Goal: Task Accomplishment & Management: Manage account settings

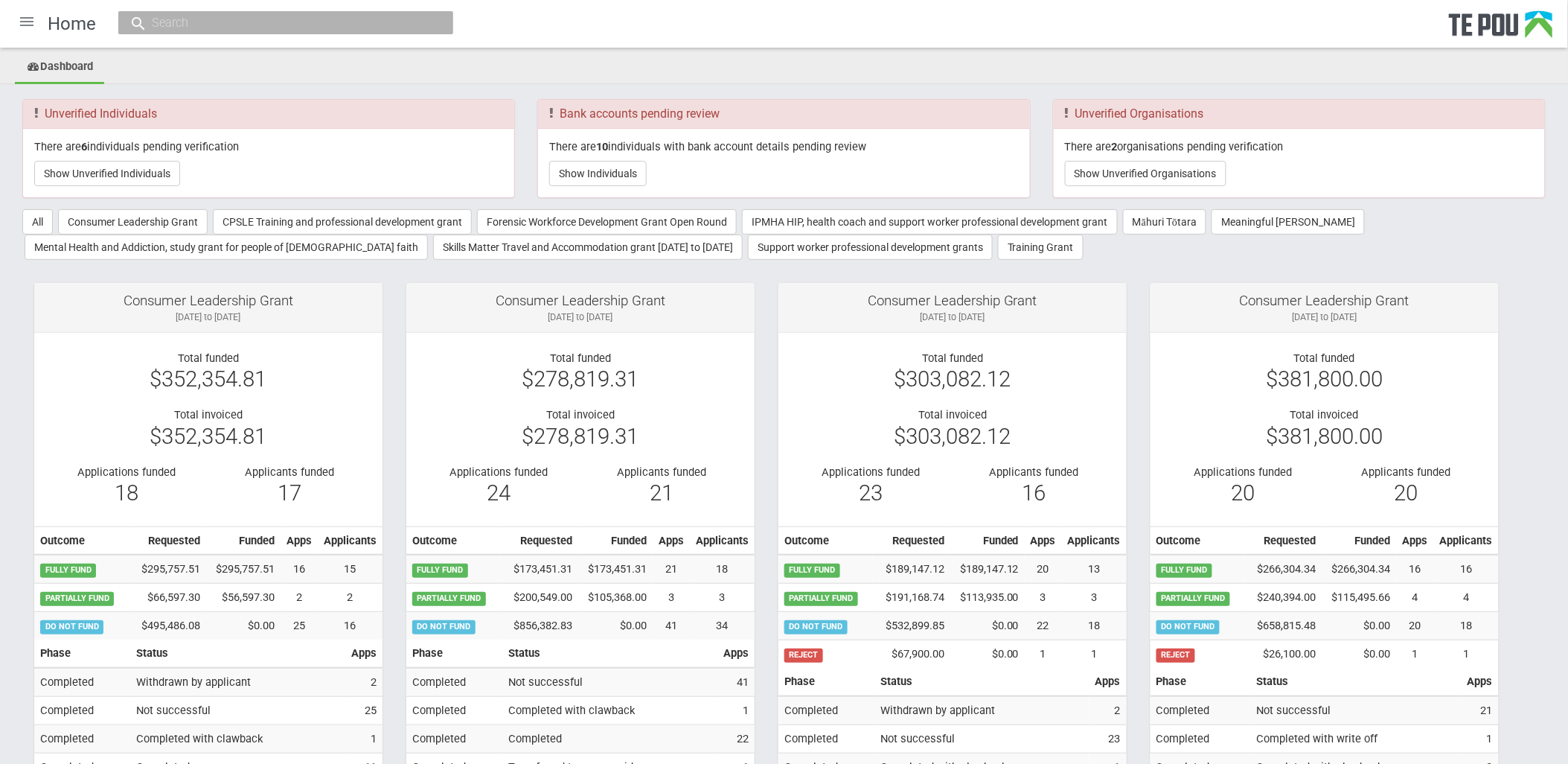
click at [166, 19] on input "text" at bounding box center [278, 22] width 262 height 15
paste input "13346"
type input "13346"
click at [201, 70] on link "# 13346 - Postgraduate in Health Science - major in Mental health and addiction…" at bounding box center [285, 68] width 313 height 23
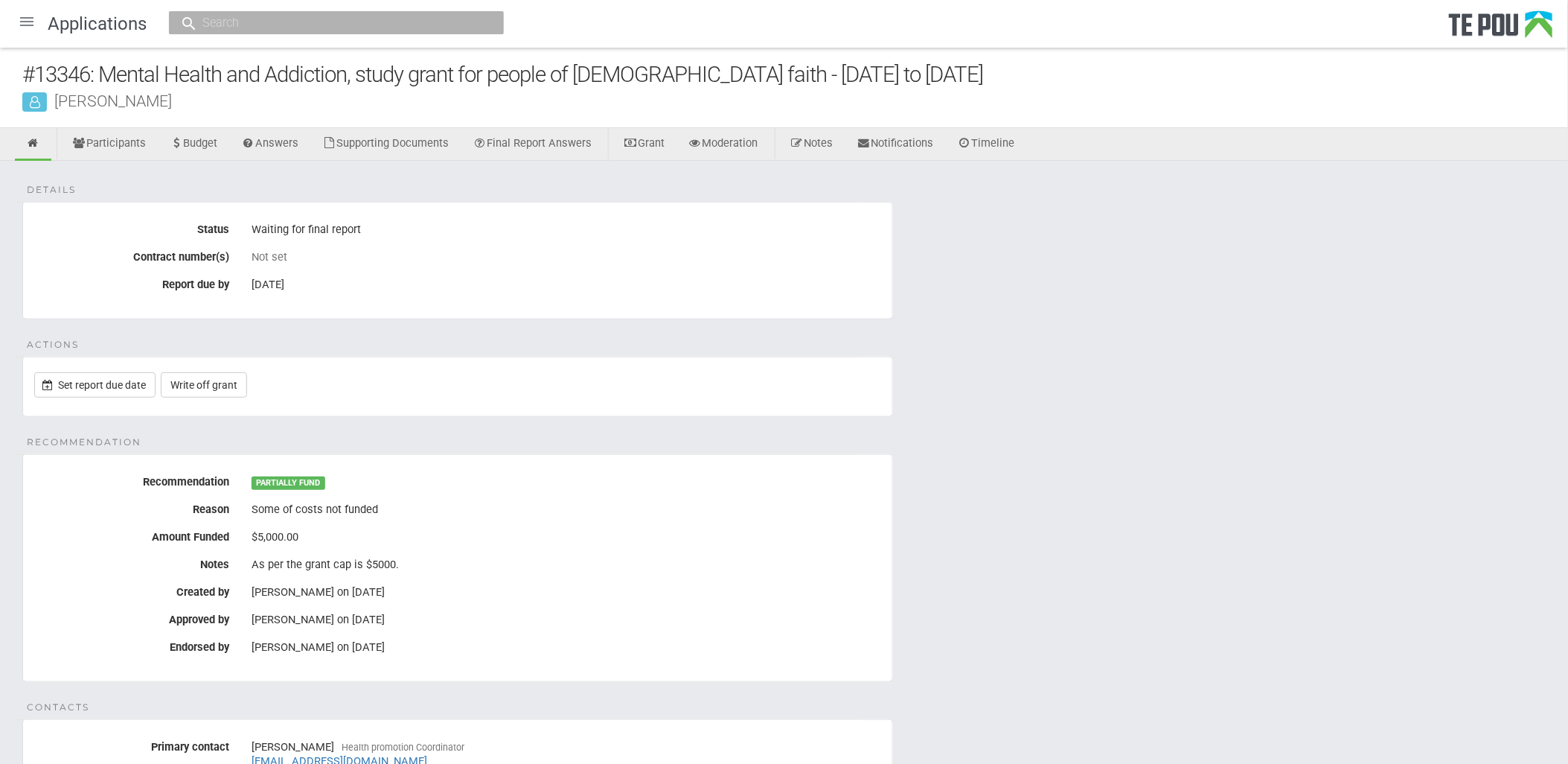
click at [912, 307] on div "Details Status Waiting for final report Contract number(s) Not set Report due b…" at bounding box center [784, 649] width 1568 height 975
click at [86, 385] on link "Set report due date" at bounding box center [94, 385] width 121 height 26
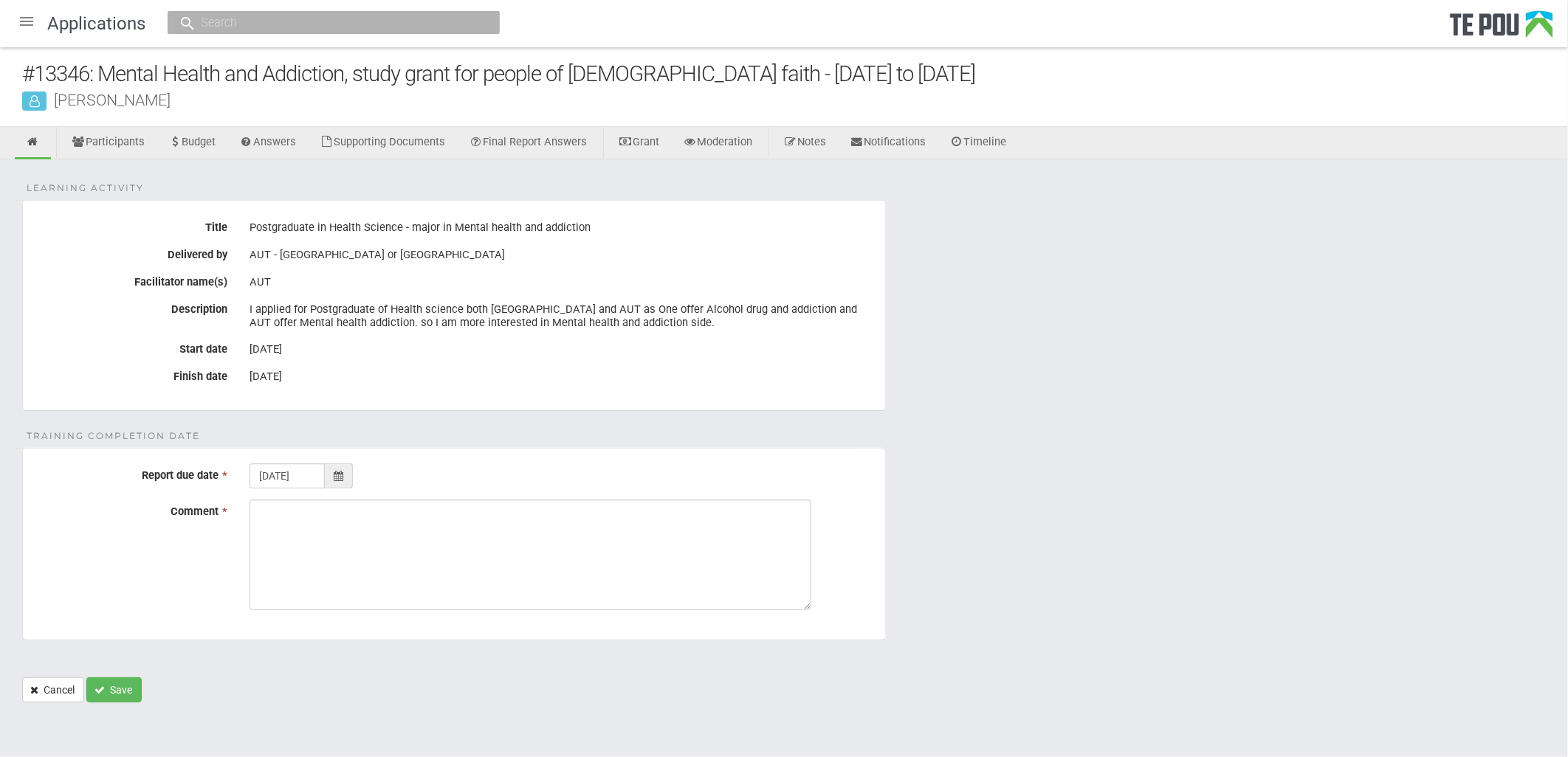
click at [352, 473] on div at bounding box center [338, 476] width 28 height 25
click at [394, 298] on th "»" at bounding box center [397, 291] width 22 height 22
click at [397, 302] on th "Sa" at bounding box center [397, 313] width 22 height 22
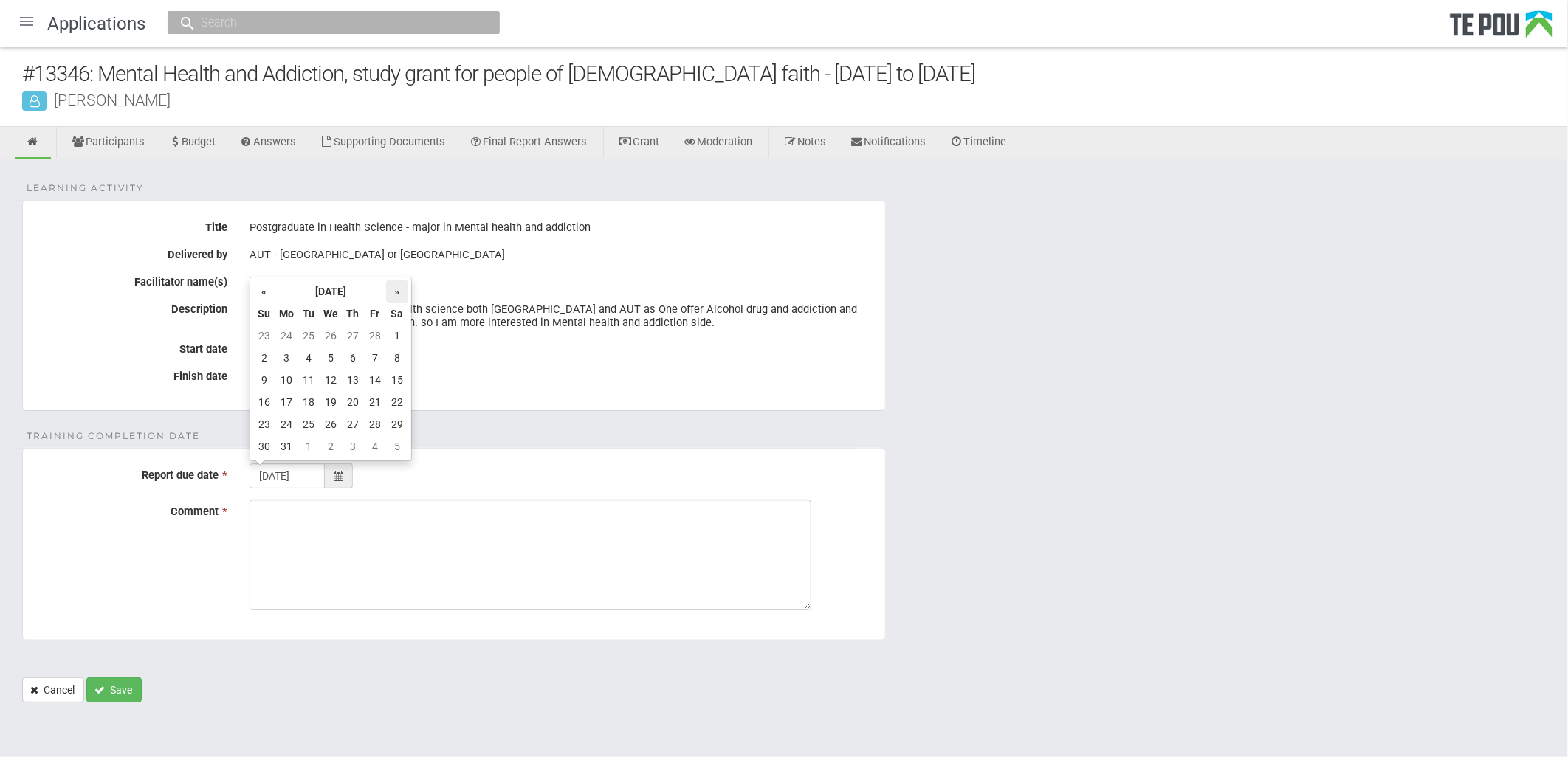
click at [397, 294] on th "»" at bounding box center [397, 291] width 22 height 22
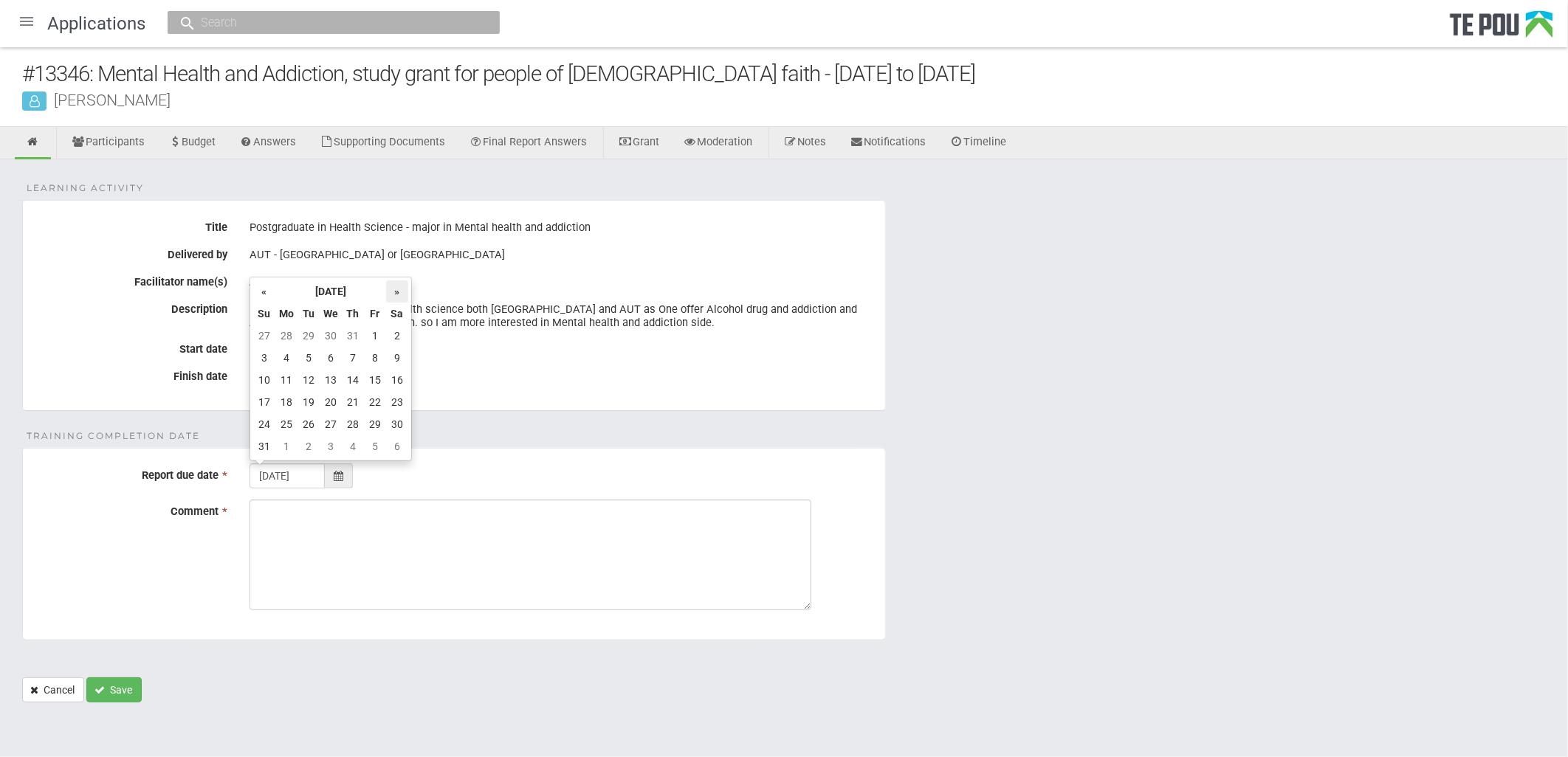
click at [397, 294] on th "»" at bounding box center [397, 291] width 22 height 22
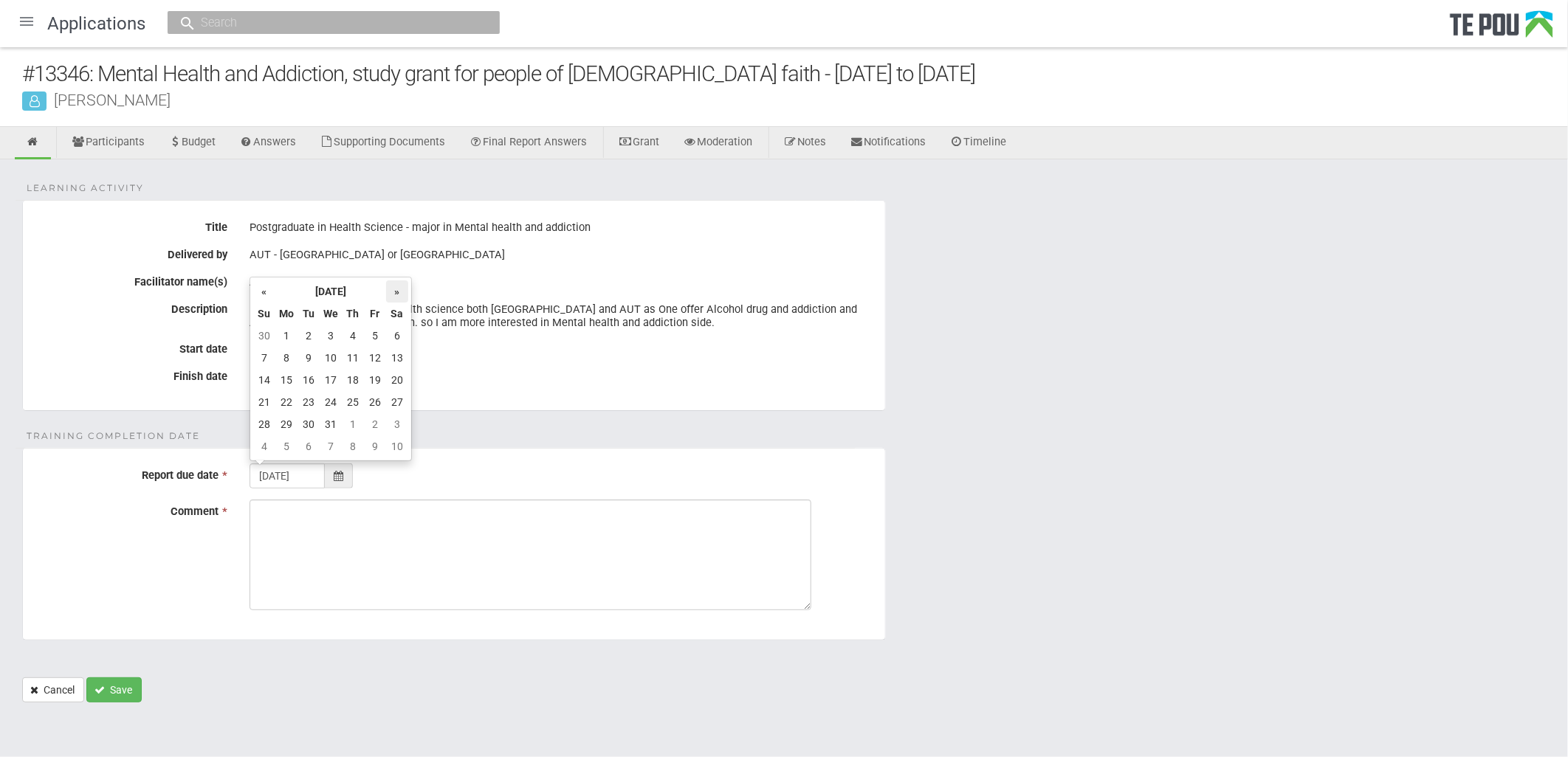
click at [397, 294] on th "»" at bounding box center [397, 291] width 22 height 22
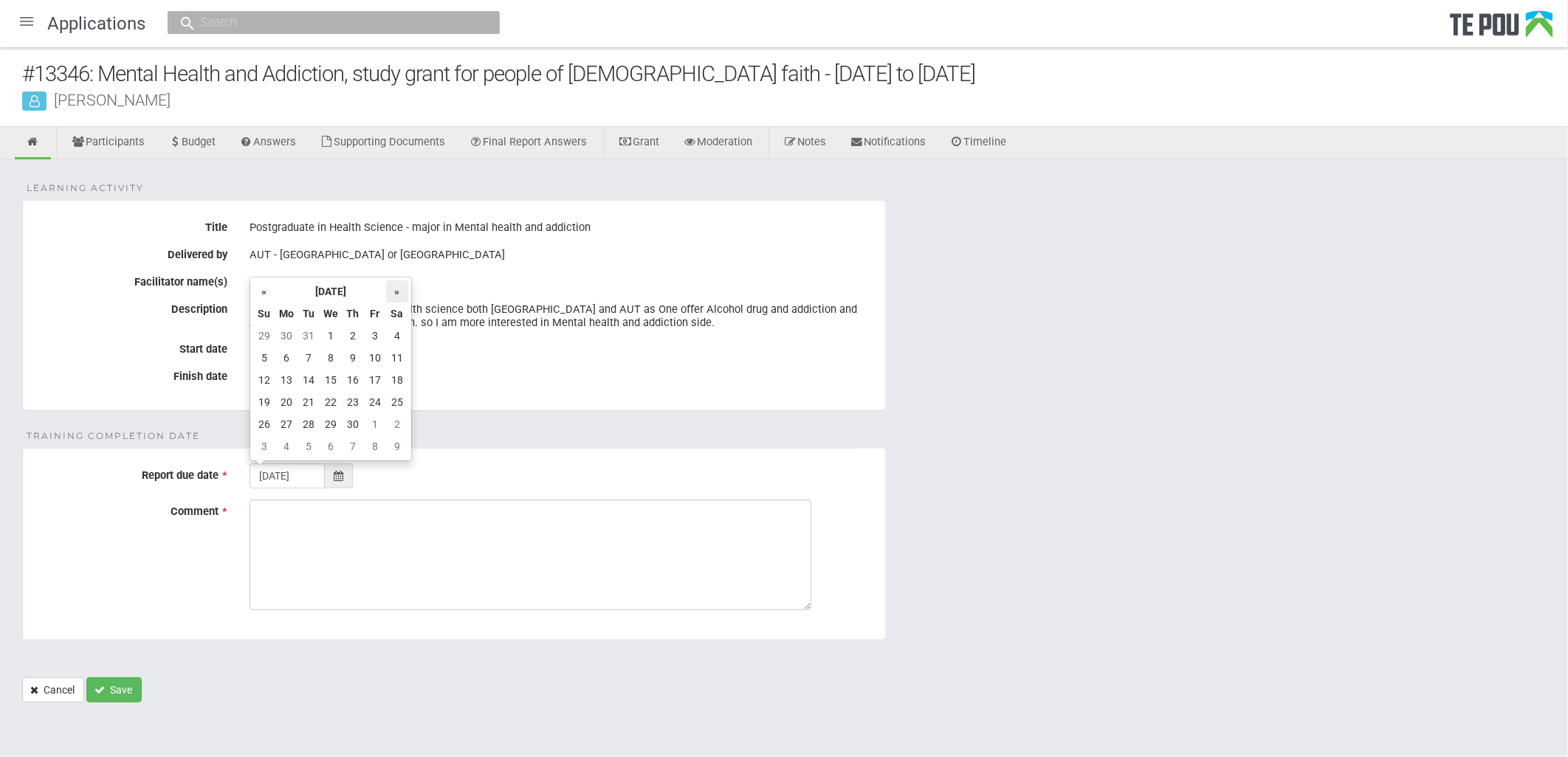
click at [397, 294] on th "»" at bounding box center [397, 291] width 22 height 22
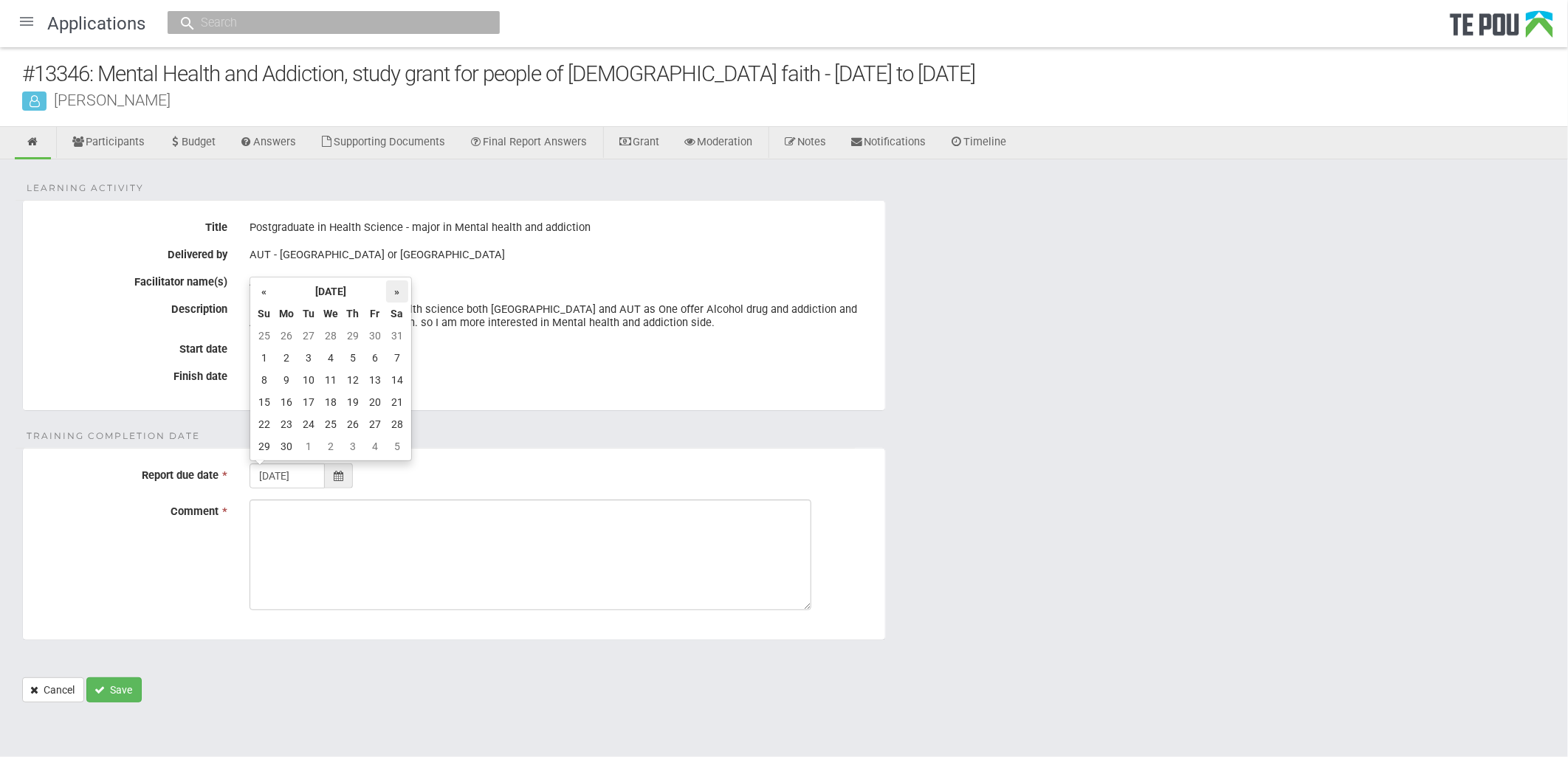
click at [397, 294] on th "»" at bounding box center [397, 291] width 22 height 22
click at [357, 421] on td "31" at bounding box center [352, 424] width 22 height 22
type input "31/12/2026"
click at [471, 385] on div "28 Nov 2024" at bounding box center [562, 377] width 624 height 25
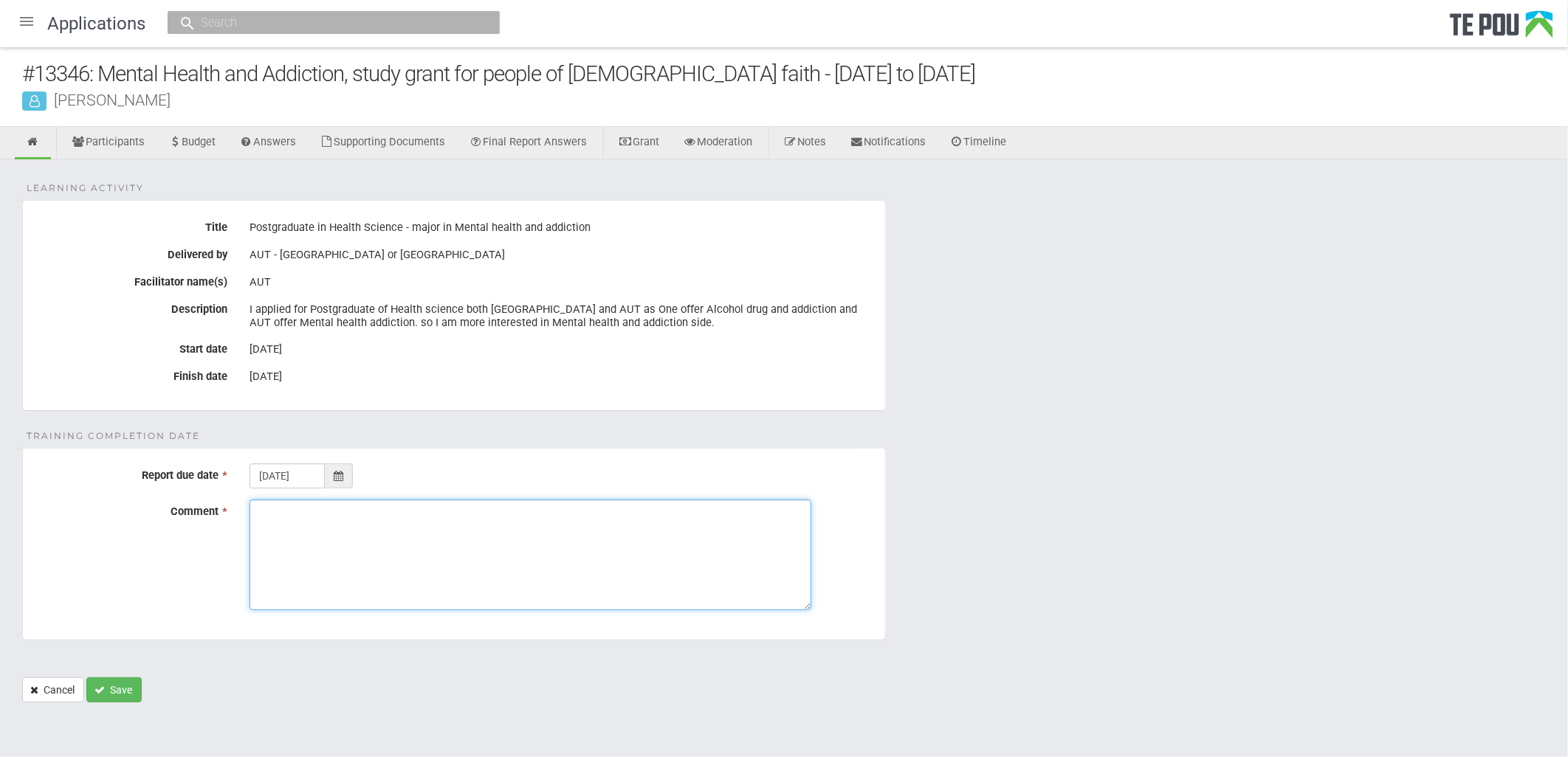
click at [484, 529] on textarea "Comment *" at bounding box center [530, 555] width 562 height 110
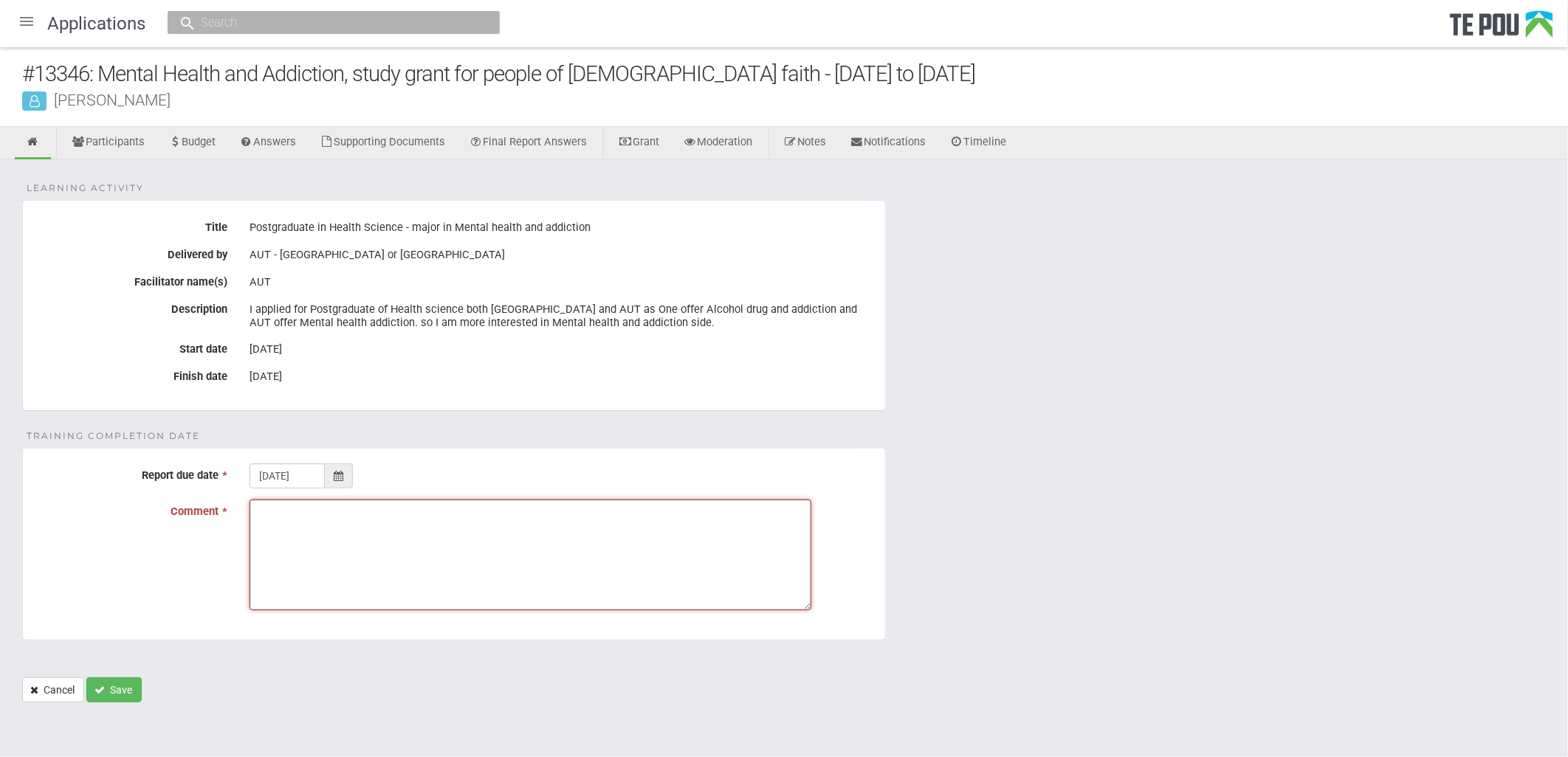
click at [613, 568] on textarea "Comment *" at bounding box center [530, 555] width 562 height 110
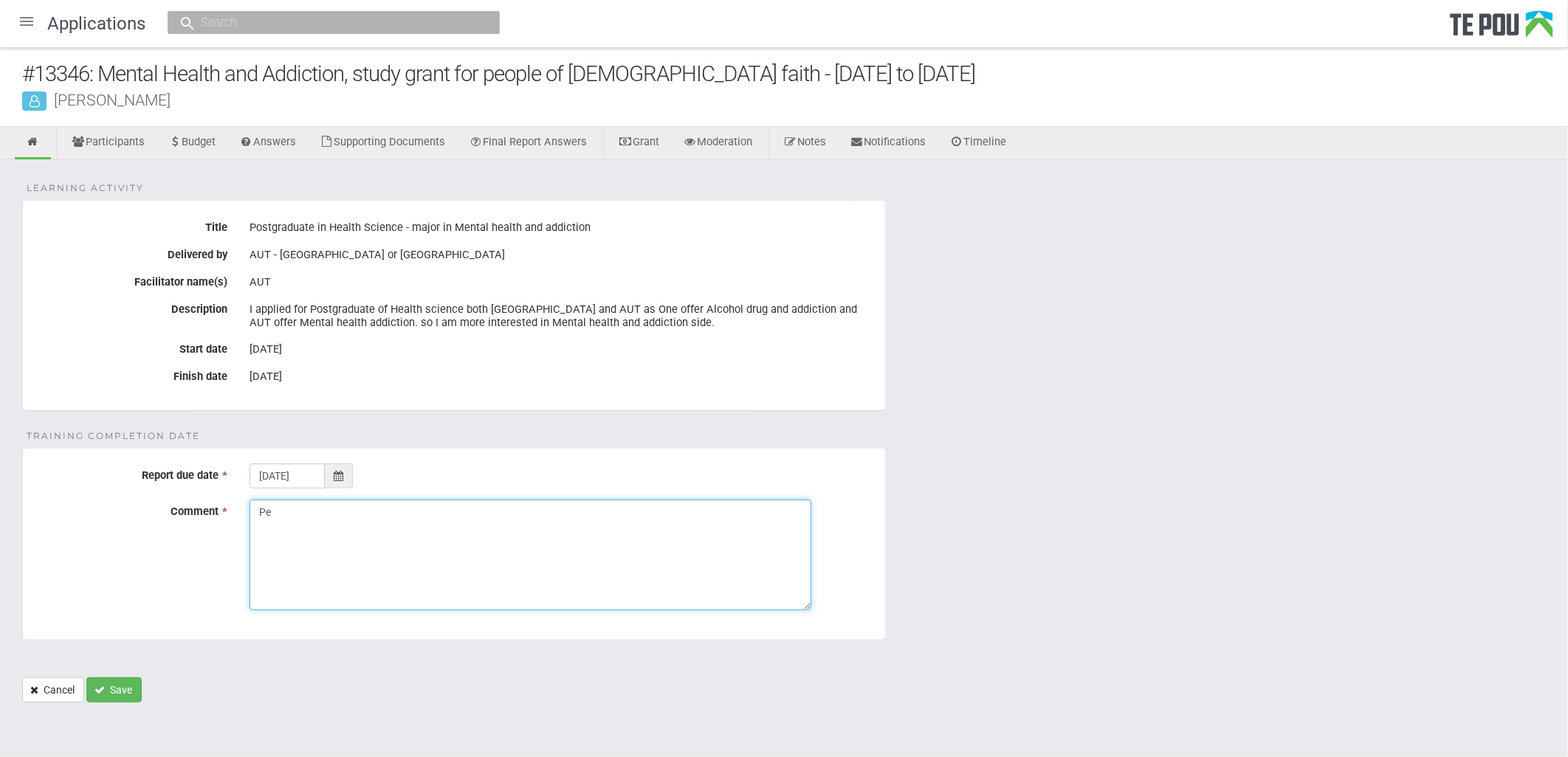
type textarea "P"
click at [341, 502] on textarea "Jacqui has communicated the applicatant and agreed to push the final report for…" at bounding box center [530, 555] width 562 height 110
drag, startPoint x: 453, startPoint y: 509, endPoint x: 439, endPoint y: 509, distance: 14.0
click at [439, 509] on textarea "Jacqui has communicated the applicatant and agreed to push the final report for…" at bounding box center [530, 555] width 562 height 110
click at [632, 601] on textarea "Jacqui has communicated the applicat and agreed to push the final report for en…" at bounding box center [530, 555] width 562 height 110
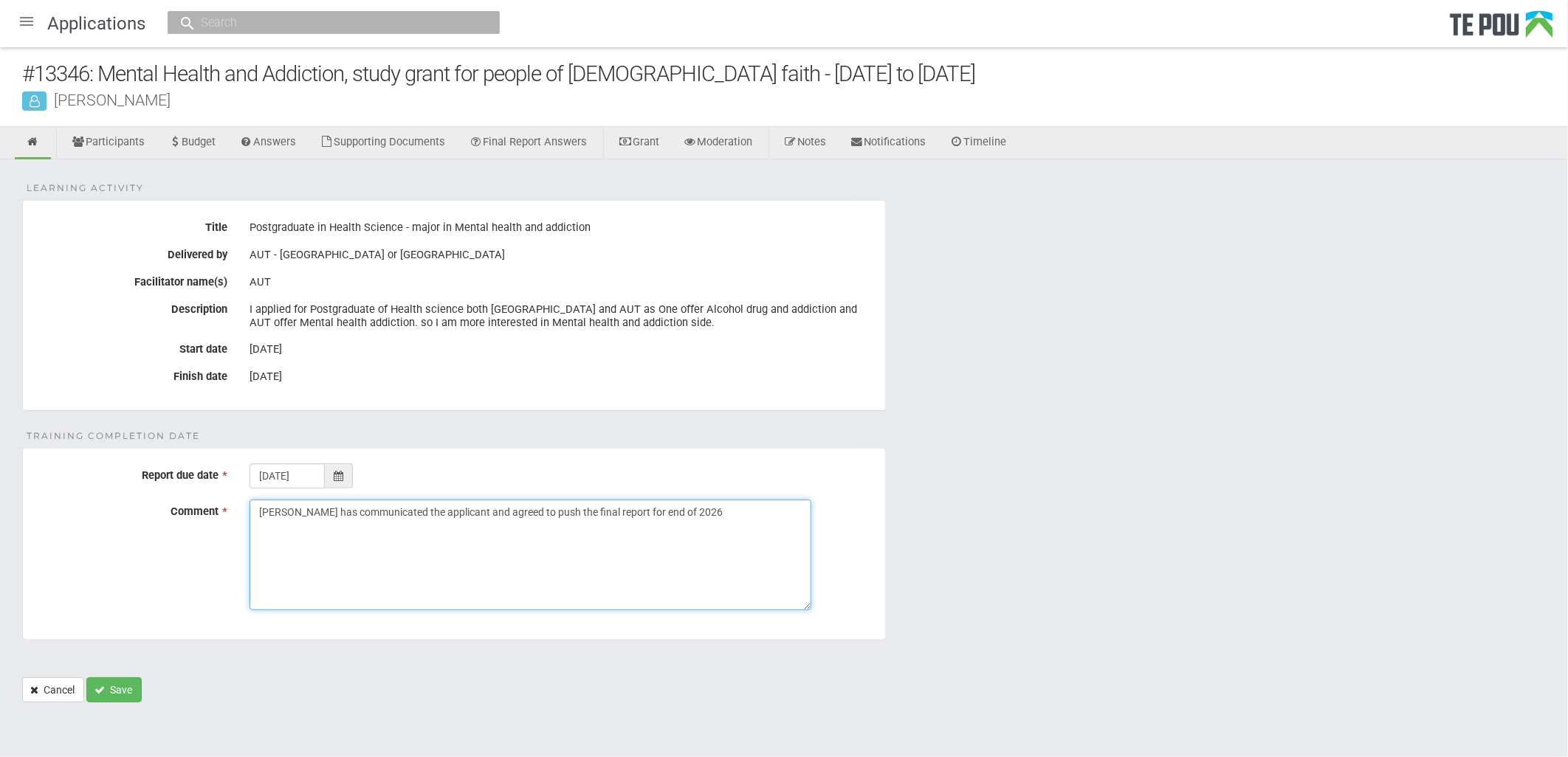
click at [470, 558] on textarea "Jacqui has communicated the applicant and agreed to push the final report for e…" at bounding box center [530, 555] width 562 height 110
click at [469, 557] on textarea "Jacqui has communicated the applicant and agreed to push the final report for e…" at bounding box center [530, 555] width 562 height 110
click at [353, 556] on textarea "Jacqui has communicated the applicant and agreed to push the final report for e…" at bounding box center [530, 555] width 562 height 110
drag, startPoint x: 716, startPoint y: 522, endPoint x: 24, endPoint y: 478, distance: 693.4
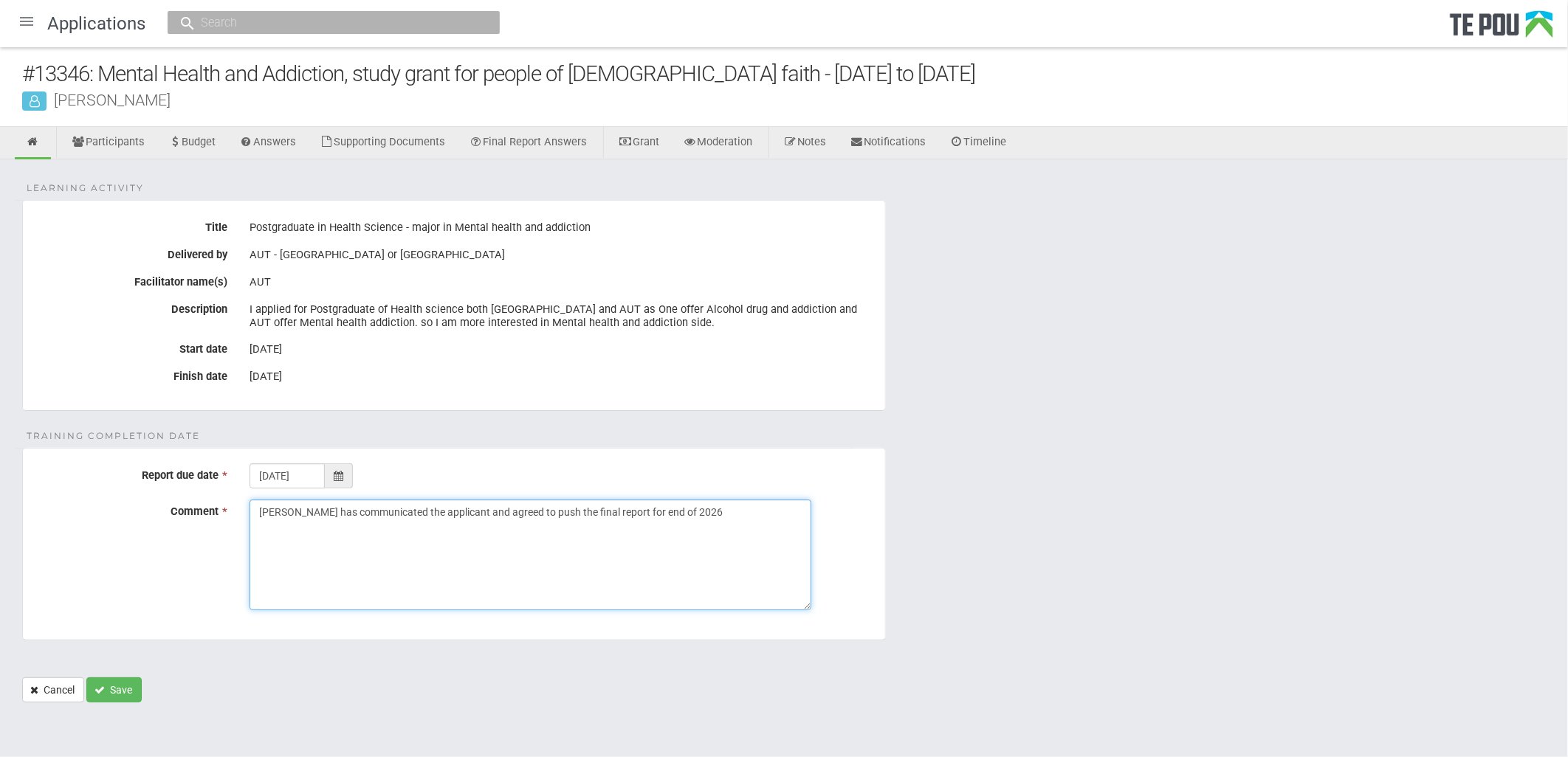
click at [24, 478] on fieldset "Training Completion Date Report due date * 31/12/2026 Comment * Jacqui has comm…" at bounding box center [454, 544] width 864 height 193
click at [695, 499] on textarea "Jacqui has communicated the applicant and agreed to push the final report for e…" at bounding box center [530, 555] width 562 height 110
click at [697, 533] on textarea "Jacqui has communicated the applicant and agreed to push the final report for e…" at bounding box center [530, 555] width 562 height 110
drag, startPoint x: 380, startPoint y: 511, endPoint x: 311, endPoint y: 509, distance: 69.0
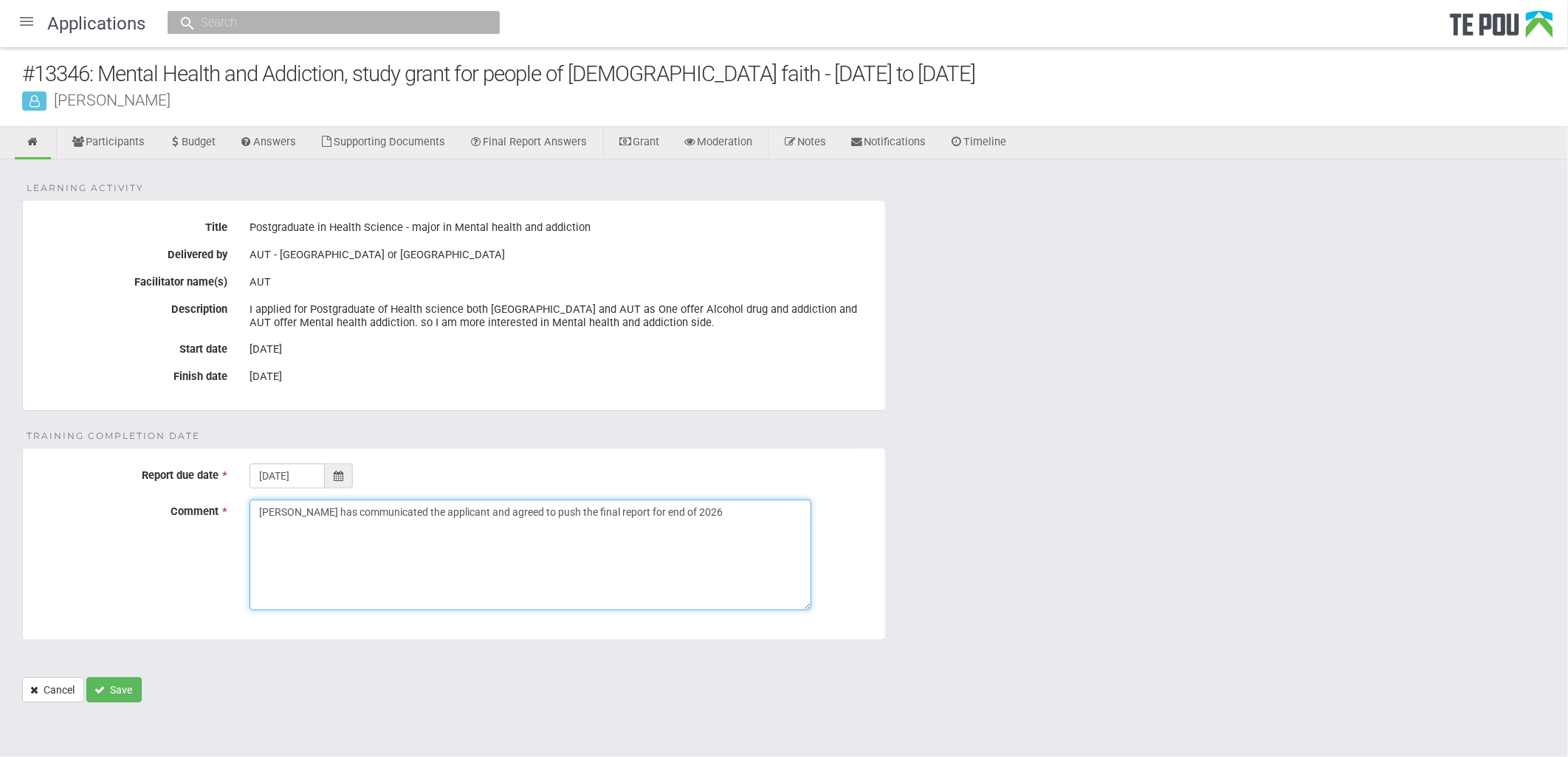
click at [311, 509] on textarea "Jacqui has communicated the applicant and agreed to push the final report for e…" at bounding box center [530, 555] width 562 height 110
click at [529, 540] on textarea "Jacqui has been in contact with the applicant and agreed to push the final repo…" at bounding box center [530, 555] width 562 height 110
click at [535, 522] on textarea "Jacqui has been in contact with the applicant and agreed to push the final repo…" at bounding box center [530, 555] width 562 height 110
click at [807, 533] on textarea "Jacqui has been in contact with the applicant and agreed to push the final repo…" at bounding box center [530, 555] width 562 height 110
click at [375, 551] on textarea "Jacqui has been in contact with the applicant and agreed to push the final repo…" at bounding box center [530, 555] width 562 height 110
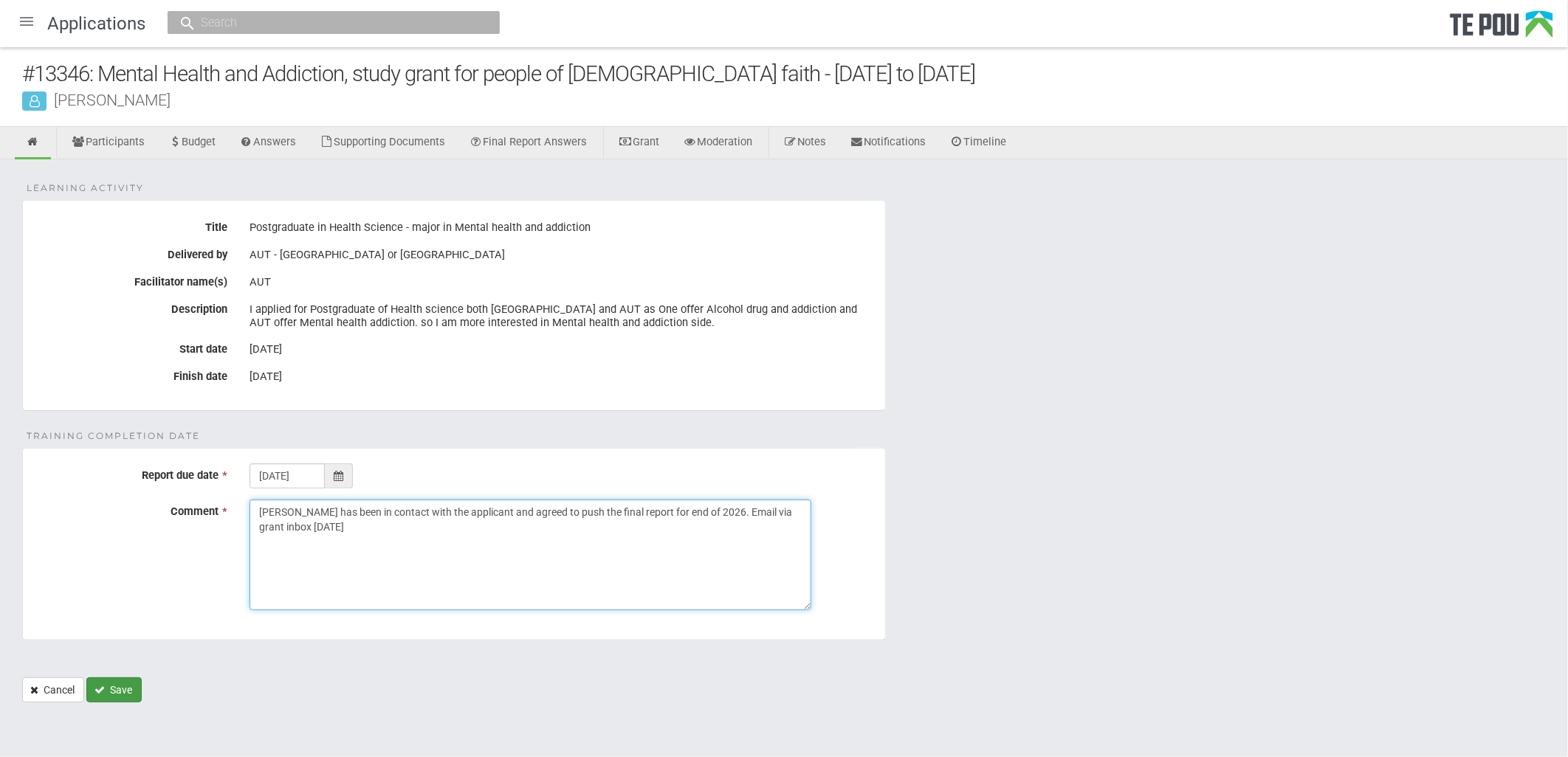
type textarea "Jacqui has been in contact with the applicant and agreed to push the final repo…"
click at [118, 685] on button "Save" at bounding box center [114, 690] width 55 height 25
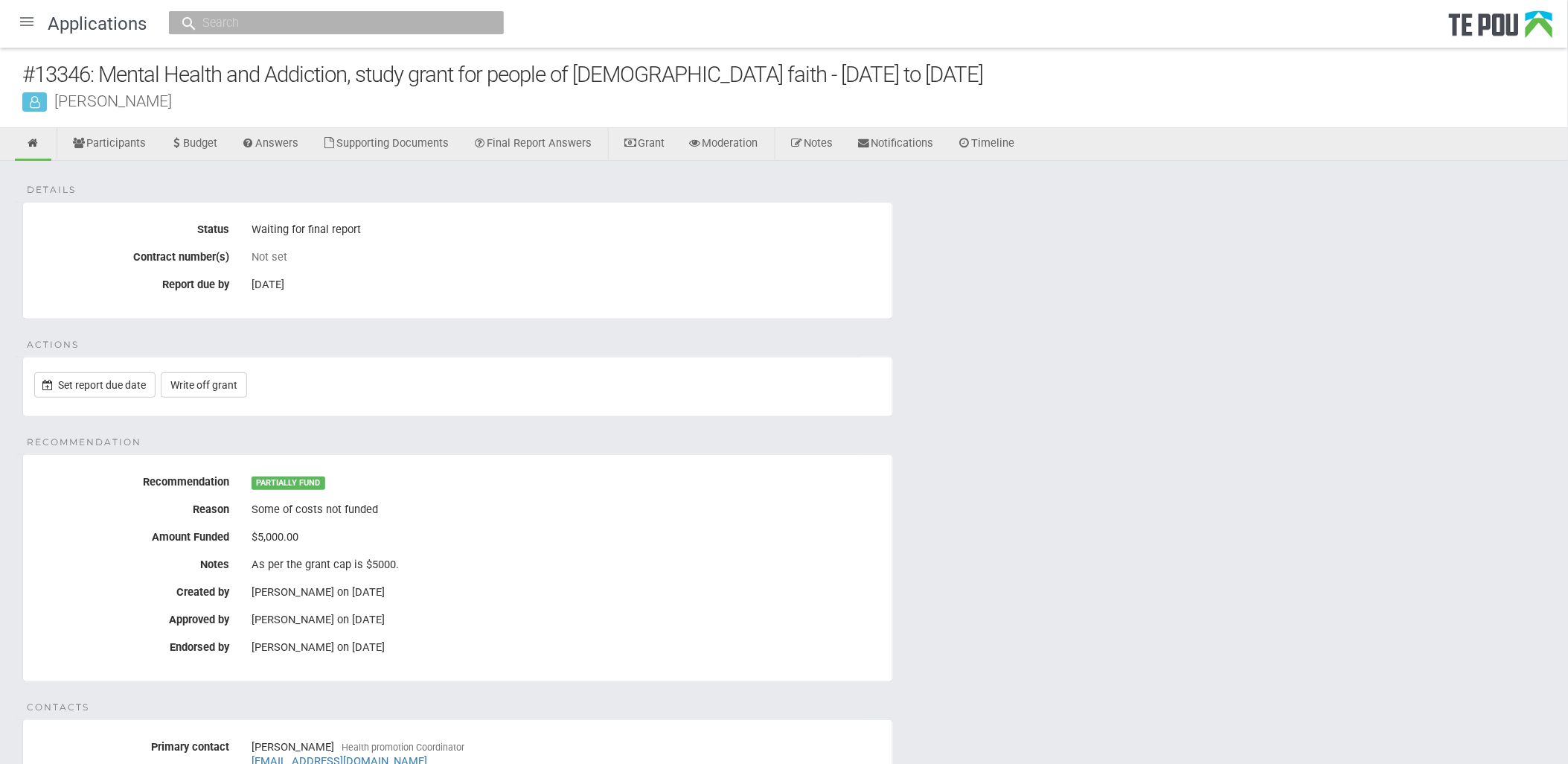
click at [414, 259] on div "Not set" at bounding box center [566, 256] width 630 height 13
click at [359, 290] on div "31 Dec 2026" at bounding box center [566, 285] width 630 height 26
click at [100, 384] on link "Set report due date" at bounding box center [94, 385] width 121 height 26
click at [425, 25] on input "text" at bounding box center [329, 22] width 262 height 15
type input "13477"
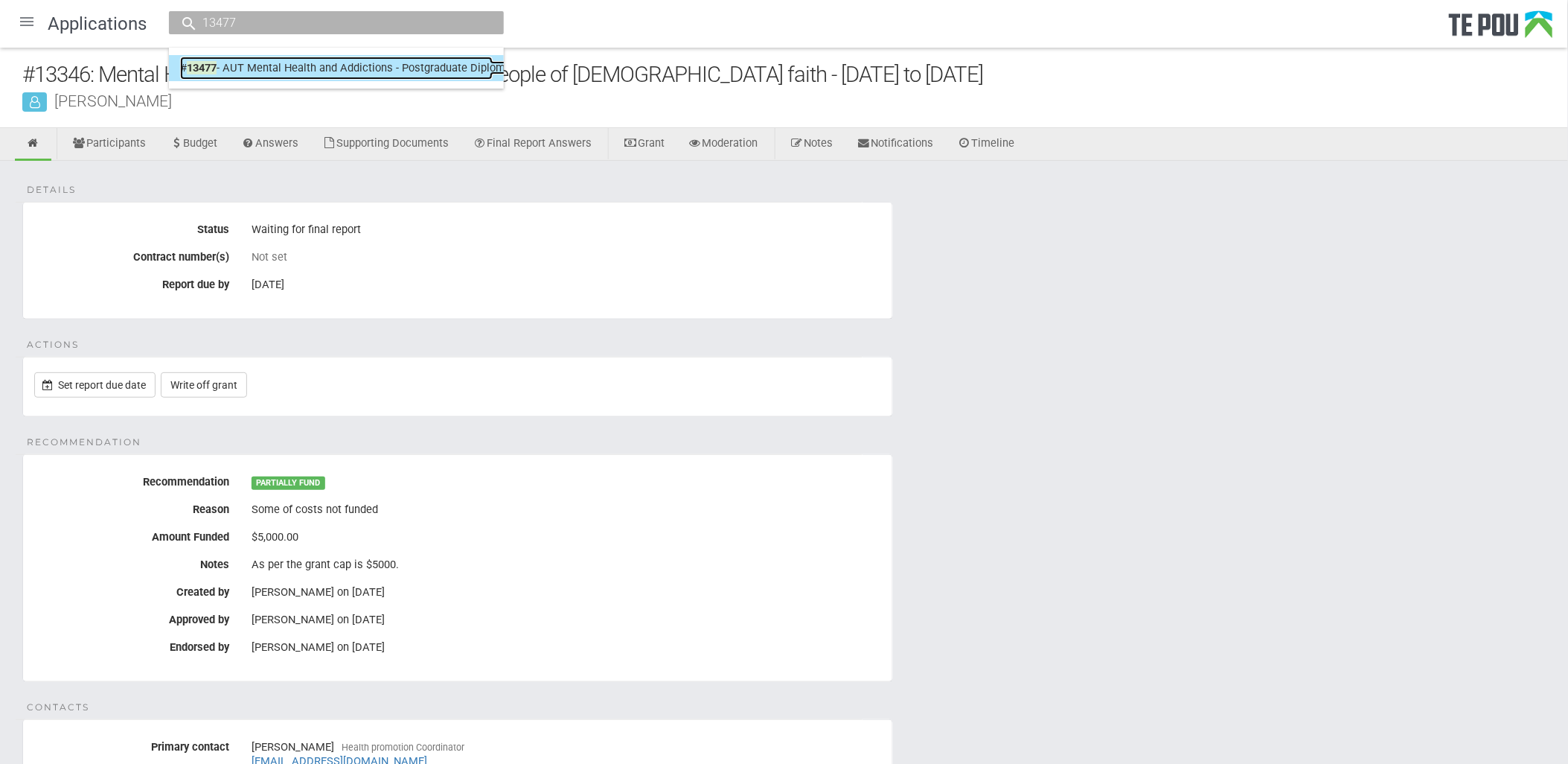
click at [415, 69] on link "# 13477 - AUT Mental Health and Addictions - Postgraduate Diploma in Health Sci…" at bounding box center [336, 68] width 313 height 23
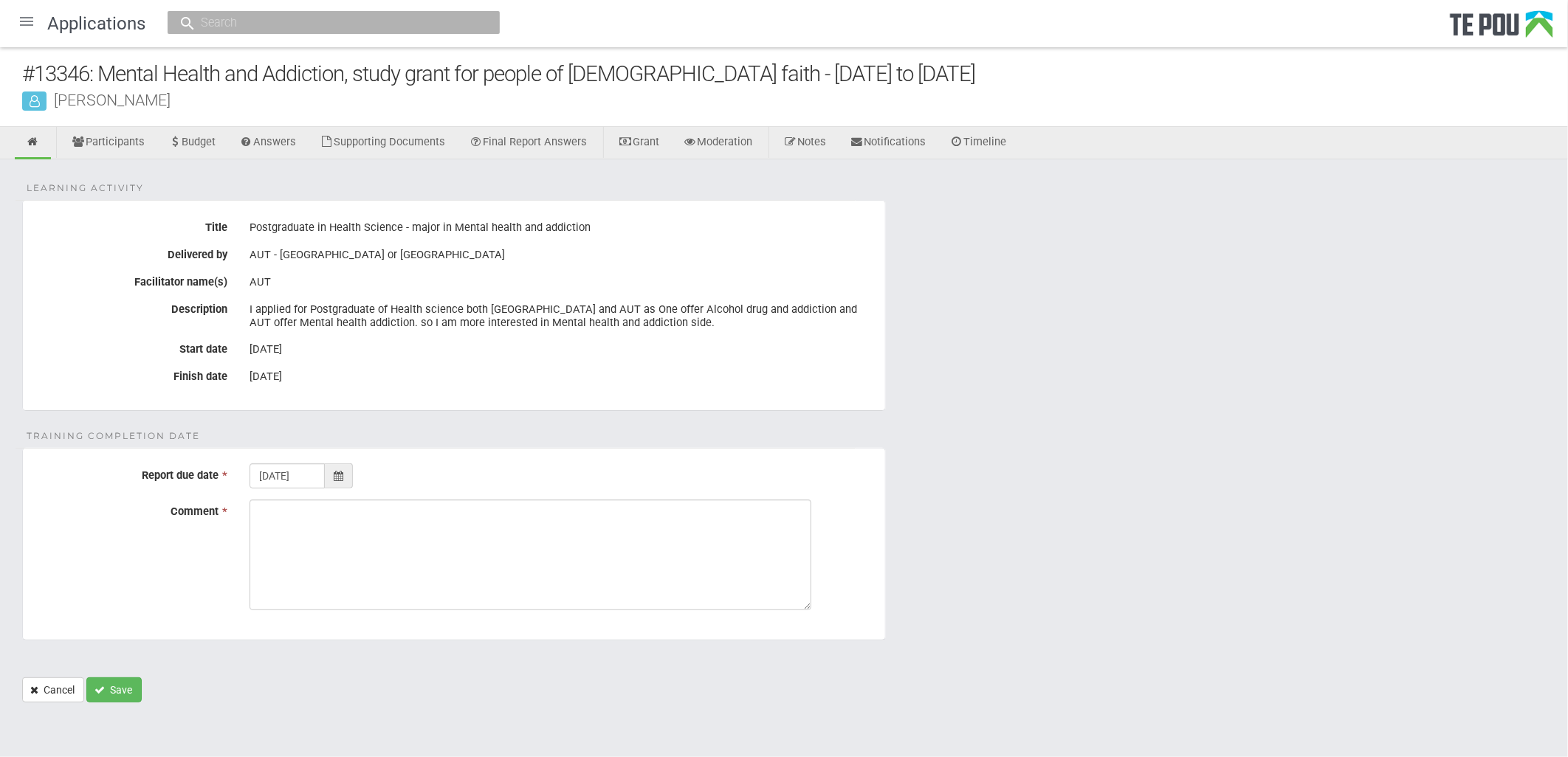
click at [342, 471] on icon at bounding box center [338, 476] width 10 height 10
click at [953, 210] on form "Learning Activity Title Postgraduate in Health Science - major in Mental health…" at bounding box center [784, 451] width 1524 height 502
click at [1286, 605] on form "Learning Activity Title Postgraduate in Health Science - major in Mental health…" at bounding box center [784, 451] width 1524 height 502
click at [1184, 550] on form "Learning Activity Title Postgraduate in Health Science - major in Mental health…" at bounding box center [784, 451] width 1524 height 502
click at [1158, 483] on form "Learning Activity Title Postgraduate in Health Science - major in Mental health…" at bounding box center [784, 451] width 1524 height 502
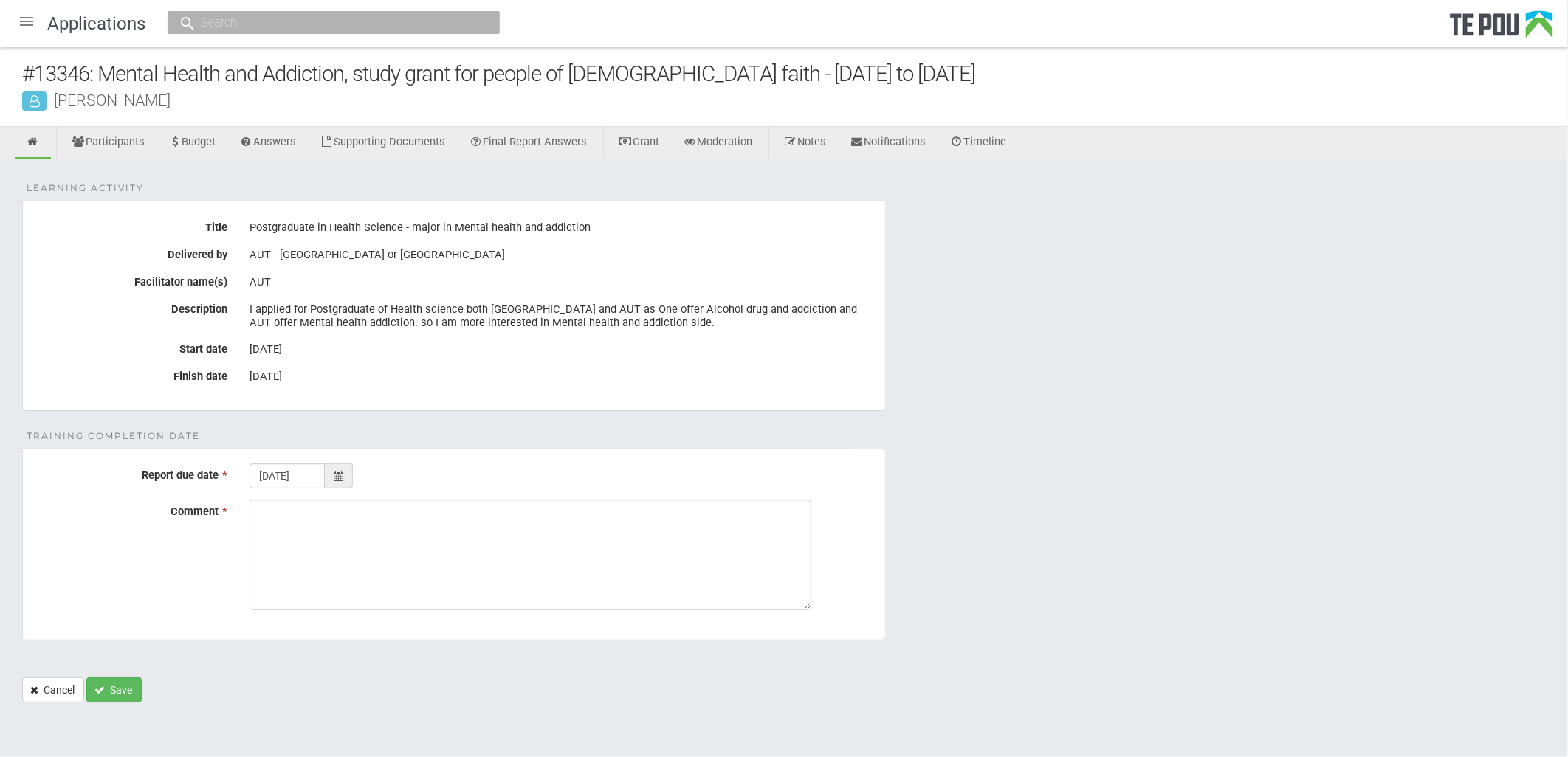
click at [1158, 483] on form "Learning Activity Title Postgraduate in Health Science - major in Mental health…" at bounding box center [784, 451] width 1524 height 502
click at [697, 429] on form "Learning Activity Title Postgraduate in Health Science - major in Mental health…" at bounding box center [784, 451] width 1524 height 502
click at [1211, 429] on form "Learning Activity Title Postgraduate in Health Science - major in Mental health…" at bounding box center [784, 451] width 1524 height 502
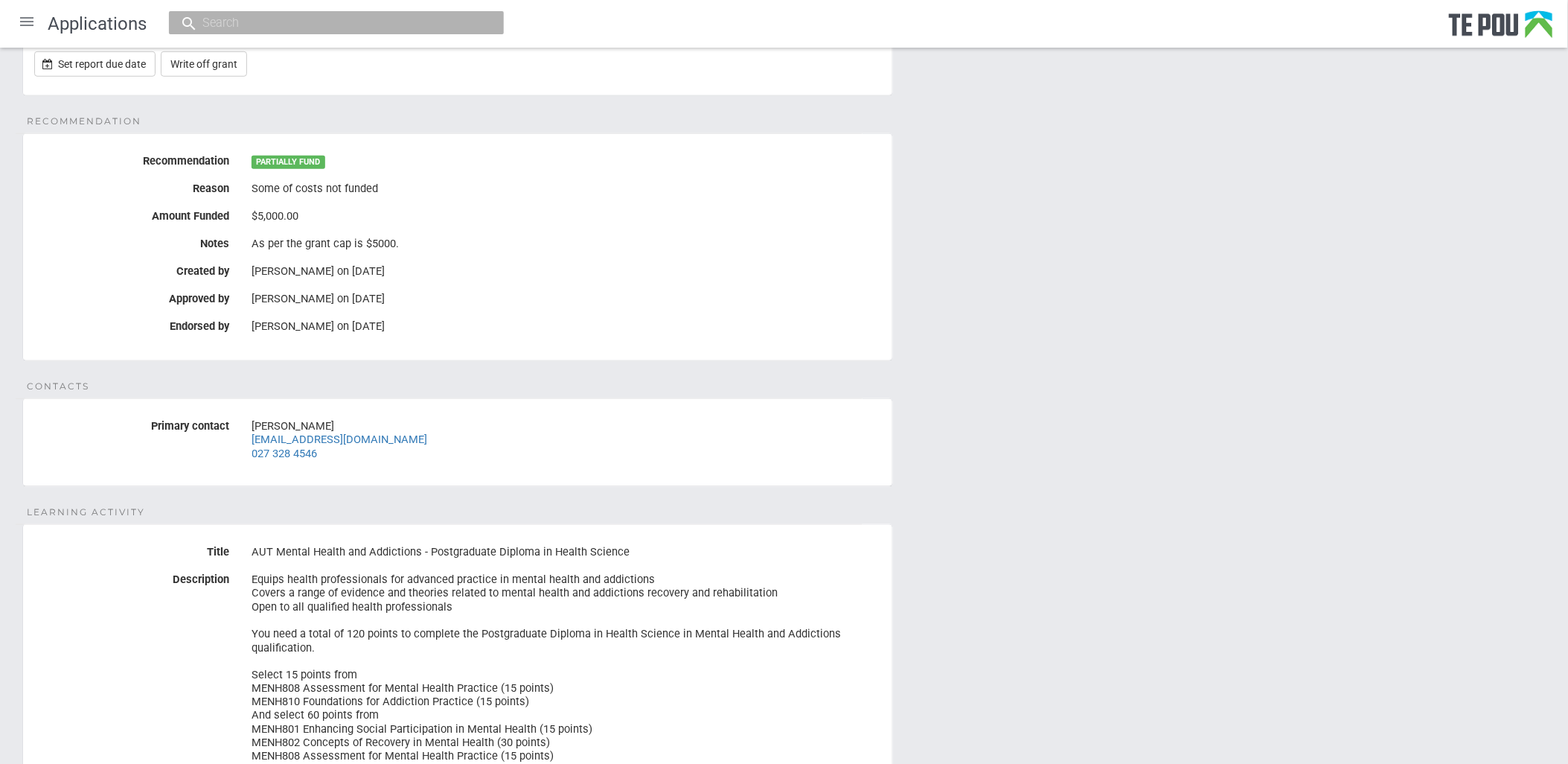
scroll to position [83, 0]
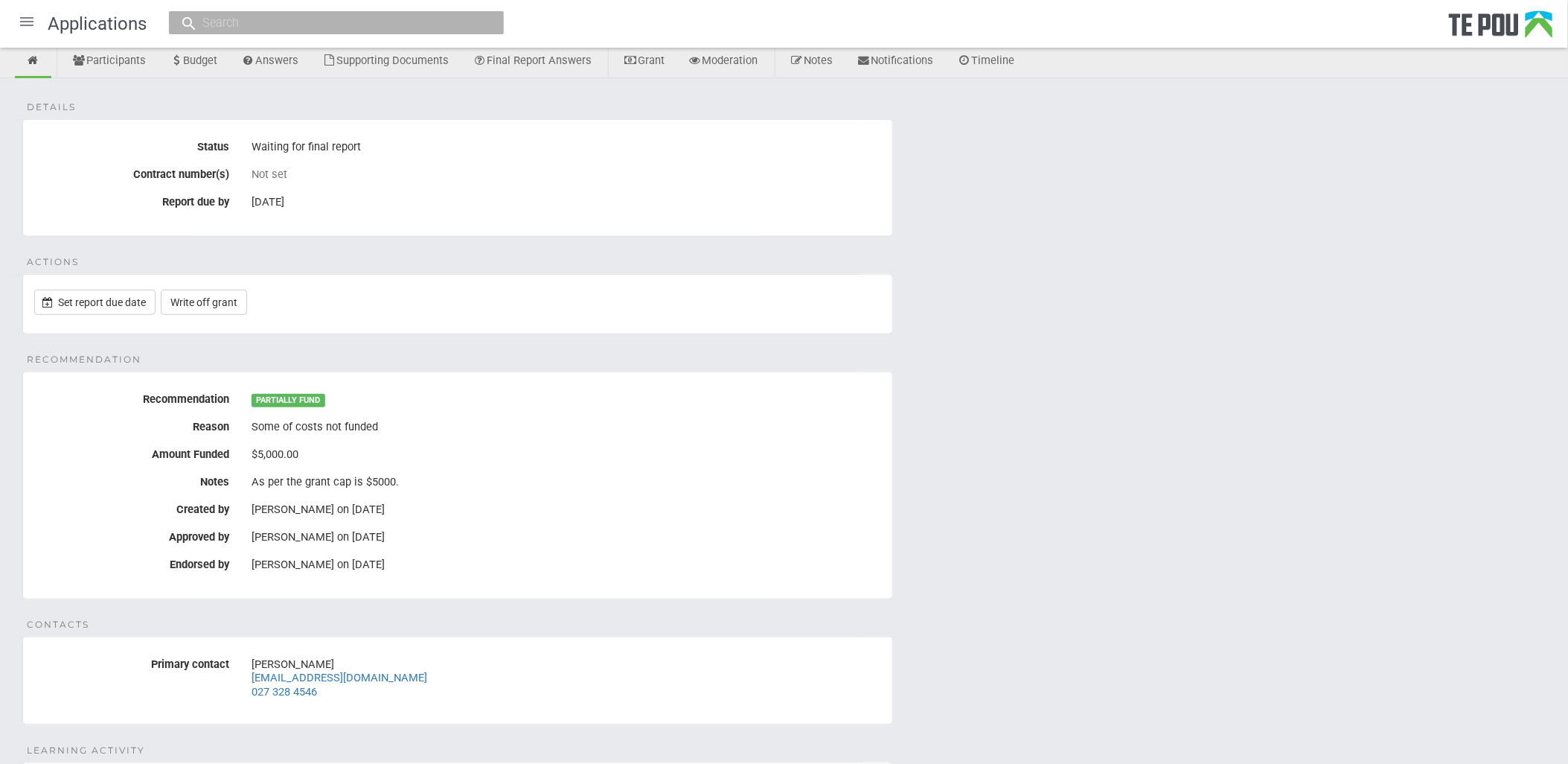
click at [253, 205] on div "14 Jan 2025" at bounding box center [566, 202] width 630 height 26
click at [95, 295] on link "Set report due date" at bounding box center [94, 302] width 121 height 26
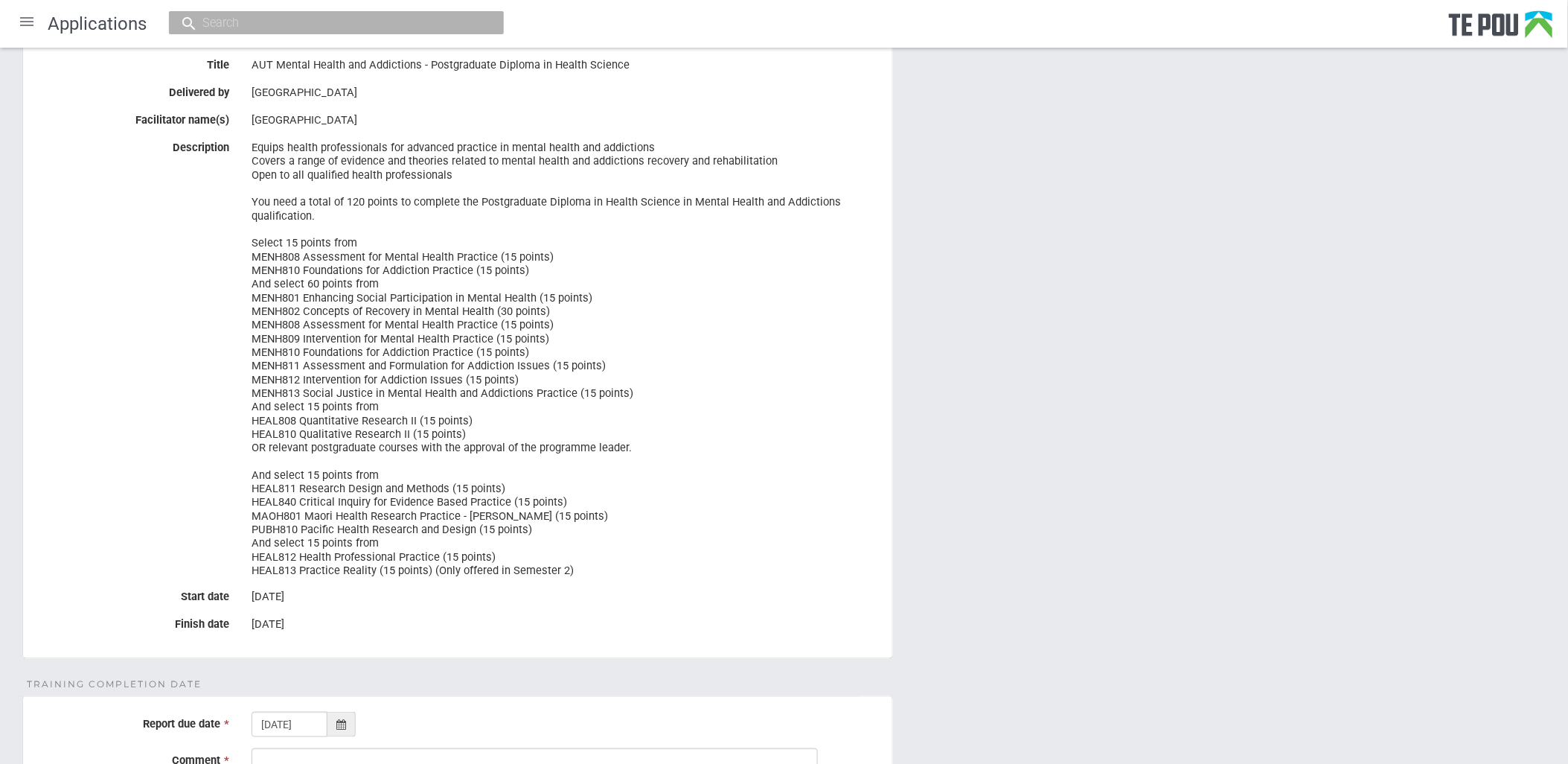
scroll to position [166, 0]
click at [344, 718] on div at bounding box center [341, 724] width 29 height 26
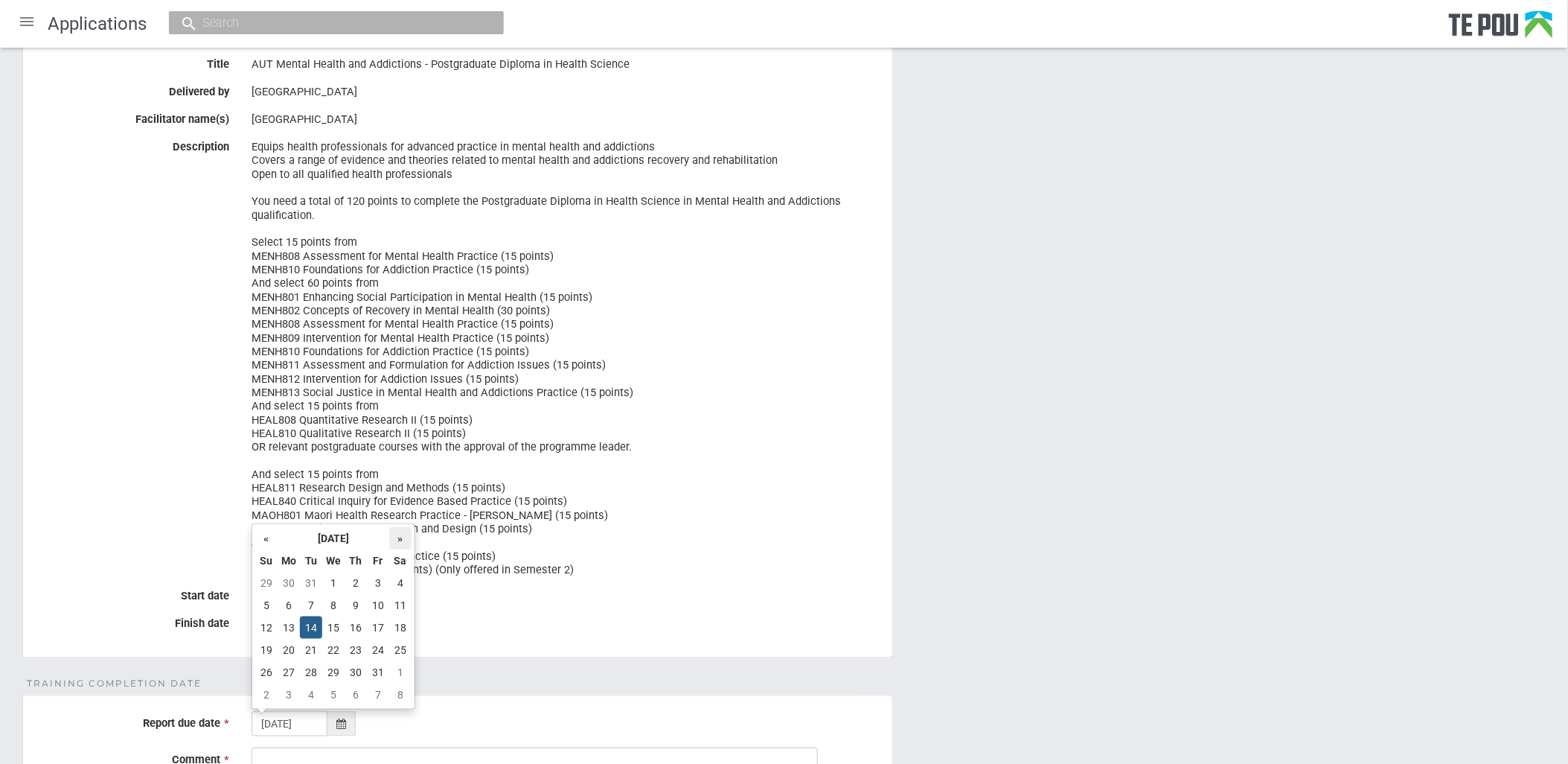
click at [402, 541] on th "»" at bounding box center [400, 538] width 22 height 22
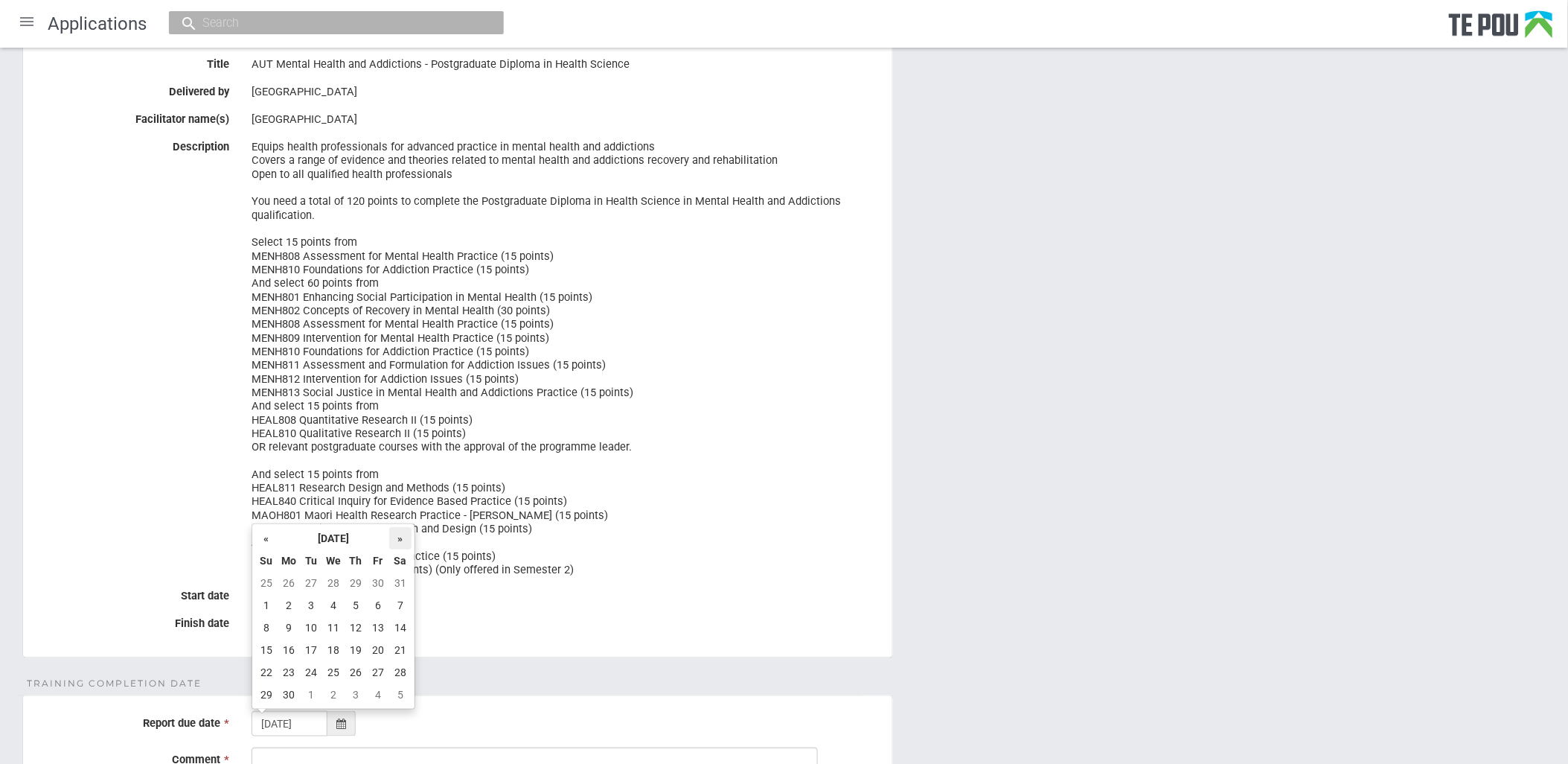
click at [402, 541] on th "»" at bounding box center [400, 538] width 22 height 22
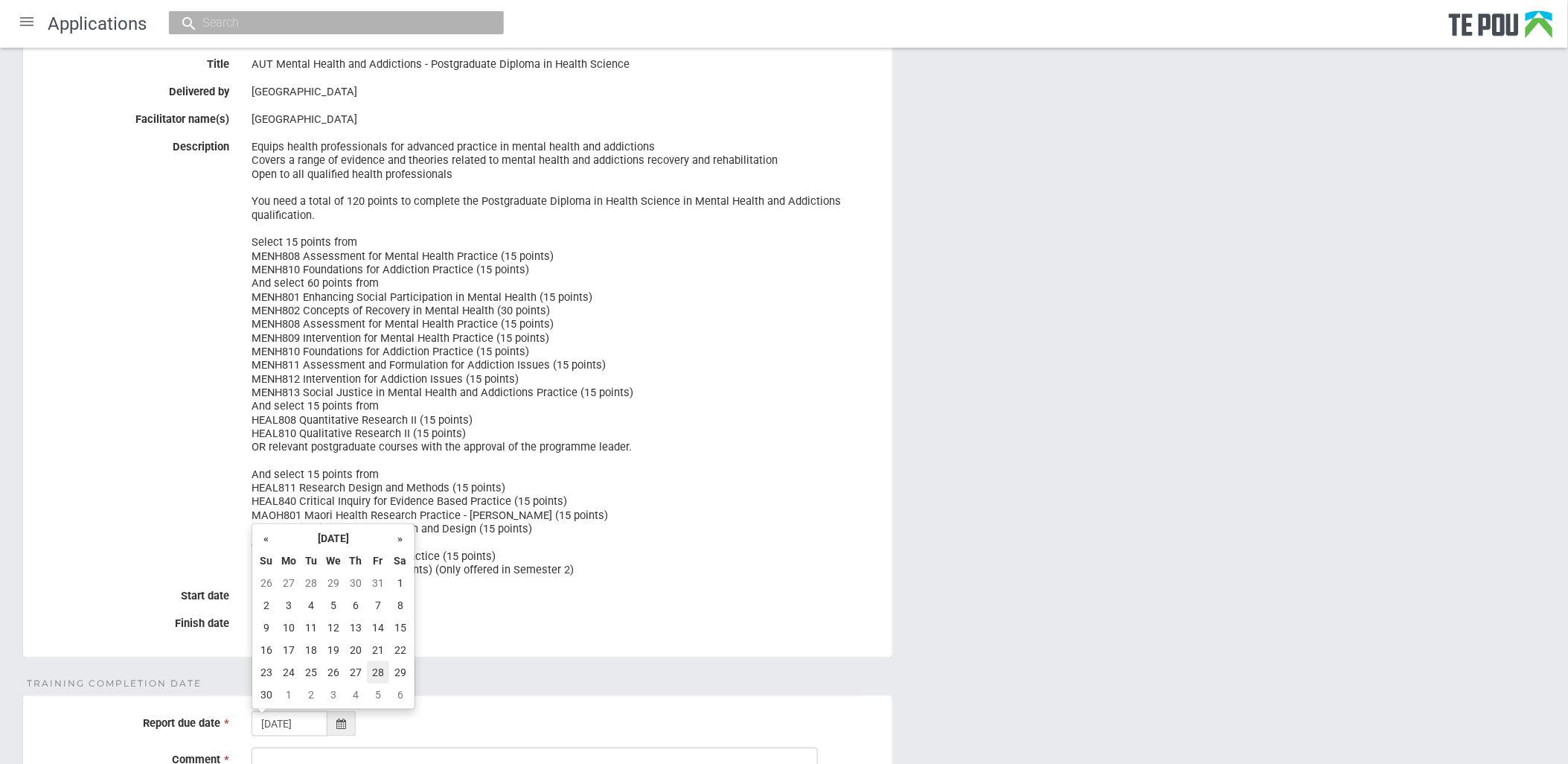
click at [377, 674] on td "28" at bounding box center [377, 672] width 22 height 22
type input "28/11/2025"
click at [377, 674] on form "Learning Activity Title AUT Mental Health and Addictions - Postgraduate Diploma…" at bounding box center [784, 495] width 1524 height 916
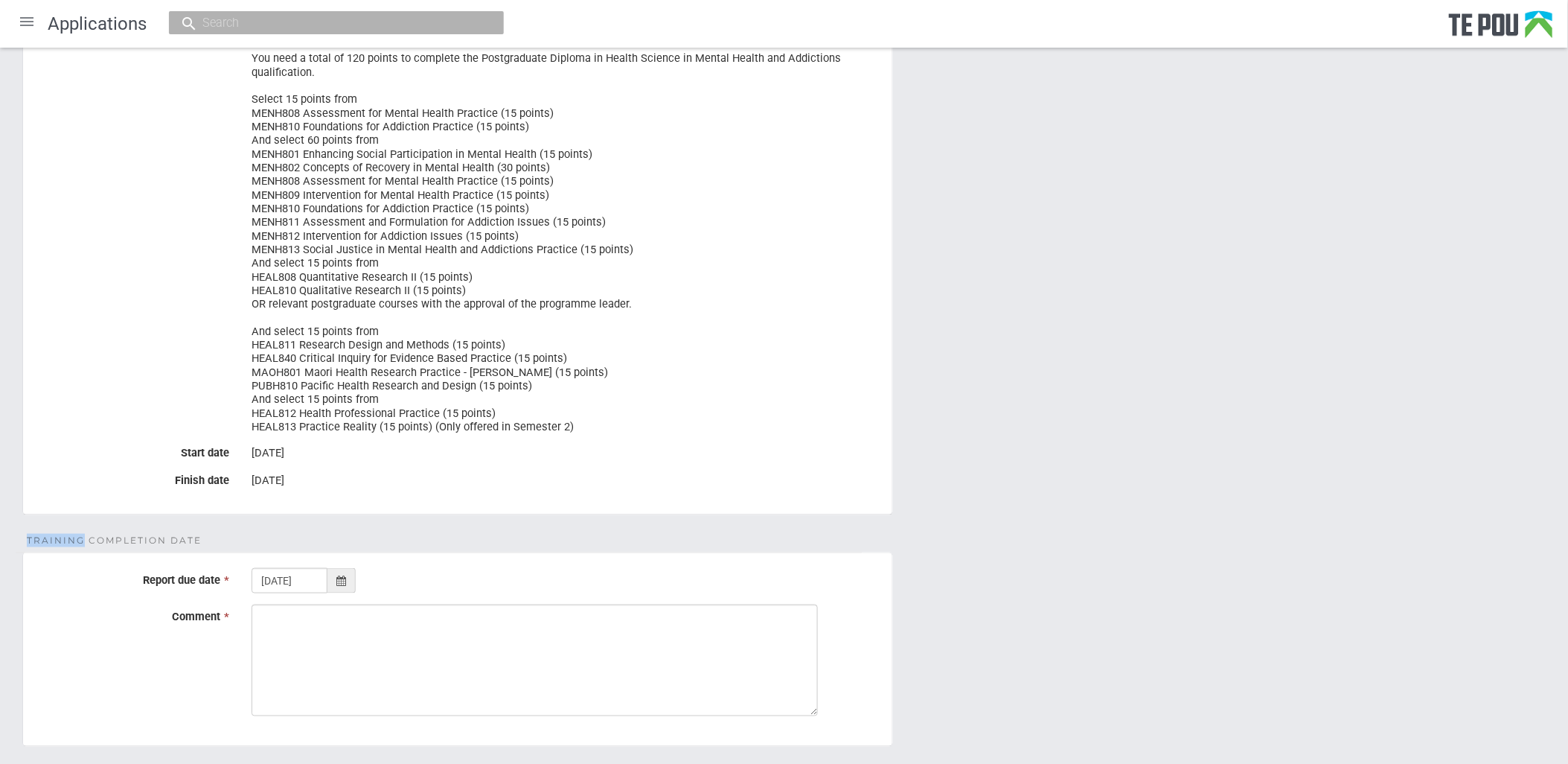
scroll to position [331, 0]
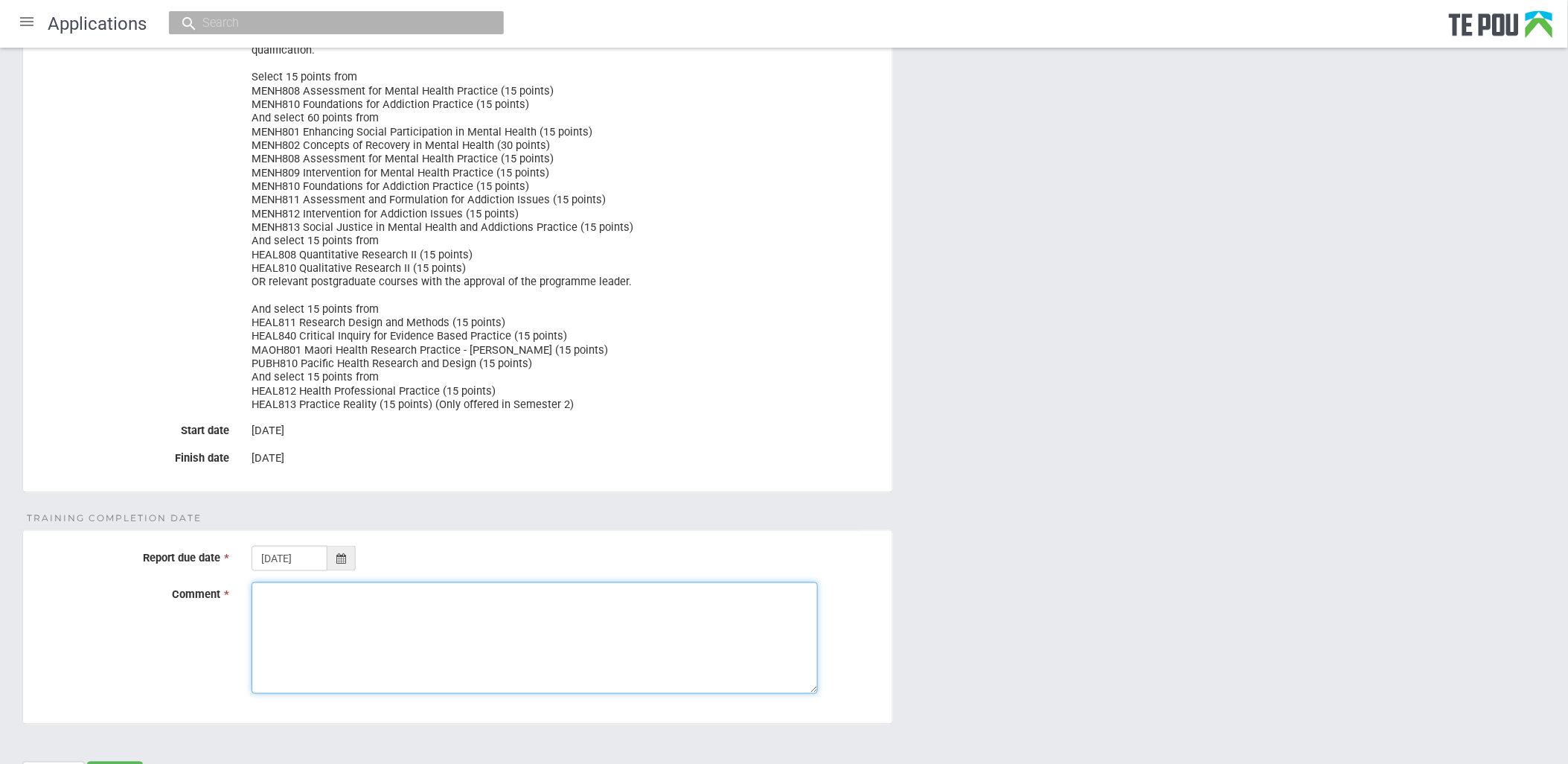
click at [562, 653] on textarea "Comment *" at bounding box center [535, 638] width 566 height 111
click at [636, 632] on textarea "Jacqui has been in contact with the applicant and agreed to extend the report d…" at bounding box center [535, 638] width 566 height 111
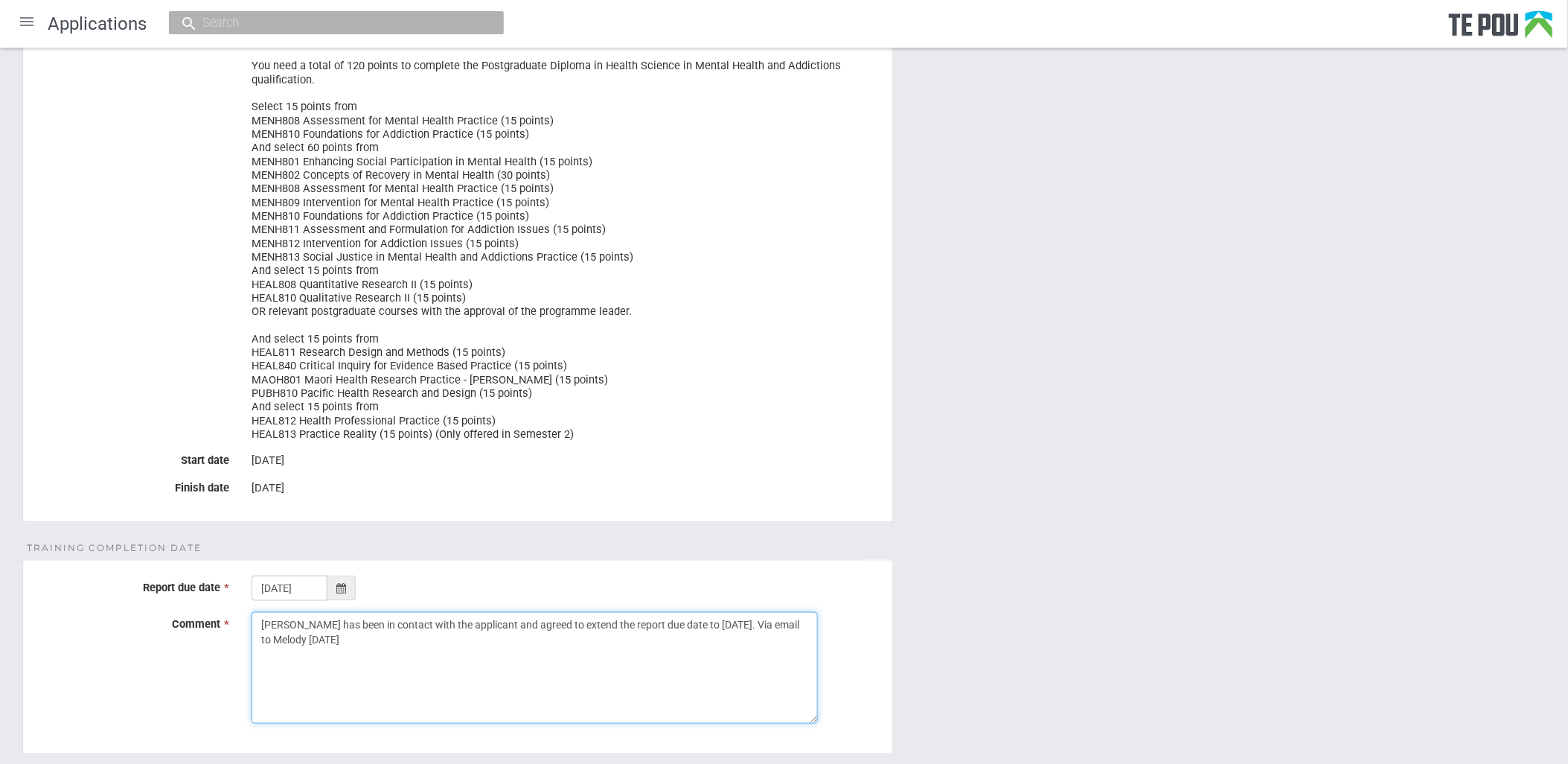
scroll to position [405, 0]
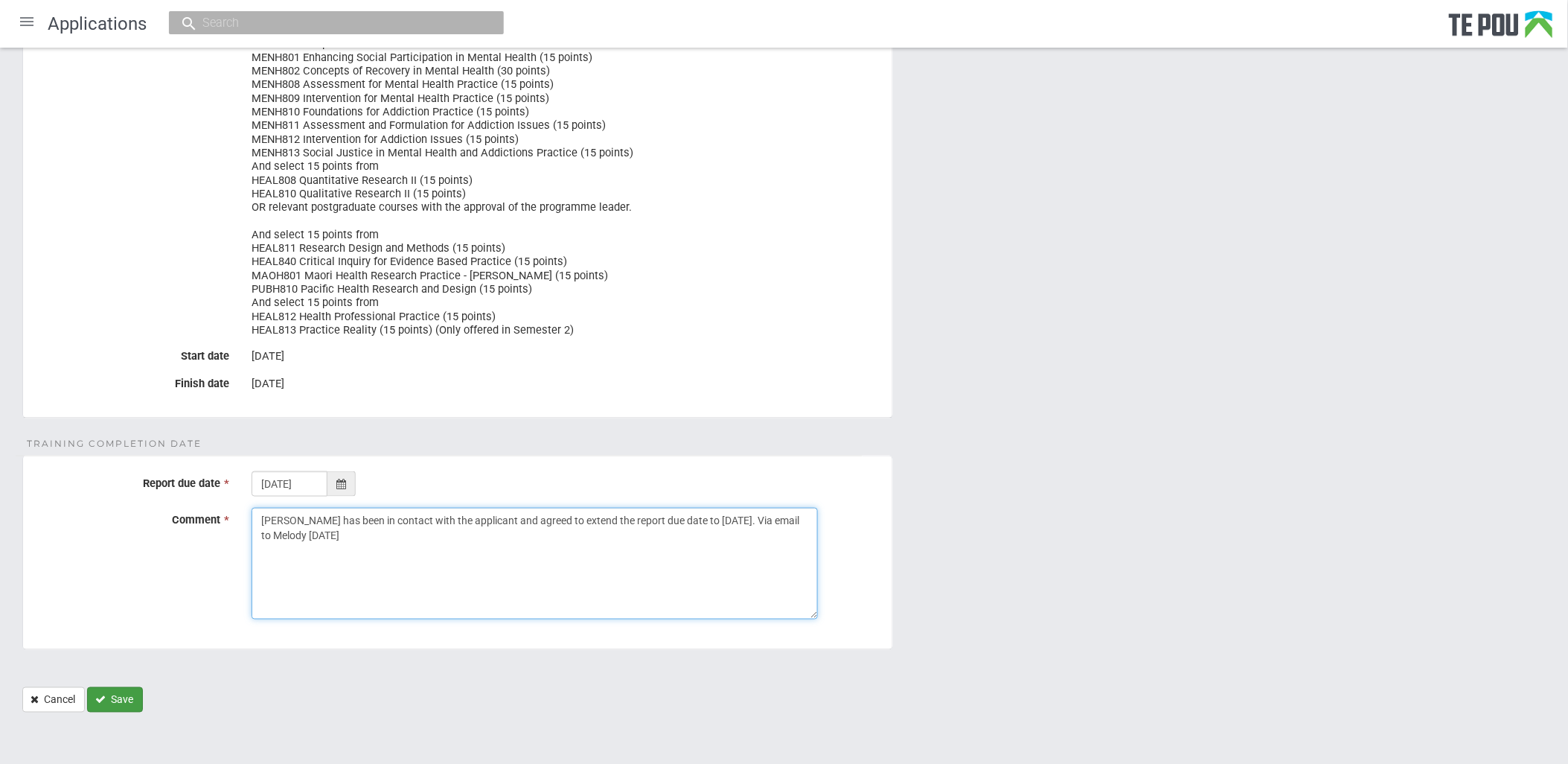
type textarea "Jacqui has been in contact with the applicant and agreed to extend the report d…"
click at [108, 697] on button "Save" at bounding box center [115, 700] width 56 height 26
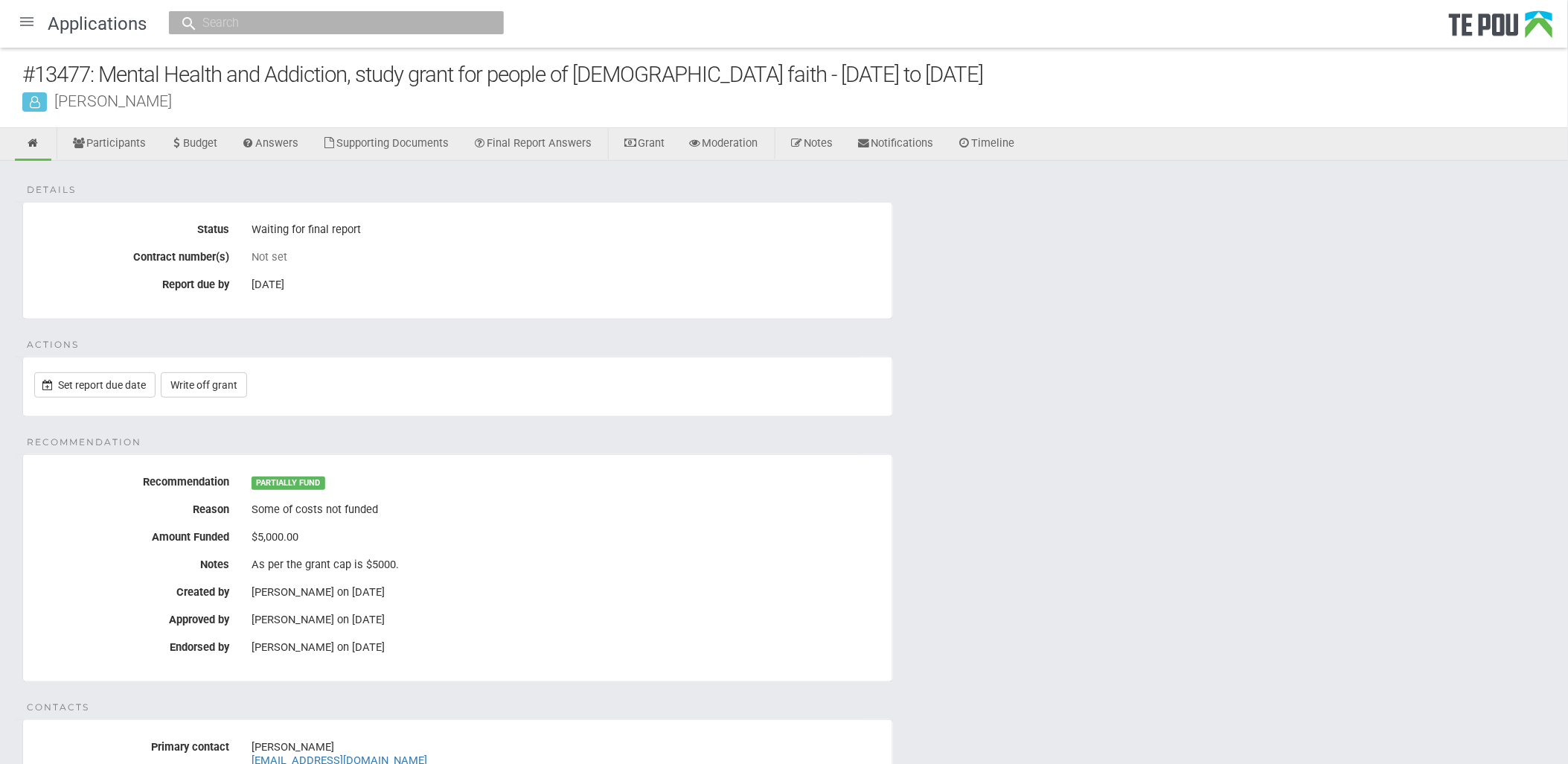
click at [37, 25] on div at bounding box center [27, 22] width 36 height 36
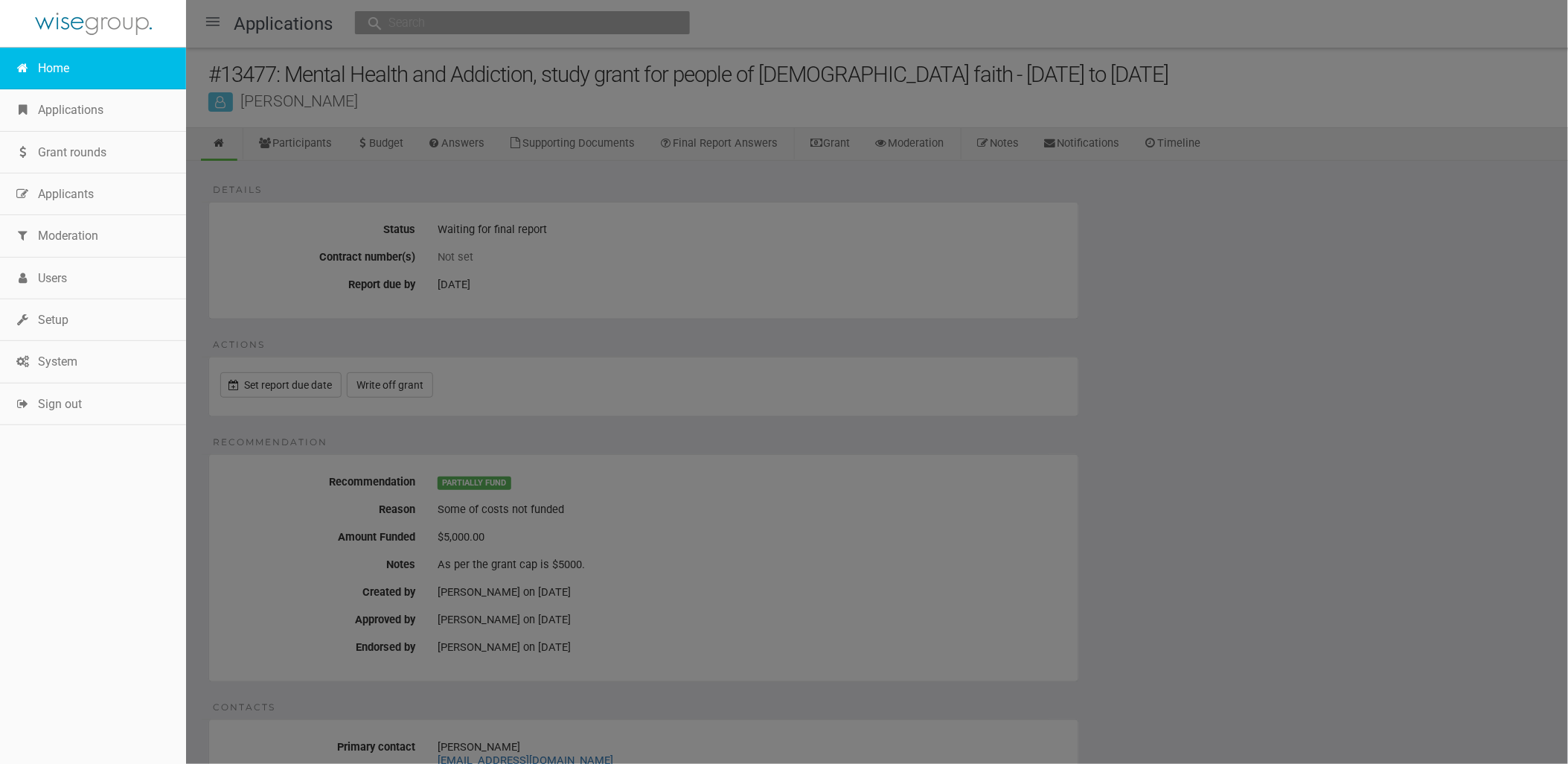
click at [72, 66] on link "Home" at bounding box center [93, 69] width 186 height 42
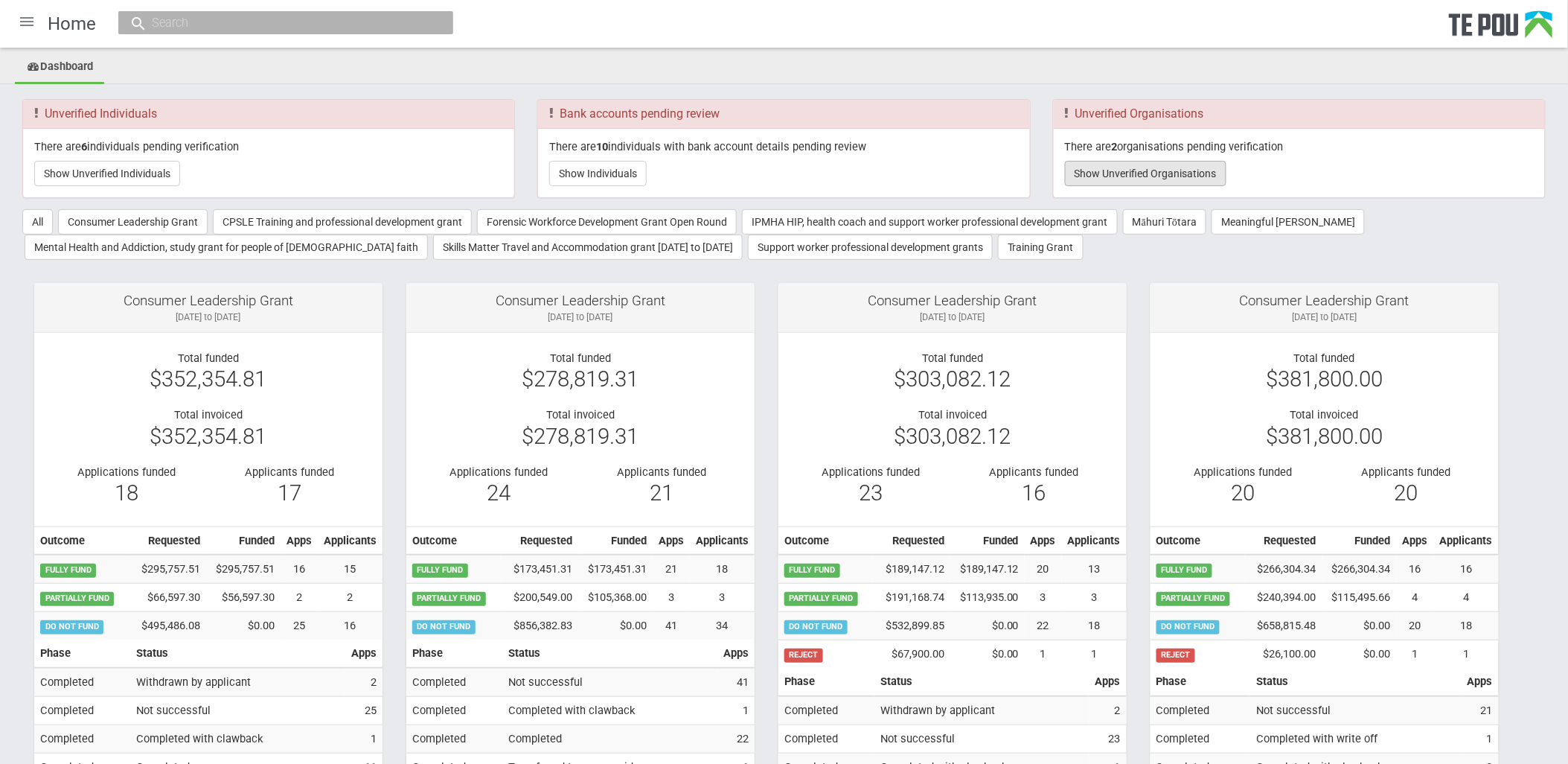
click at [1095, 173] on button "Show Unverified Organisations" at bounding box center [1146, 173] width 162 height 26
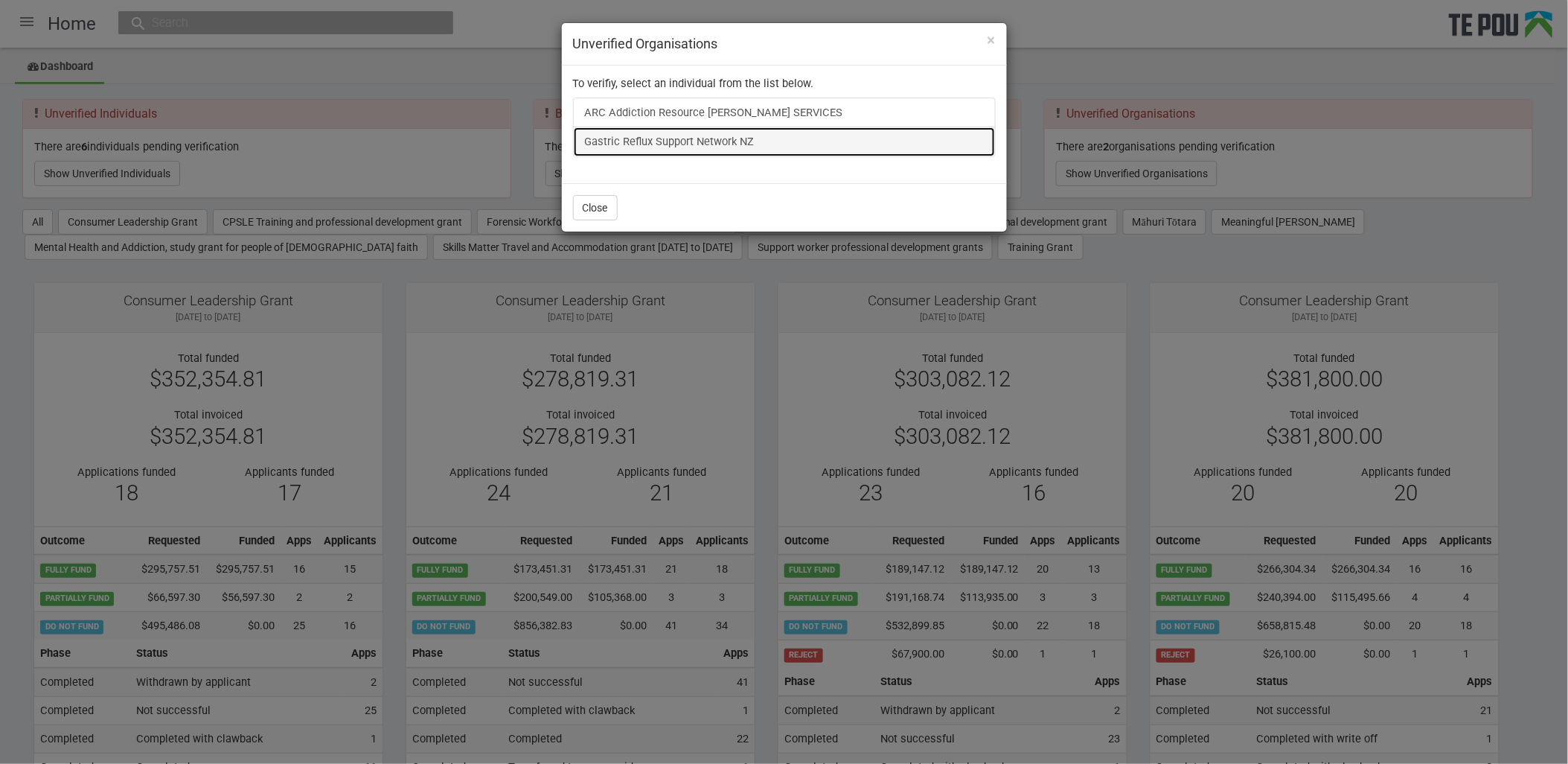
click at [688, 138] on link "Gastric Reflux Support Network NZ" at bounding box center [784, 142] width 423 height 29
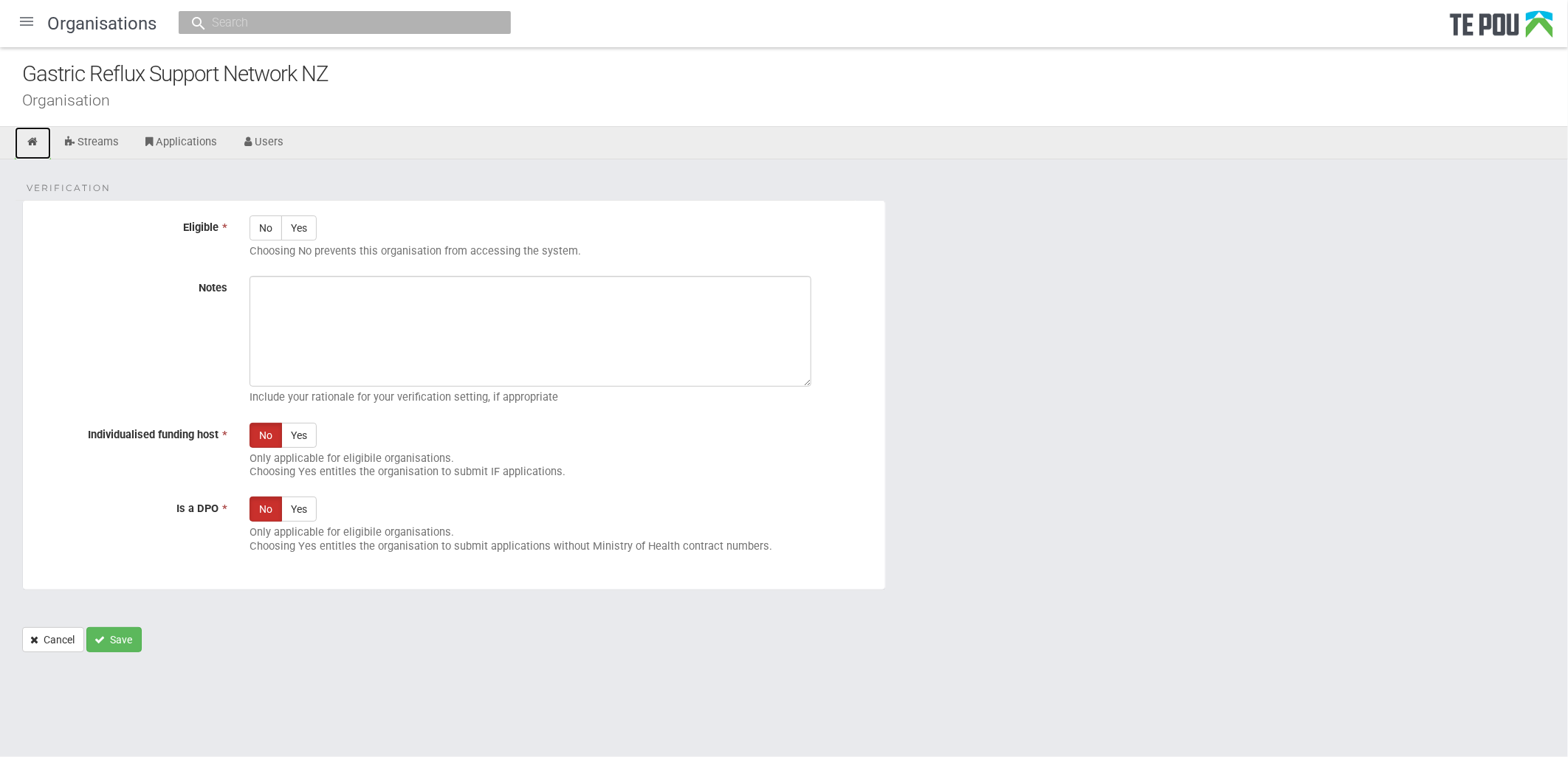
click at [31, 146] on icon at bounding box center [33, 142] width 14 height 11
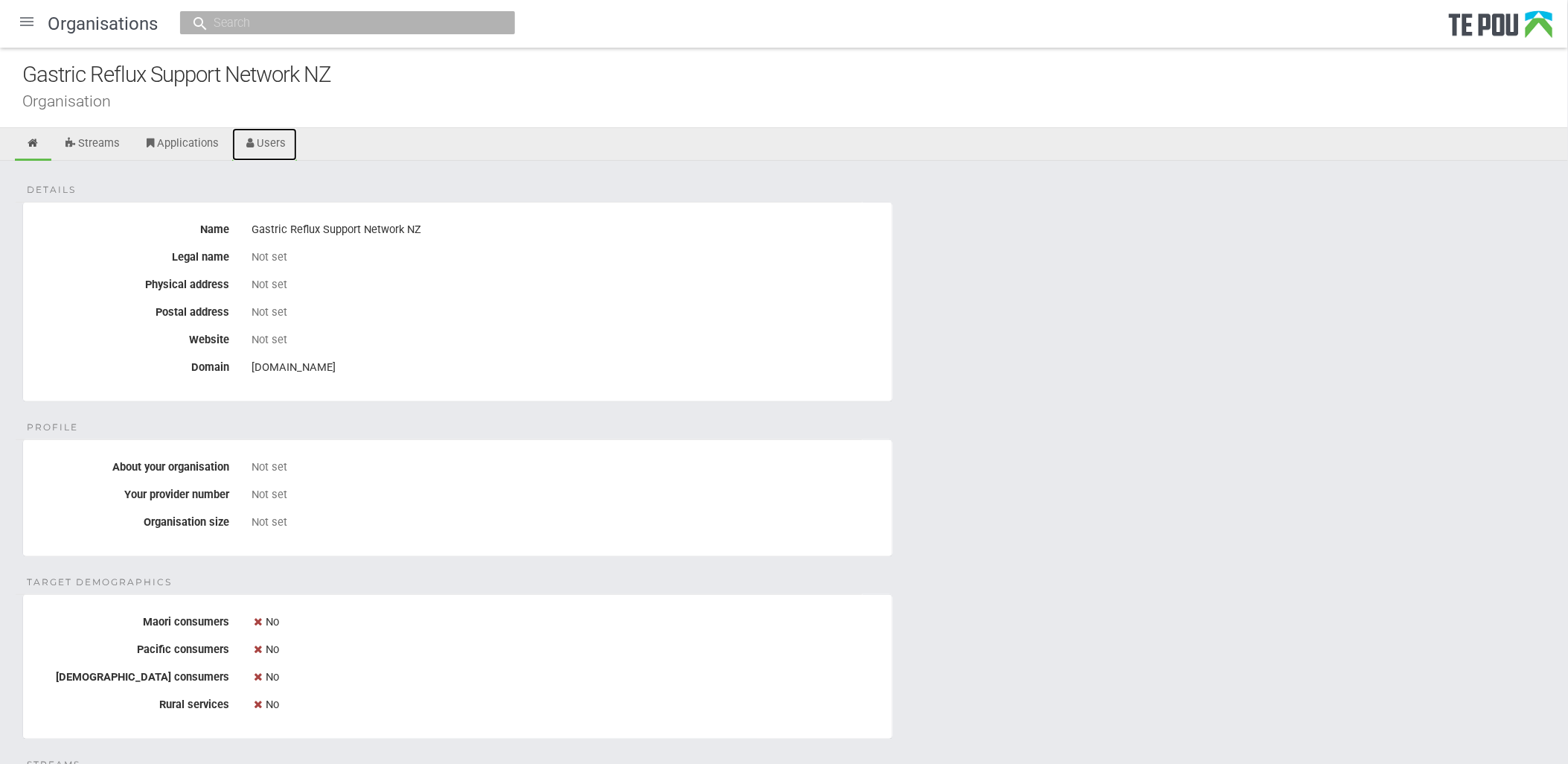
click at [283, 138] on link "Users" at bounding box center [265, 144] width 66 height 33
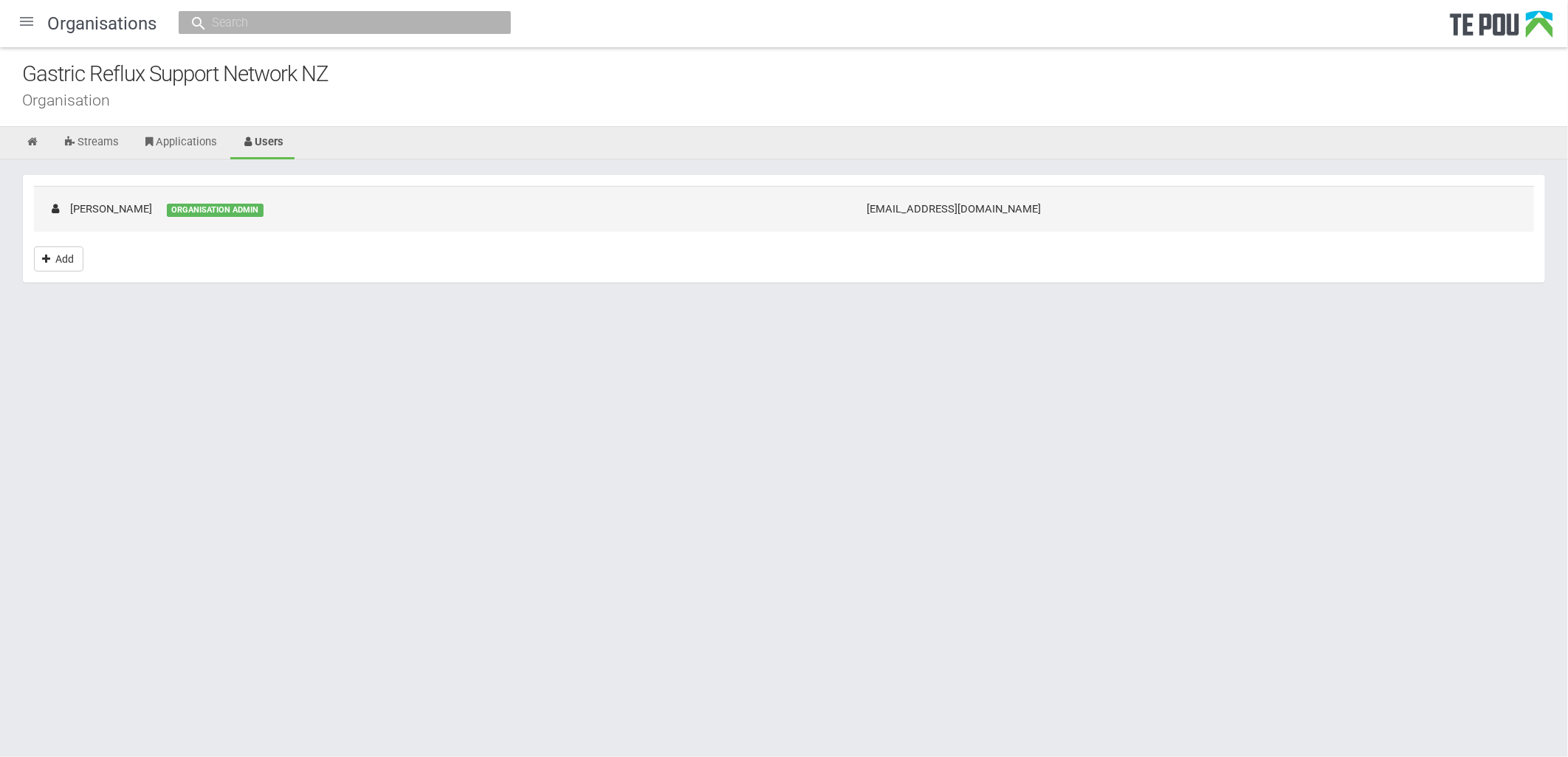
click at [230, 204] on div "ORGANISATION ADMIN" at bounding box center [215, 210] width 97 height 13
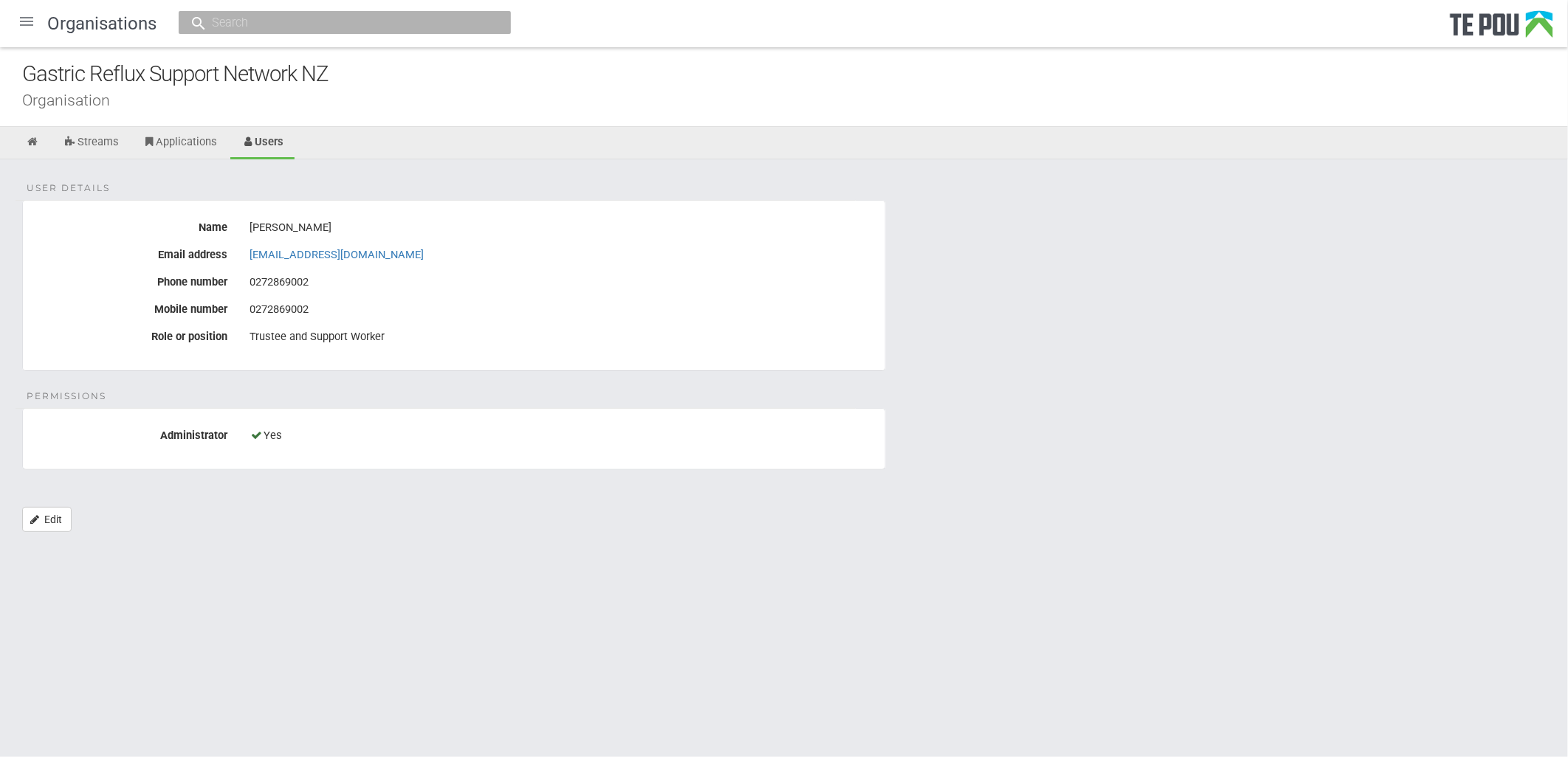
drag, startPoint x: 439, startPoint y: 189, endPoint x: 45, endPoint y: 180, distance: 394.1
click at [439, 189] on div "User details Name [PERSON_NAME] Email address [EMAIL_ADDRESS][DOMAIN_NAME] Phon…" at bounding box center [784, 353] width 1568 height 387
click at [40, 142] on link at bounding box center [32, 143] width 36 height 32
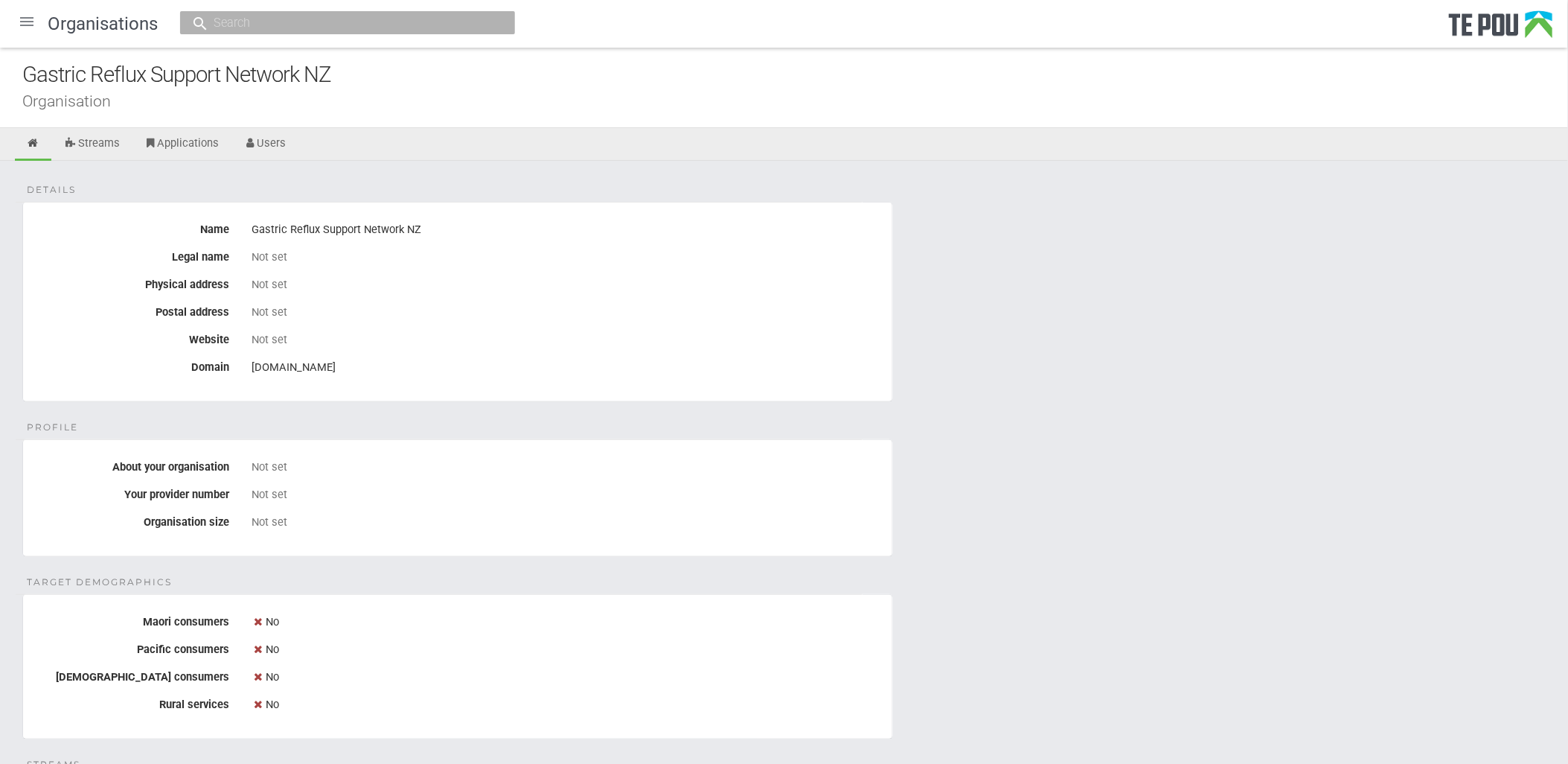
click at [26, 33] on div at bounding box center [27, 22] width 36 height 36
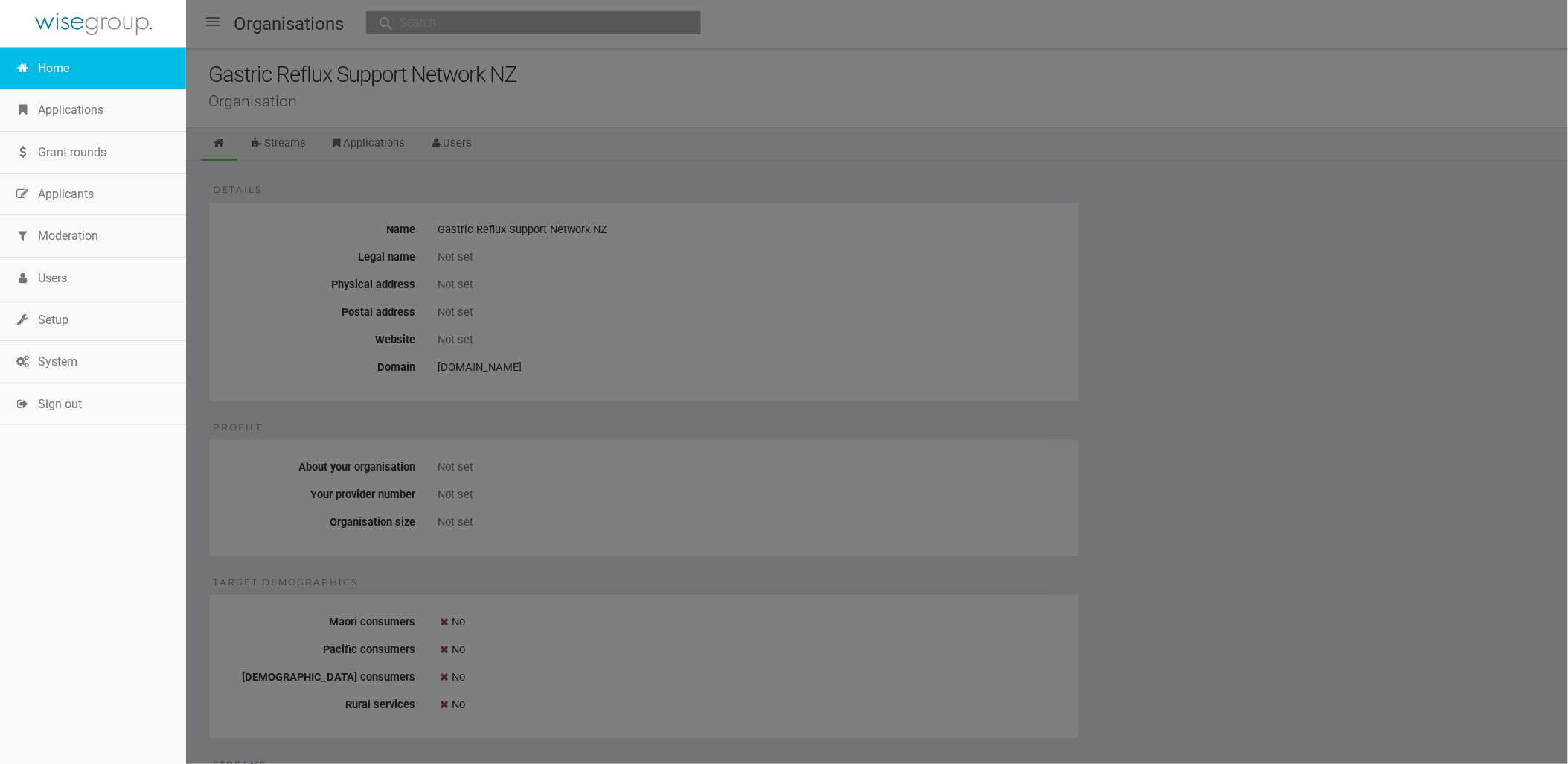
click at [66, 65] on link "Home" at bounding box center [93, 69] width 186 height 42
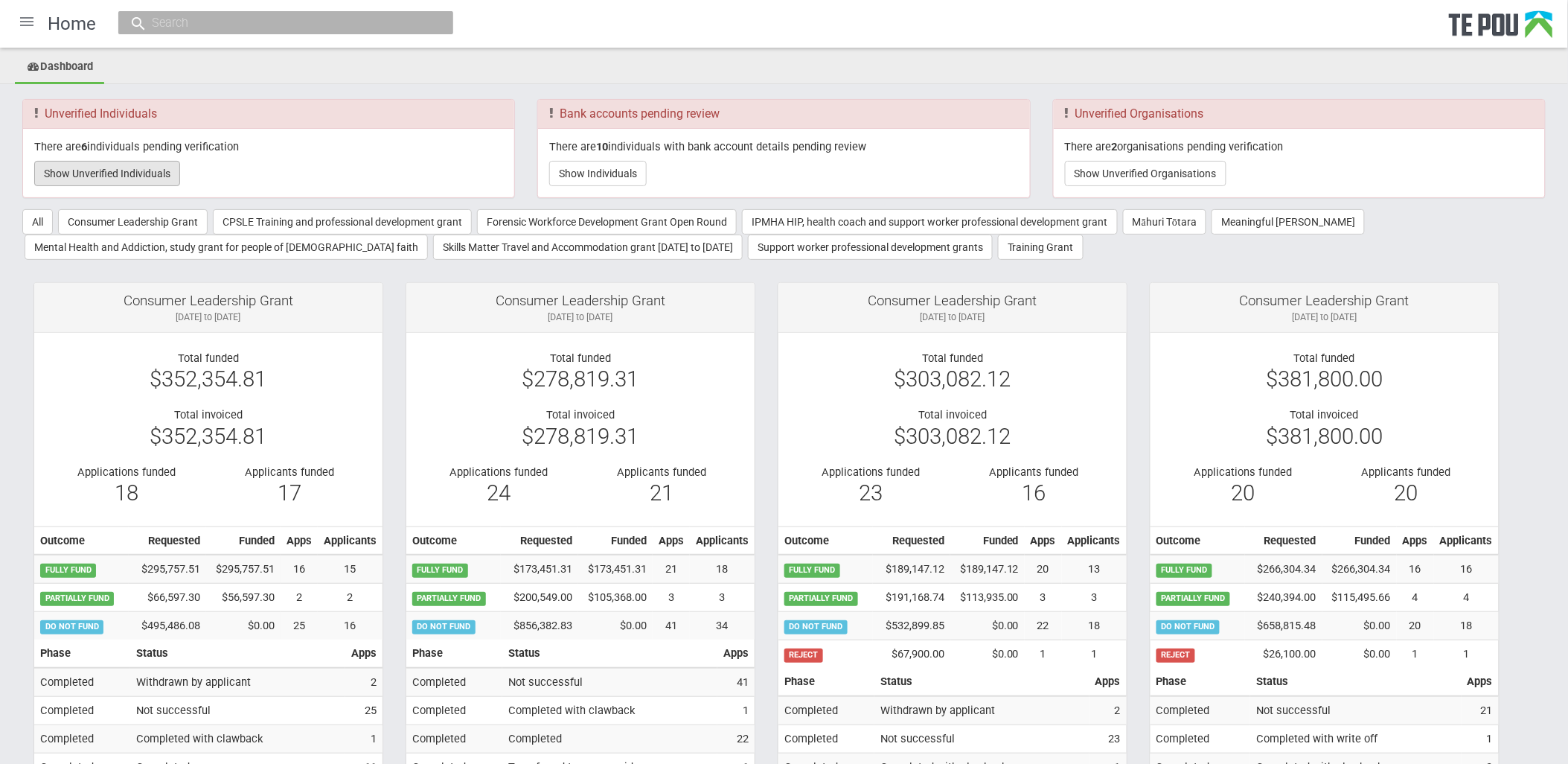
click at [129, 170] on button "Show Unverified Individuals" at bounding box center [107, 173] width 146 height 26
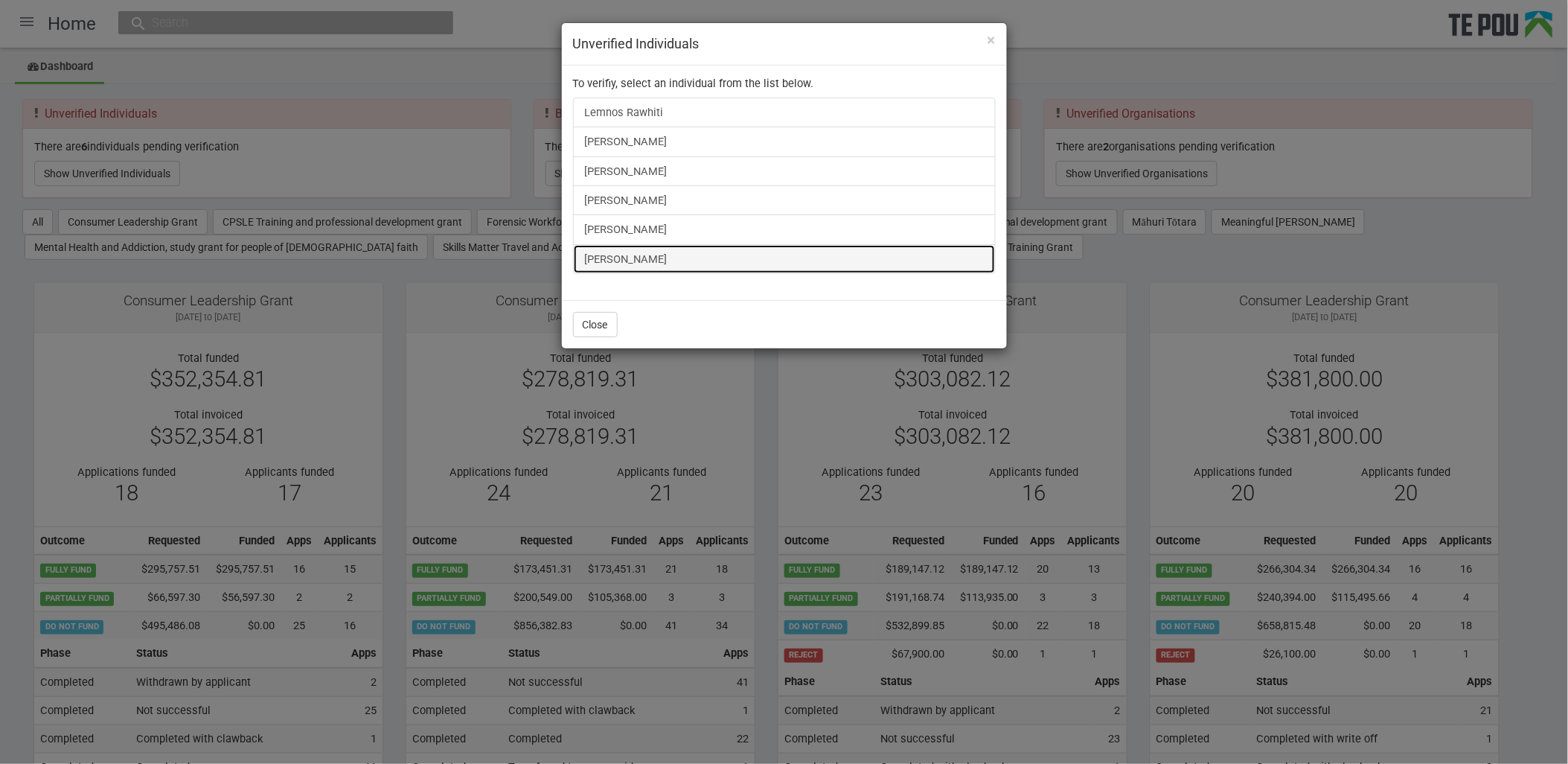
click at [641, 266] on link "[PERSON_NAME]" at bounding box center [784, 259] width 423 height 29
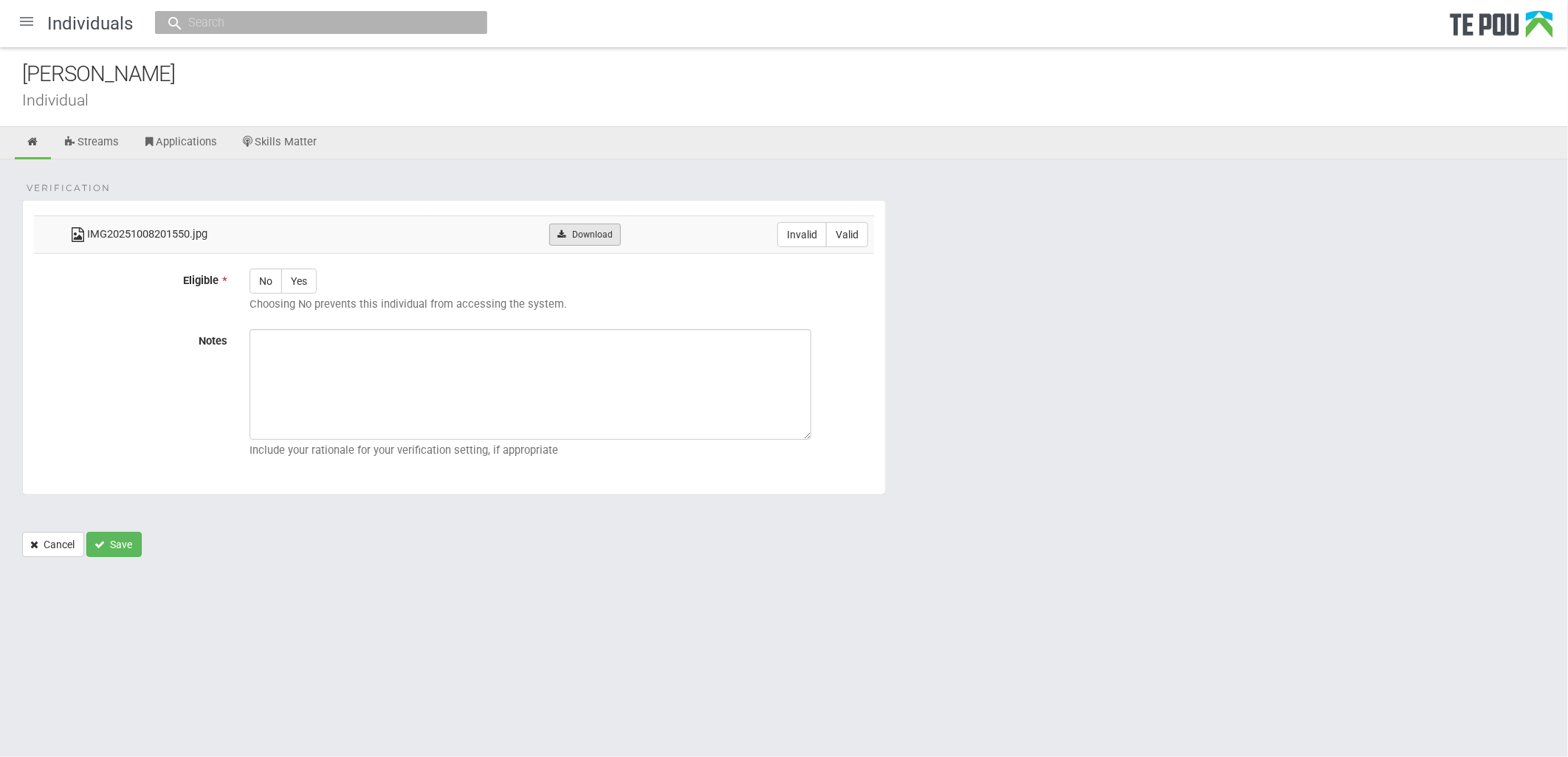
click at [611, 234] on link "Download" at bounding box center [585, 235] width 71 height 22
click at [1032, 478] on form "Verification IMG20251008201550.jpg Download Invalid Valid Eligible * No Yes Cho…" at bounding box center [784, 379] width 1524 height 357
click at [849, 235] on label "Valid" at bounding box center [847, 235] width 42 height 25
radio input "true"
click at [308, 288] on label "Yes" at bounding box center [299, 281] width 35 height 25
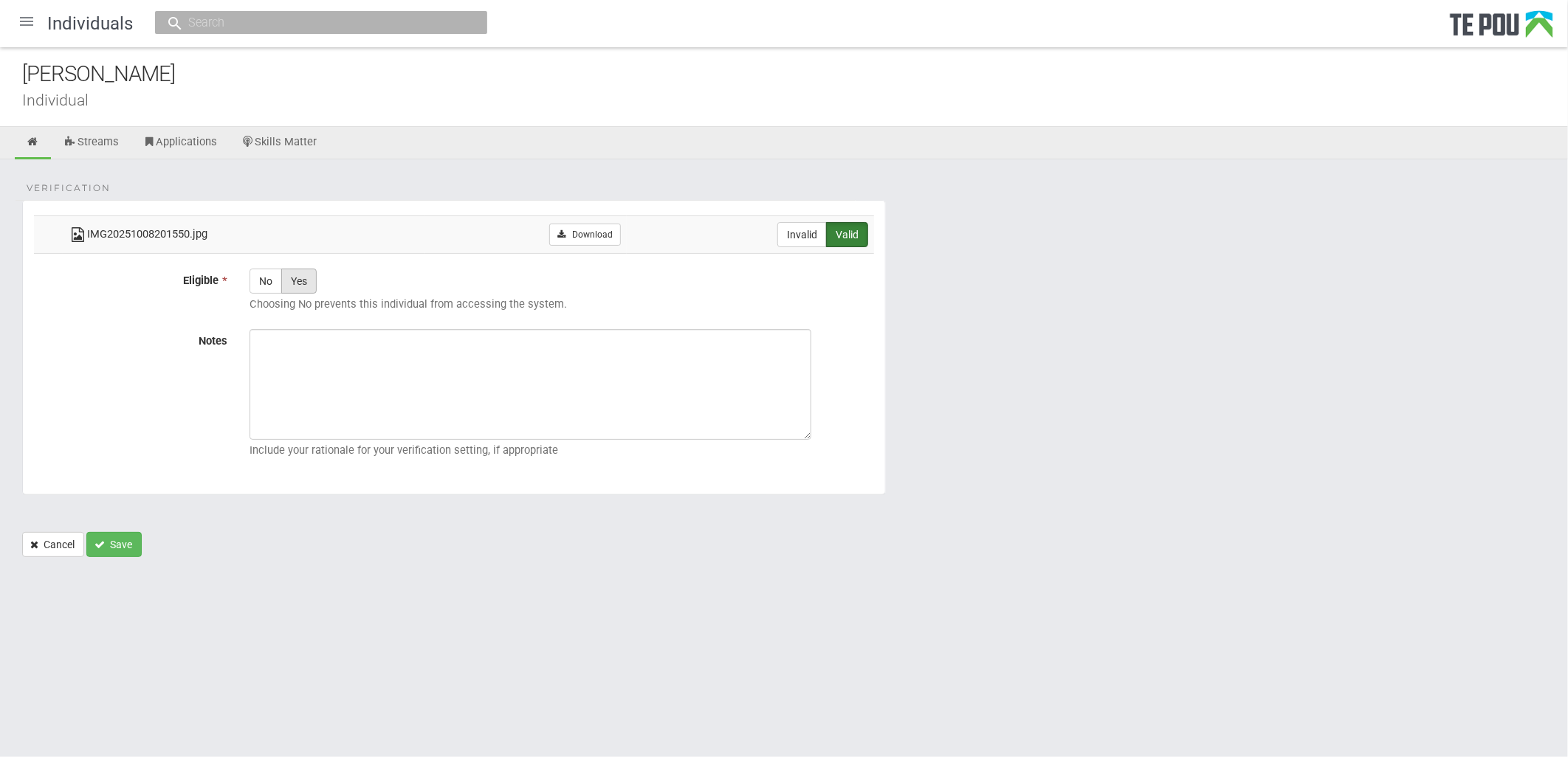
radio input "true"
click at [985, 673] on html "Home Applications [PERSON_NAME] Applicants Organisations Individuals Moderation…" at bounding box center [784, 378] width 1568 height 757
click at [652, 359] on textarea "Notes" at bounding box center [530, 384] width 562 height 110
paste textarea "Verified by Melody @ [DATE]"
click at [425, 377] on textarea "Verified by Melody @ [DATE]" at bounding box center [530, 384] width 562 height 110
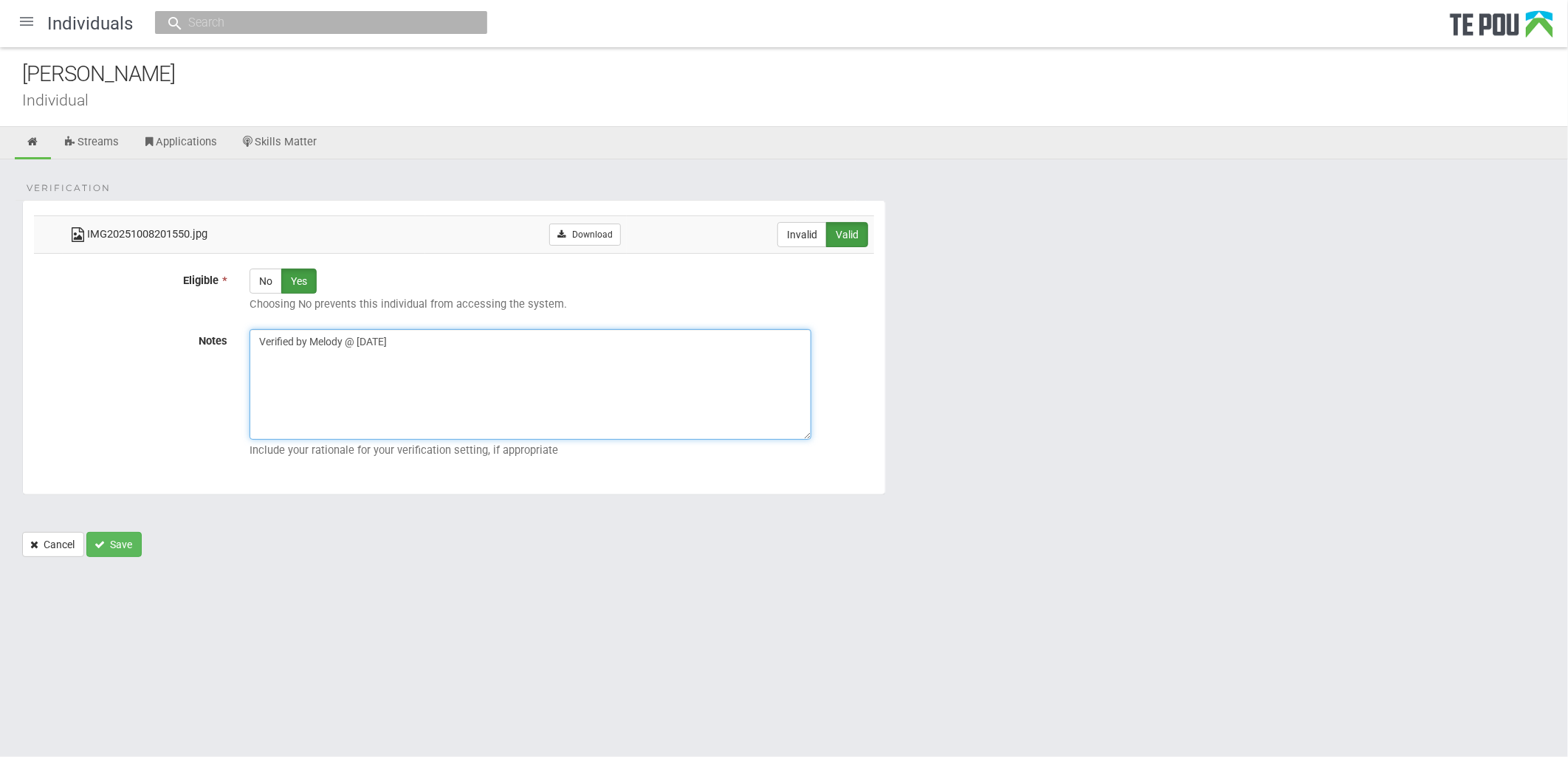
click at [380, 387] on textarea "Verified by Melody @ [DATE]" at bounding box center [530, 384] width 562 height 110
type textarea "Verified by Melody @ [DATE]"
click at [119, 549] on button "Save" at bounding box center [114, 545] width 55 height 25
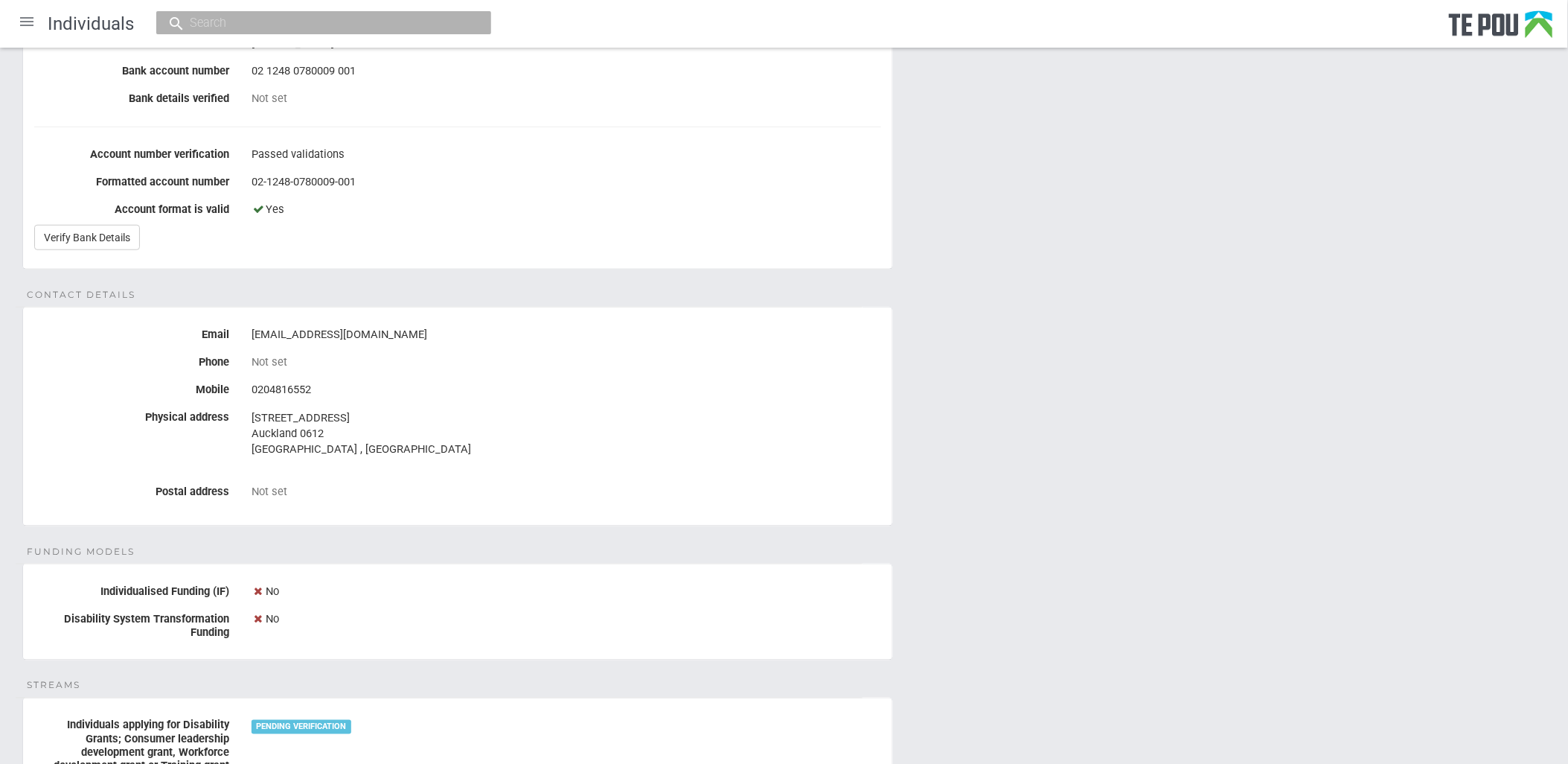
scroll to position [284, 0]
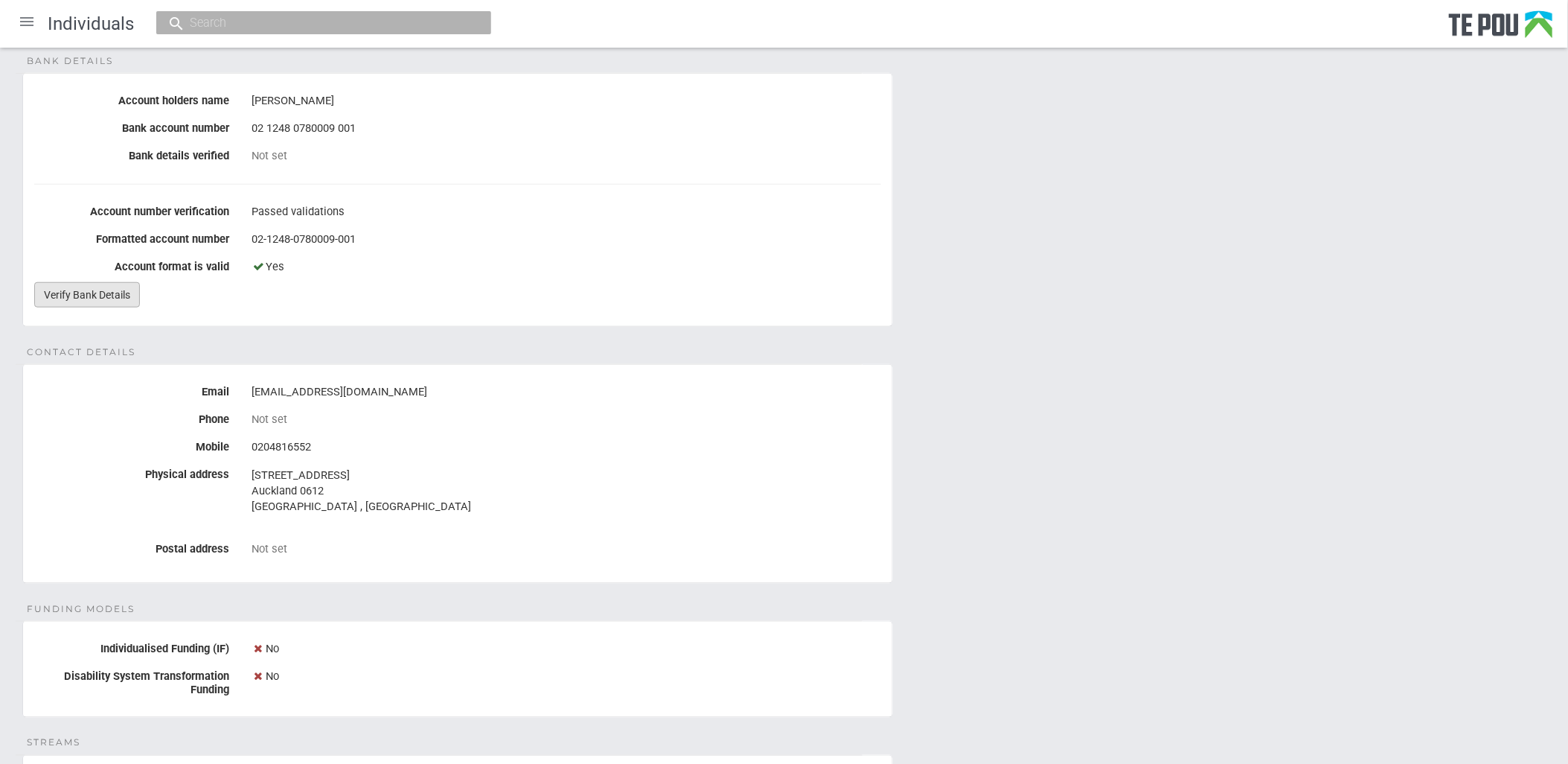
click at [89, 288] on link "Verify Bank Details" at bounding box center [87, 295] width 106 height 26
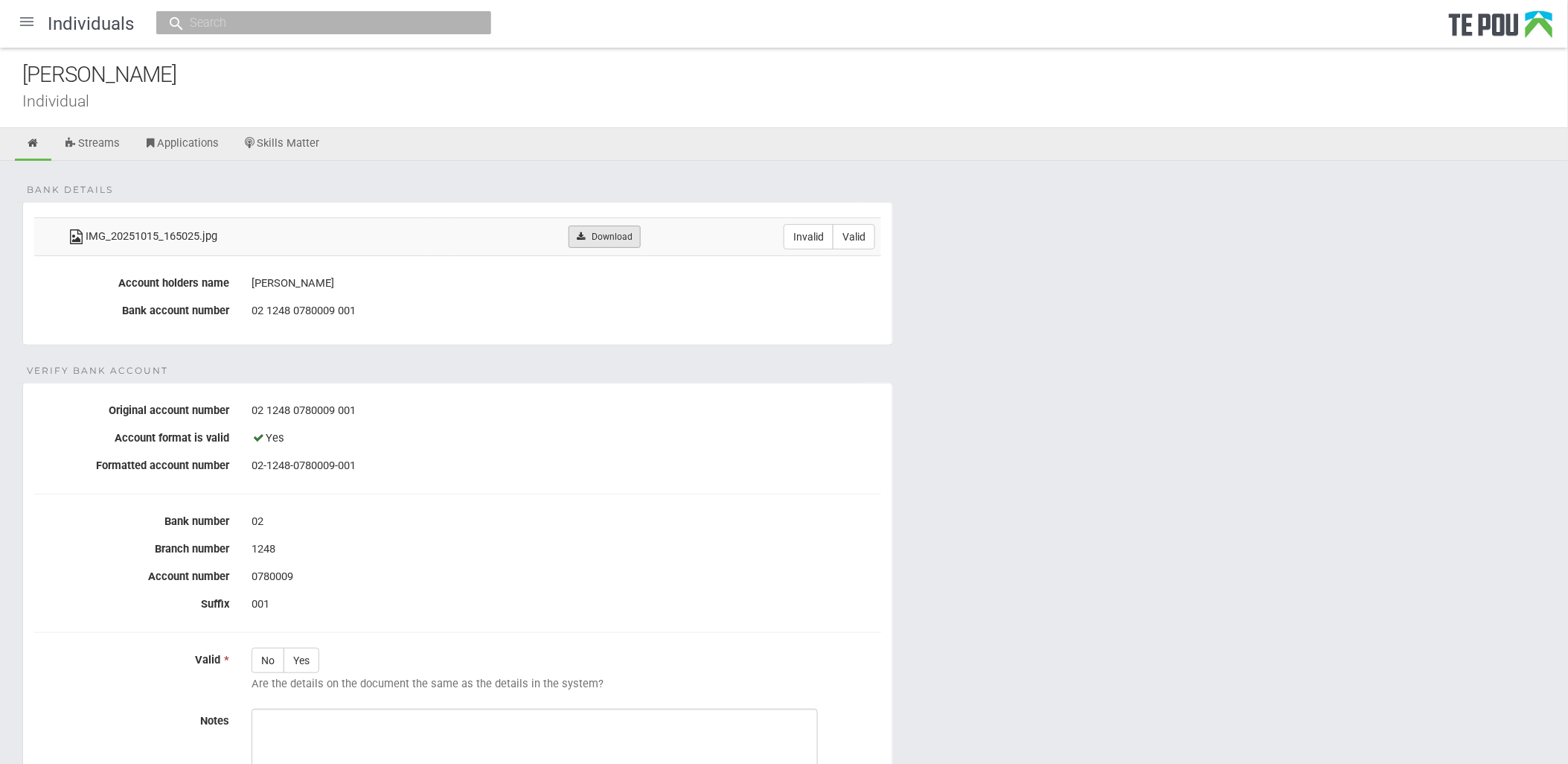
click at [623, 240] on link "Download" at bounding box center [604, 237] width 72 height 22
click at [1023, 530] on form "Bank details IMG_20251015_165025.jpg Download Invalid Valid Account holders nam…" at bounding box center [784, 570] width 1524 height 738
click at [295, 660] on label "Yes" at bounding box center [302, 660] width 36 height 26
radio input "true"
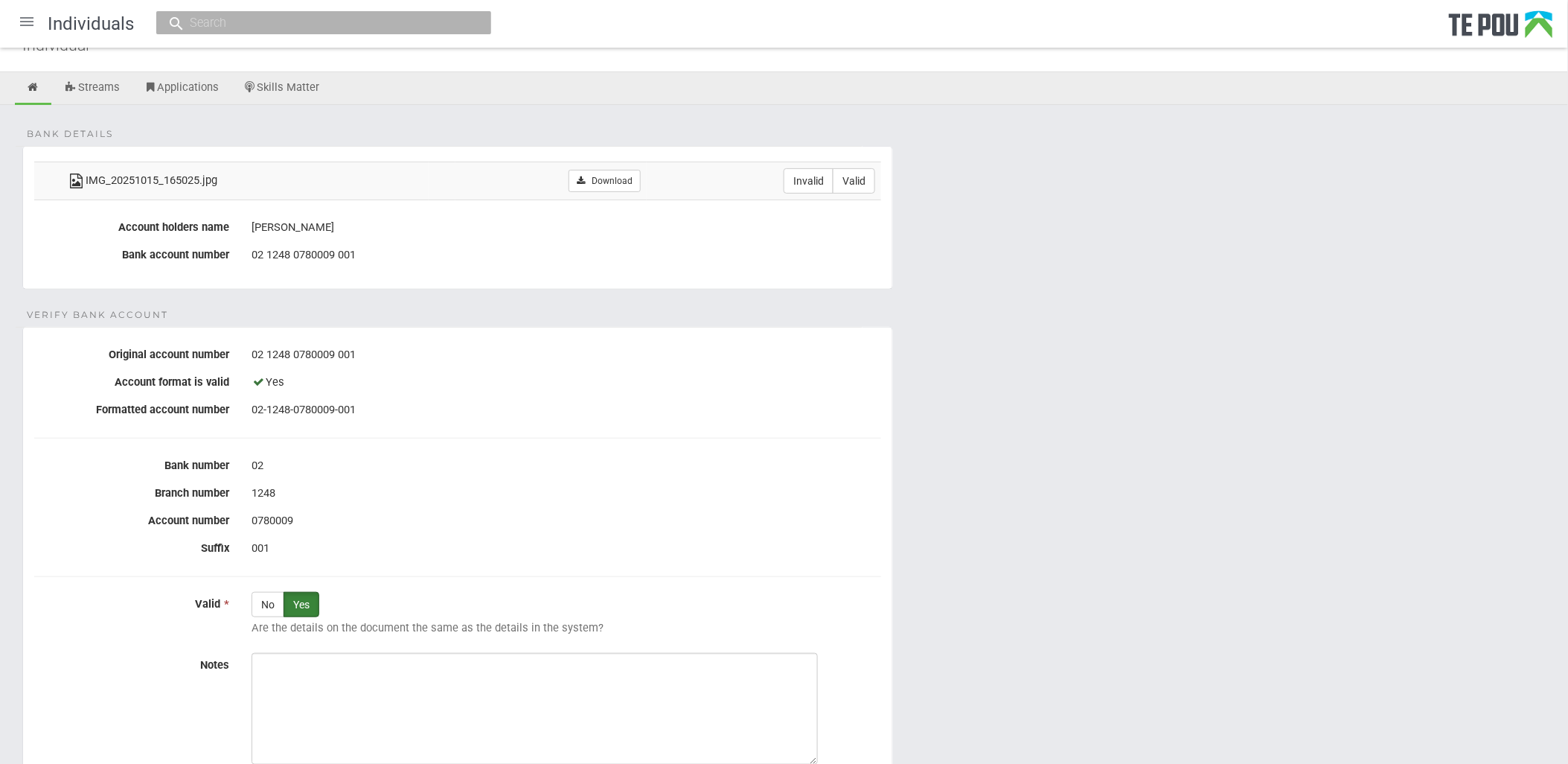
scroll to position [83, 0]
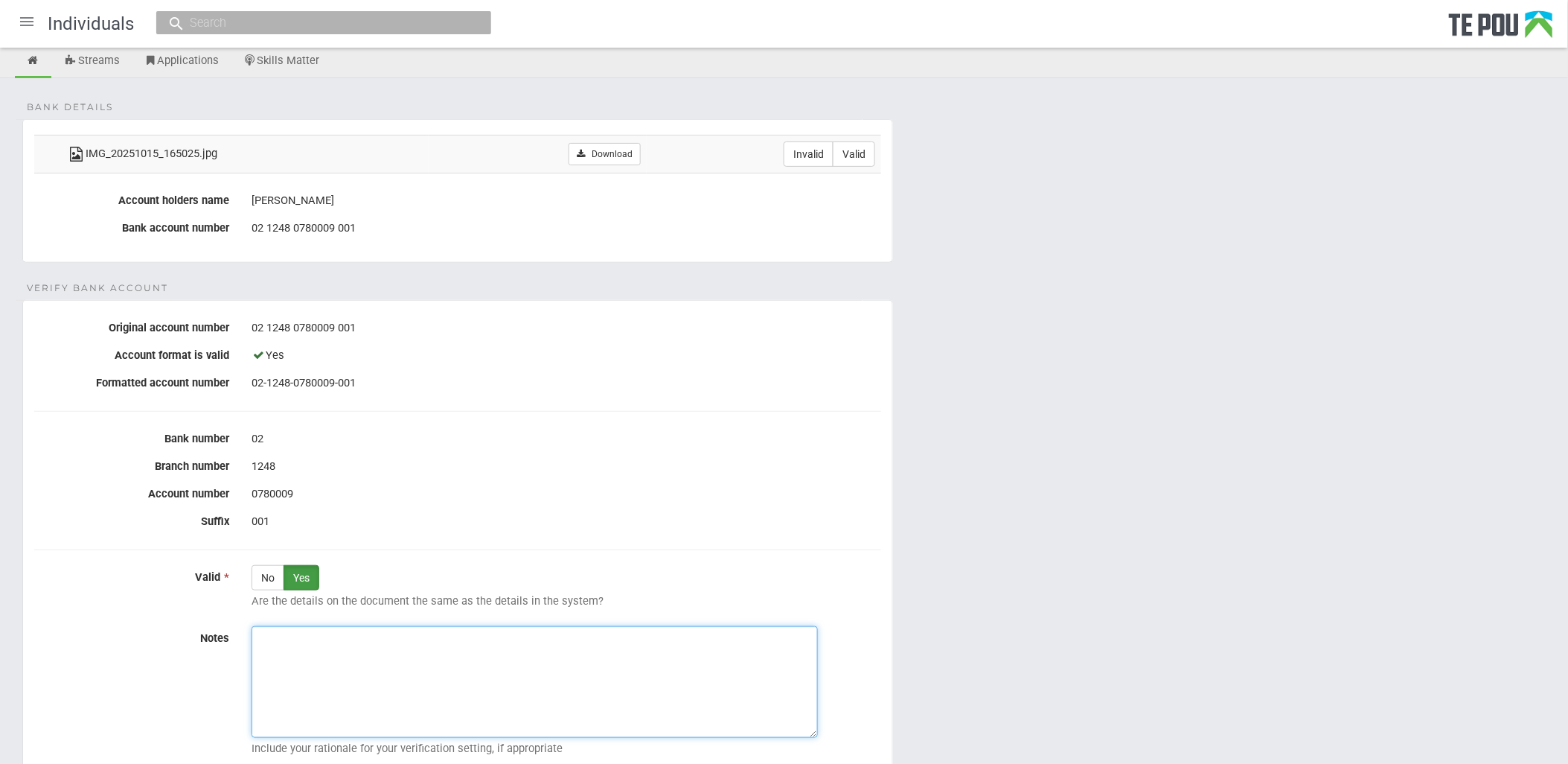
click at [473, 675] on textarea "Notes" at bounding box center [535, 682] width 566 height 111
paste textarea "Verified by Melody @ 16/10/2025"
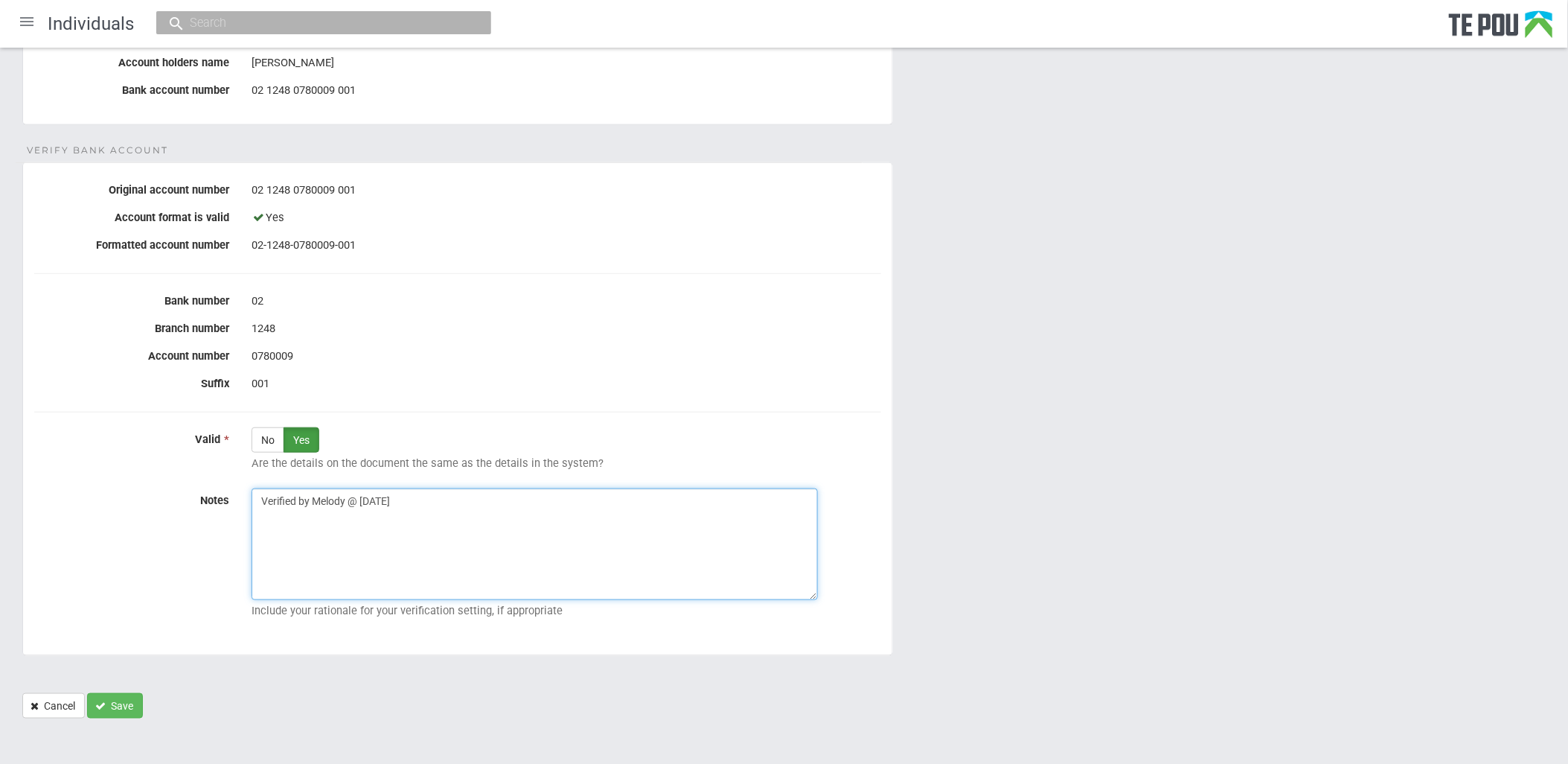
scroll to position [227, 0]
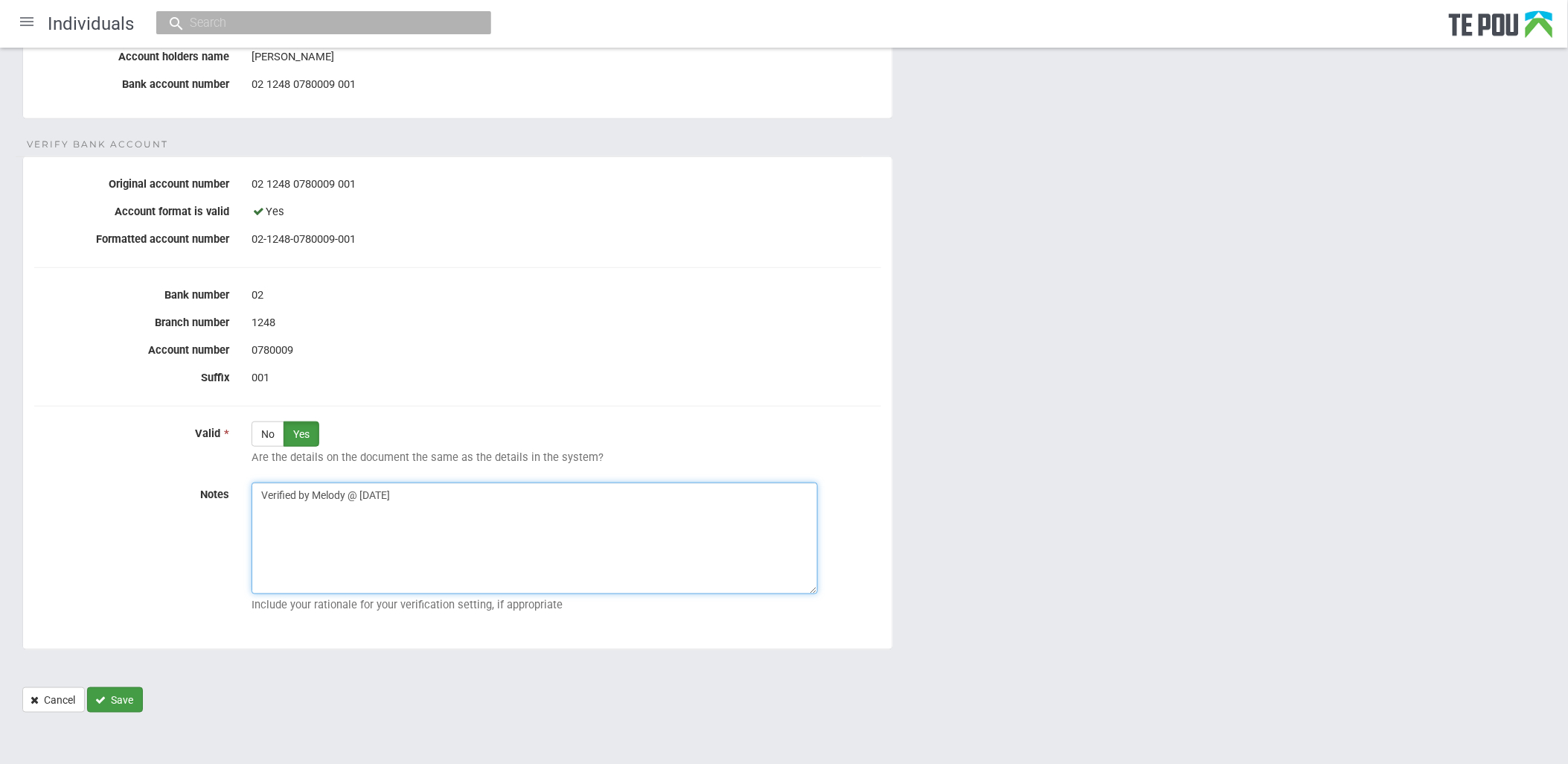
type textarea "Verified by Melody @ 16/10/2025"
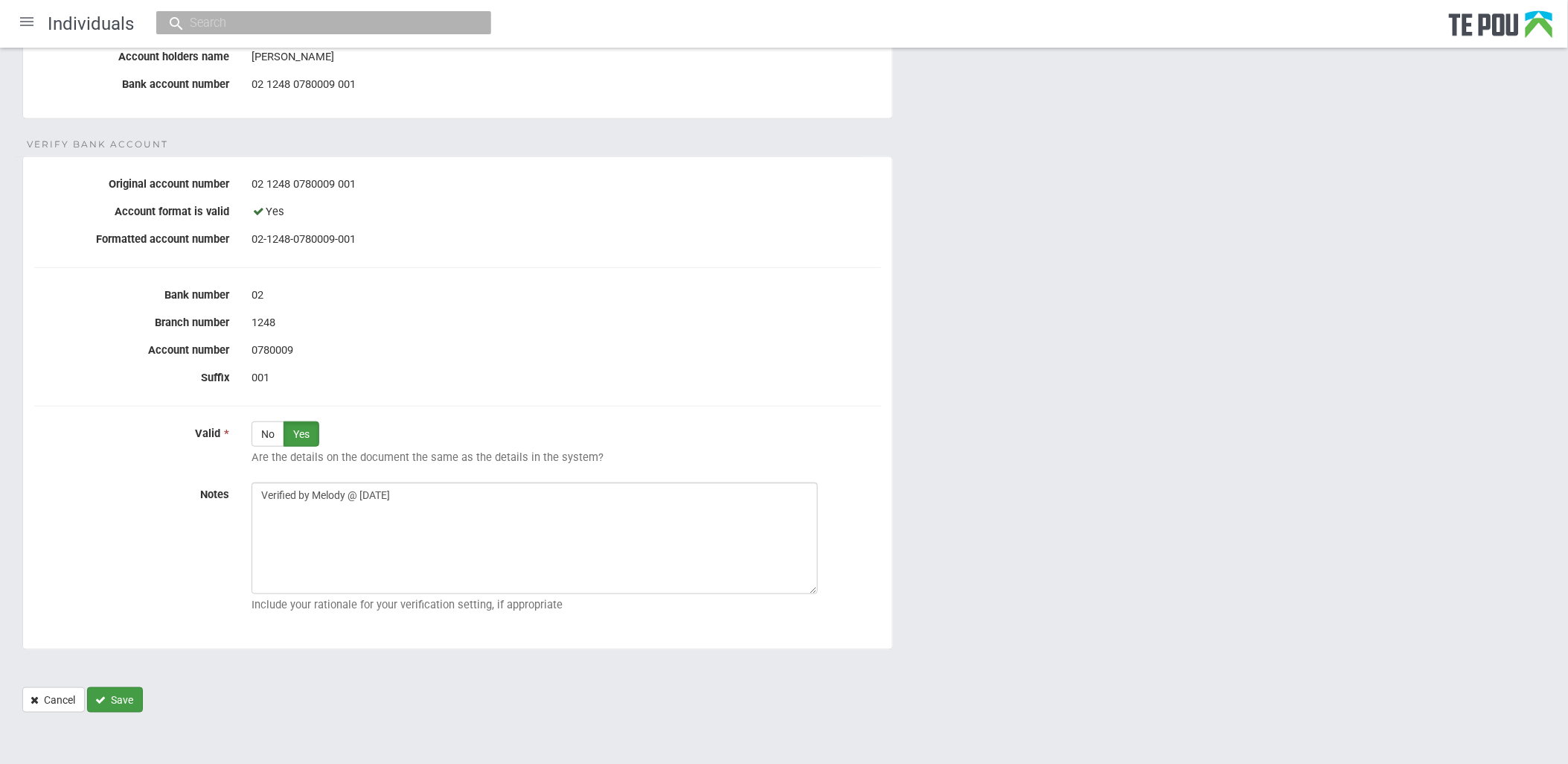
click at [132, 697] on button "Save" at bounding box center [115, 700] width 56 height 26
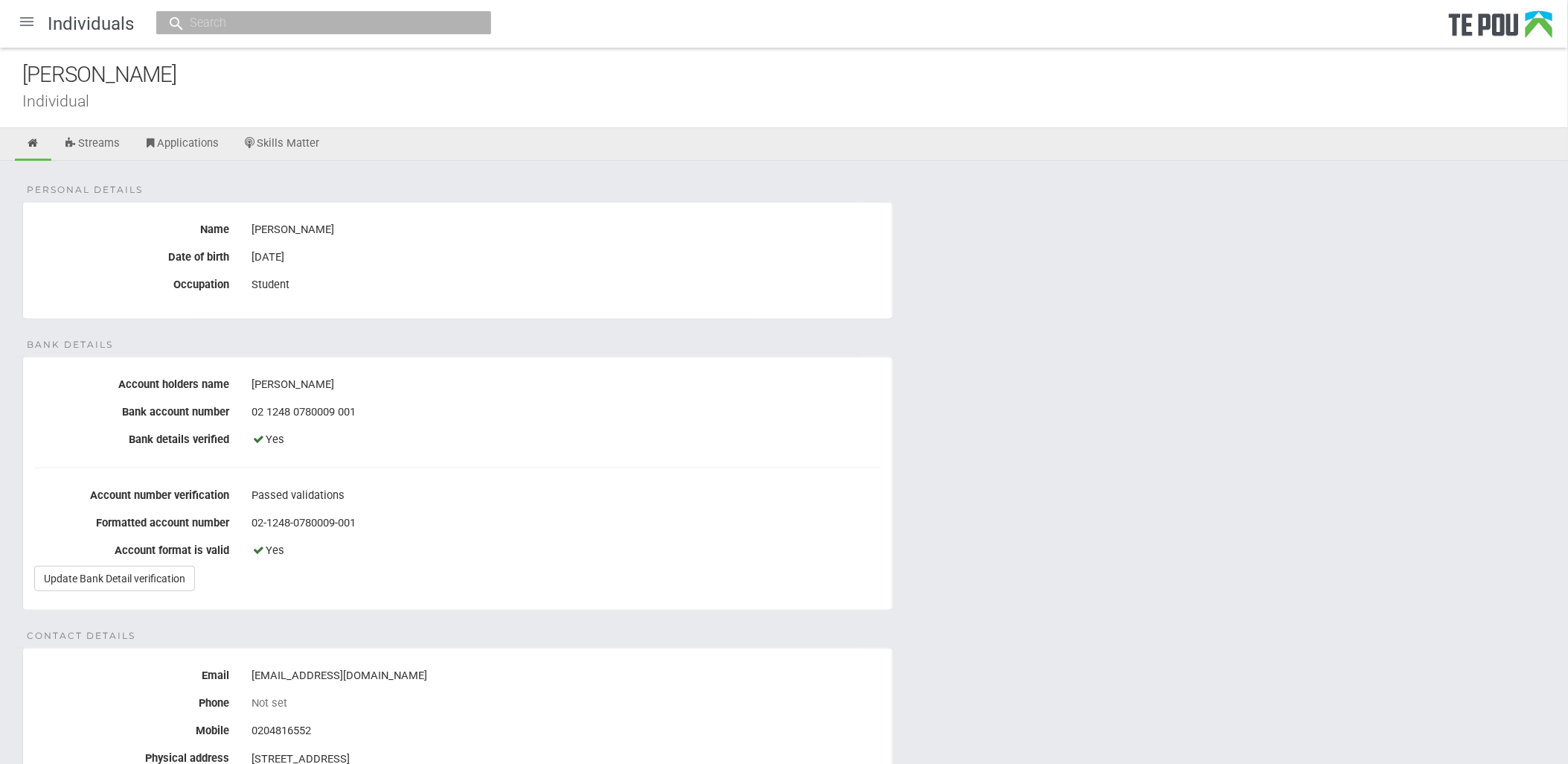
click at [30, 20] on div at bounding box center [27, 22] width 36 height 36
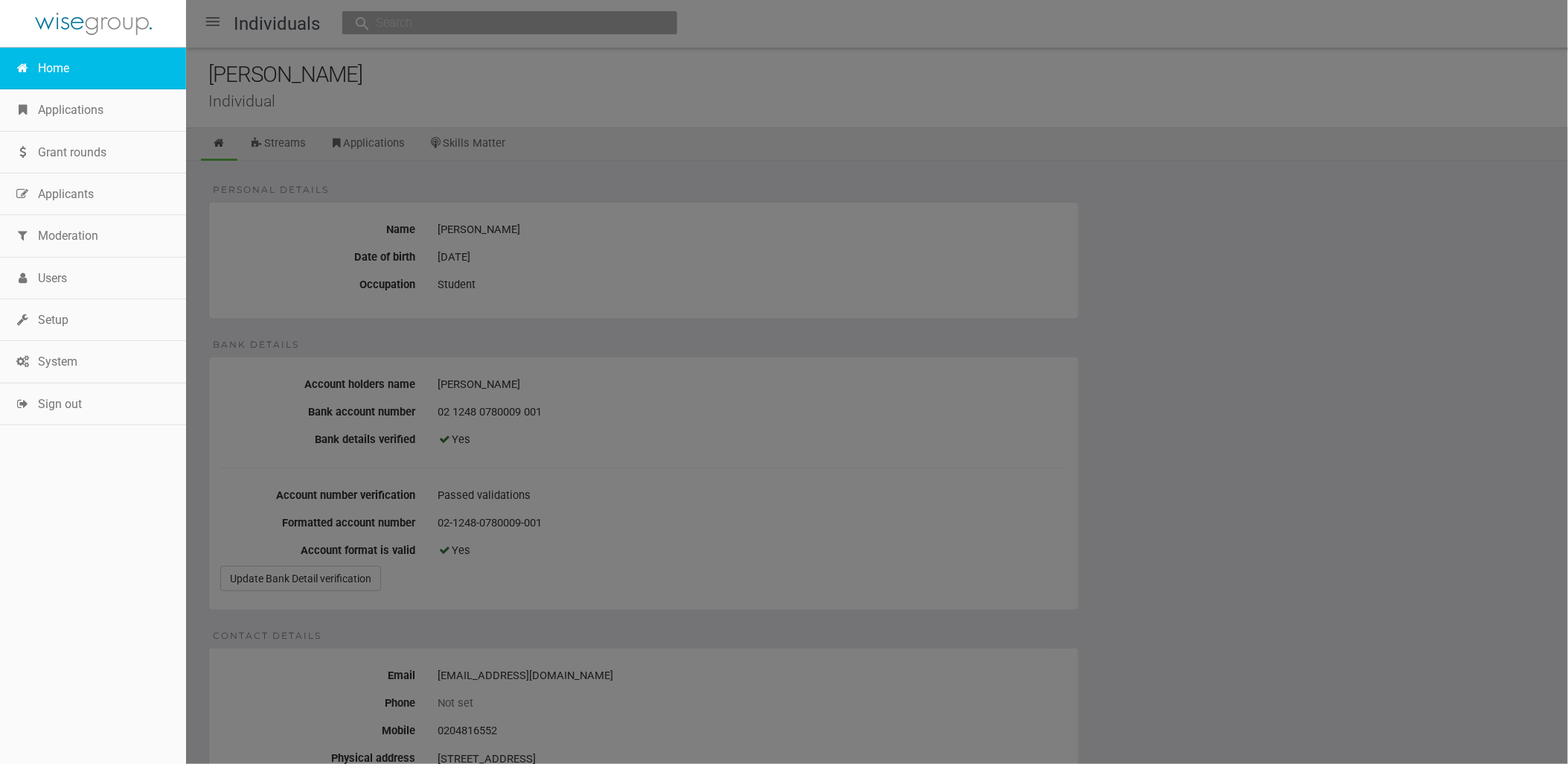
click at [54, 64] on link "Home" at bounding box center [93, 69] width 186 height 42
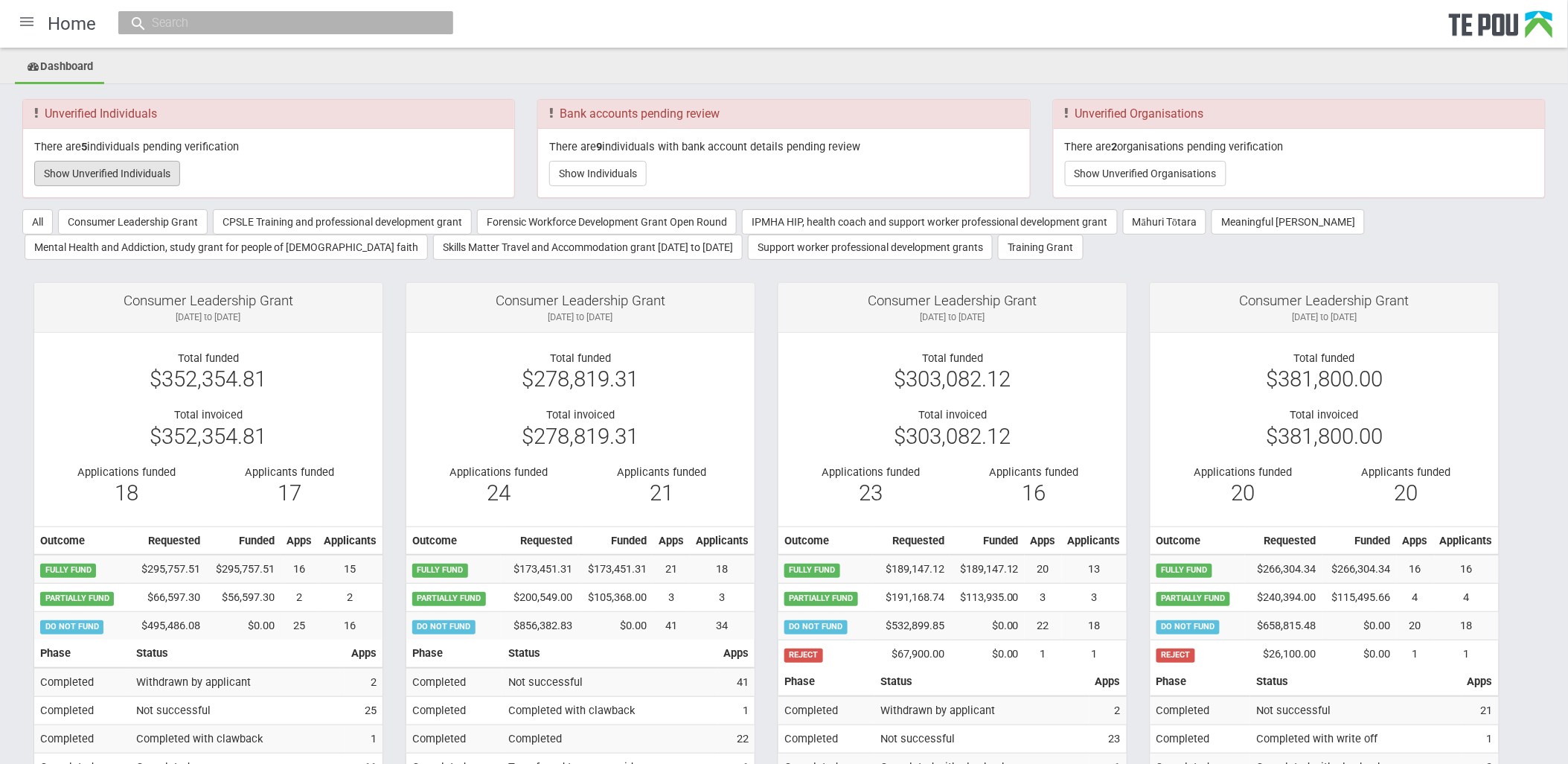
click at [153, 162] on button "Show Unverified Individuals" at bounding box center [107, 173] width 146 height 26
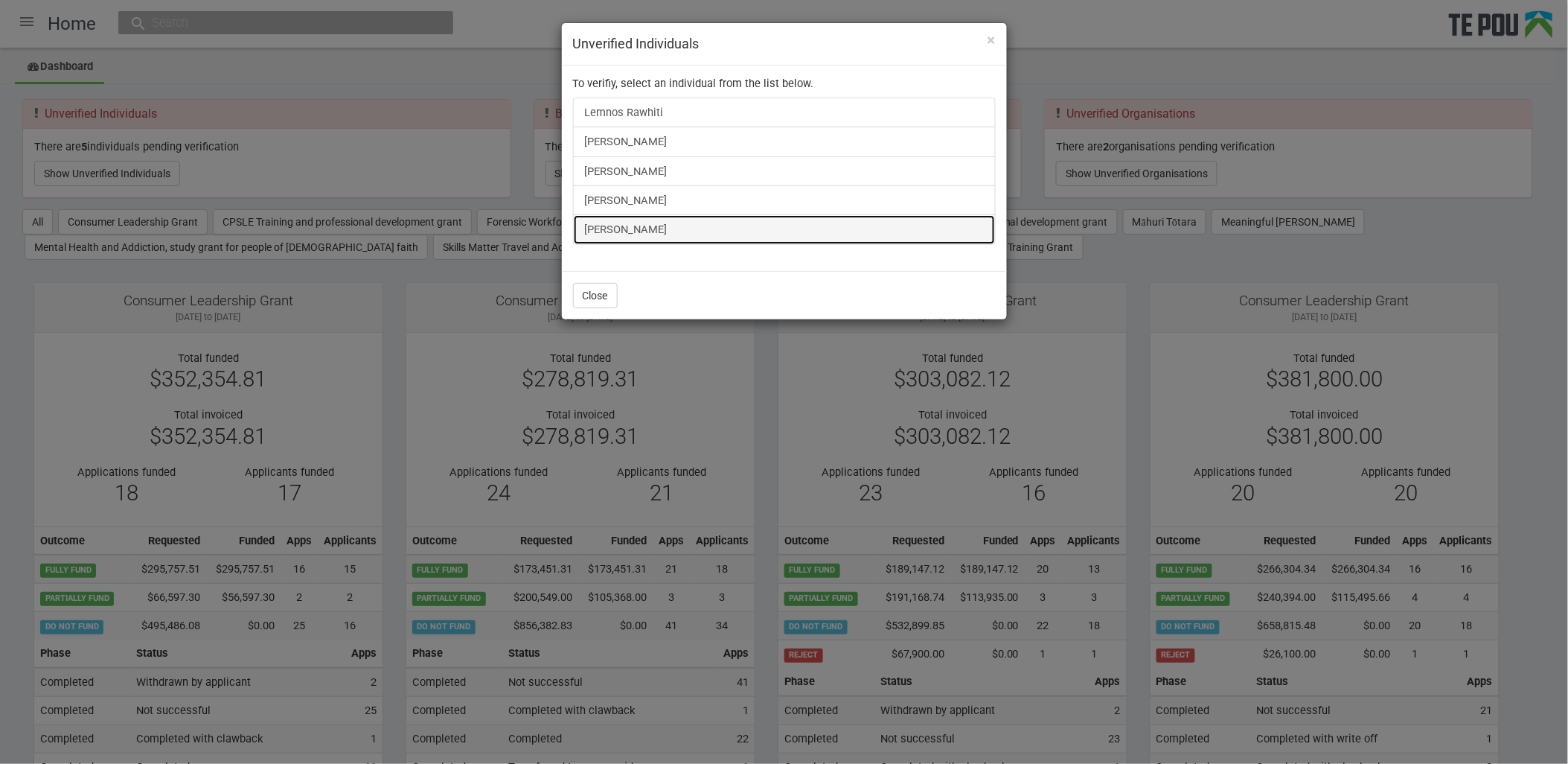
click at [643, 234] on link "[PERSON_NAME]" at bounding box center [784, 229] width 423 height 29
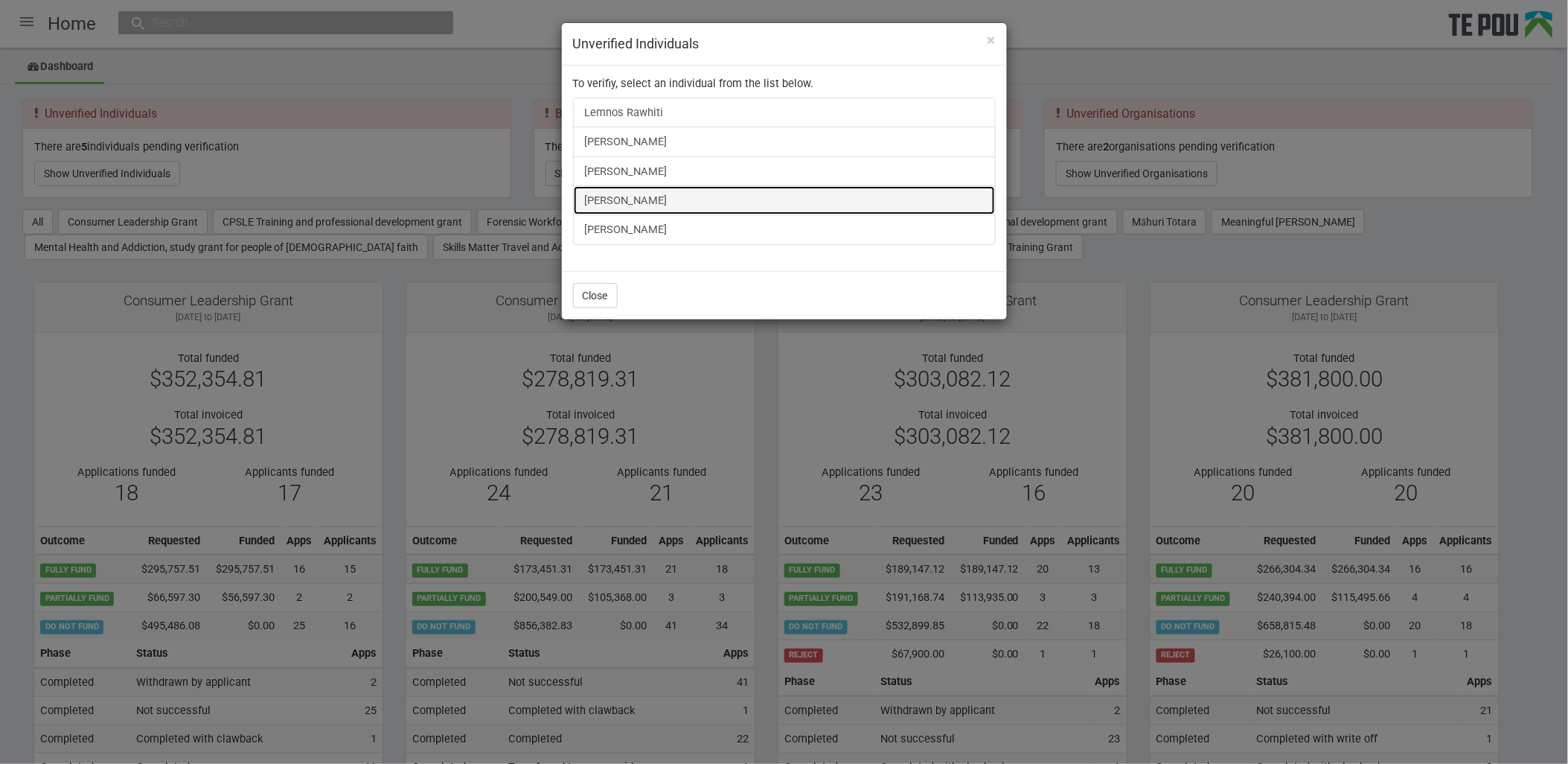
click at [615, 205] on link "Bill Wang" at bounding box center [784, 200] width 423 height 29
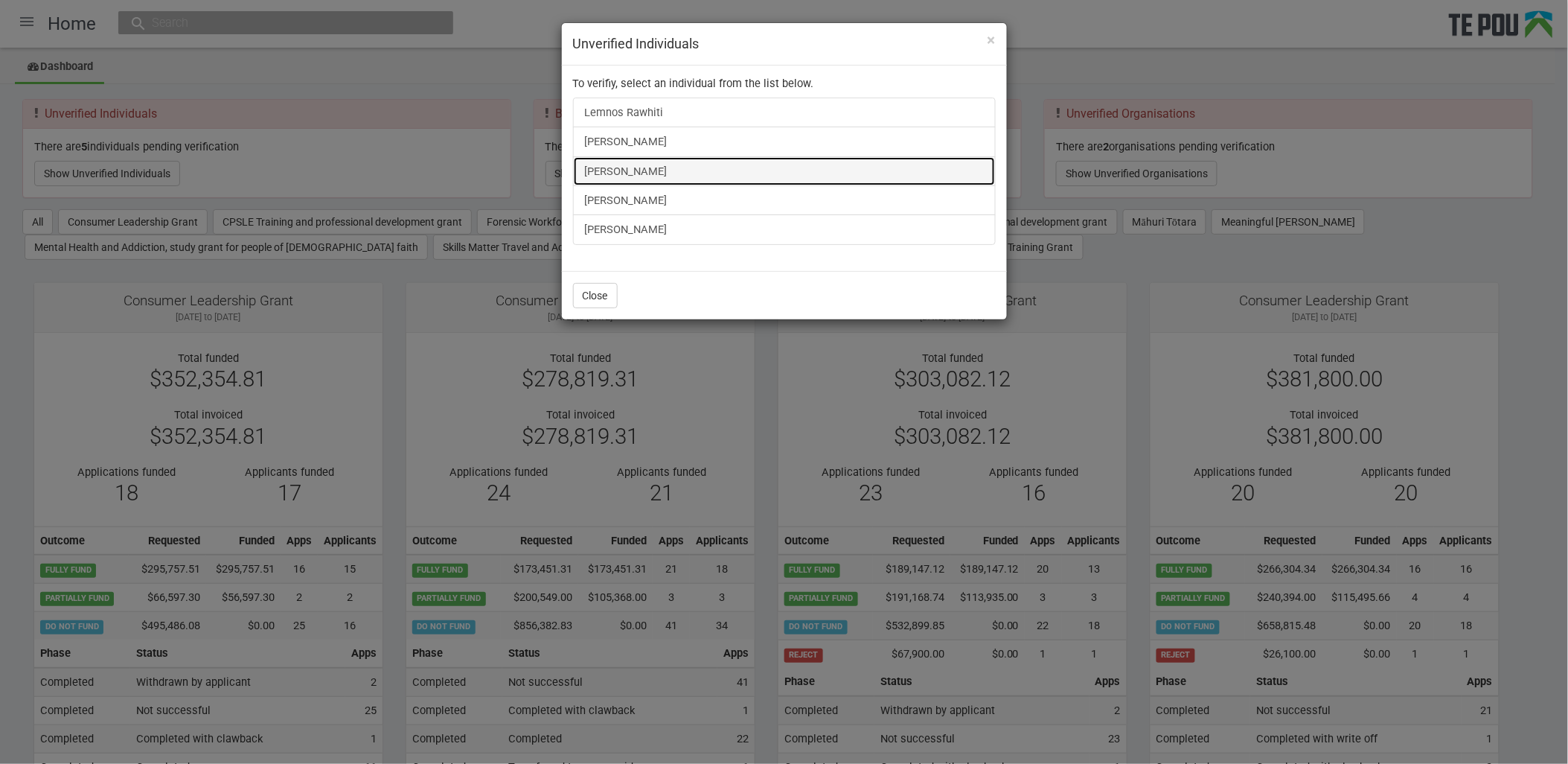
click at [616, 174] on link "Taratoa Smith" at bounding box center [784, 171] width 423 height 29
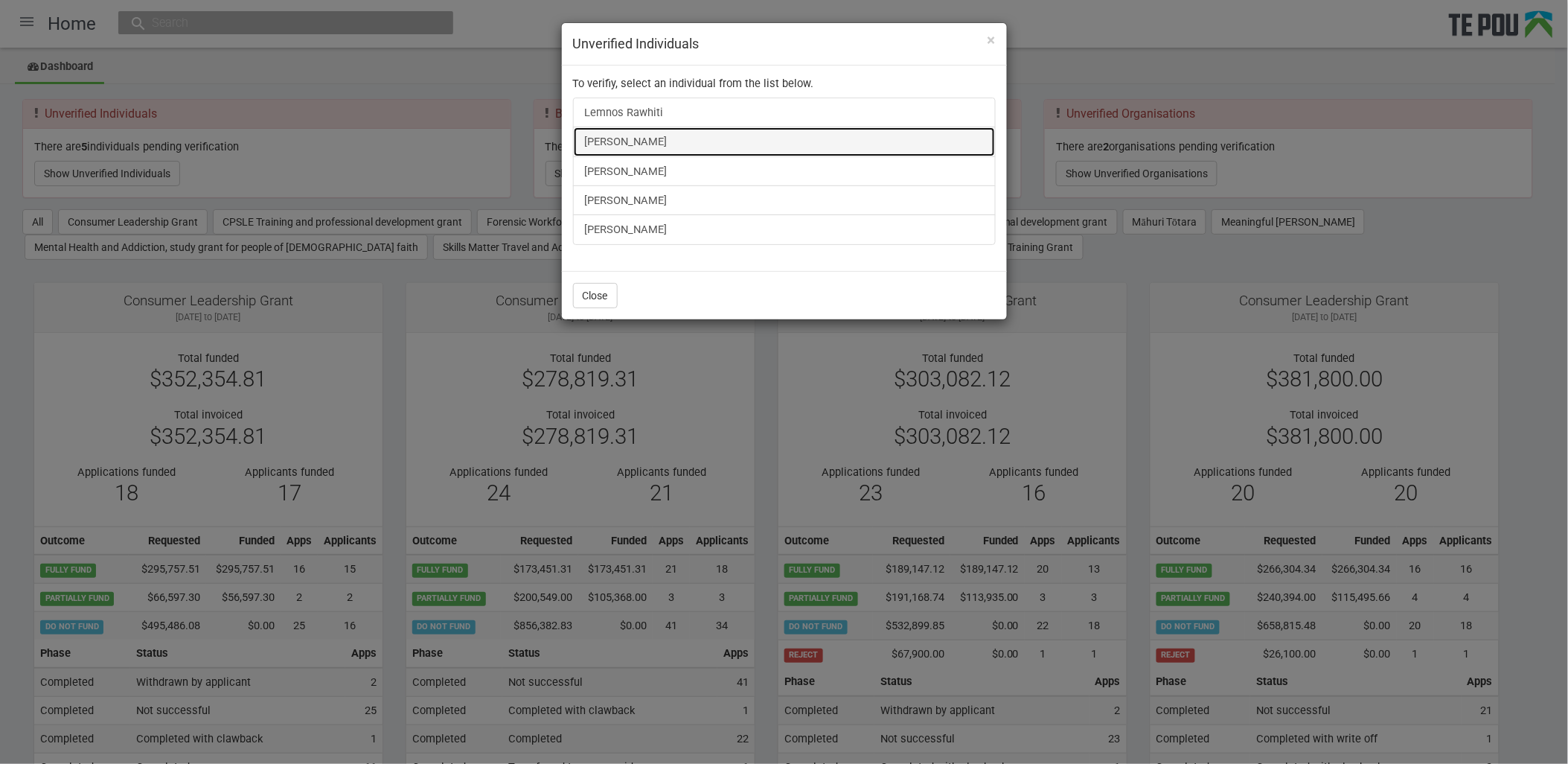
click at [649, 138] on link "James Bennett" at bounding box center [784, 142] width 423 height 29
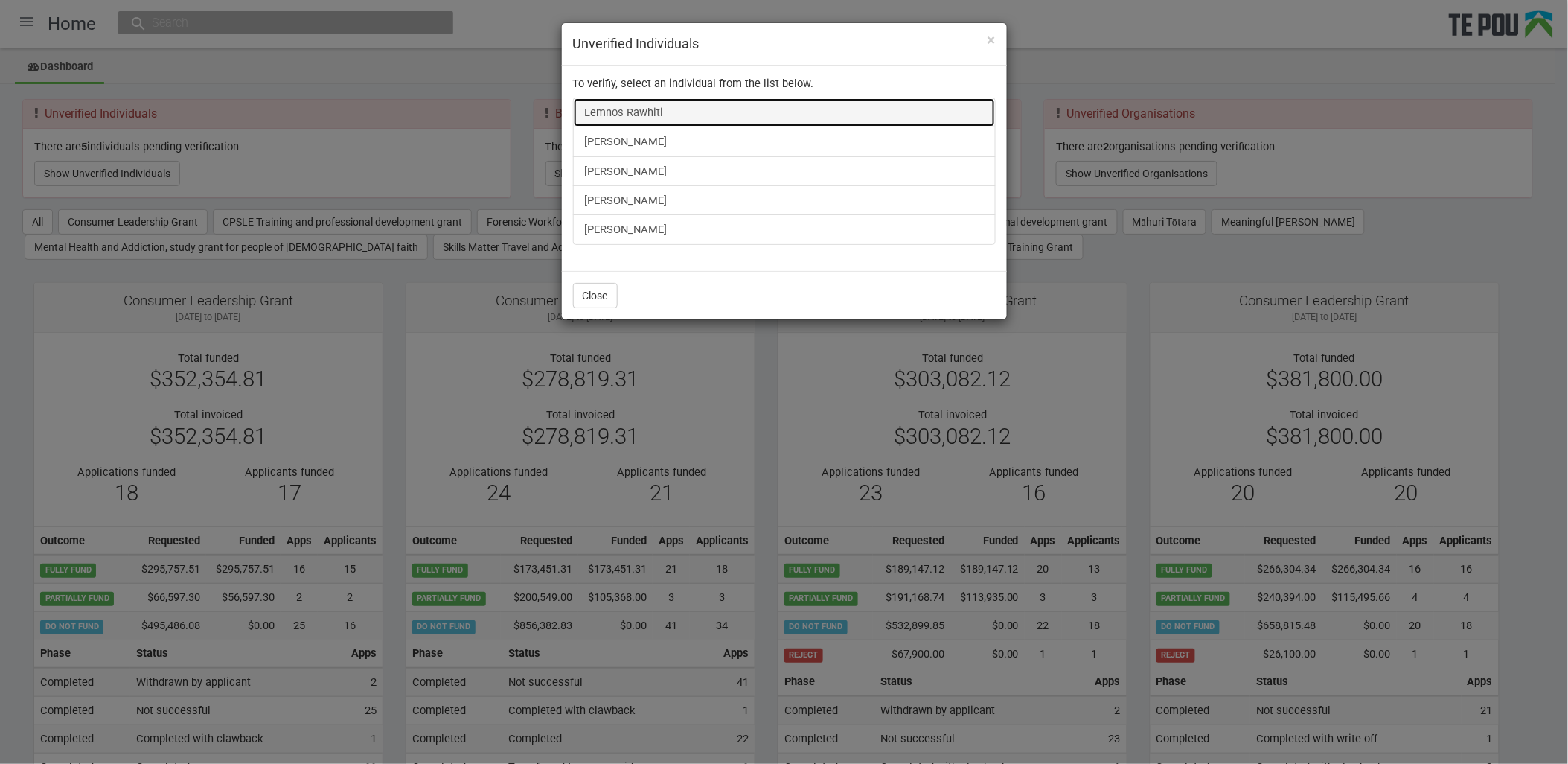
click at [623, 108] on link "Lemnos Rawhiti" at bounding box center [784, 112] width 423 height 29
click at [988, 39] on span "×" at bounding box center [992, 39] width 9 height 18
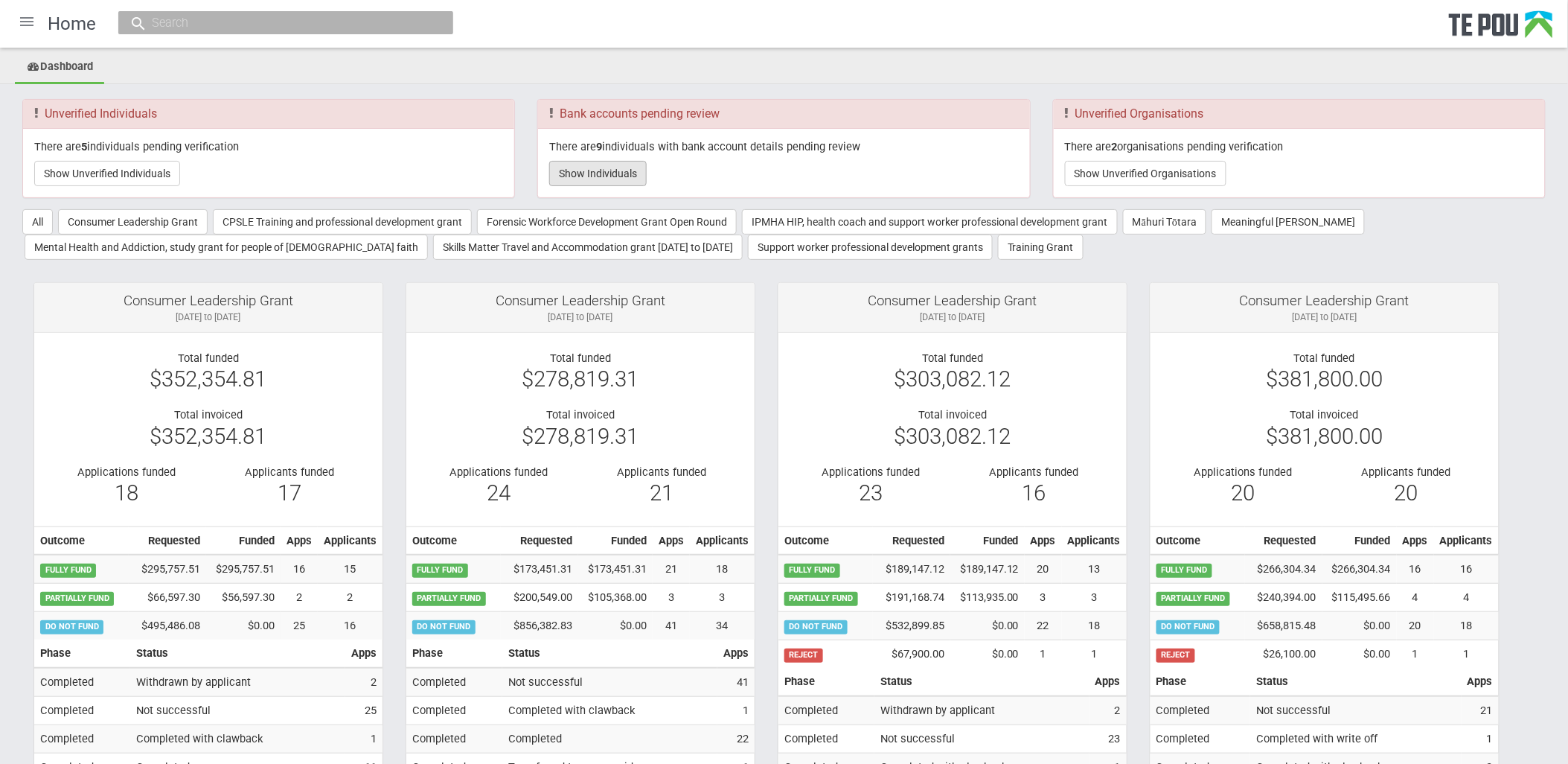
click at [623, 173] on button "Show Individuals" at bounding box center [598, 173] width 97 height 26
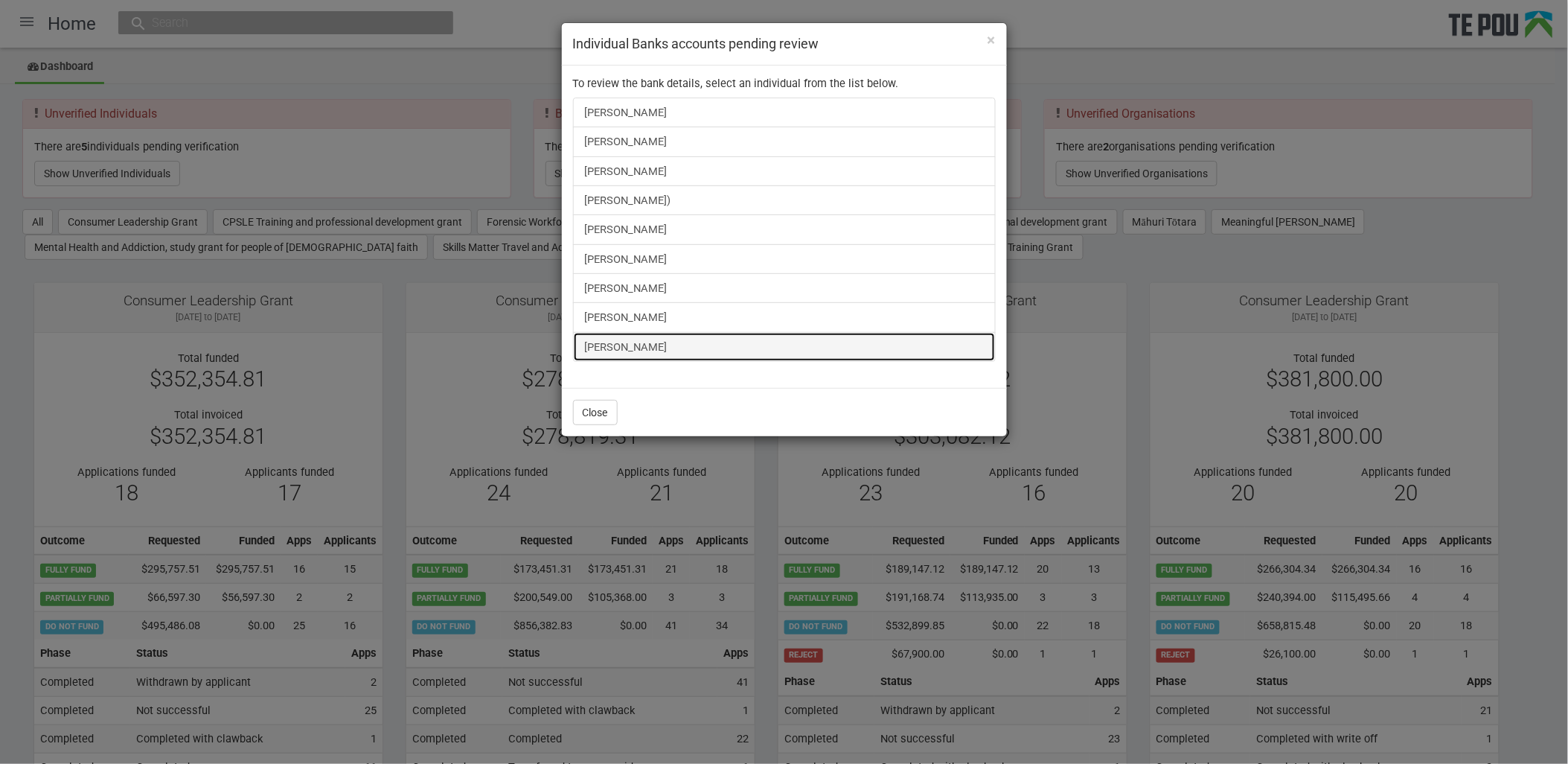
click at [656, 348] on link "Kavekini Kunalaqa" at bounding box center [784, 347] width 423 height 29
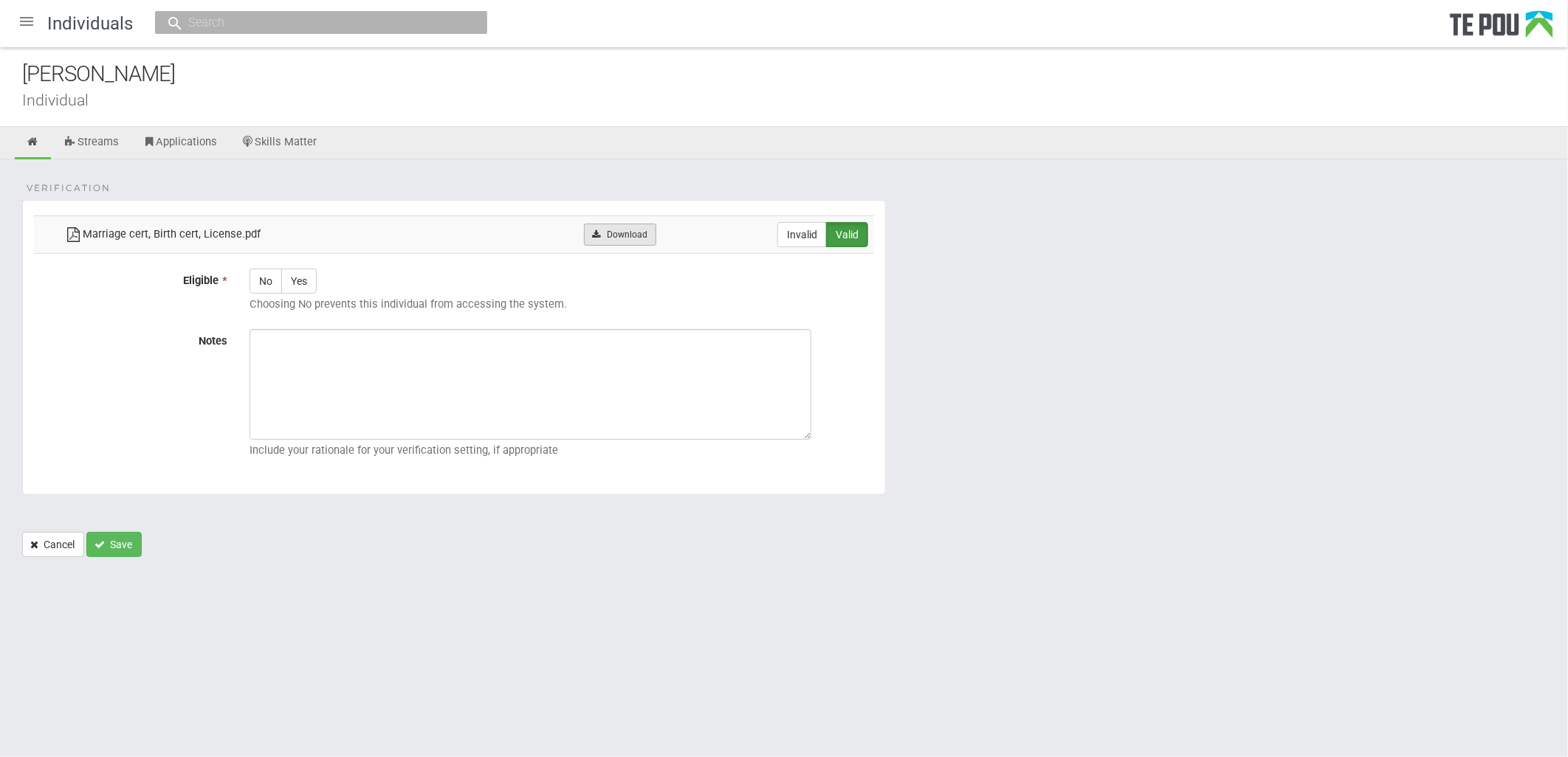
click at [613, 239] on link "Download" at bounding box center [619, 235] width 71 height 22
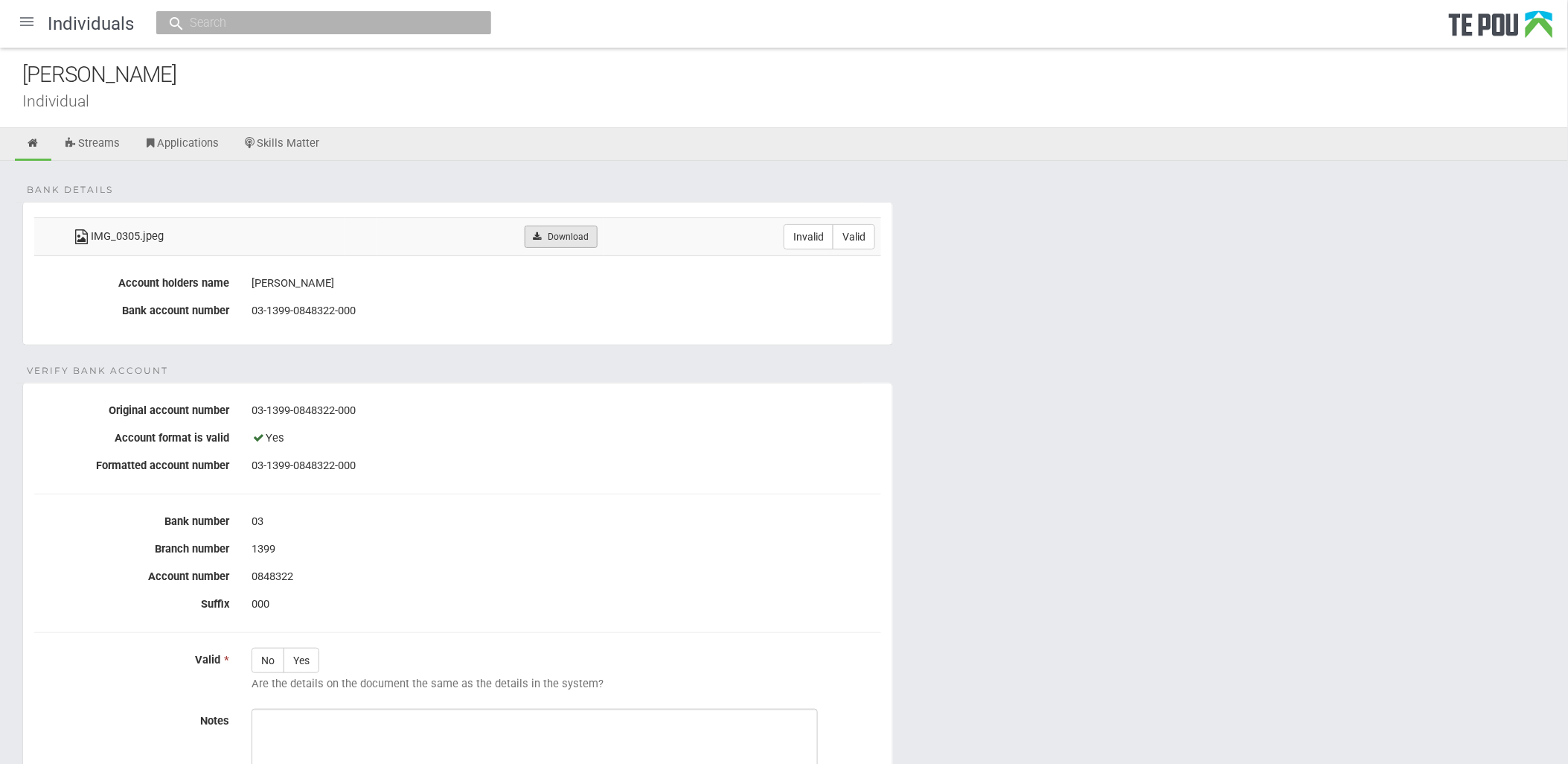
click at [557, 238] on link "Download" at bounding box center [560, 237] width 72 height 22
click at [798, 242] on label "Invalid" at bounding box center [808, 237] width 50 height 26
radio input "true"
click at [32, 142] on icon at bounding box center [33, 143] width 14 height 11
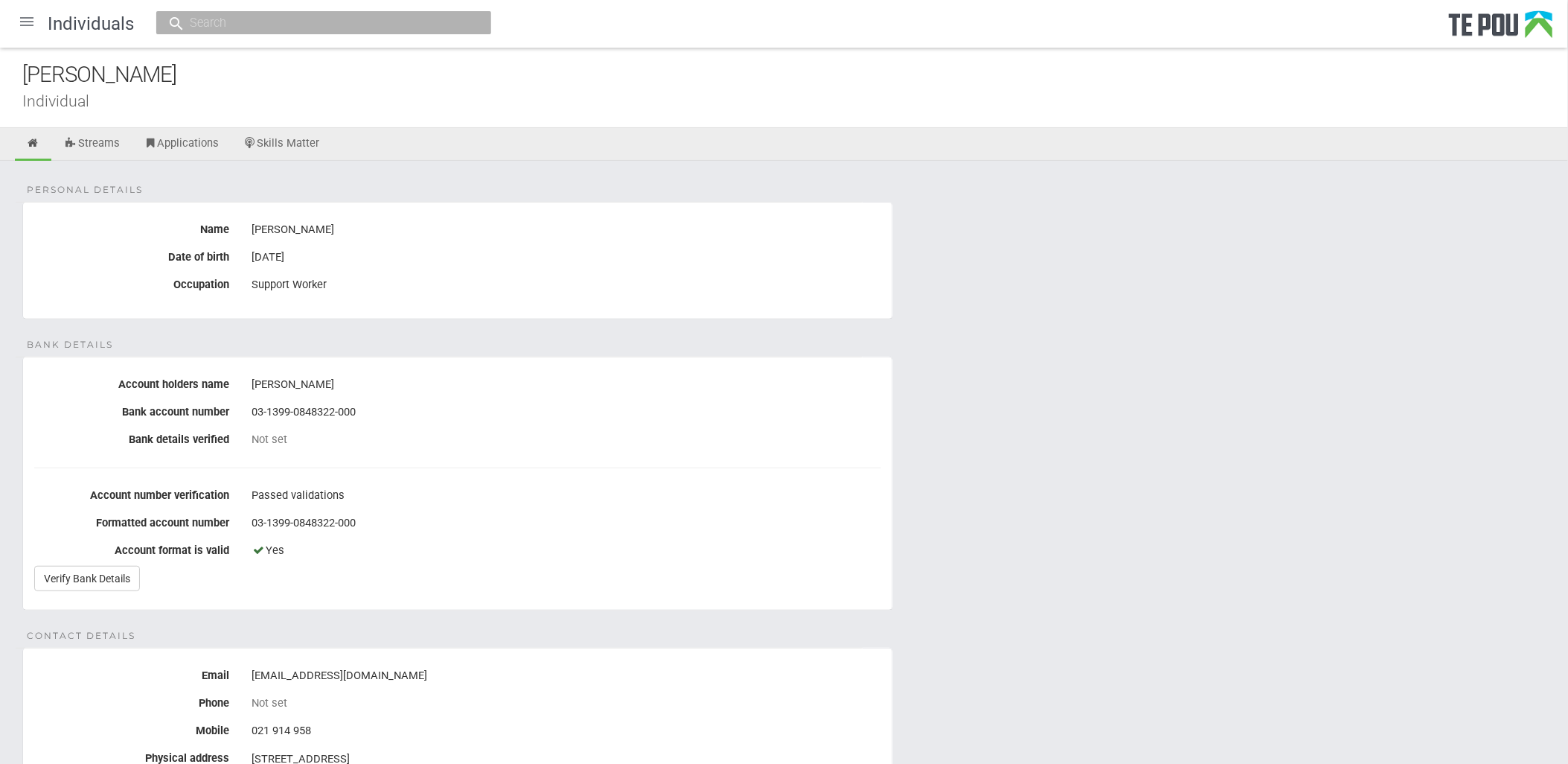
click at [561, 563] on div "Yes" at bounding box center [566, 551] width 630 height 26
click at [517, 524] on div "03-1399-0848322-000" at bounding box center [566, 523] width 630 height 26
click at [815, 443] on div "Not set" at bounding box center [566, 439] width 630 height 13
click at [735, 481] on fieldset "Bank details Account holders name Kavekini Kunalaqa Bank account number 03-1399…" at bounding box center [458, 484] width 871 height 254
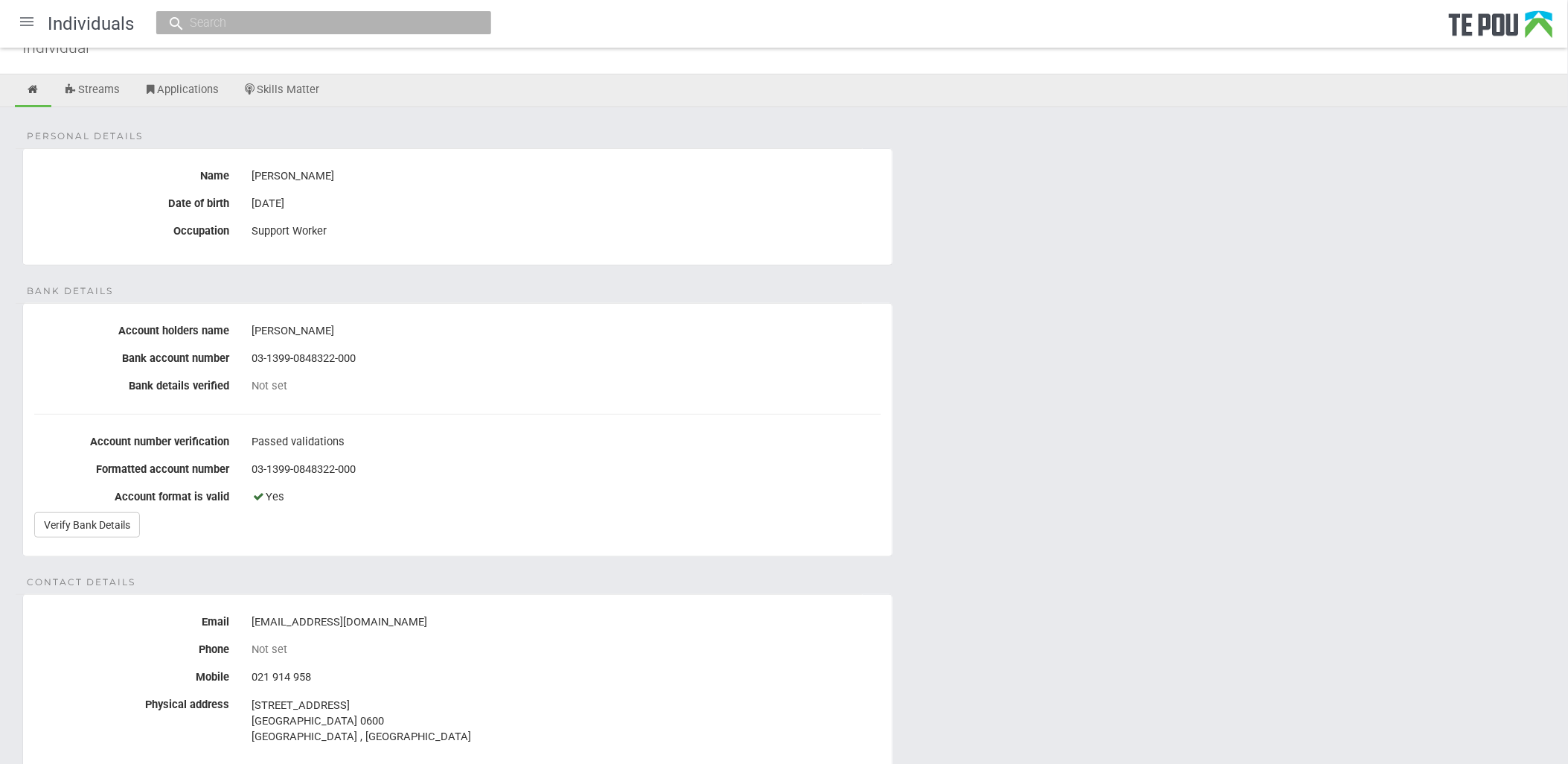
scroll to position [83, 0]
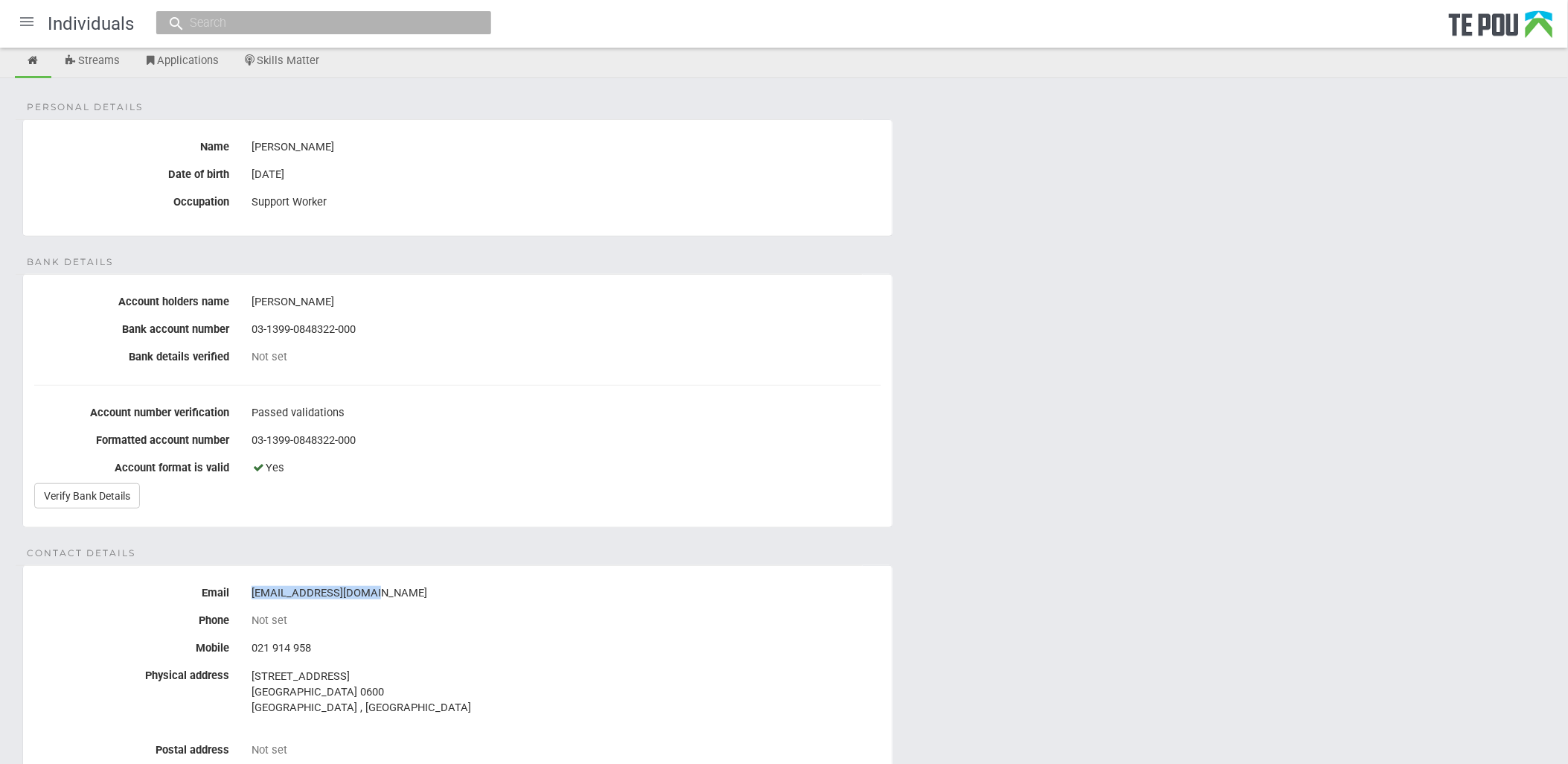
drag, startPoint x: 412, startPoint y: 594, endPoint x: 253, endPoint y: 592, distance: 159.0
click at [253, 592] on div "kganilau@yahoo.com.au" at bounding box center [566, 593] width 630 height 26
copy div "kganilau@yahoo.com.au"
click at [1071, 569] on div "Personal details Name Kavekini Kunalaqa Date of birth 28 Jul 1984 Occupation Su…" at bounding box center [784, 685] width 1568 height 1214
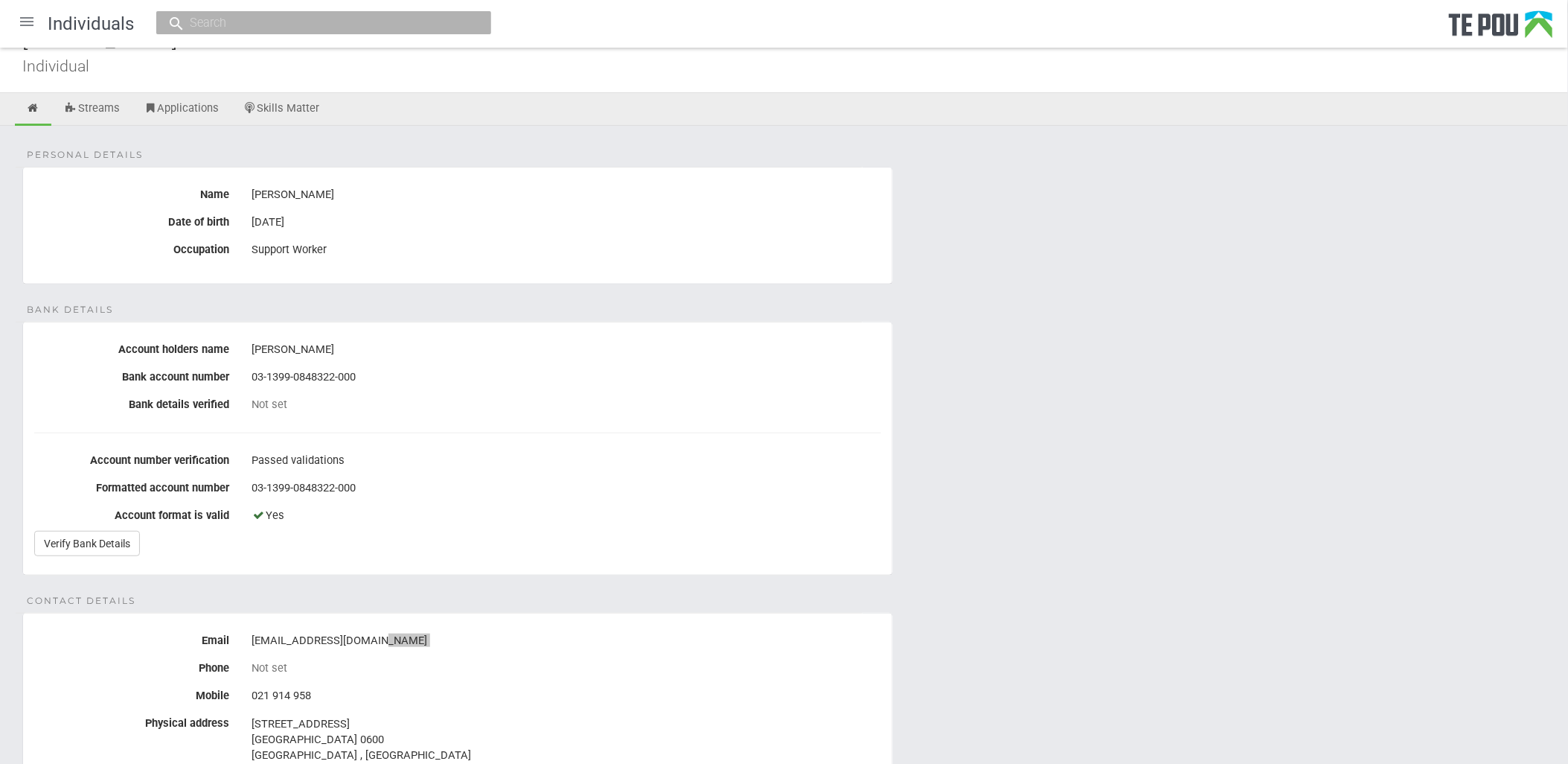
scroll to position [0, 0]
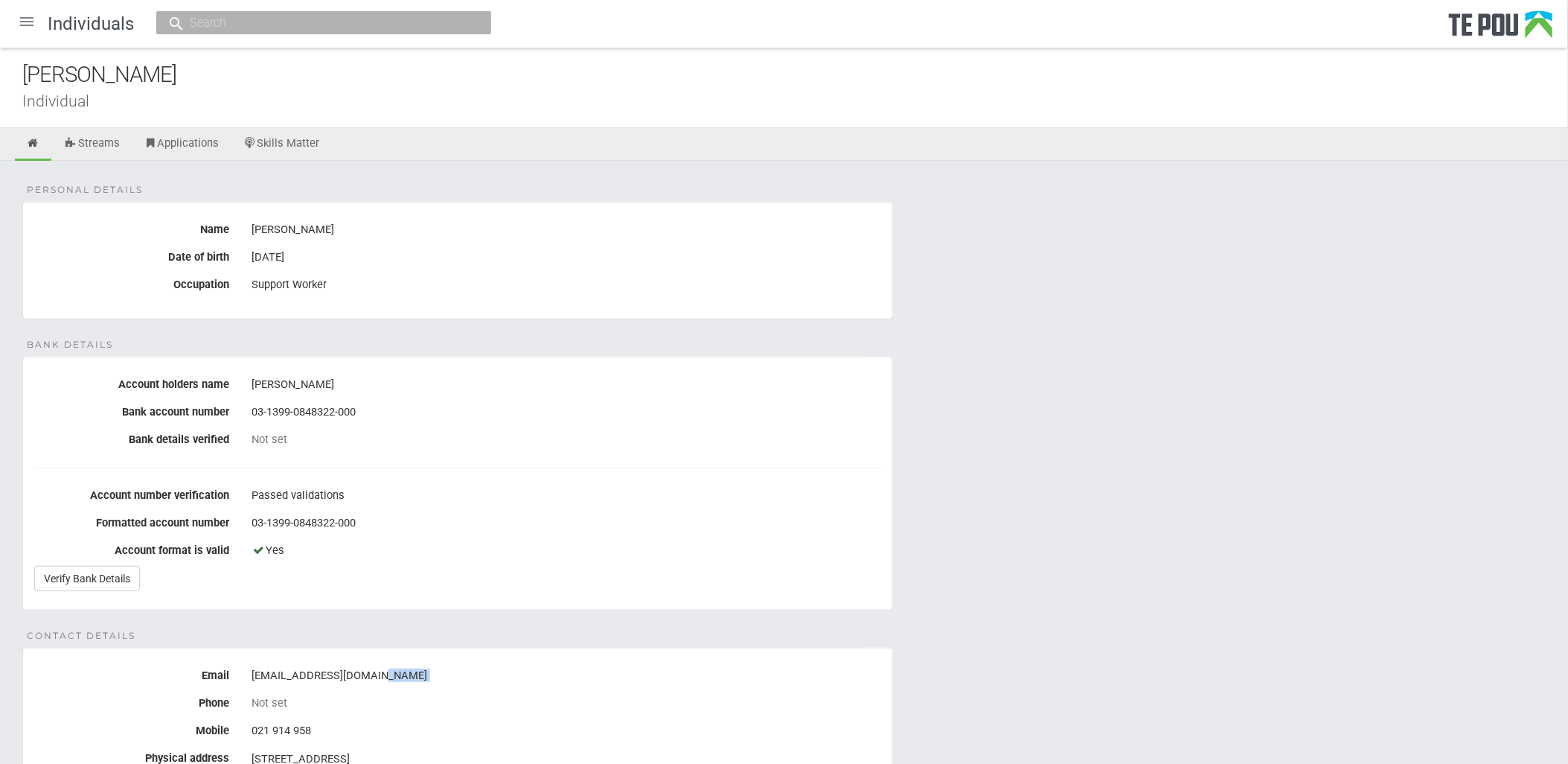
click at [183, 85] on div "[PERSON_NAME]" at bounding box center [795, 74] width 1546 height 32
drag, startPoint x: 198, startPoint y: 82, endPoint x: 16, endPoint y: 82, distance: 182.0
click at [16, 82] on div "Kavekini Kunalaqa Individual" at bounding box center [784, 88] width 1568 height 81
copy div "[PERSON_NAME]"
click at [15, 23] on div at bounding box center [27, 22] width 36 height 36
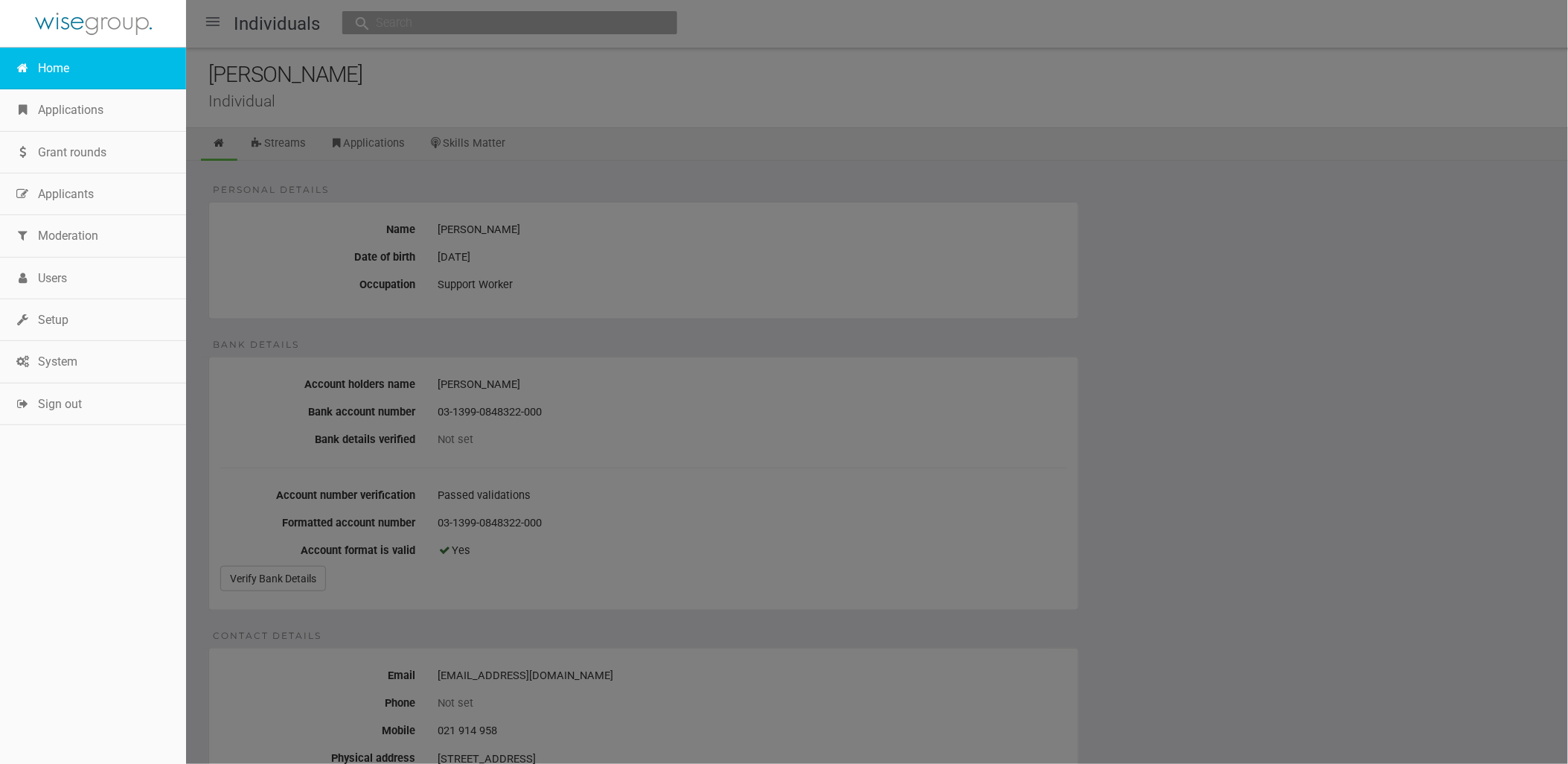
click at [52, 57] on link "Home" at bounding box center [93, 69] width 186 height 42
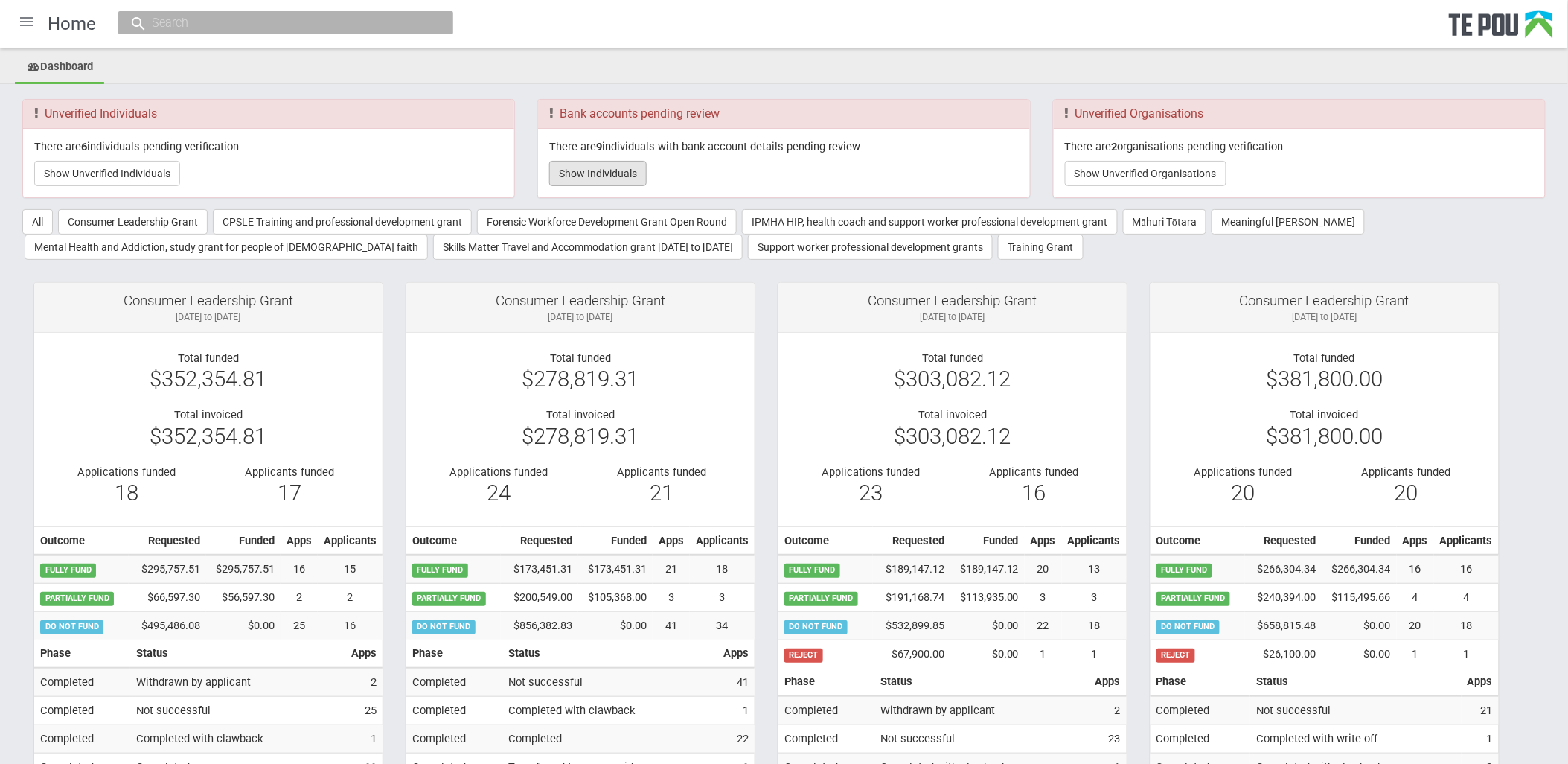
click at [620, 175] on button "Show Individuals" at bounding box center [598, 173] width 97 height 26
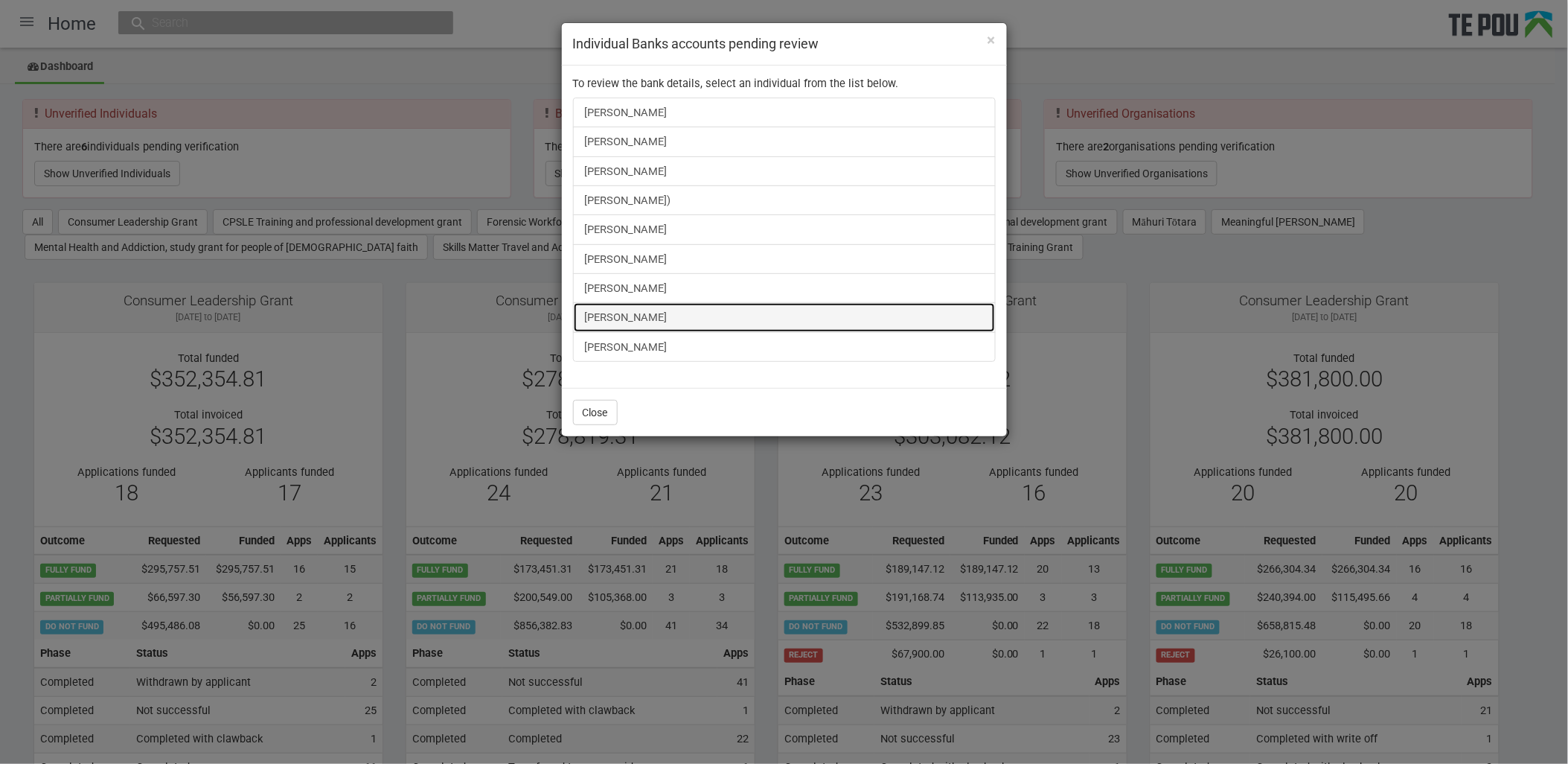
click at [629, 322] on link "[PERSON_NAME]" at bounding box center [784, 317] width 423 height 29
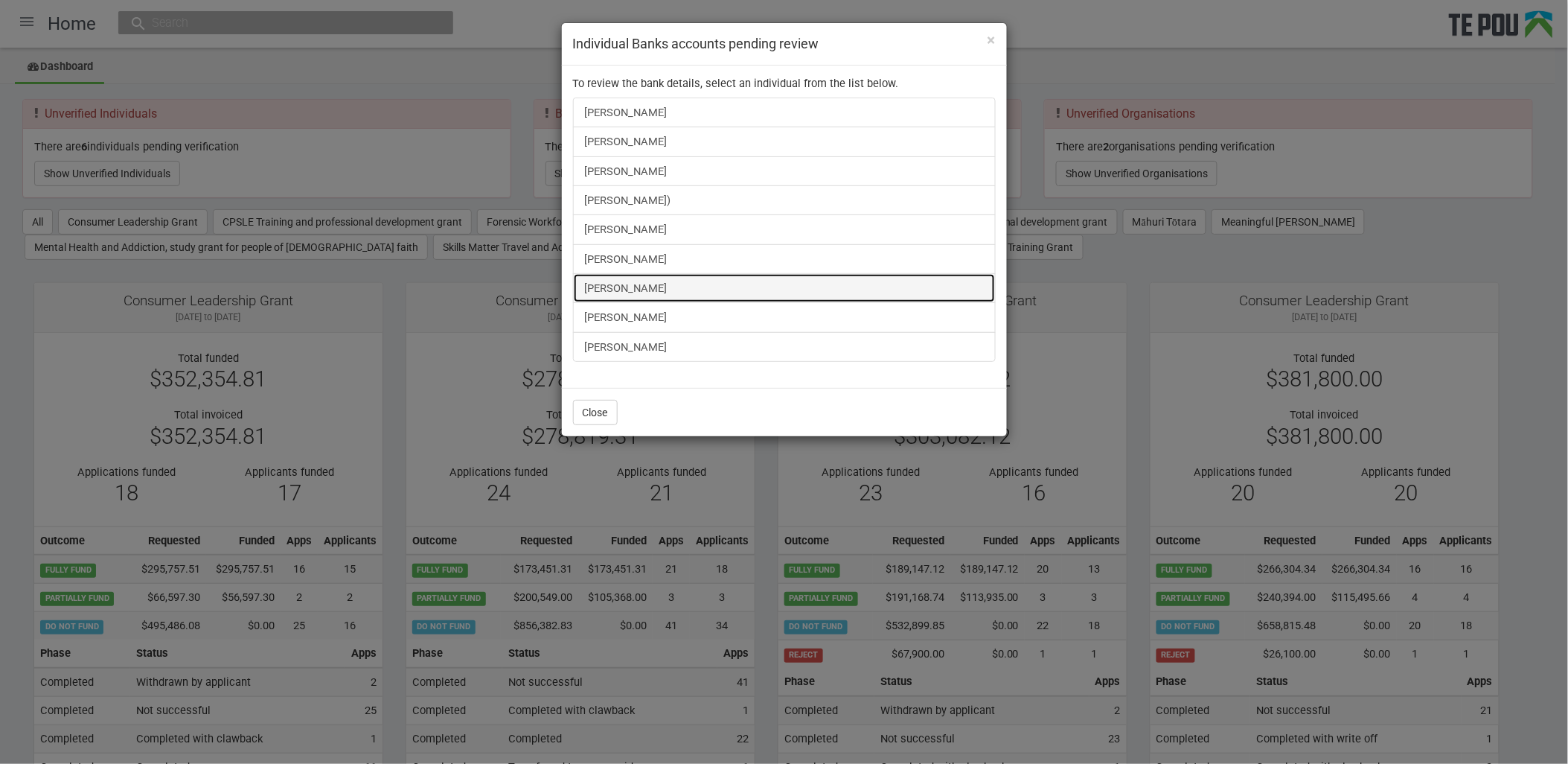
click at [659, 290] on link "Cheyella Matthews" at bounding box center [784, 288] width 423 height 29
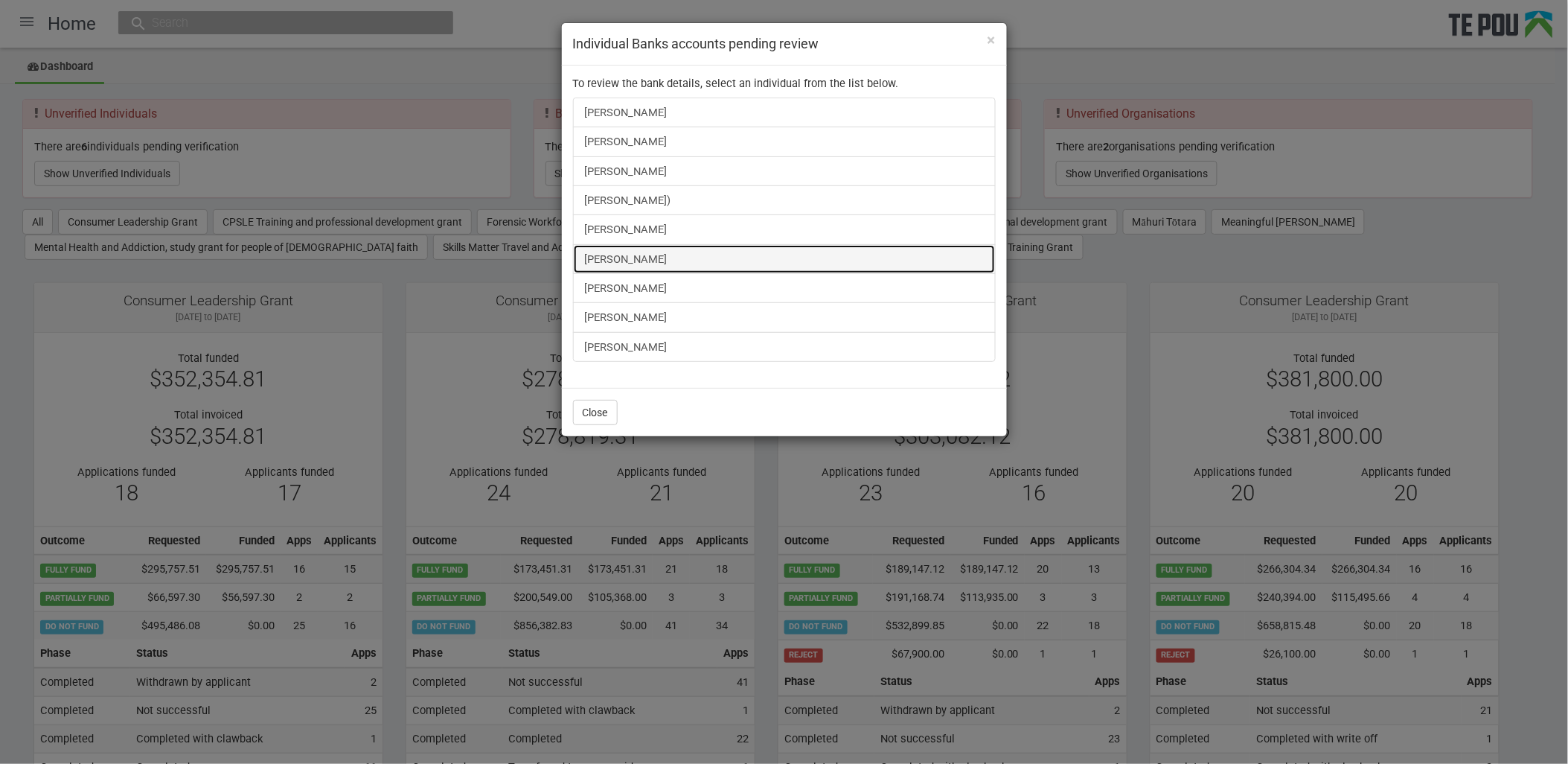
click at [610, 259] on link "Gregory Lane" at bounding box center [784, 259] width 423 height 29
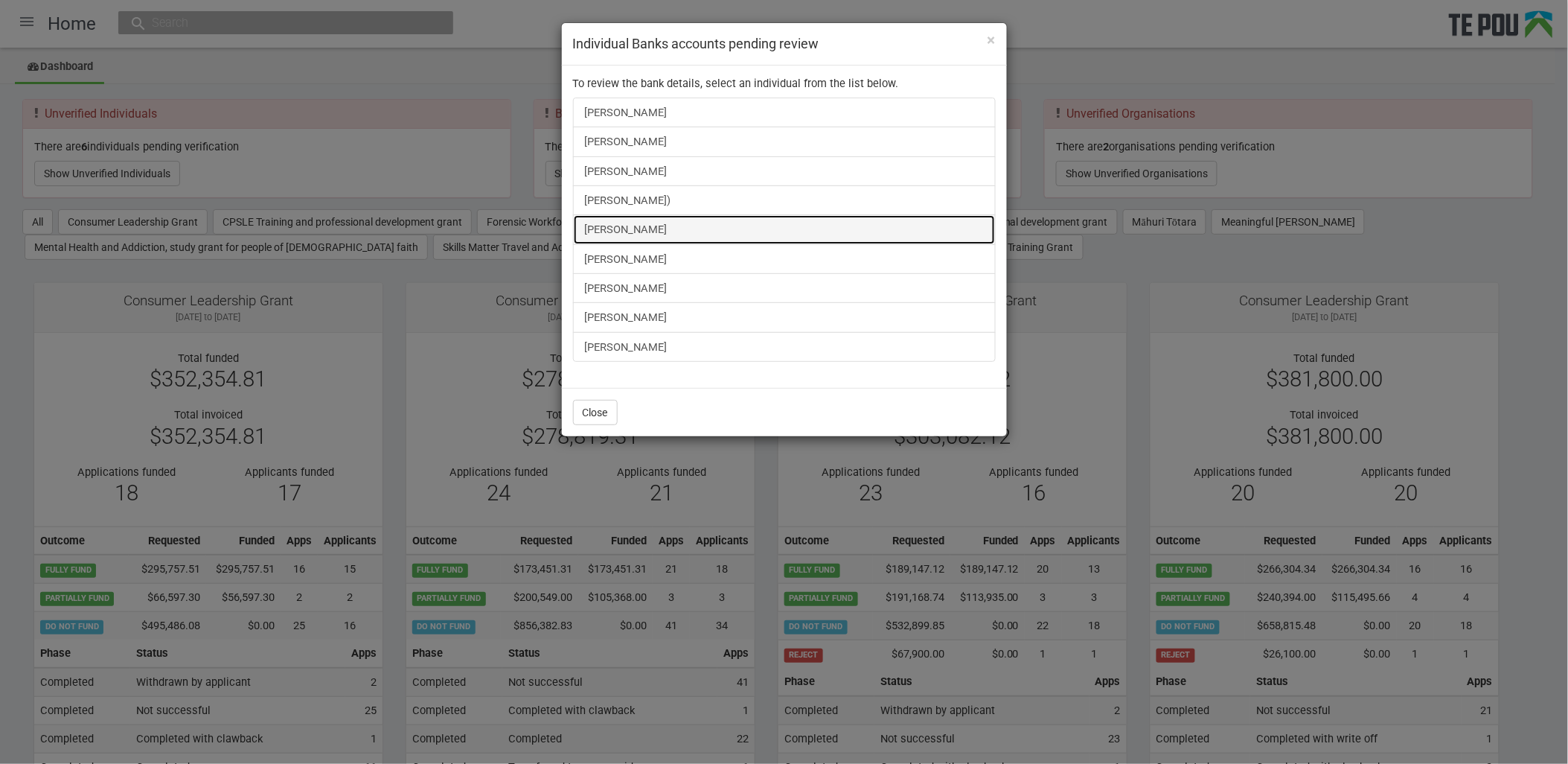
click at [606, 225] on link "Marcia Siataga" at bounding box center [784, 229] width 423 height 29
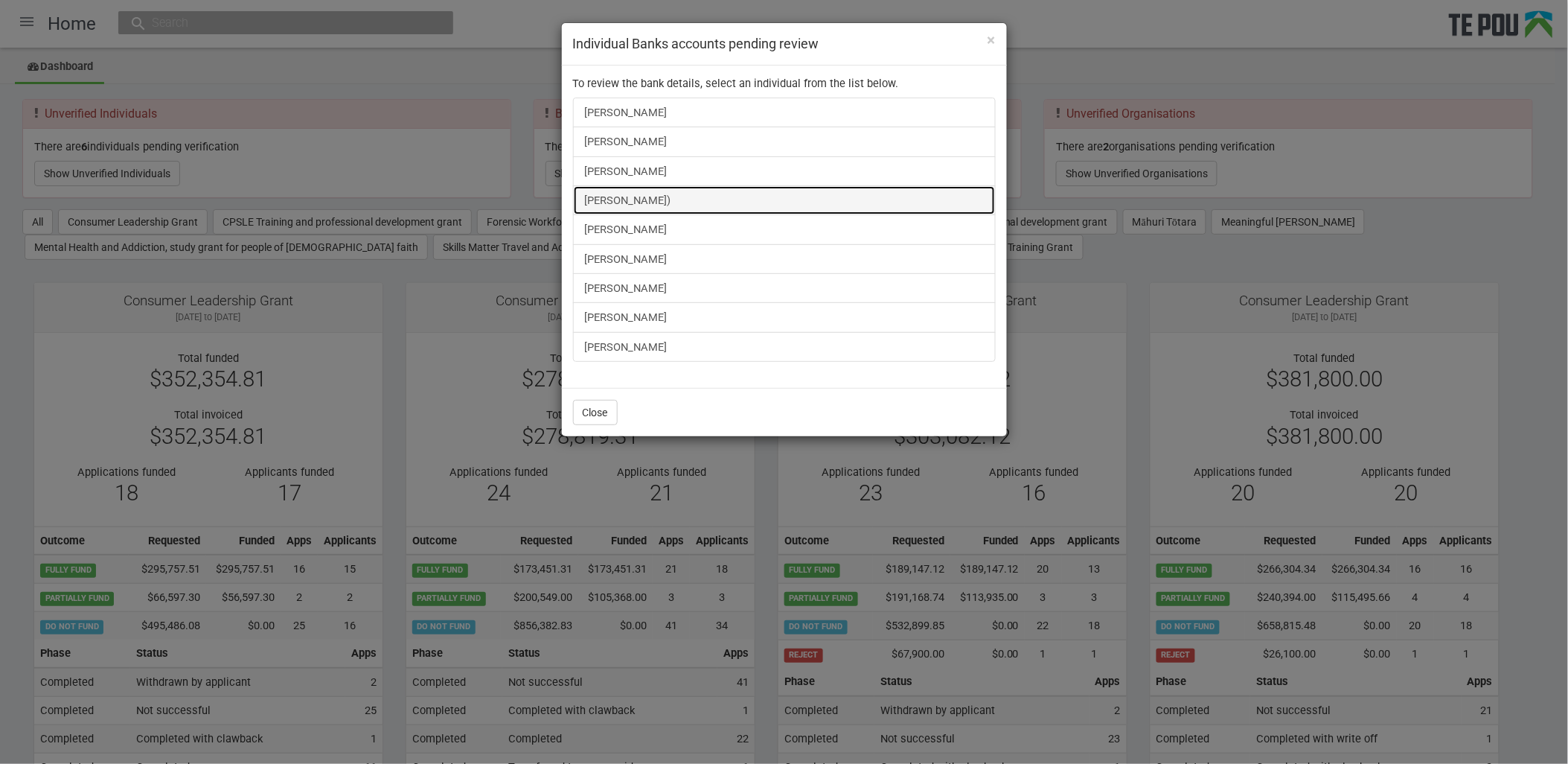
click at [649, 187] on link "Alisha Tamepo-Pehi)" at bounding box center [784, 200] width 423 height 29
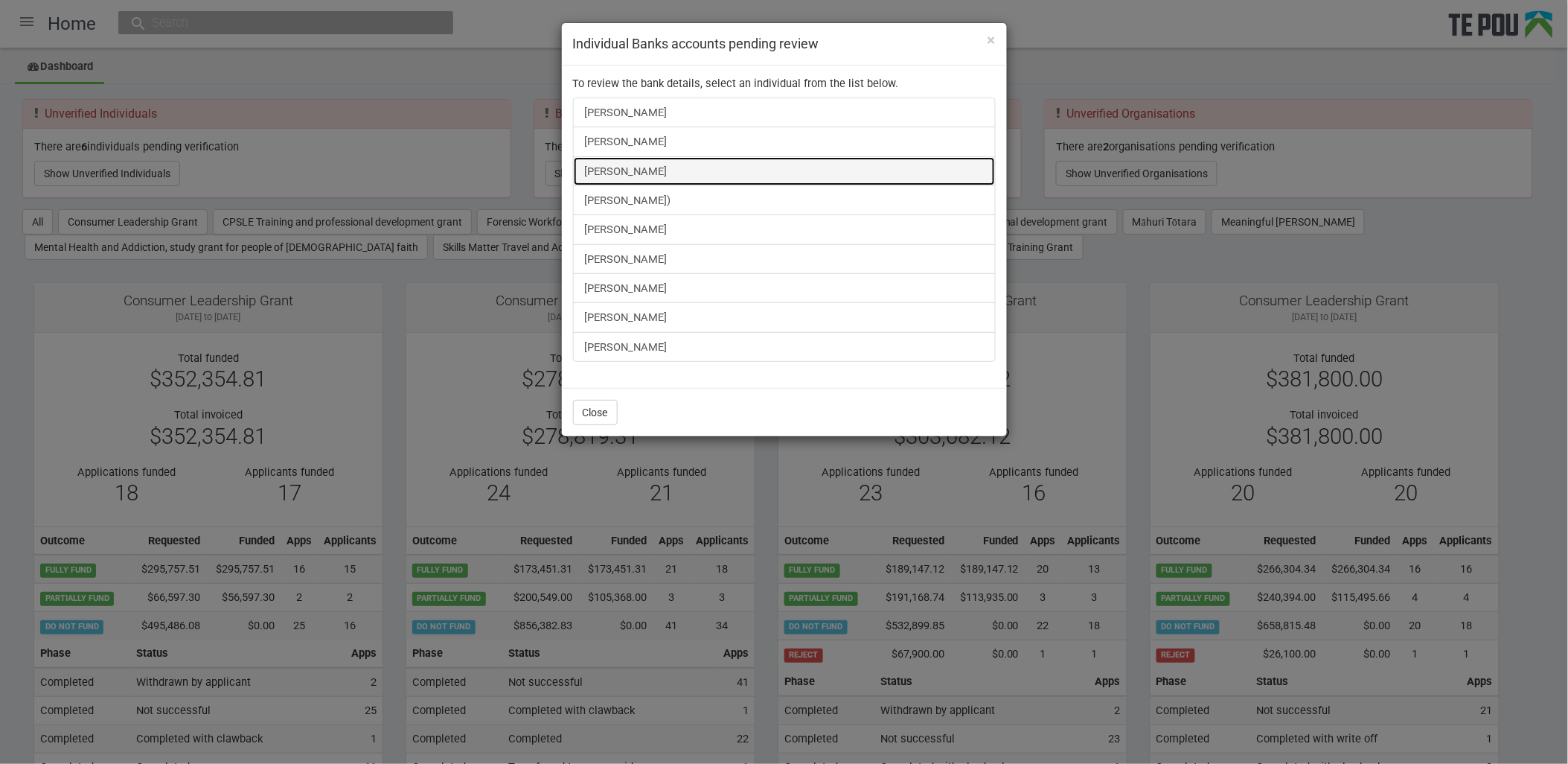
click at [616, 159] on link "[PERSON_NAME]" at bounding box center [784, 171] width 423 height 29
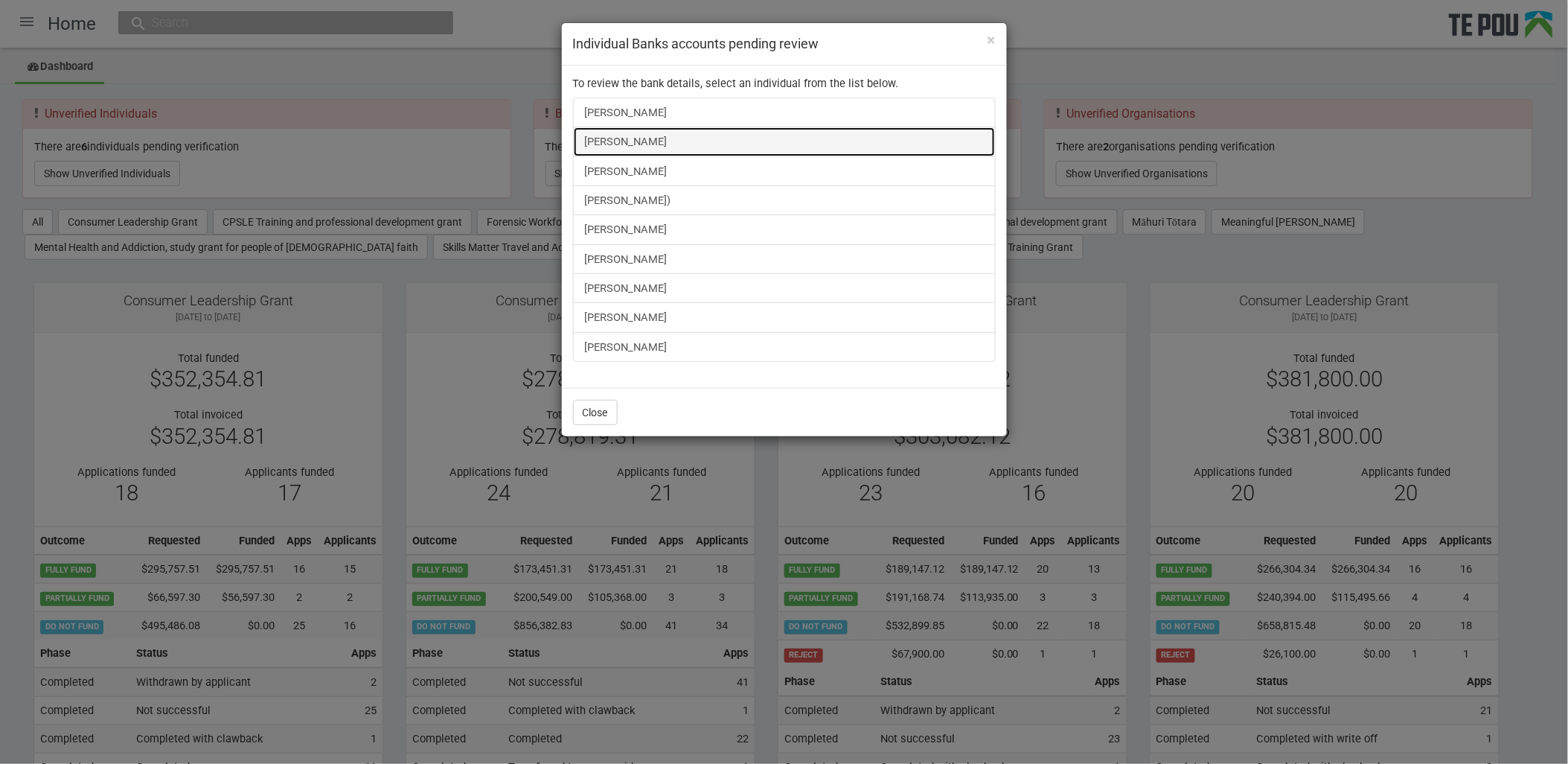
click at [608, 140] on link "Fran Mackay" at bounding box center [784, 142] width 423 height 29
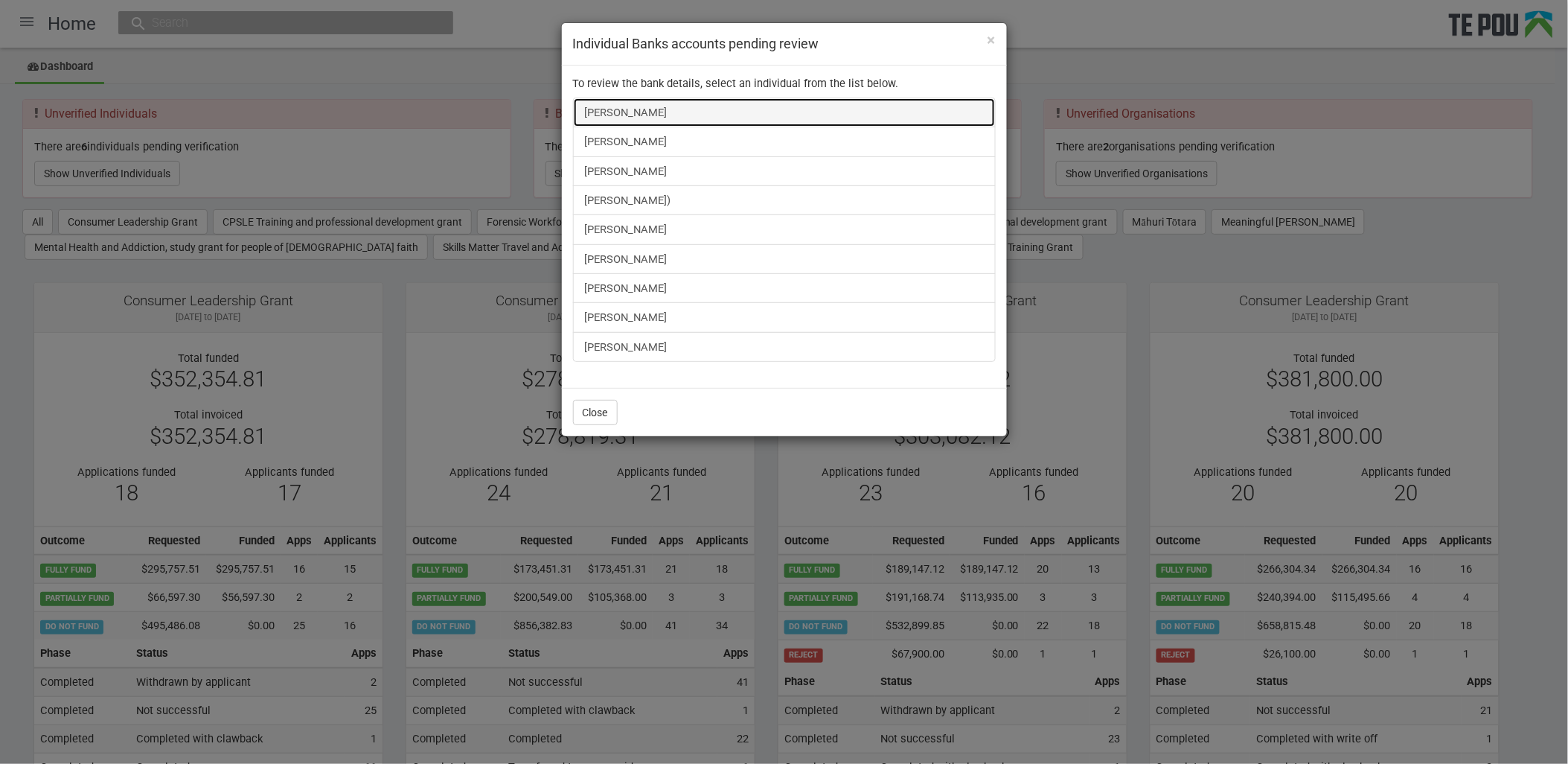
click at [630, 109] on link "Anushiya Sethupathy" at bounding box center [784, 112] width 423 height 29
click at [1374, 214] on div "× Individual Banks accounts pending review To review the bank details, select a…" at bounding box center [784, 382] width 1568 height 764
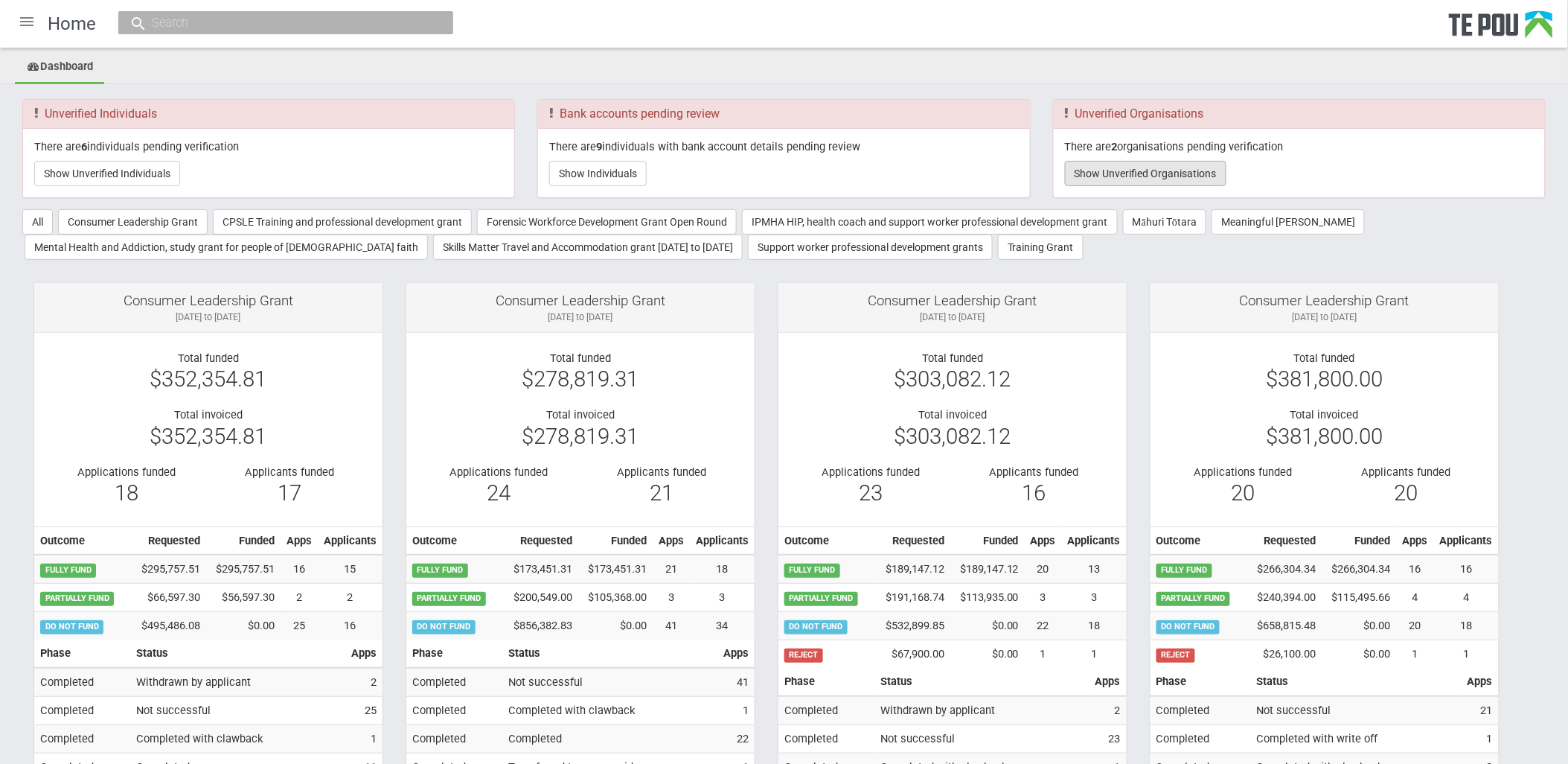
click at [1176, 180] on button "Show Unverified Organisations" at bounding box center [1146, 173] width 162 height 26
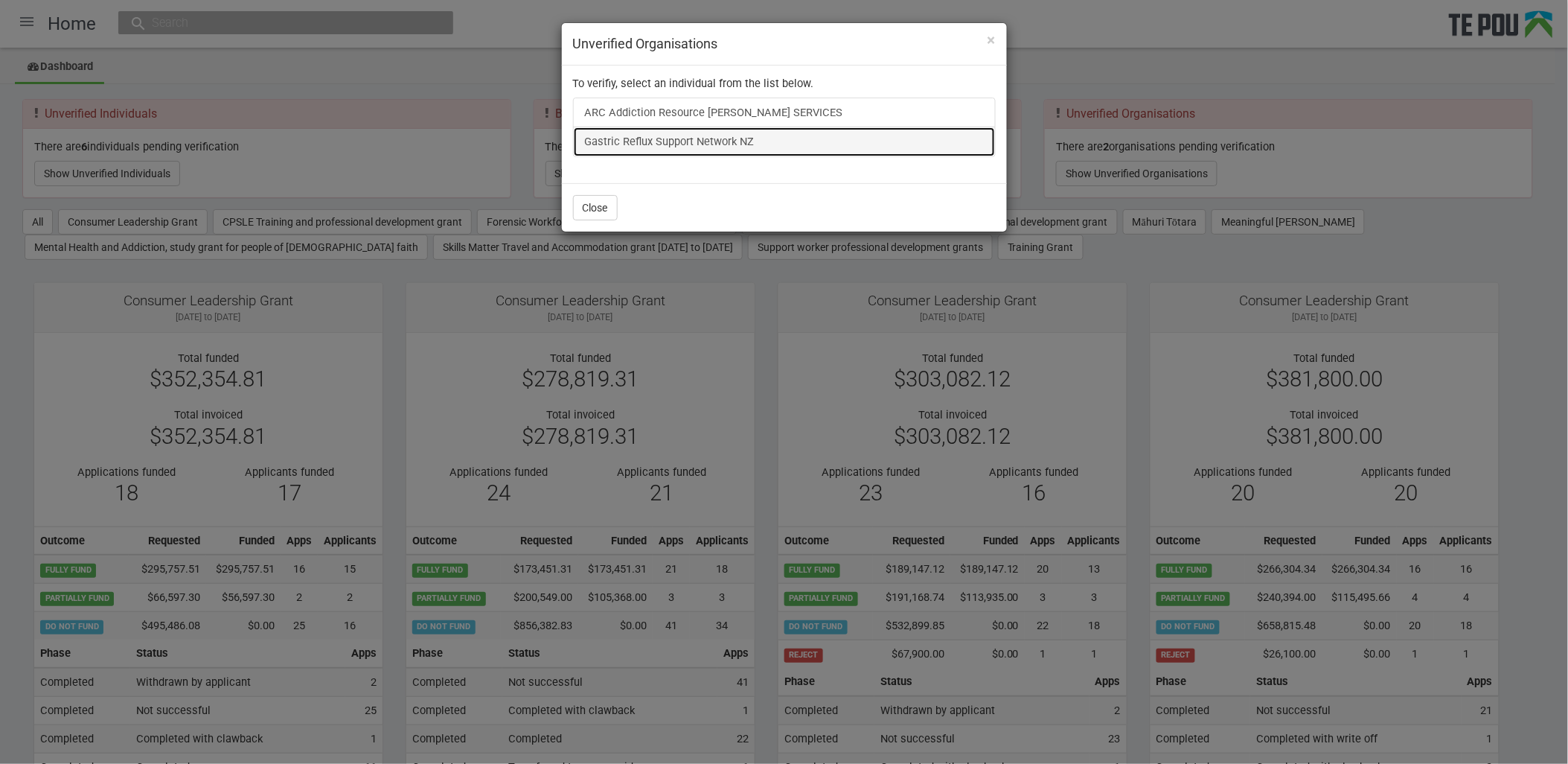
click at [698, 140] on link "Gastric Reflux Support Network NZ" at bounding box center [784, 142] width 423 height 29
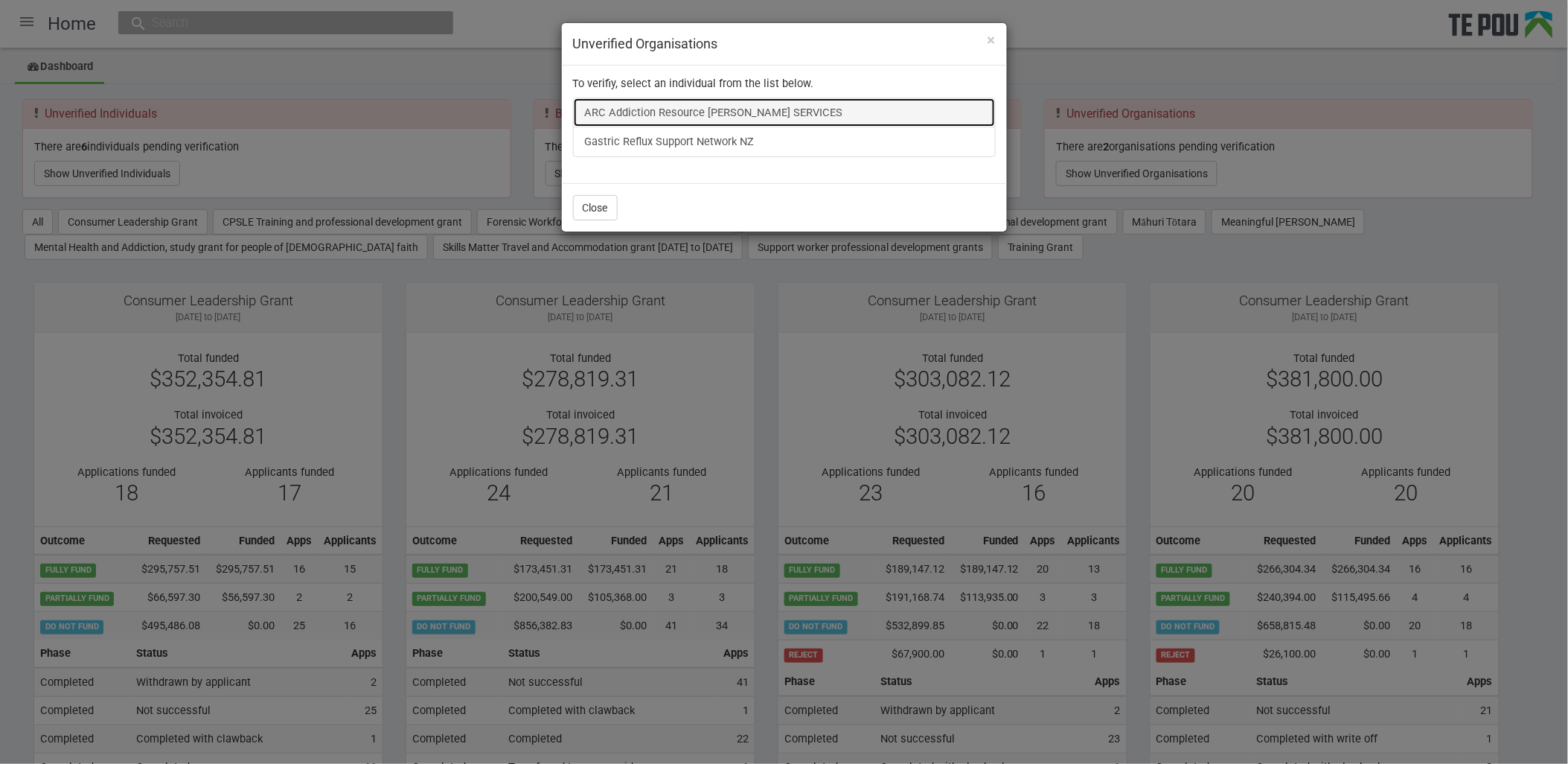
click at [765, 98] on link "ARC Addiction Resource [PERSON_NAME] SERVICES" at bounding box center [784, 112] width 423 height 29
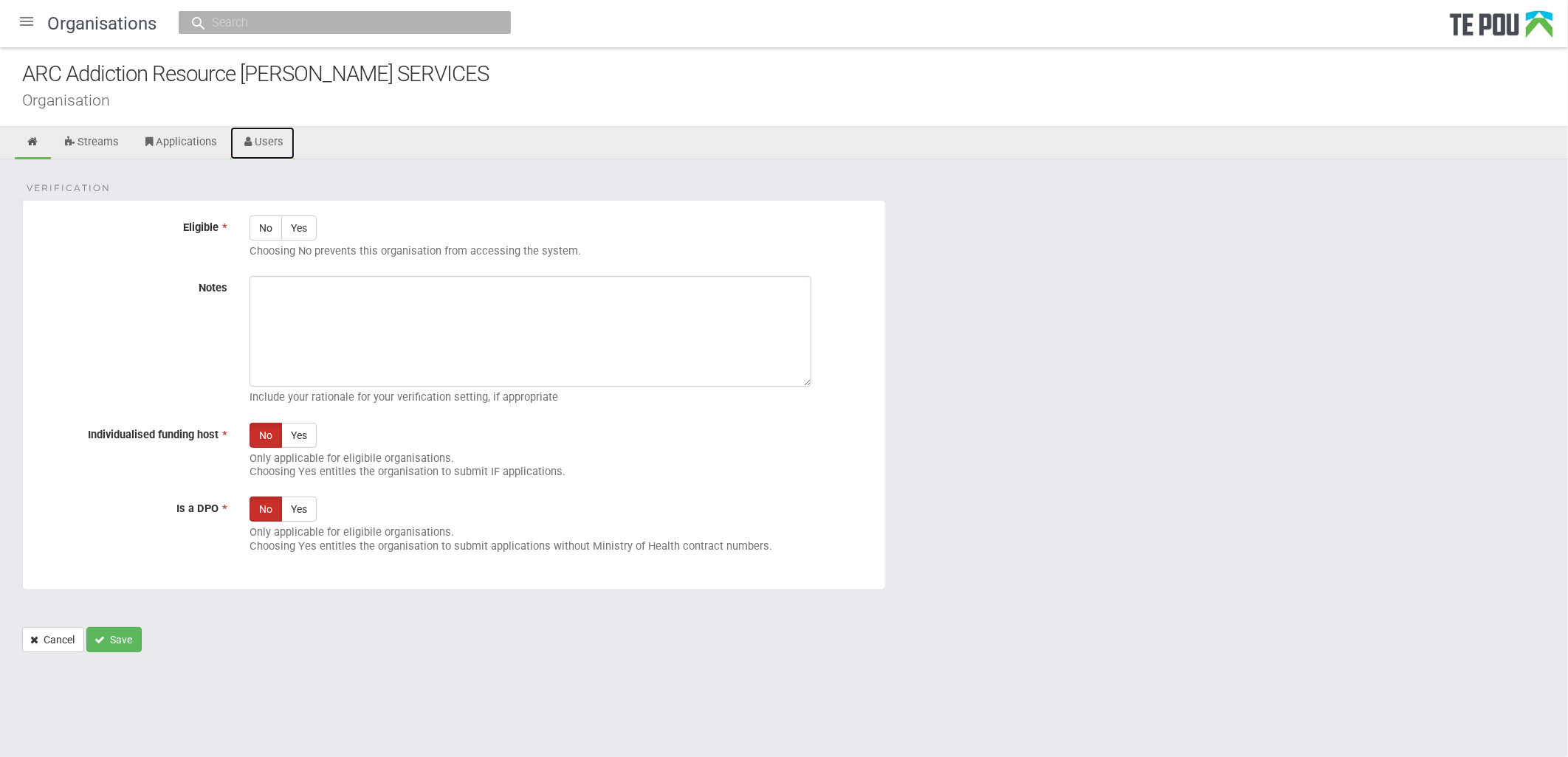
click at [284, 146] on link "Users" at bounding box center [262, 143] width 65 height 32
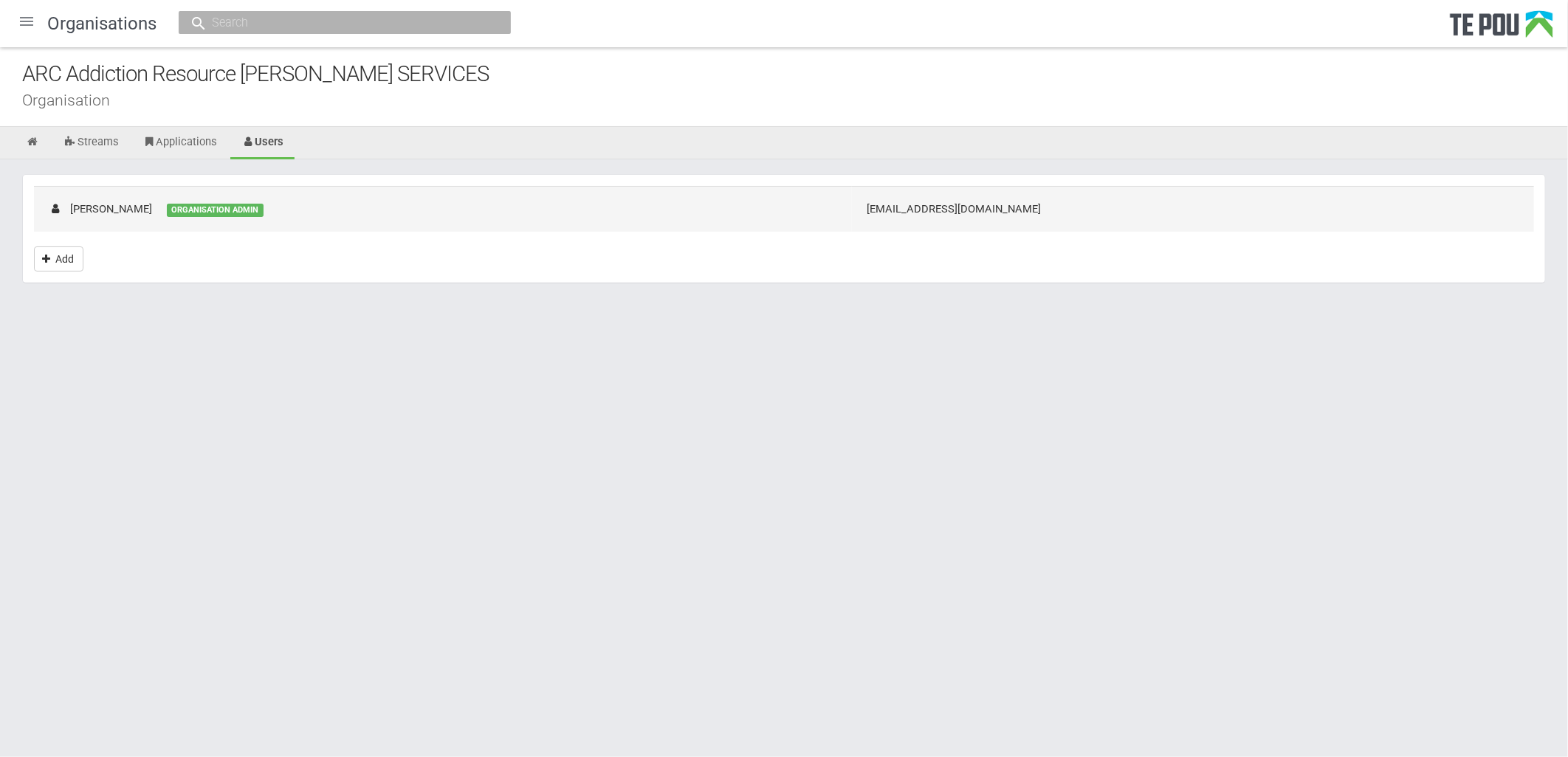
click at [1115, 211] on td "[EMAIL_ADDRESS][DOMAIN_NAME]" at bounding box center [1192, 208] width 682 height 45
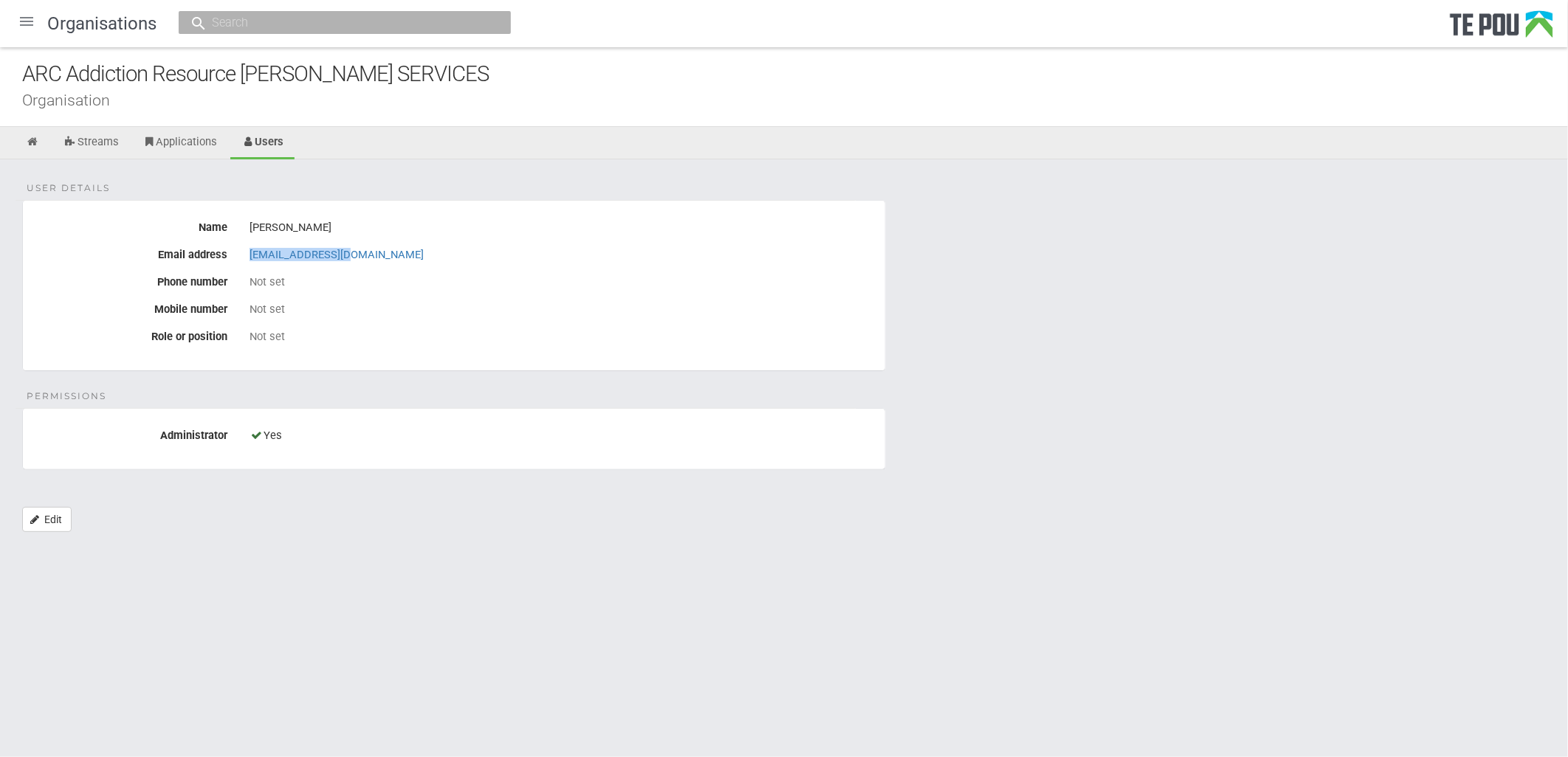
drag, startPoint x: 377, startPoint y: 263, endPoint x: 236, endPoint y: 259, distance: 141.1
click at [236, 259] on div "Email address rose@arctpo.co.nz" at bounding box center [454, 255] width 862 height 25
click at [34, 151] on link at bounding box center [32, 143] width 36 height 32
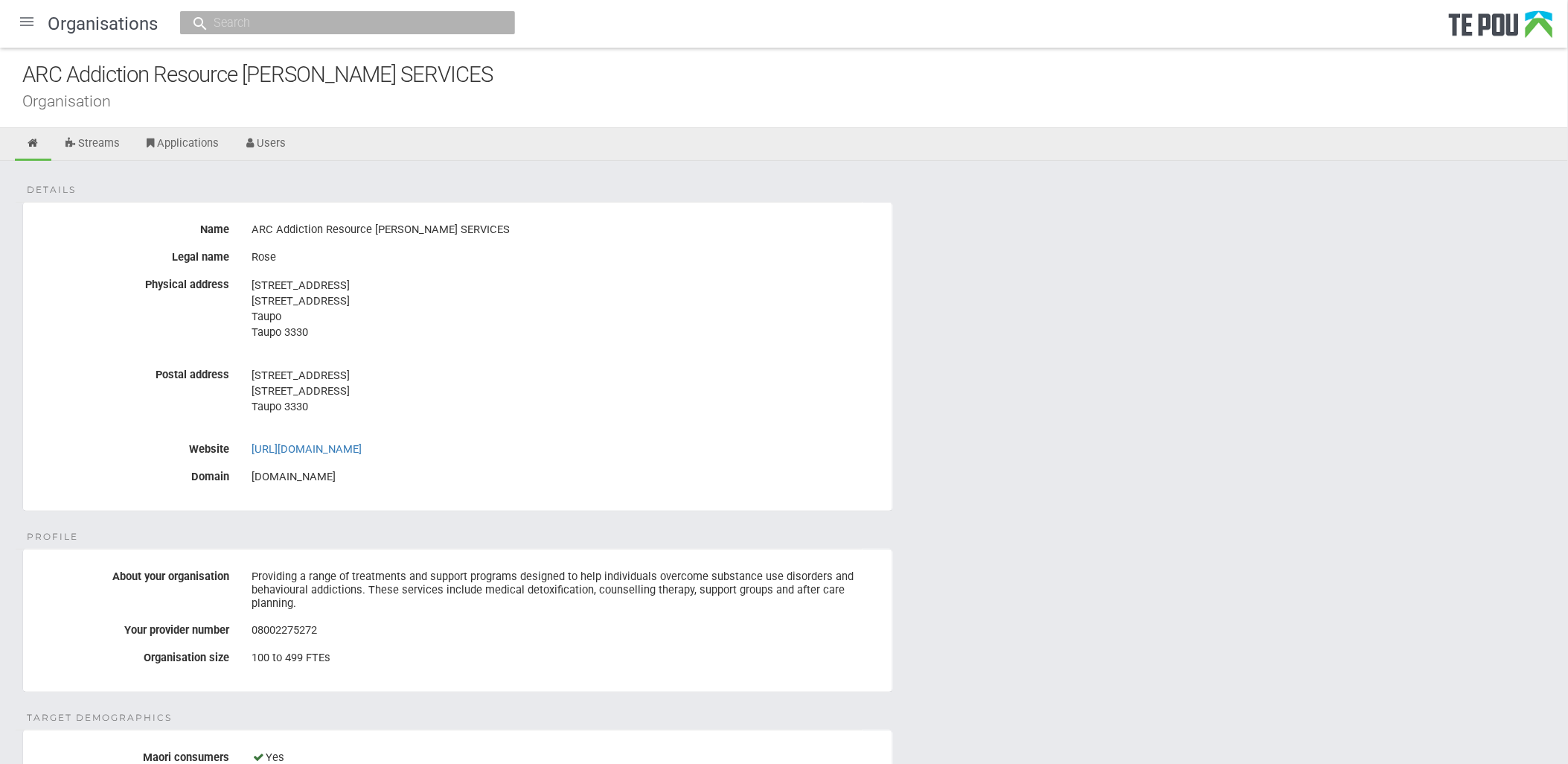
click at [326, 231] on div "ARC Addiction Resource [PERSON_NAME] SERVICES" at bounding box center [566, 230] width 630 height 26
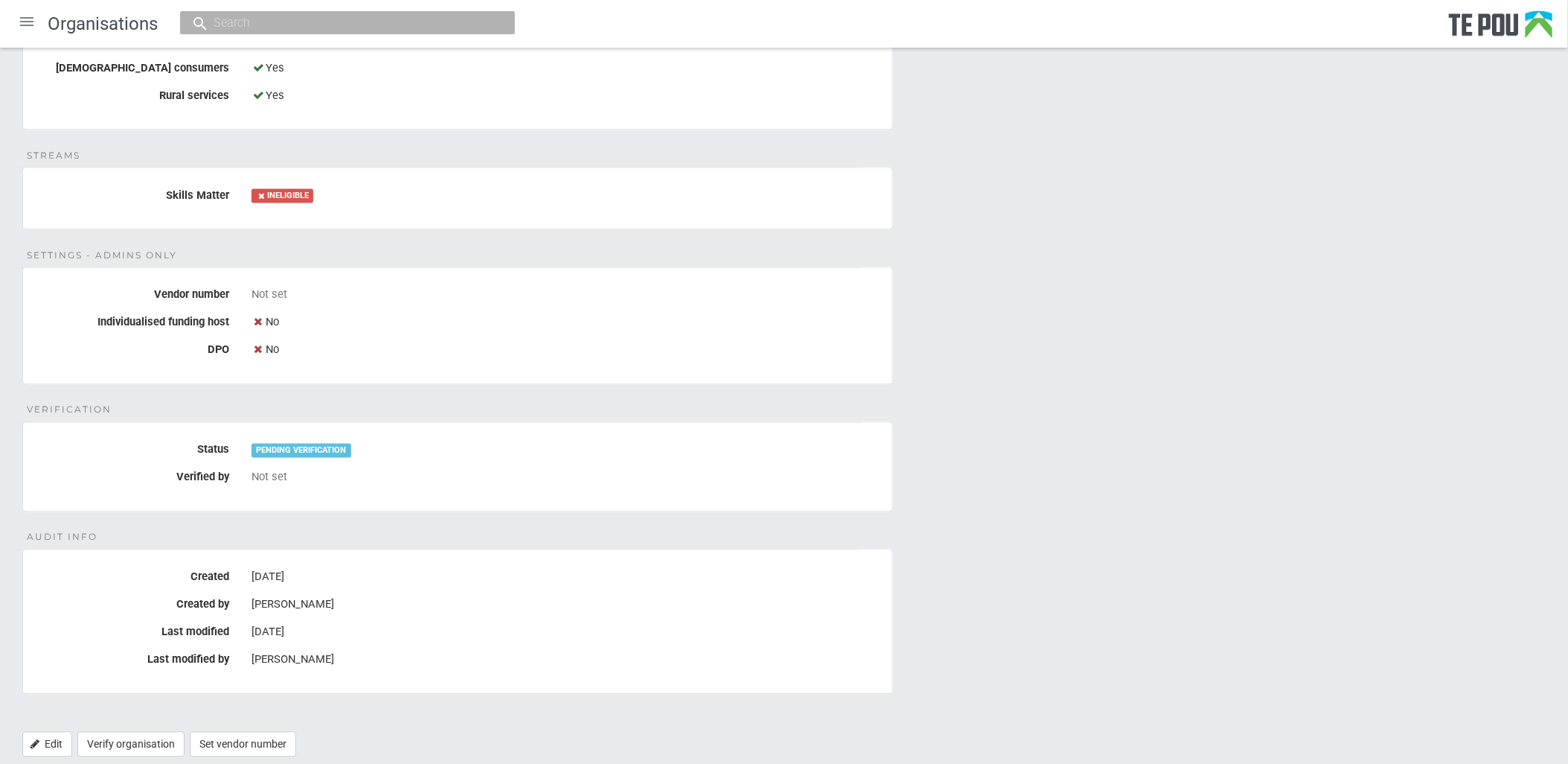
scroll to position [790, 0]
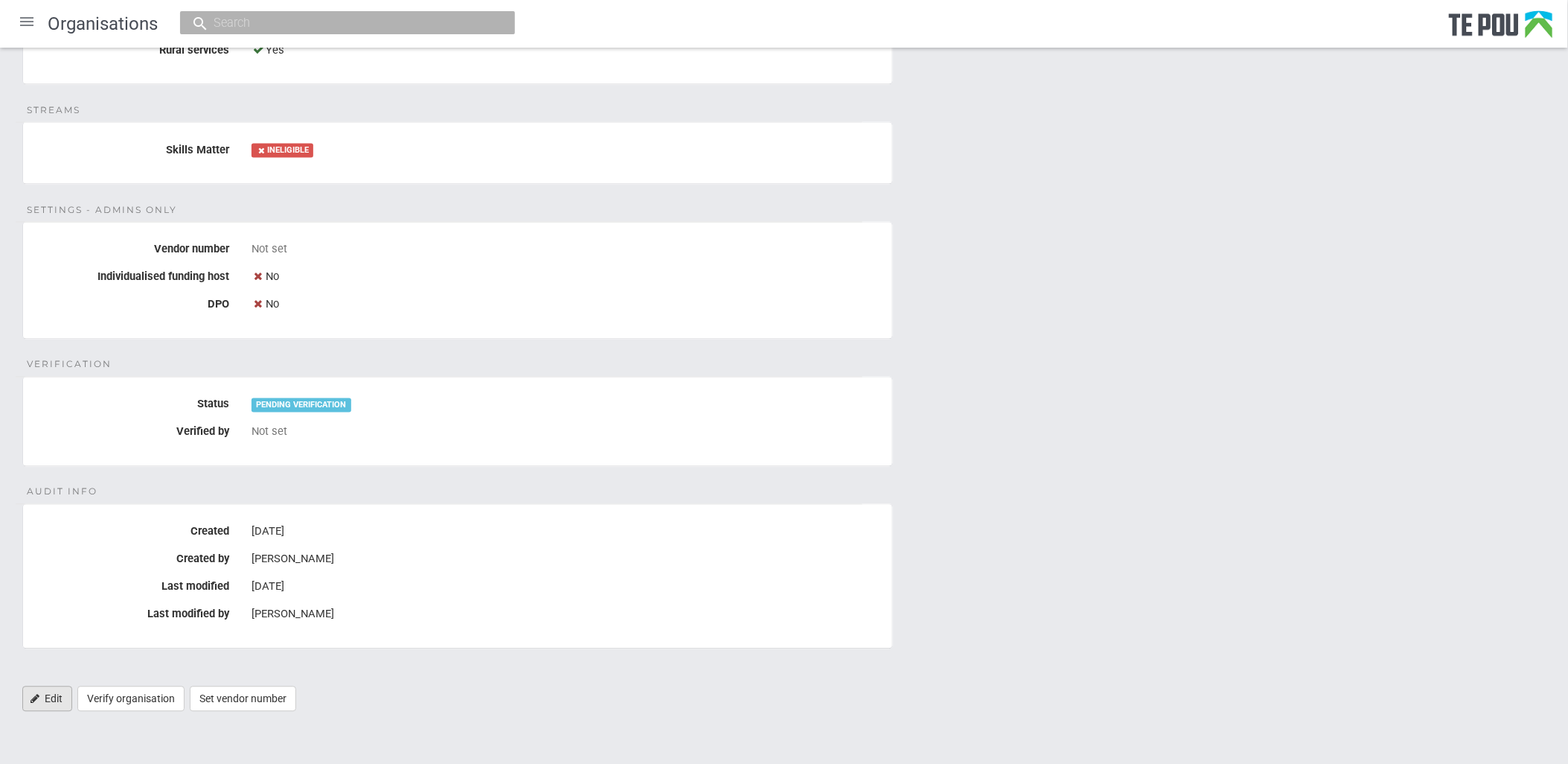
click at [39, 702] on link "Edit" at bounding box center [47, 699] width 50 height 26
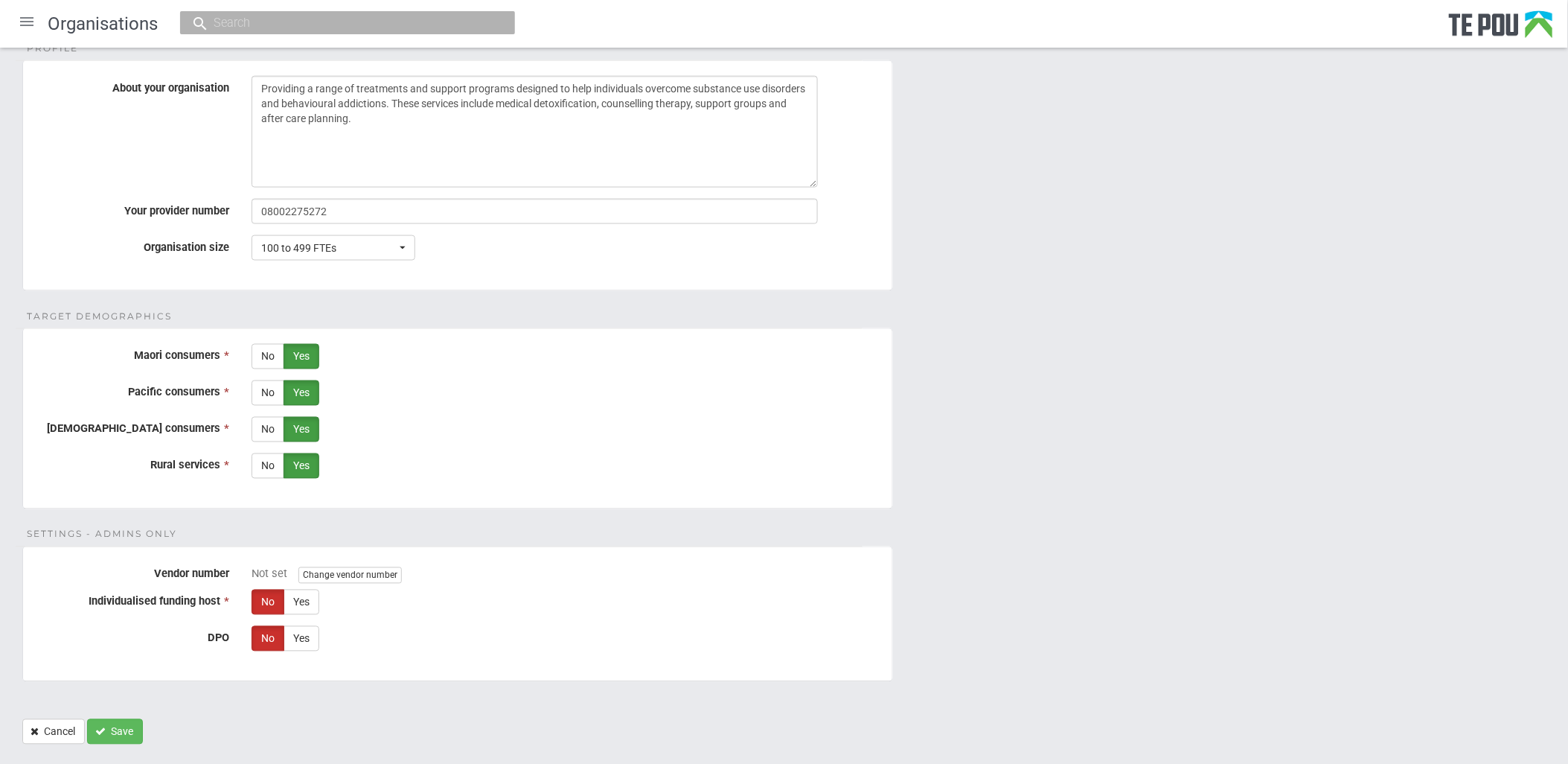
scroll to position [697, 0]
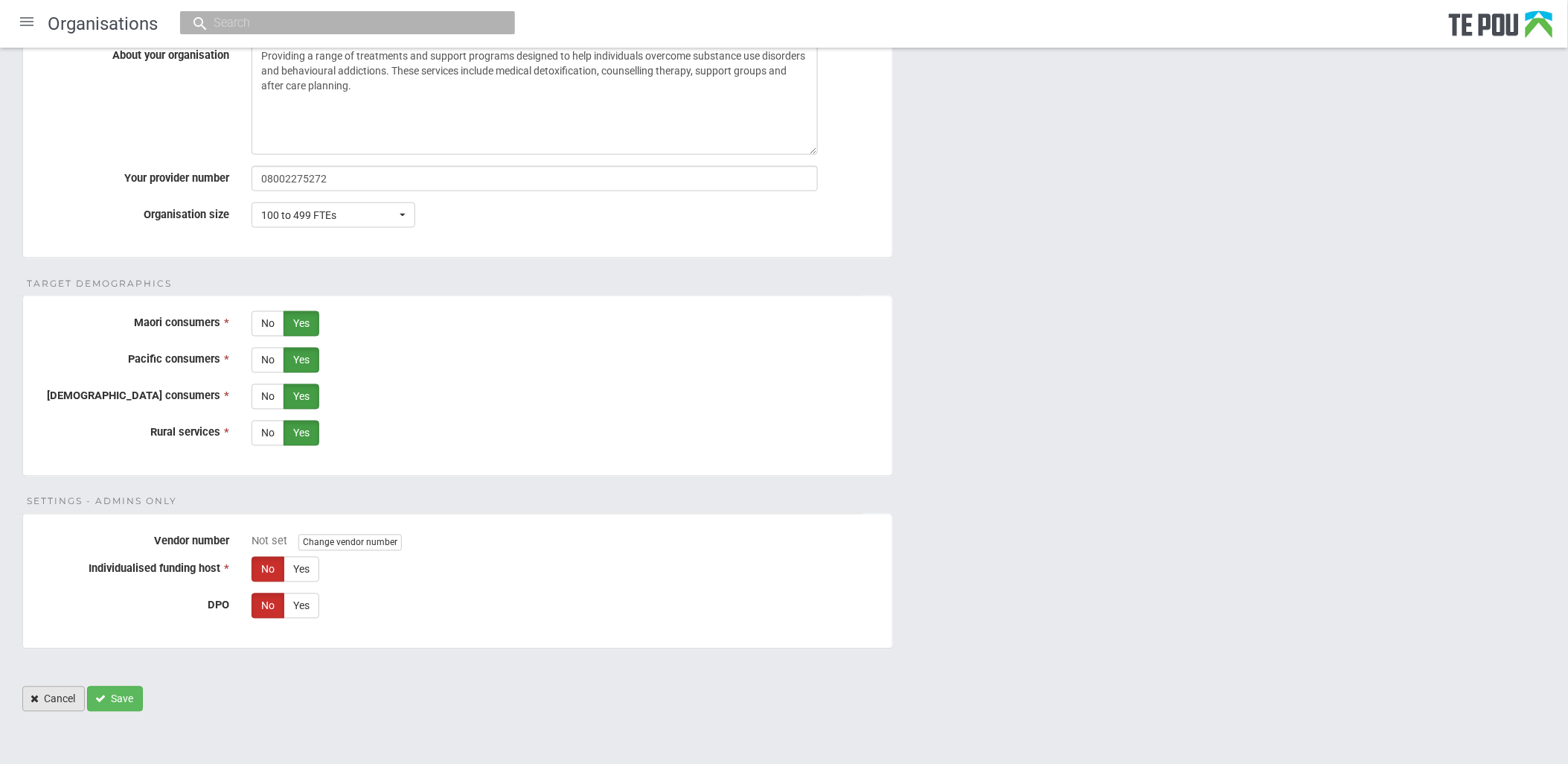
click at [46, 702] on link "Cancel" at bounding box center [53, 699] width 63 height 26
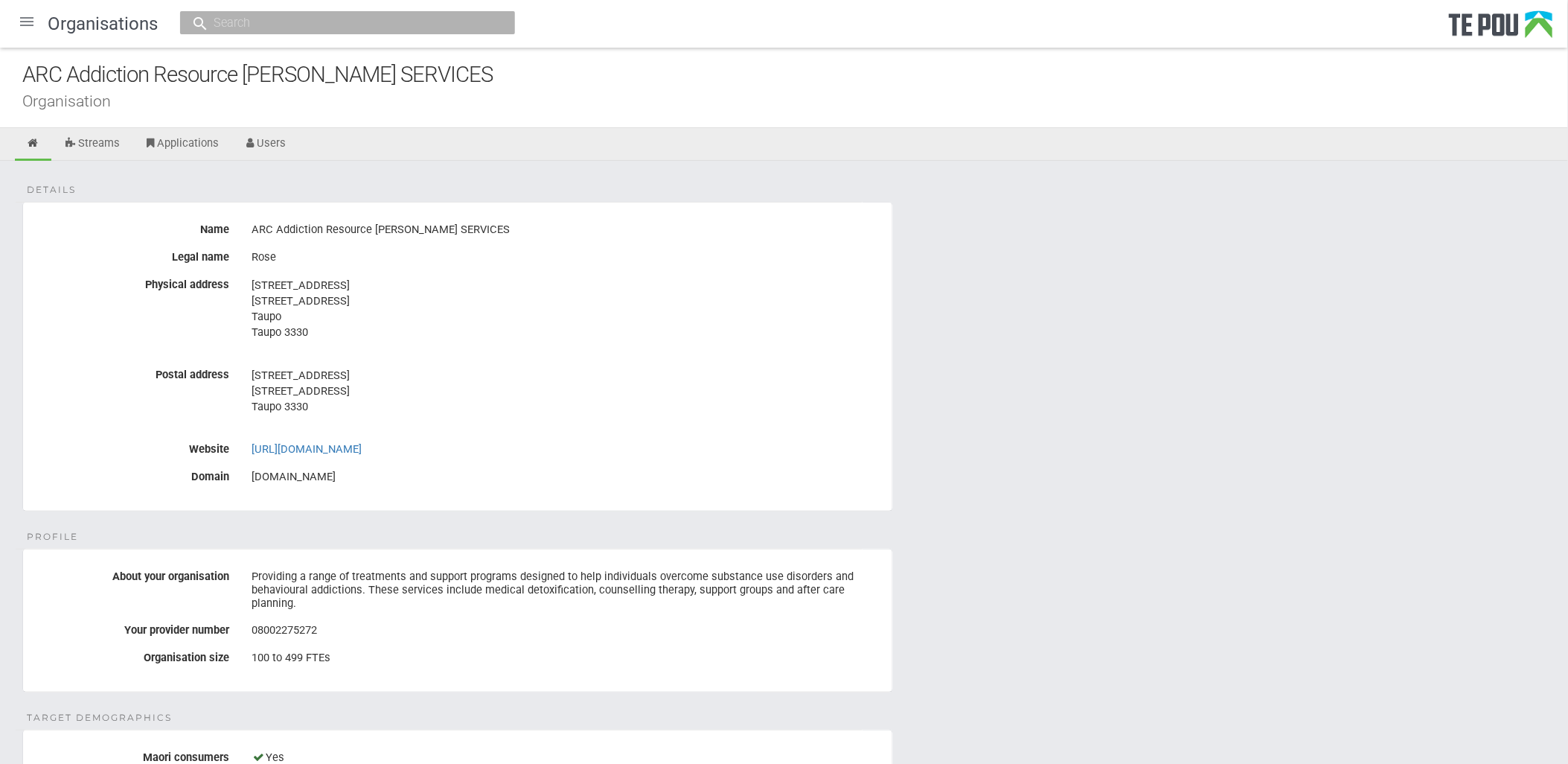
click at [355, 316] on address "67 Paaora Hapi Street 67 Paaora Hapi Street Taupo Taupo 3330" at bounding box center [566, 309] width 630 height 63
click at [415, 276] on div "67 Paaora Hapi Street 67 Paaora Hapi Street Taupo Taupo 3330" at bounding box center [566, 317] width 630 height 88
click at [412, 326] on address "67 Paaora Hapi Street 67 Paaora Hapi Street Taupo Taupo 3330" at bounding box center [566, 309] width 630 height 63
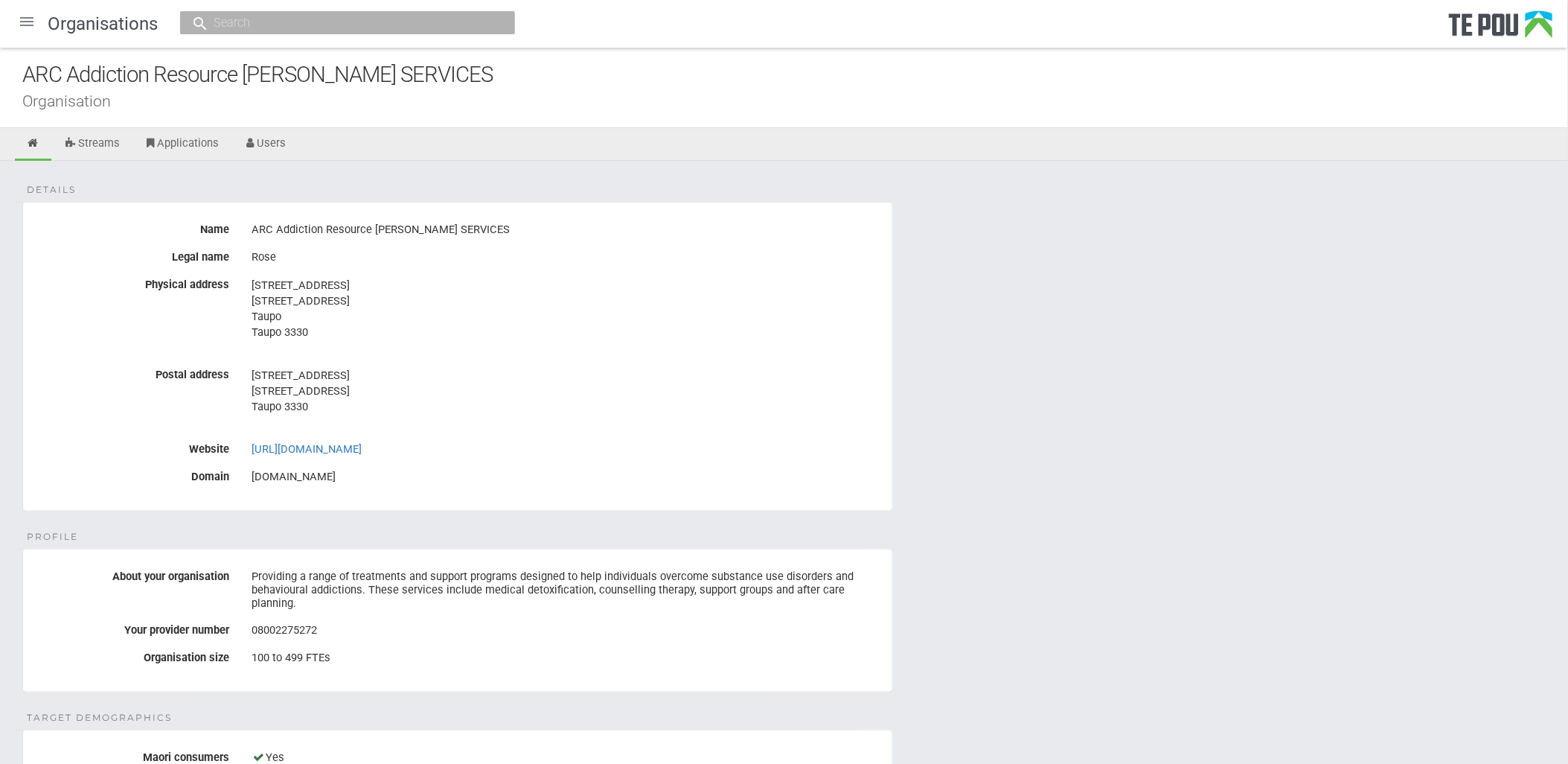
click at [412, 326] on address "67 Paaora Hapi Street 67 Paaora Hapi Street Taupo Taupo 3330" at bounding box center [566, 309] width 630 height 63
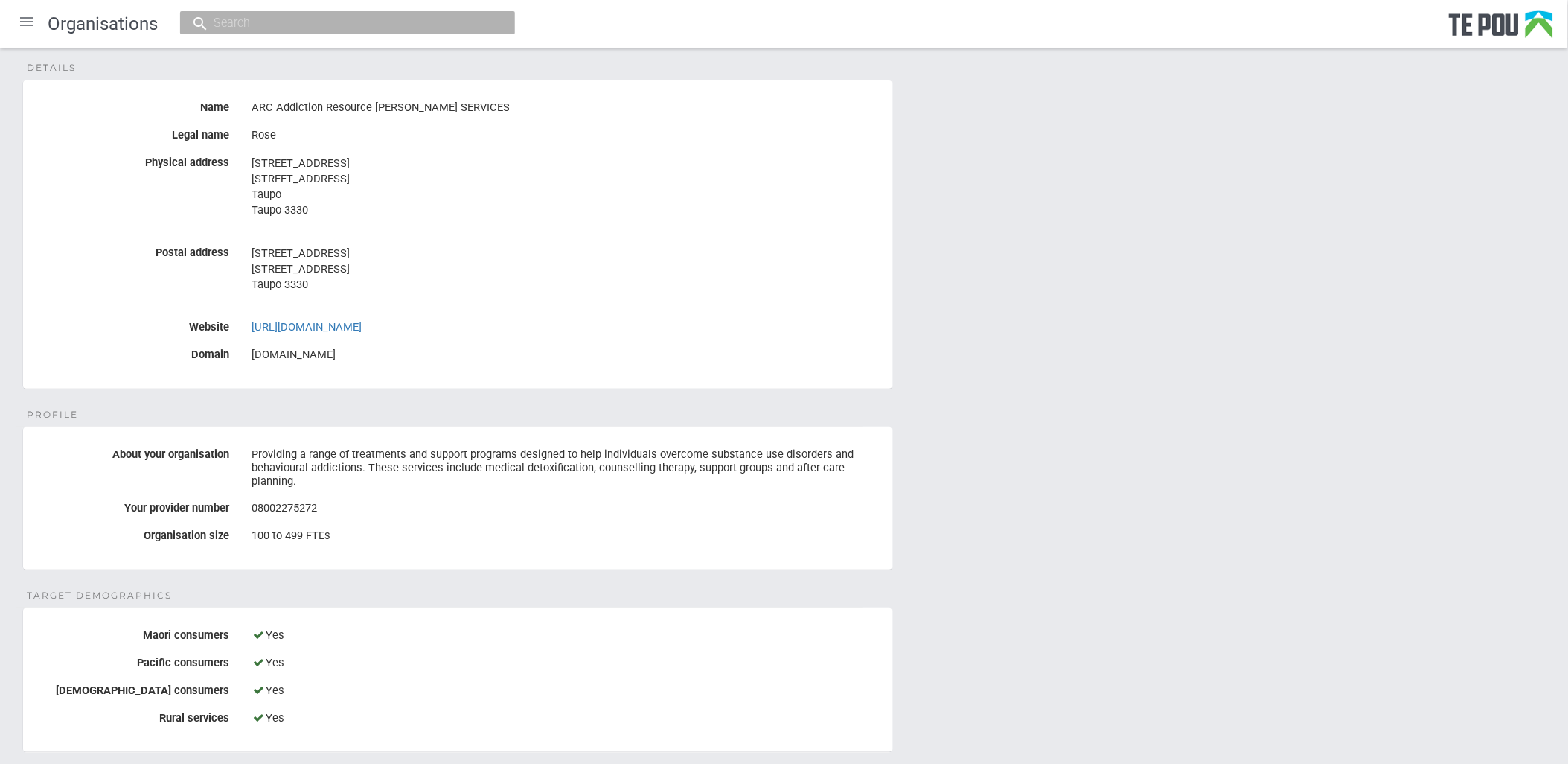
scroll to position [248, 0]
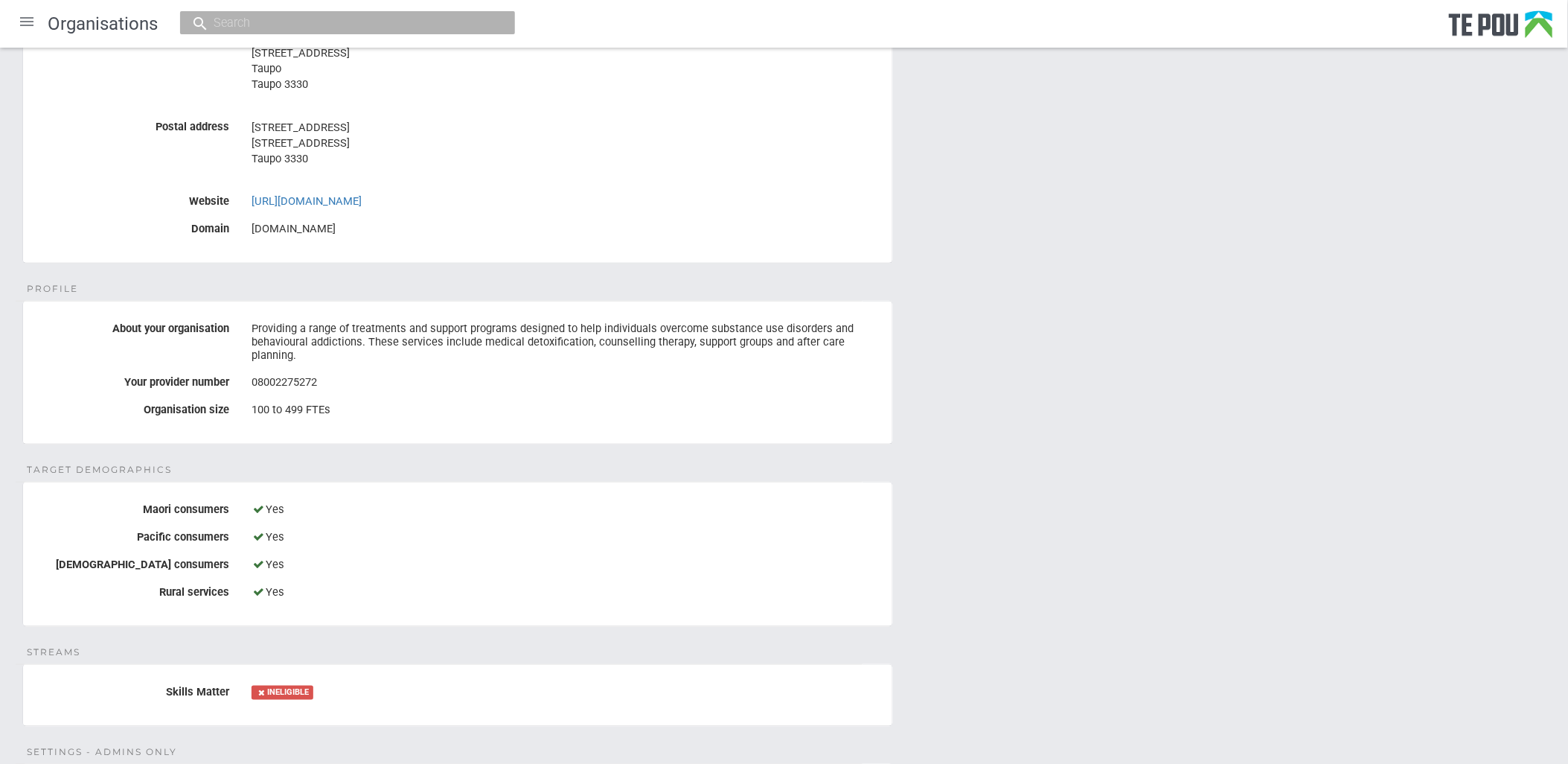
click at [354, 612] on fieldset "Target demographics Maori consumers Yes Pacific consumers Yes Asian consumers Y…" at bounding box center [458, 555] width 871 height 146
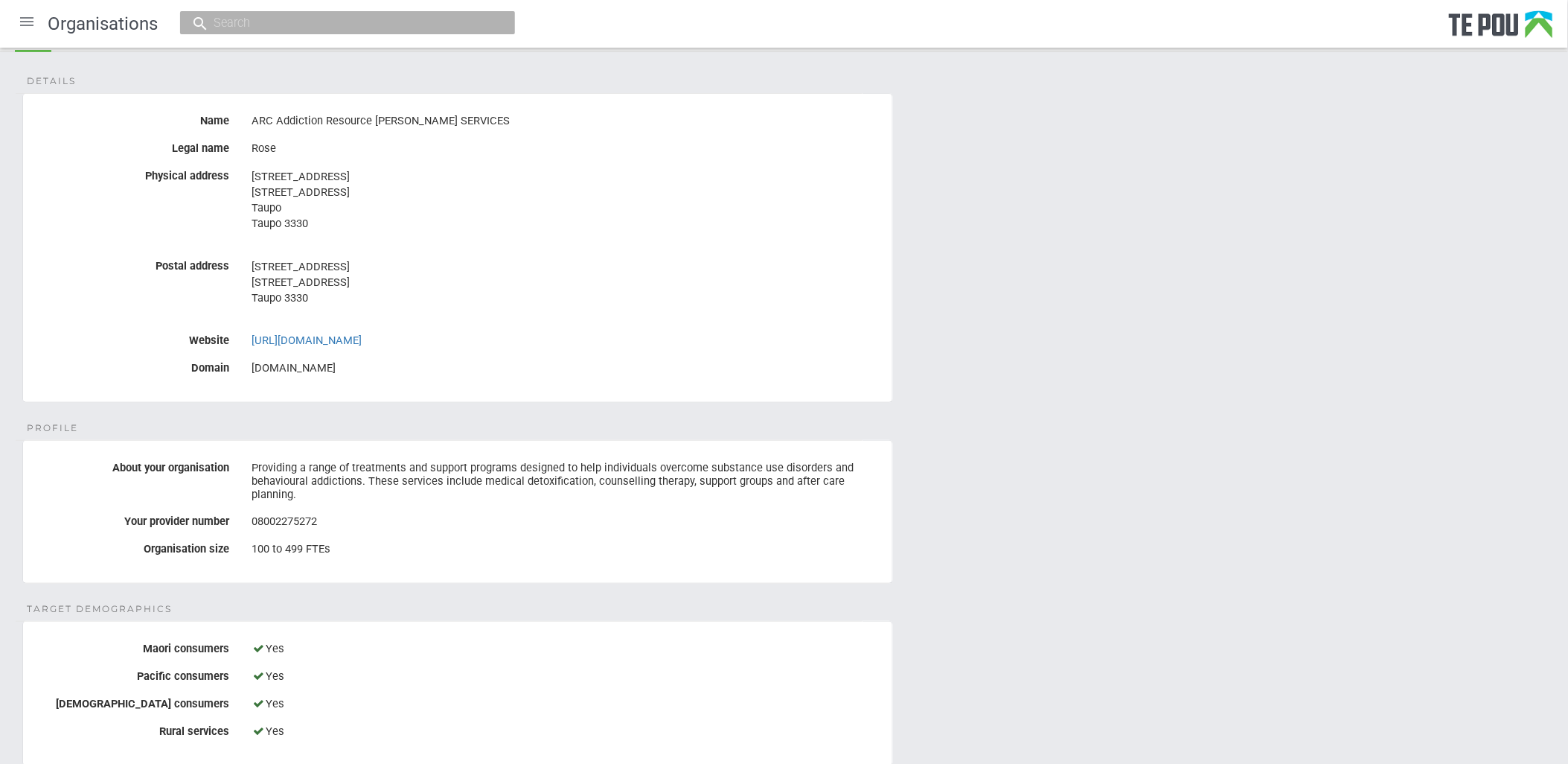
scroll to position [0, 0]
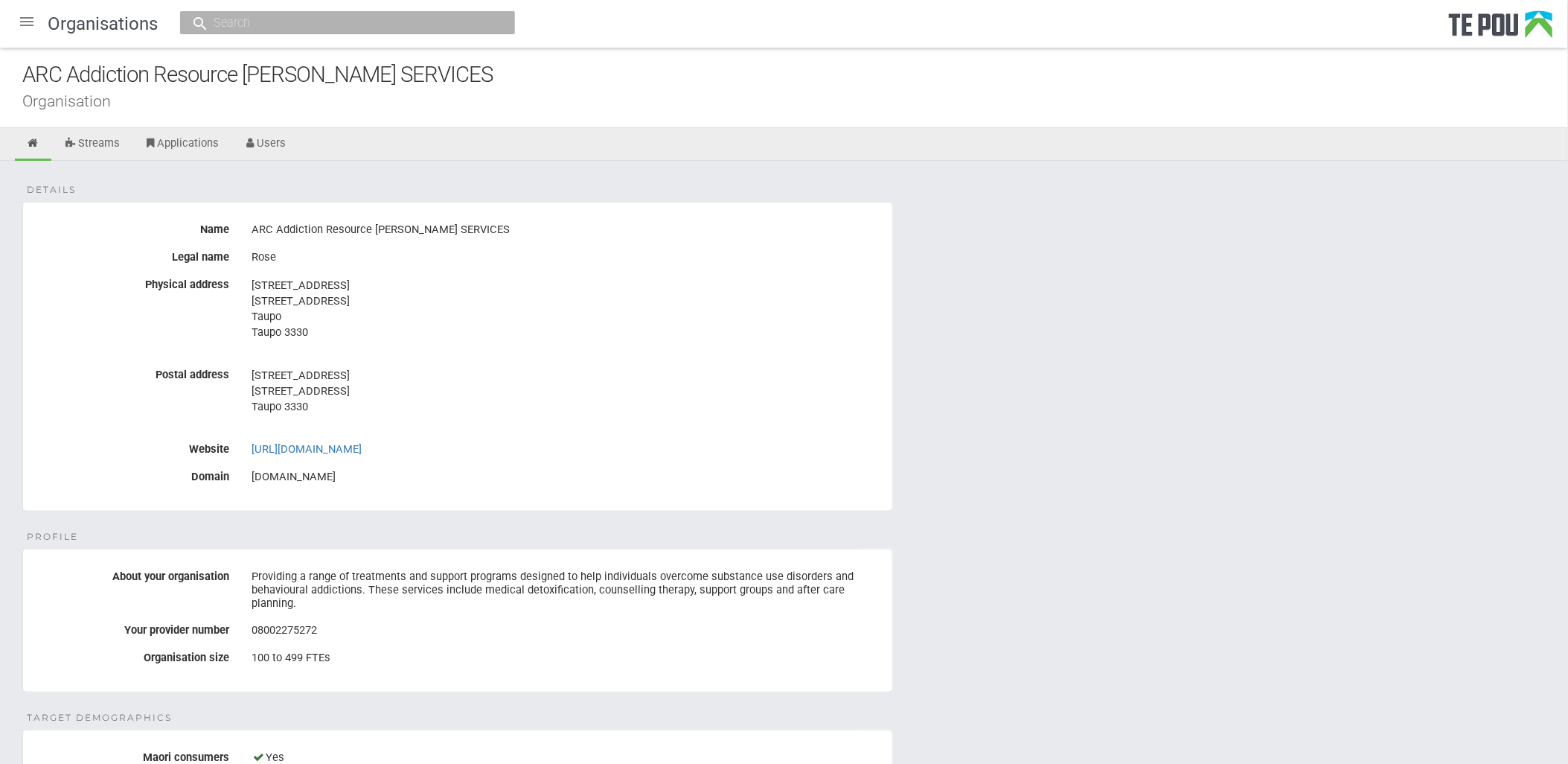
click at [695, 385] on address "67 Paaora Hapi Street 67 Paaora Hapi Street Taupo 3330" at bounding box center [566, 391] width 630 height 47
click at [546, 481] on div "arctpo.co.nz" at bounding box center [566, 477] width 630 height 26
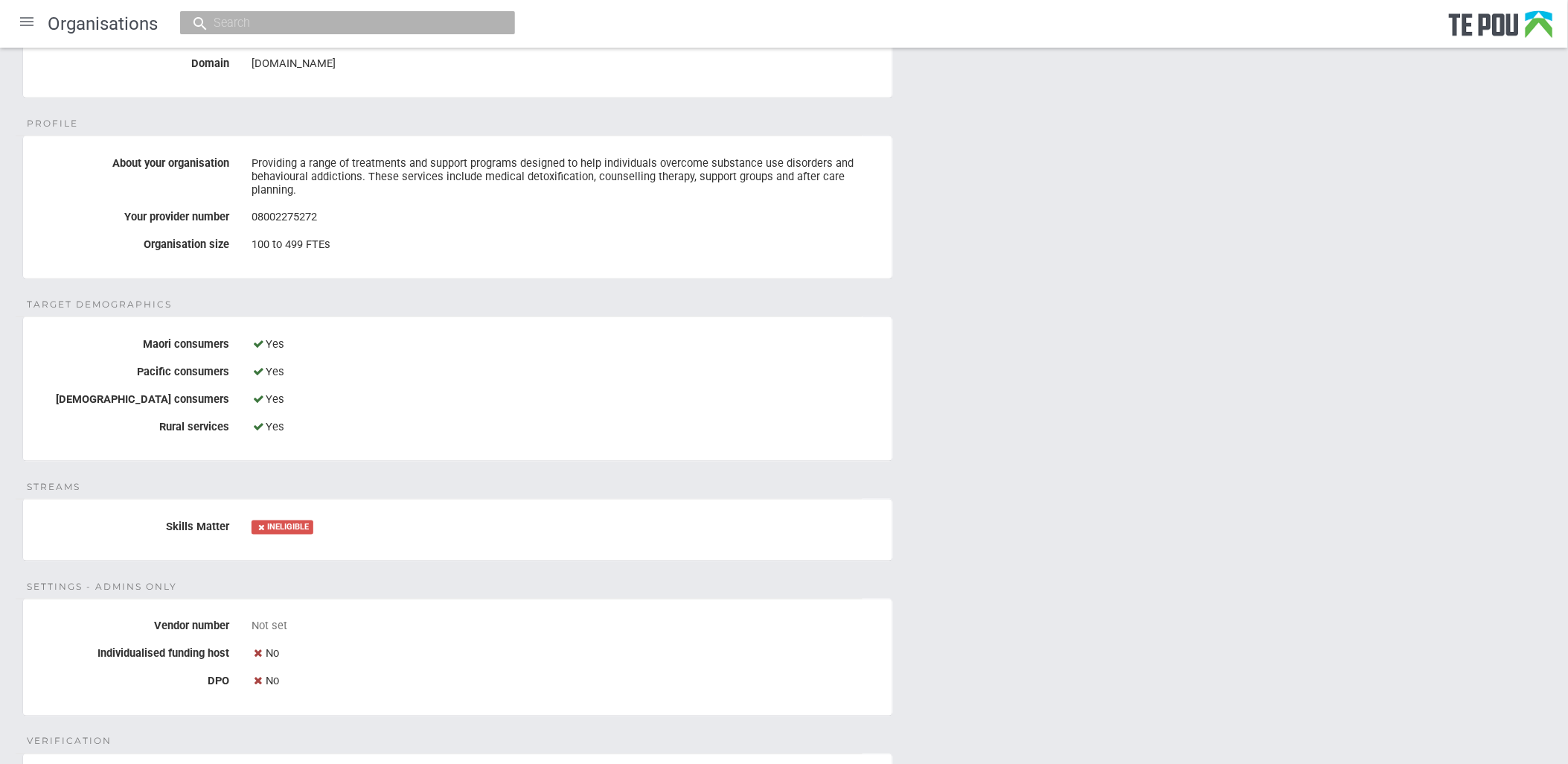
scroll to position [790, 0]
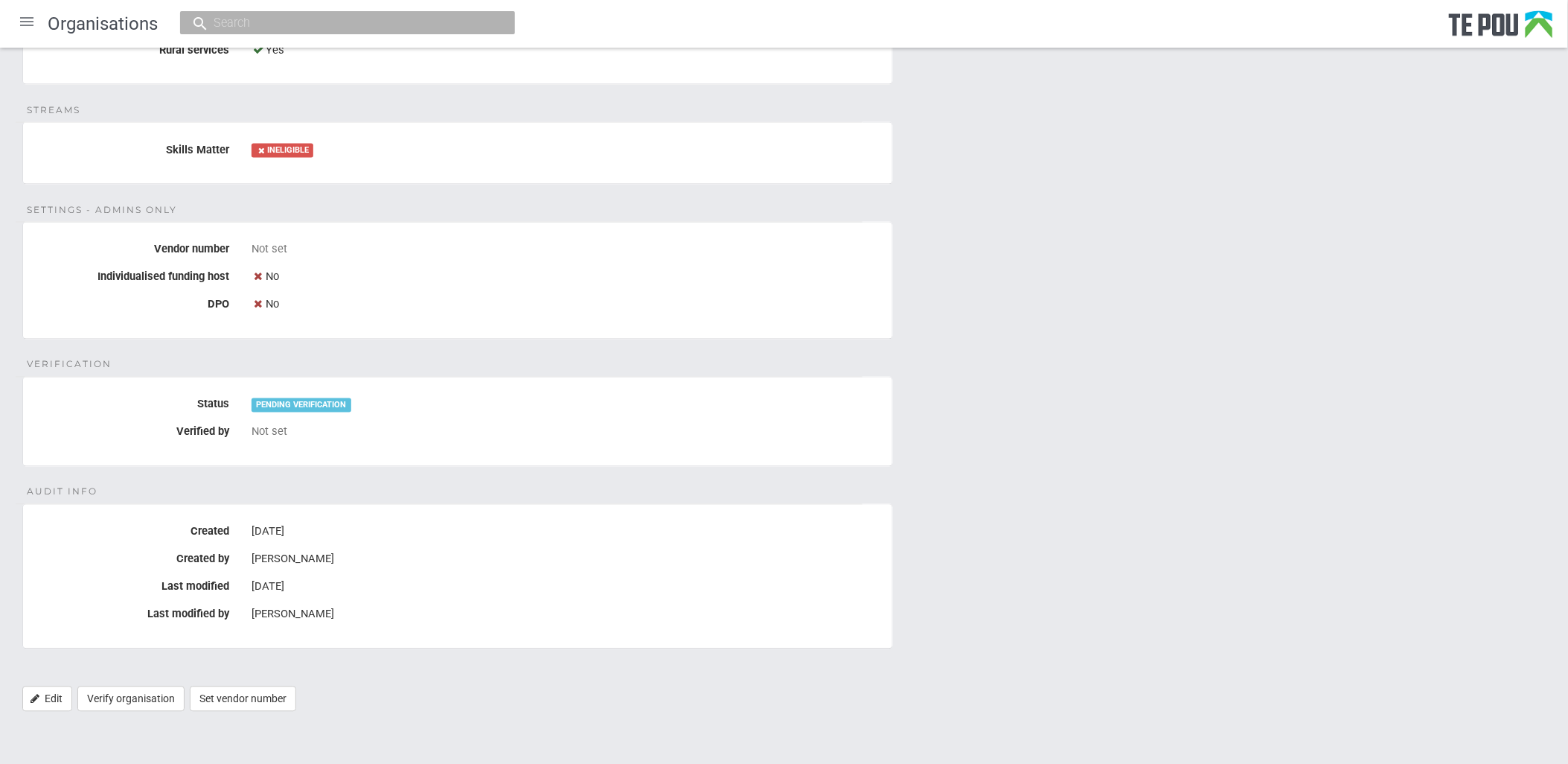
click at [1221, 617] on div "Details Name ARC Addiction Resource Centre COUNSELLING SERVICES Legal name Rose…" at bounding box center [784, 49] width 1568 height 1356
click at [1218, 617] on div "Details Name ARC Addiction Resource Centre COUNSELLING SERVICES Legal name Rose…" at bounding box center [784, 49] width 1568 height 1356
click at [1211, 611] on div "Details Name ARC Addiction Resource Centre COUNSELLING SERVICES Legal name Rose…" at bounding box center [784, 49] width 1568 height 1356
click at [851, 444] on div "Not set" at bounding box center [566, 433] width 630 height 26
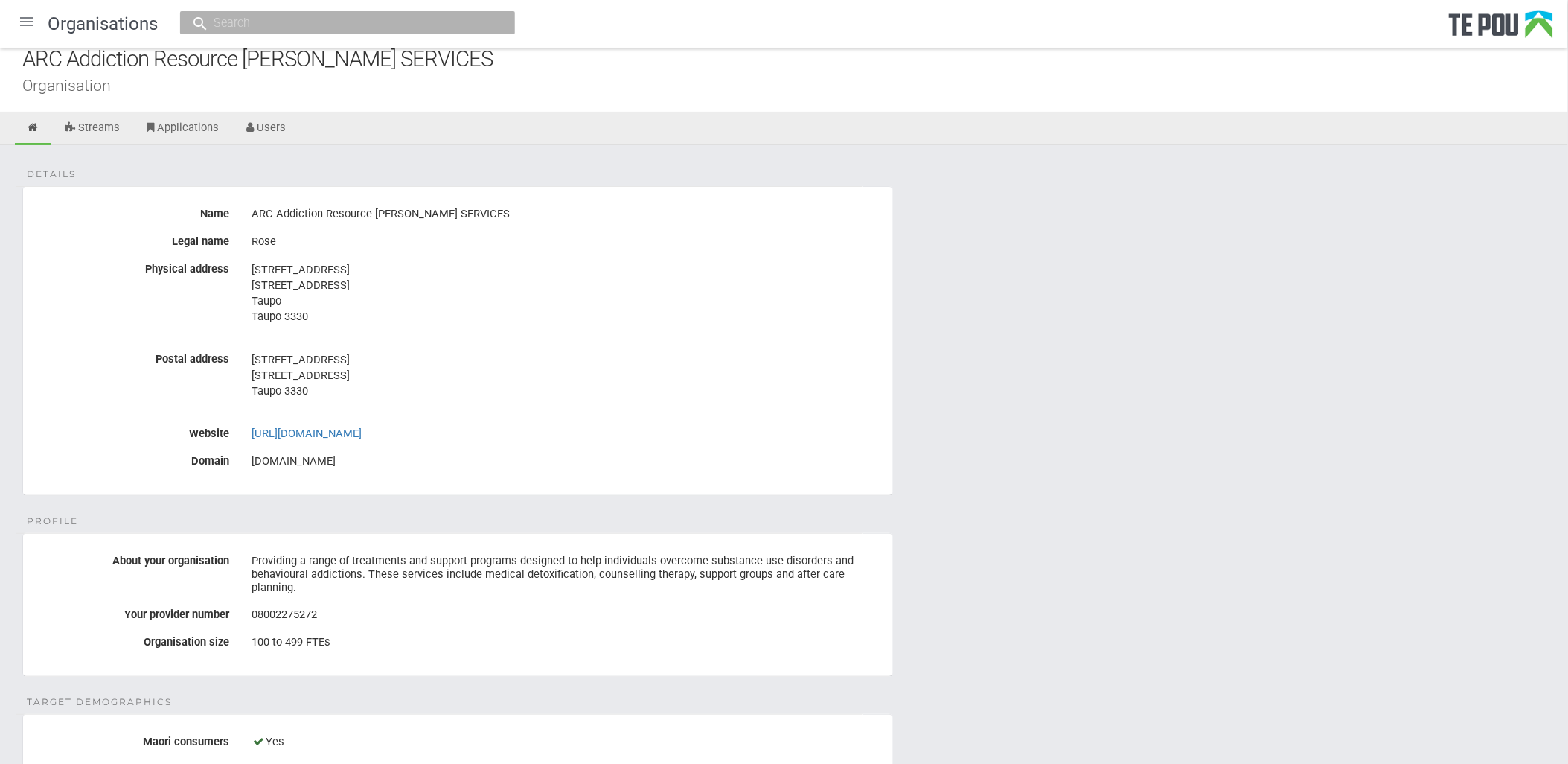
scroll to position [0, 0]
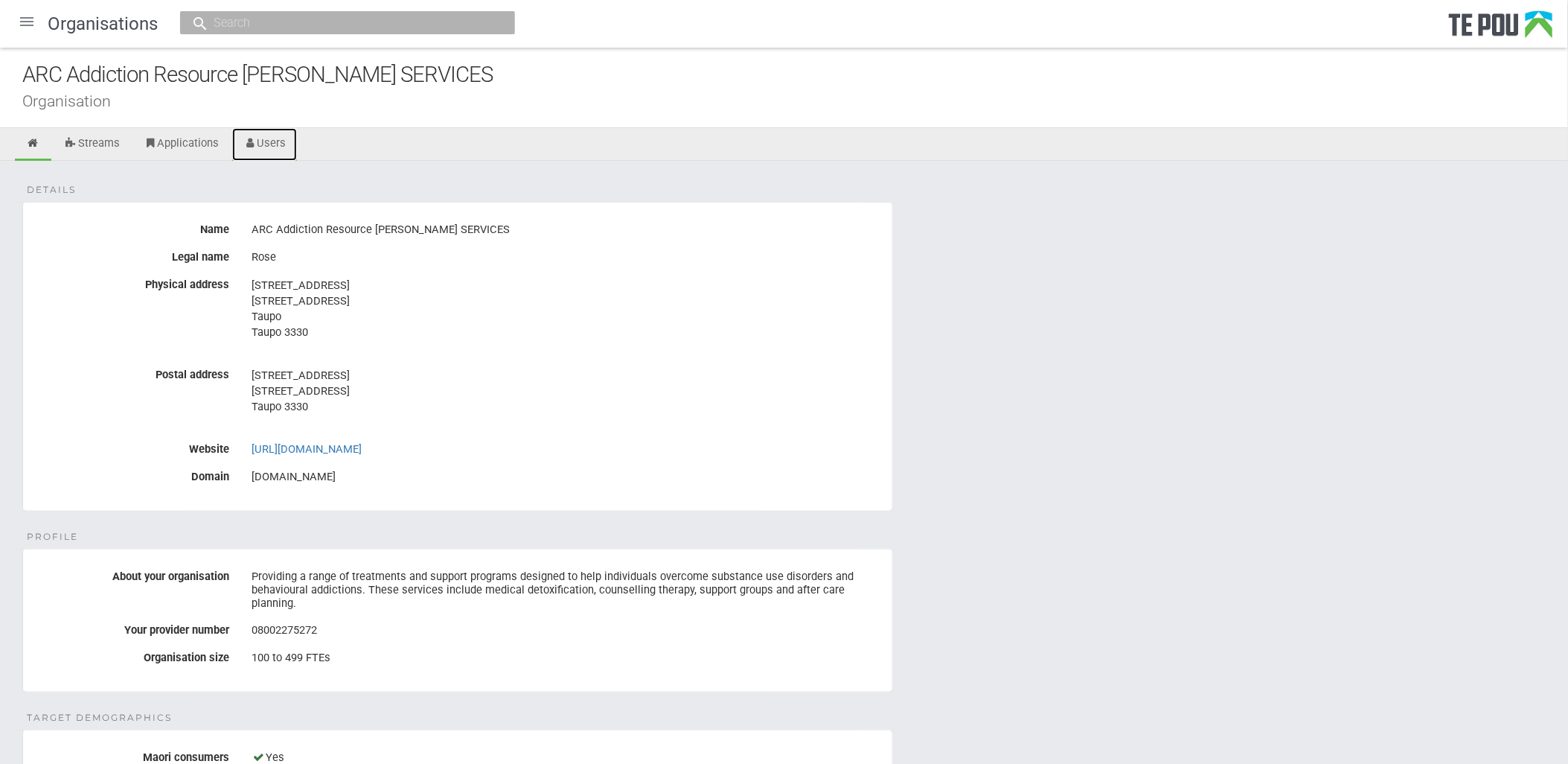
click at [268, 154] on link "Users" at bounding box center [265, 144] width 66 height 33
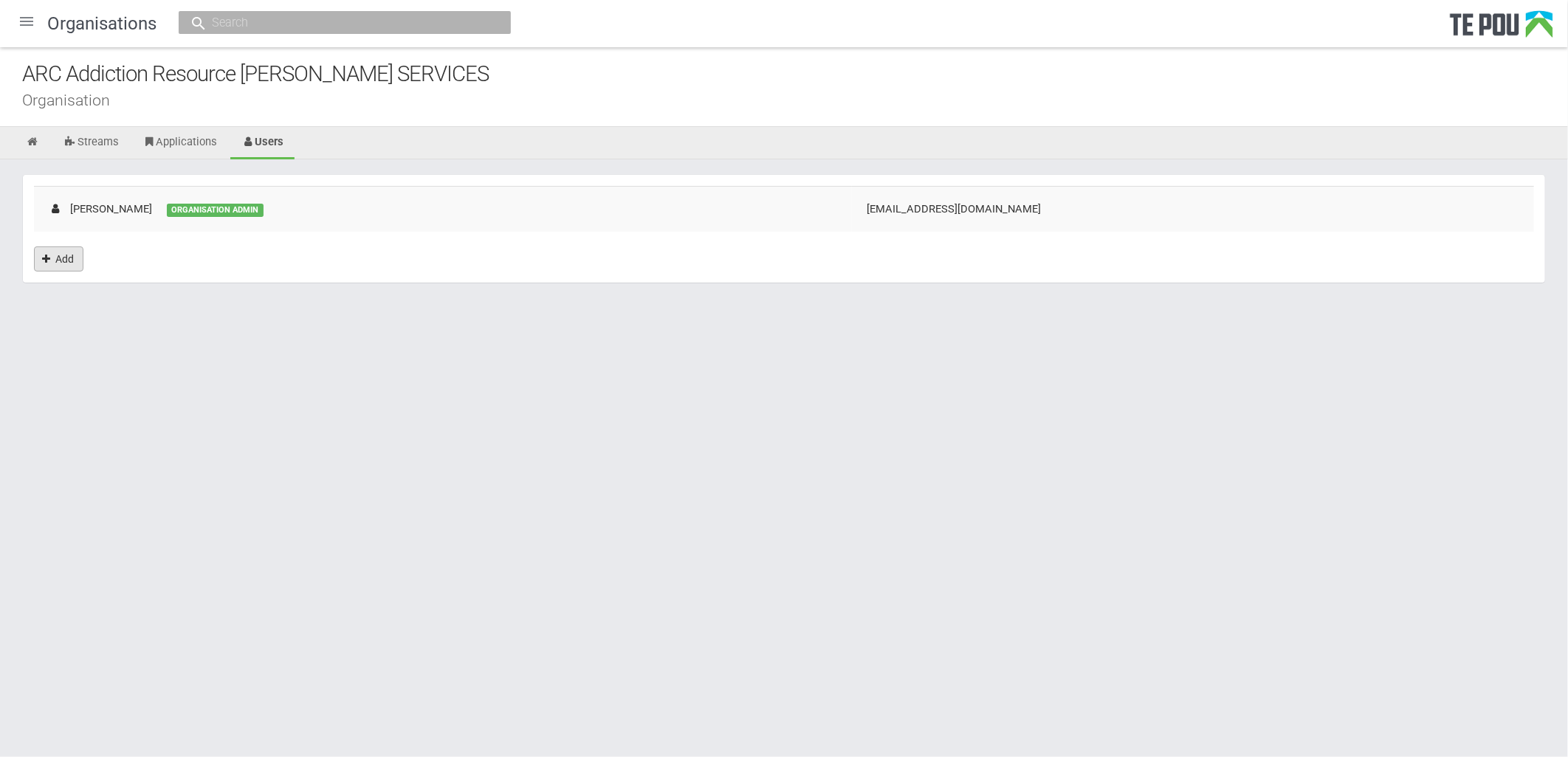
click at [63, 264] on link "Add" at bounding box center [58, 258] width 49 height 25
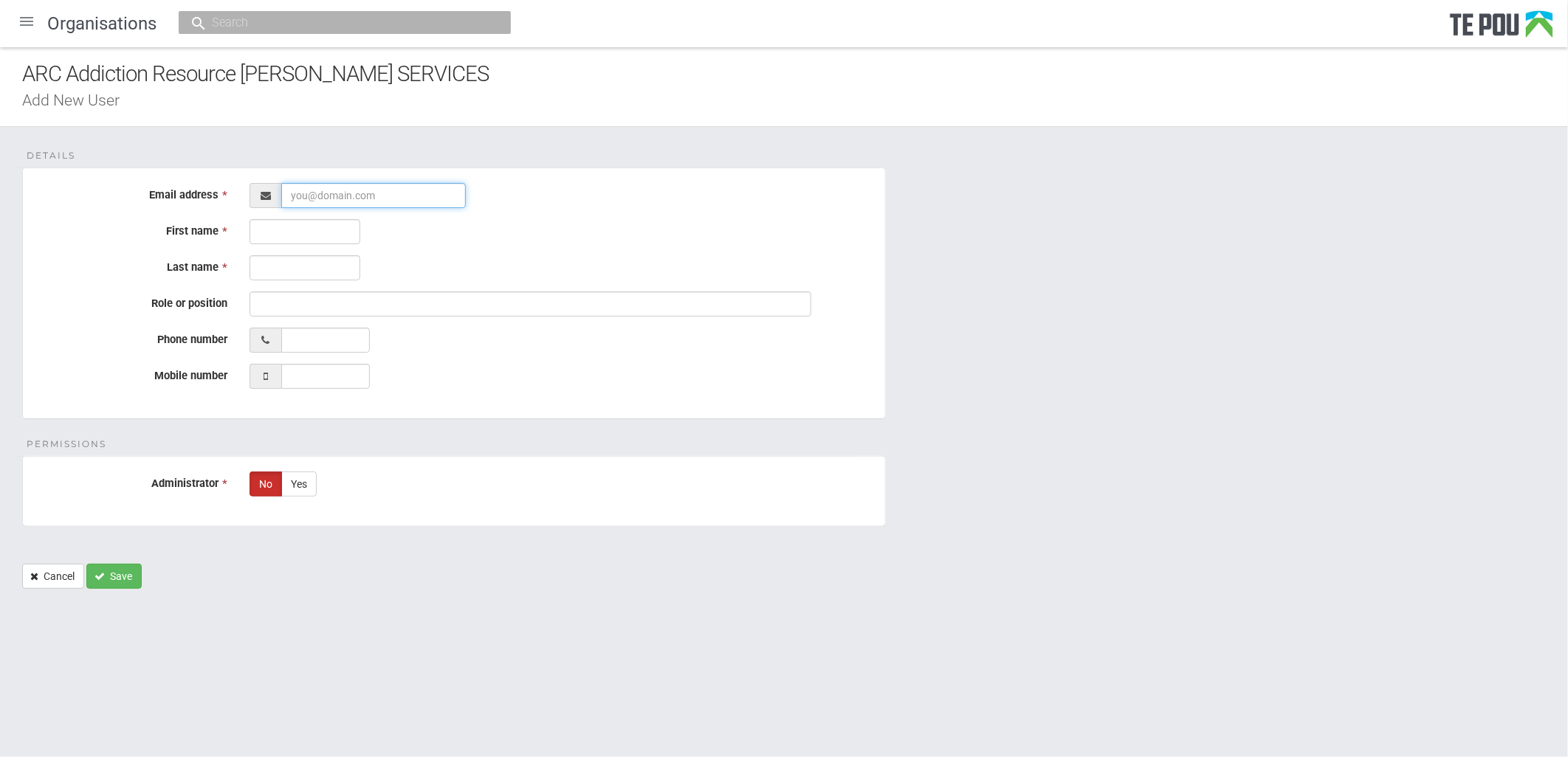
click at [360, 193] on input "Email address *" at bounding box center [374, 196] width 185 height 25
drag, startPoint x: 1290, startPoint y: 543, endPoint x: 1407, endPoint y: 541, distance: 117.0
click at [1290, 543] on form "Details Email address * First name * Last name * Role or position Phone number …" at bounding box center [784, 377] width 1524 height 421
click at [363, 189] on input "Email address *" at bounding box center [374, 196] width 185 height 25
paste input "waipera@arctpo.co.nz"
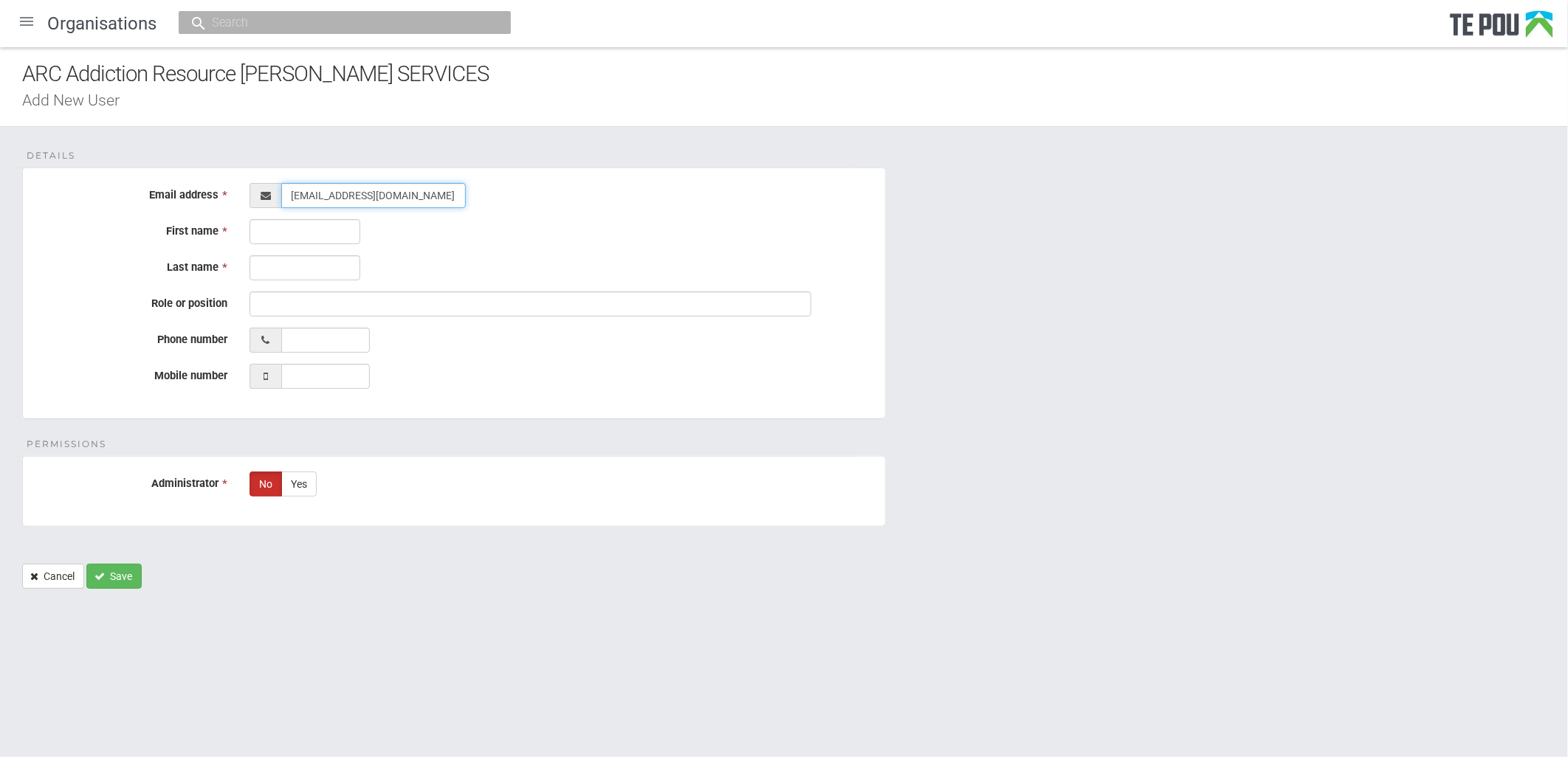
type input "waipera@arctpo.co.nz"
click at [275, 230] on input "First name *" at bounding box center [305, 232] width 110 height 25
paste input "Waipera"
type input "Waipera"
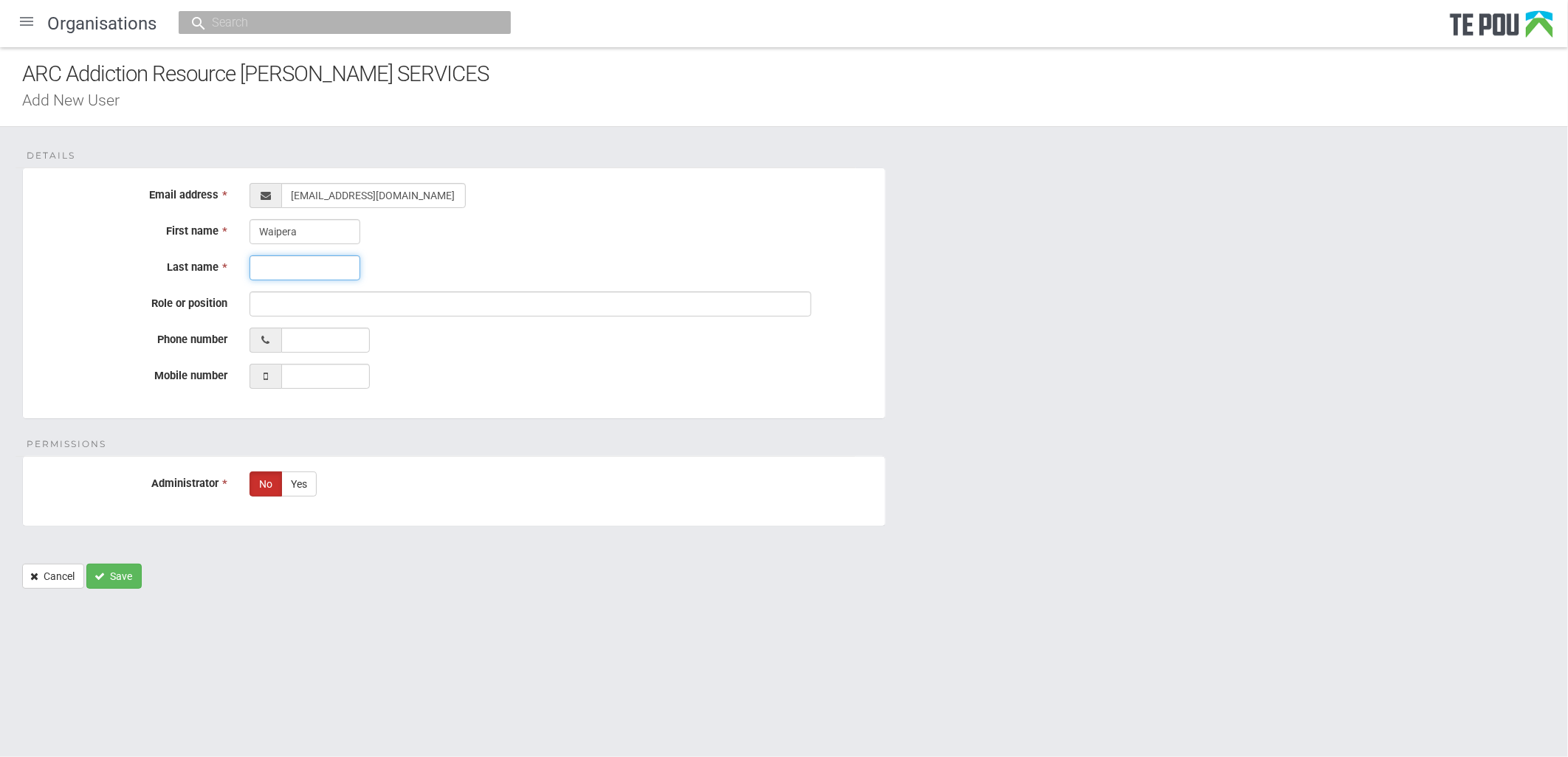
click at [292, 255] on input "Last name *" at bounding box center [305, 268] width 110 height 25
paste input "Maaka"
type input "Maaka"
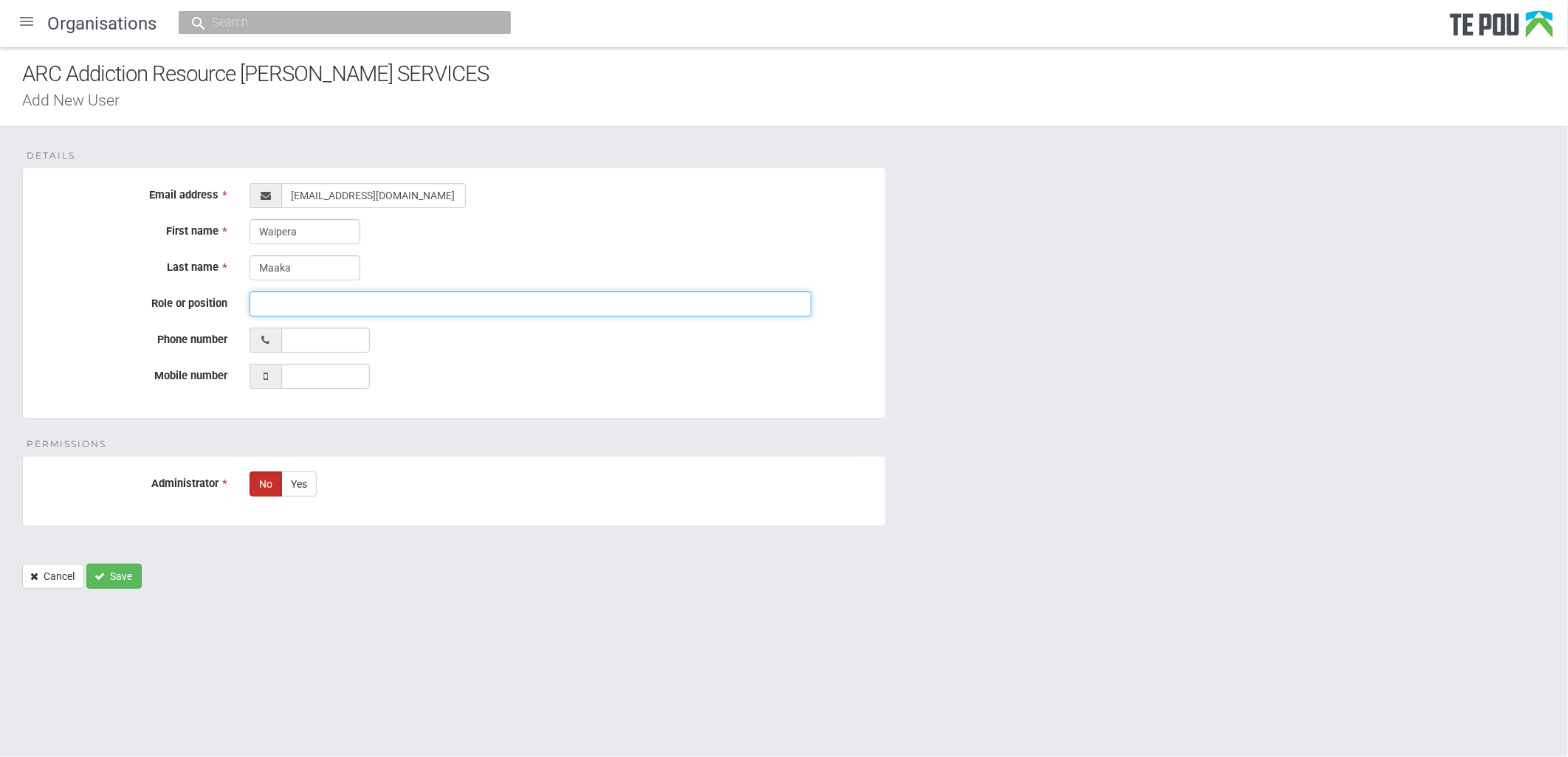
click at [493, 298] on input "Role or position" at bounding box center [530, 304] width 562 height 25
paste input "Administration Team Lead"
type input "Administration Team Lead"
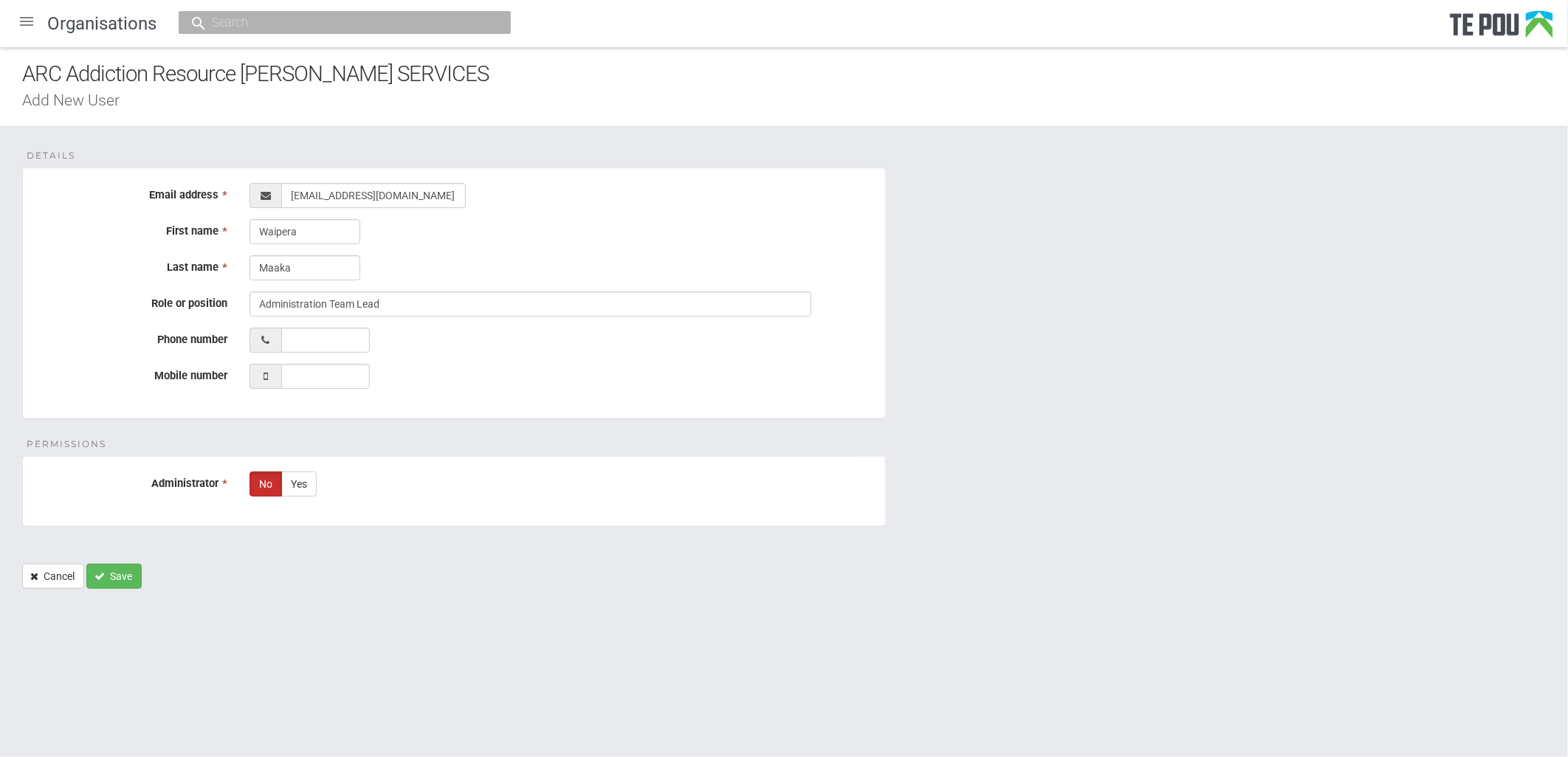
click at [993, 334] on form "Details Email address * First name * Waipera Last name * Maaka Role or position…" at bounding box center [784, 377] width 1524 height 421
click at [308, 482] on label "Yes" at bounding box center [299, 484] width 35 height 25
radio input "true"
click at [471, 258] on div "Maaka" at bounding box center [562, 268] width 647 height 25
click at [122, 579] on button "Save" at bounding box center [114, 576] width 55 height 25
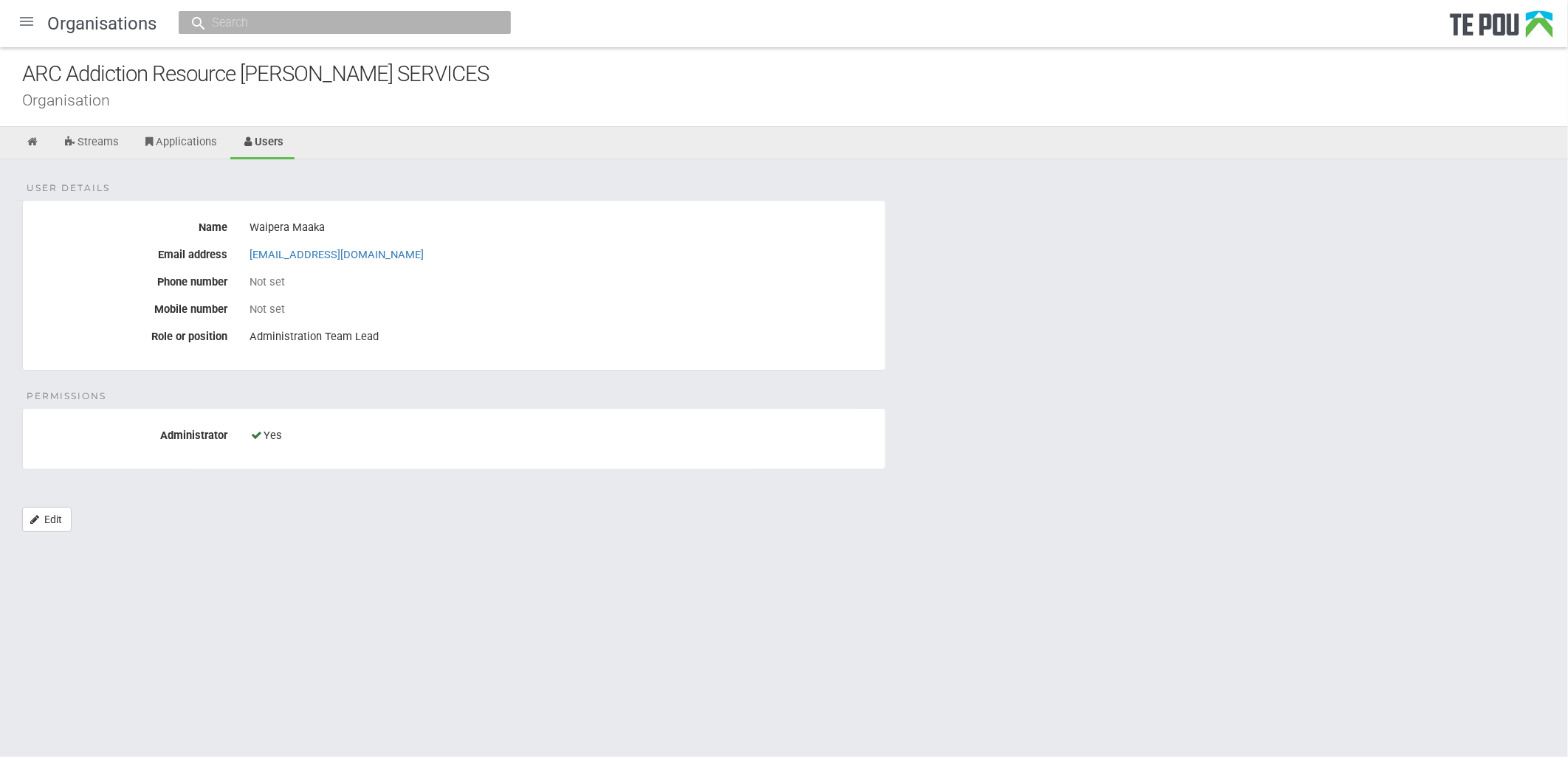
click at [610, 303] on div "Not set" at bounding box center [562, 308] width 624 height 13
click at [270, 141] on link "Users" at bounding box center [262, 143] width 65 height 32
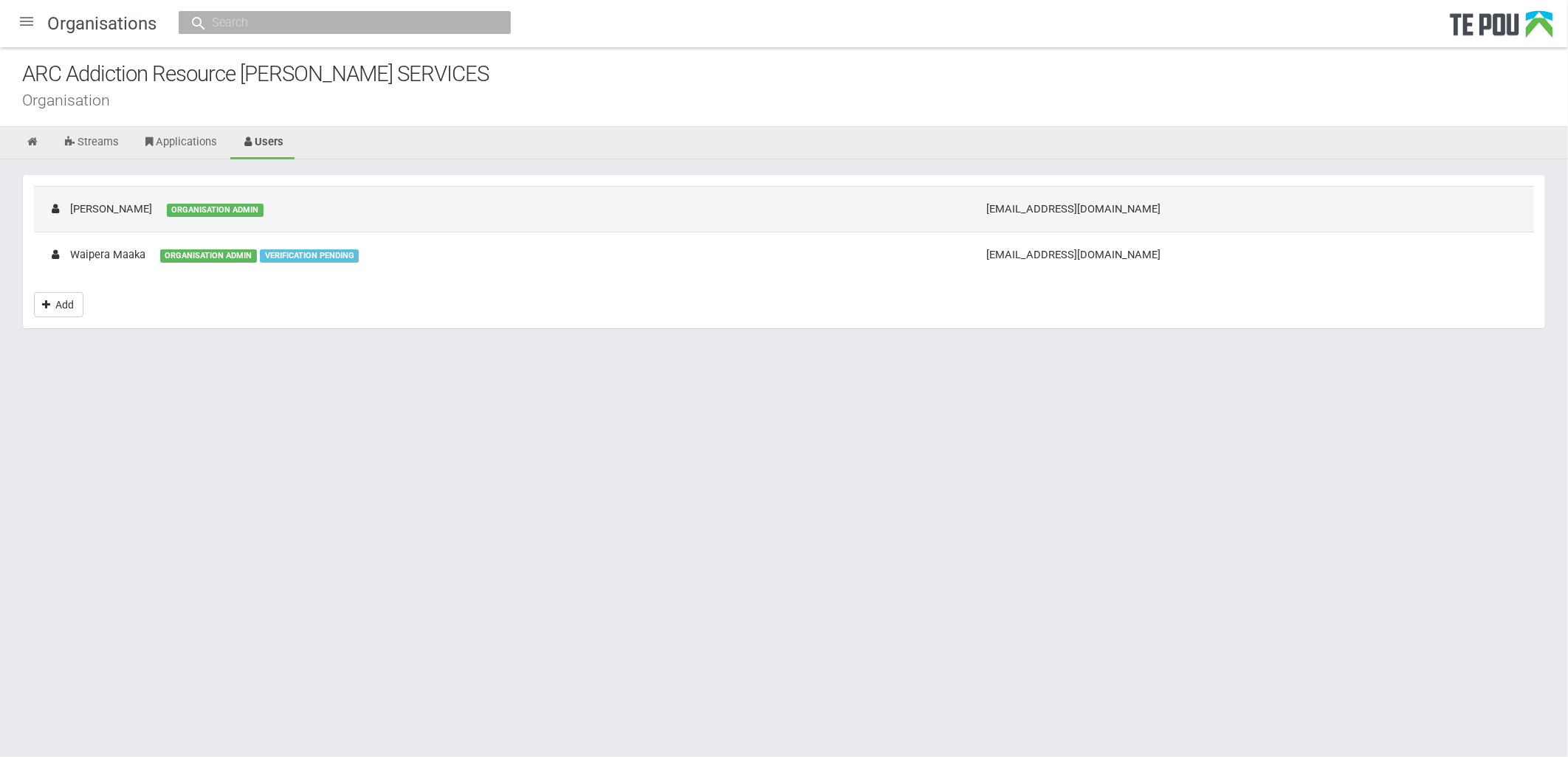
click at [354, 211] on td "Rose Daymond ORGANISATION ADMIN" at bounding box center [502, 209] width 937 height 46
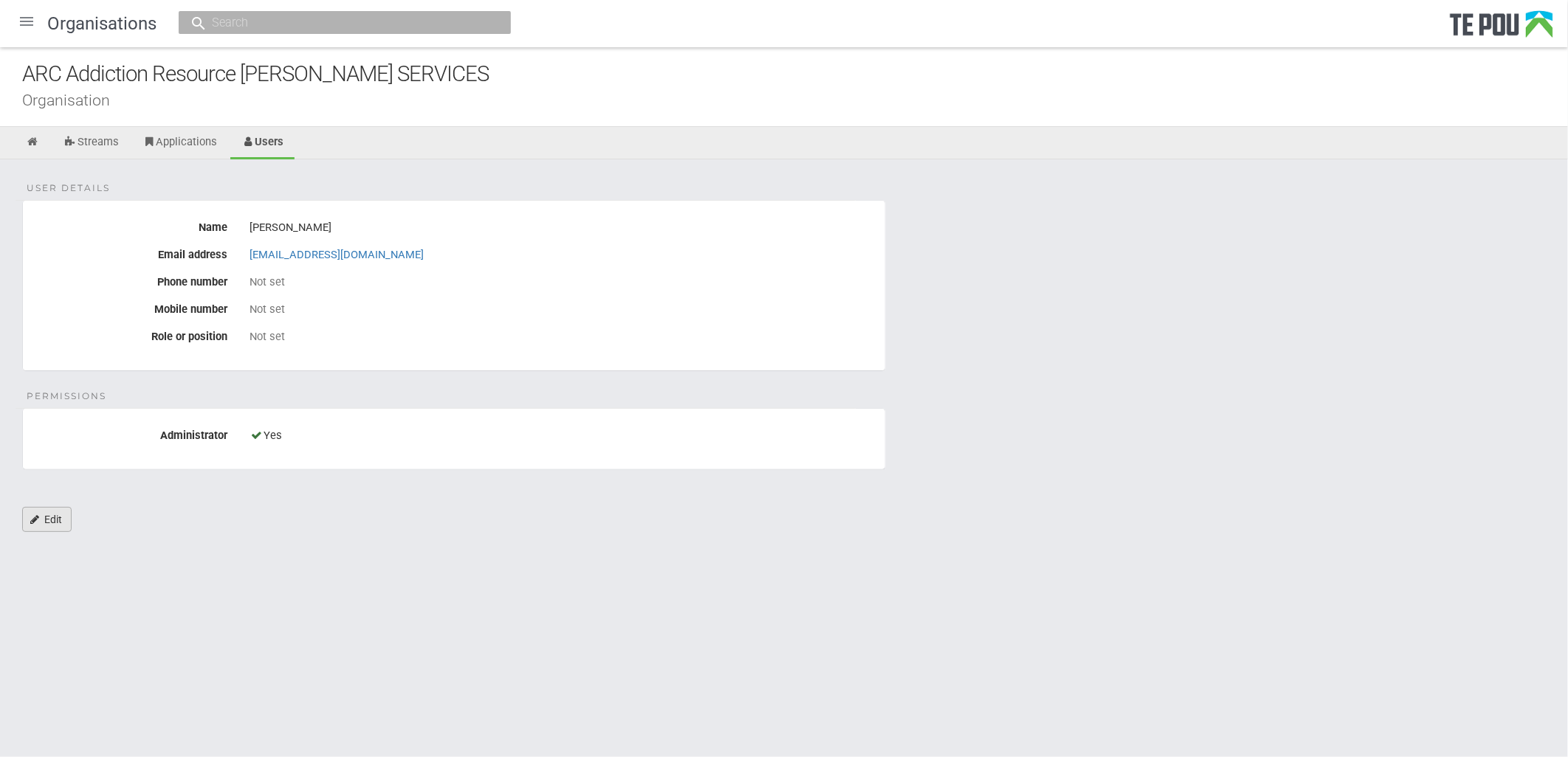
click at [41, 517] on link "Edit" at bounding box center [47, 519] width 49 height 25
click at [28, 27] on div at bounding box center [27, 21] width 35 height 35
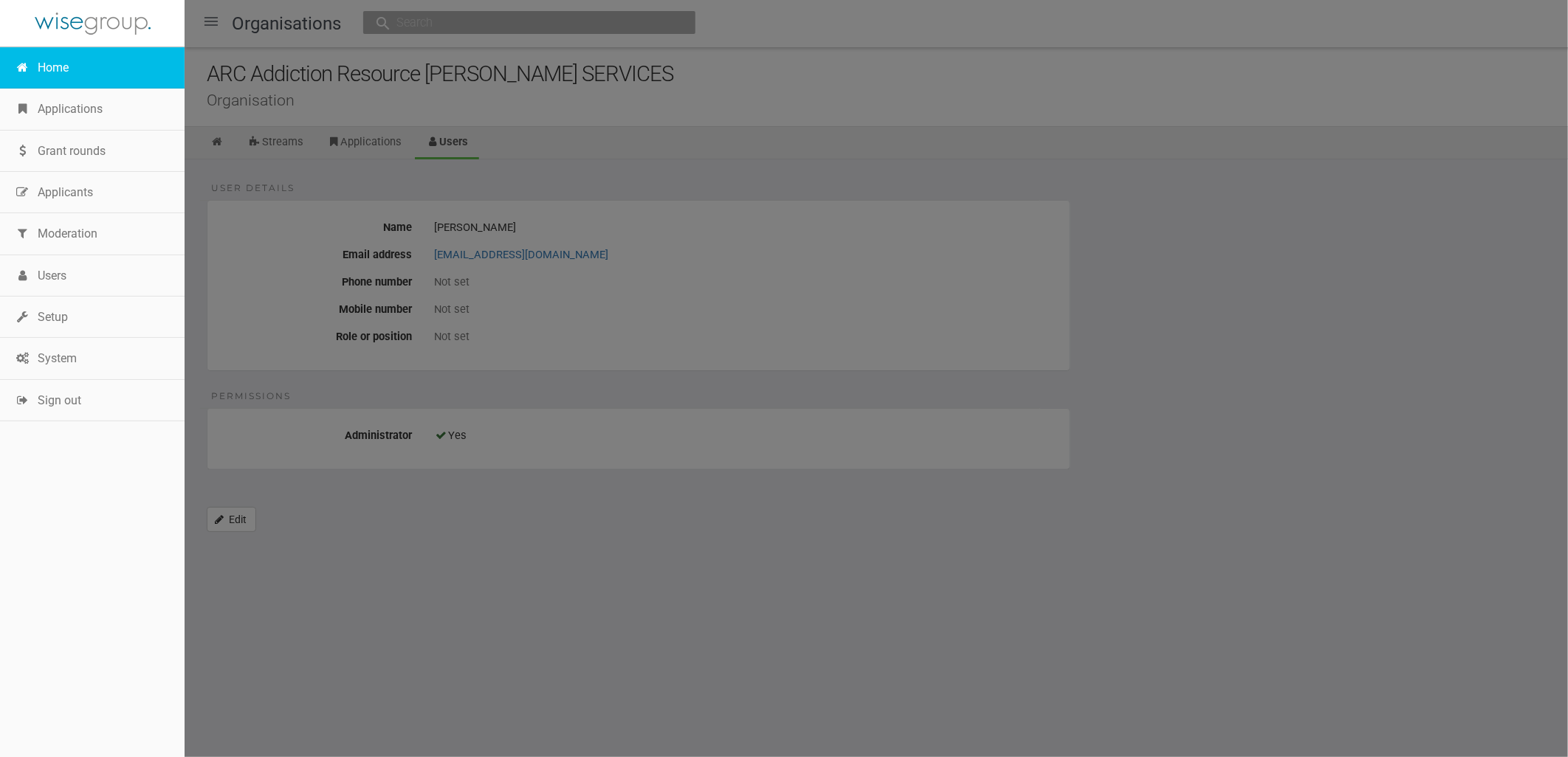
click at [59, 64] on link "Home" at bounding box center [92, 68] width 185 height 41
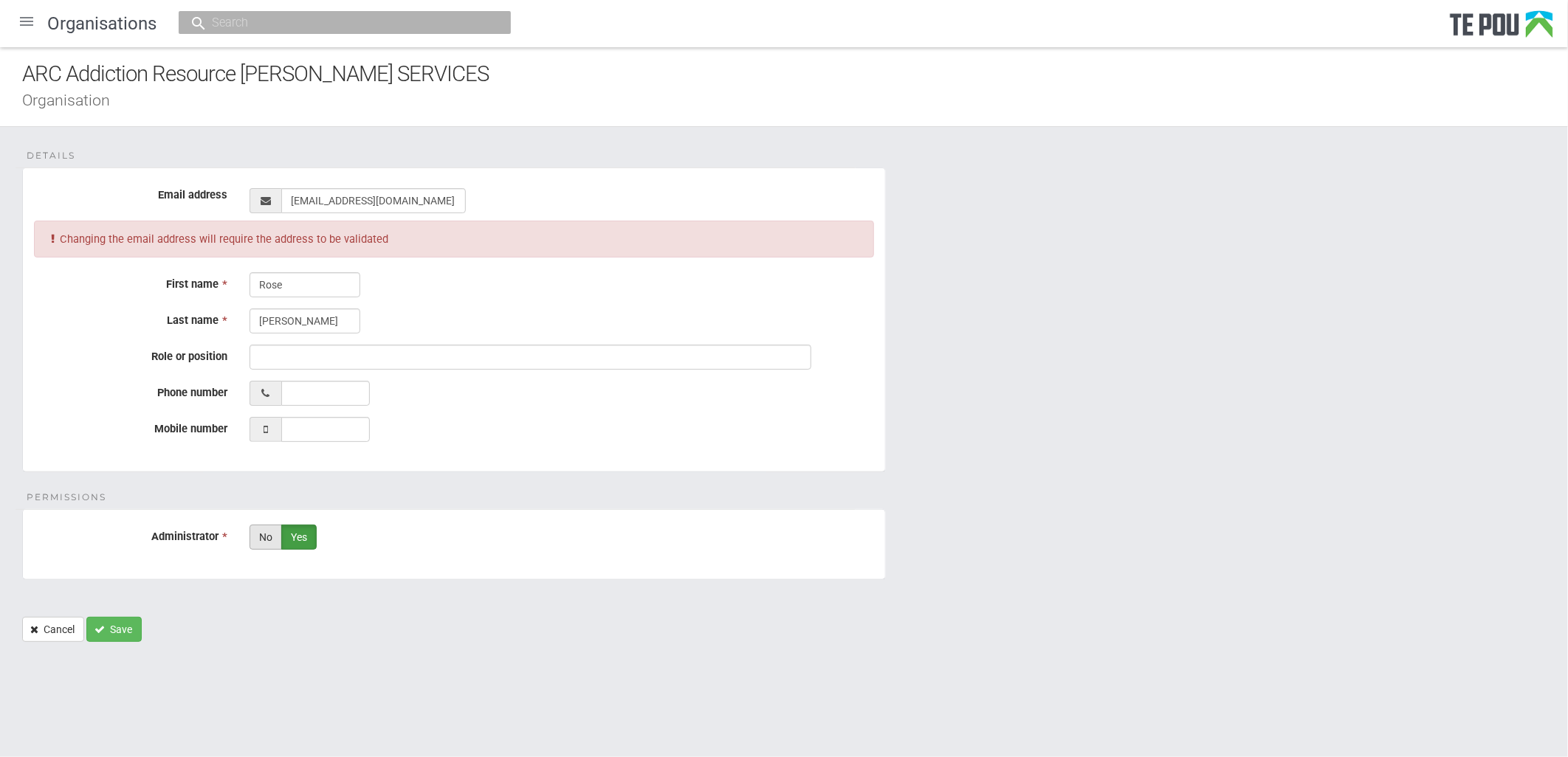
click at [260, 538] on label "No" at bounding box center [265, 537] width 32 height 25
radio input "true"
click at [104, 640] on button "Save" at bounding box center [114, 629] width 55 height 25
click at [117, 622] on button "Save" at bounding box center [114, 629] width 55 height 25
click at [126, 631] on button "Save" at bounding box center [114, 629] width 55 height 25
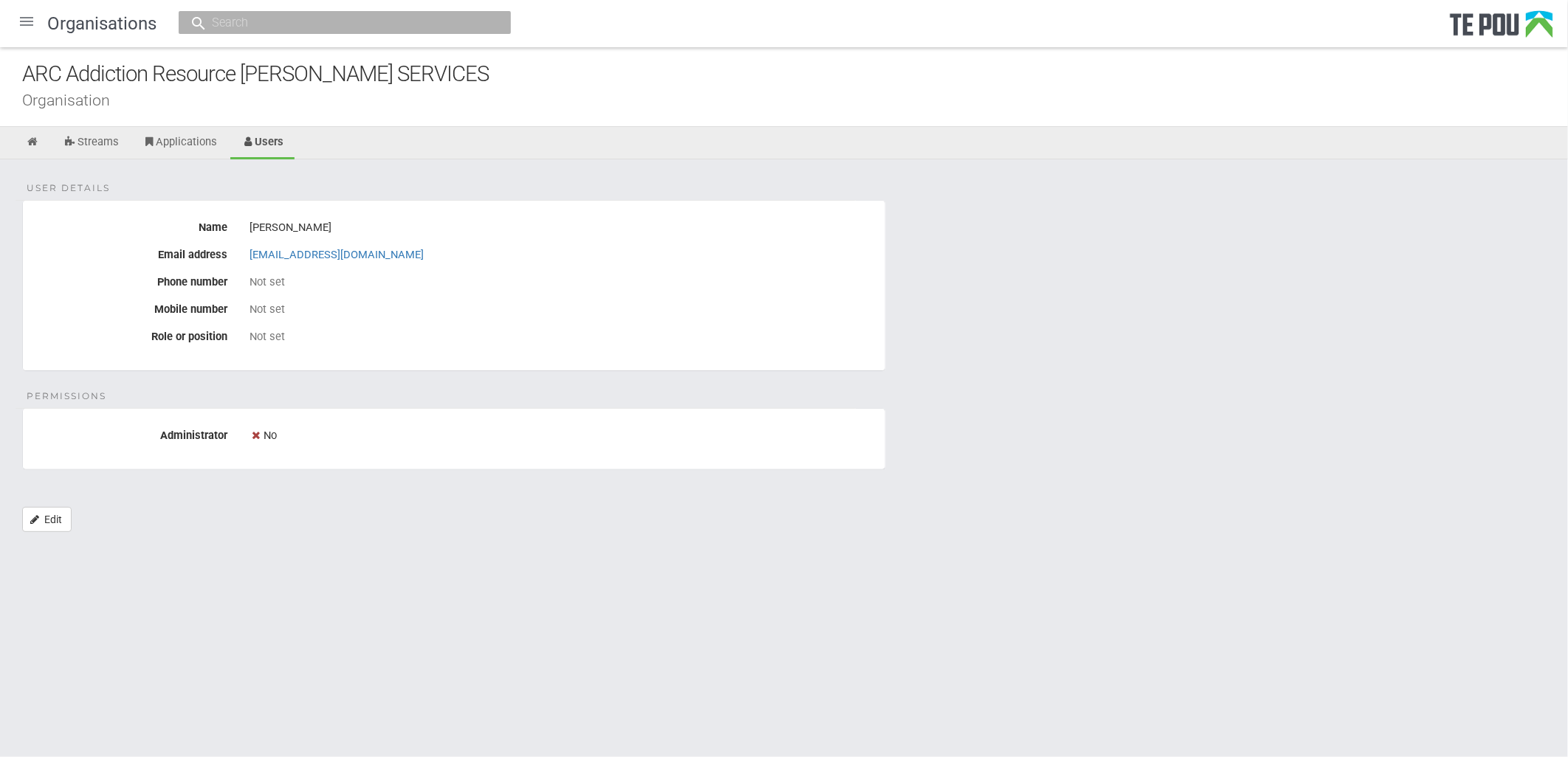
click at [1329, 404] on div "User details Name [PERSON_NAME] Email address [EMAIL_ADDRESS][DOMAIN_NAME] Phon…" at bounding box center [784, 353] width 1568 height 387
click at [1281, 380] on div "User details Name [PERSON_NAME] Email address [EMAIL_ADDRESS][DOMAIN_NAME] Phon…" at bounding box center [784, 353] width 1568 height 387
click at [1251, 459] on div "User details Name [PERSON_NAME] Email address [EMAIL_ADDRESS][DOMAIN_NAME] Phon…" at bounding box center [784, 353] width 1568 height 387
click at [18, 18] on div at bounding box center [27, 21] width 35 height 35
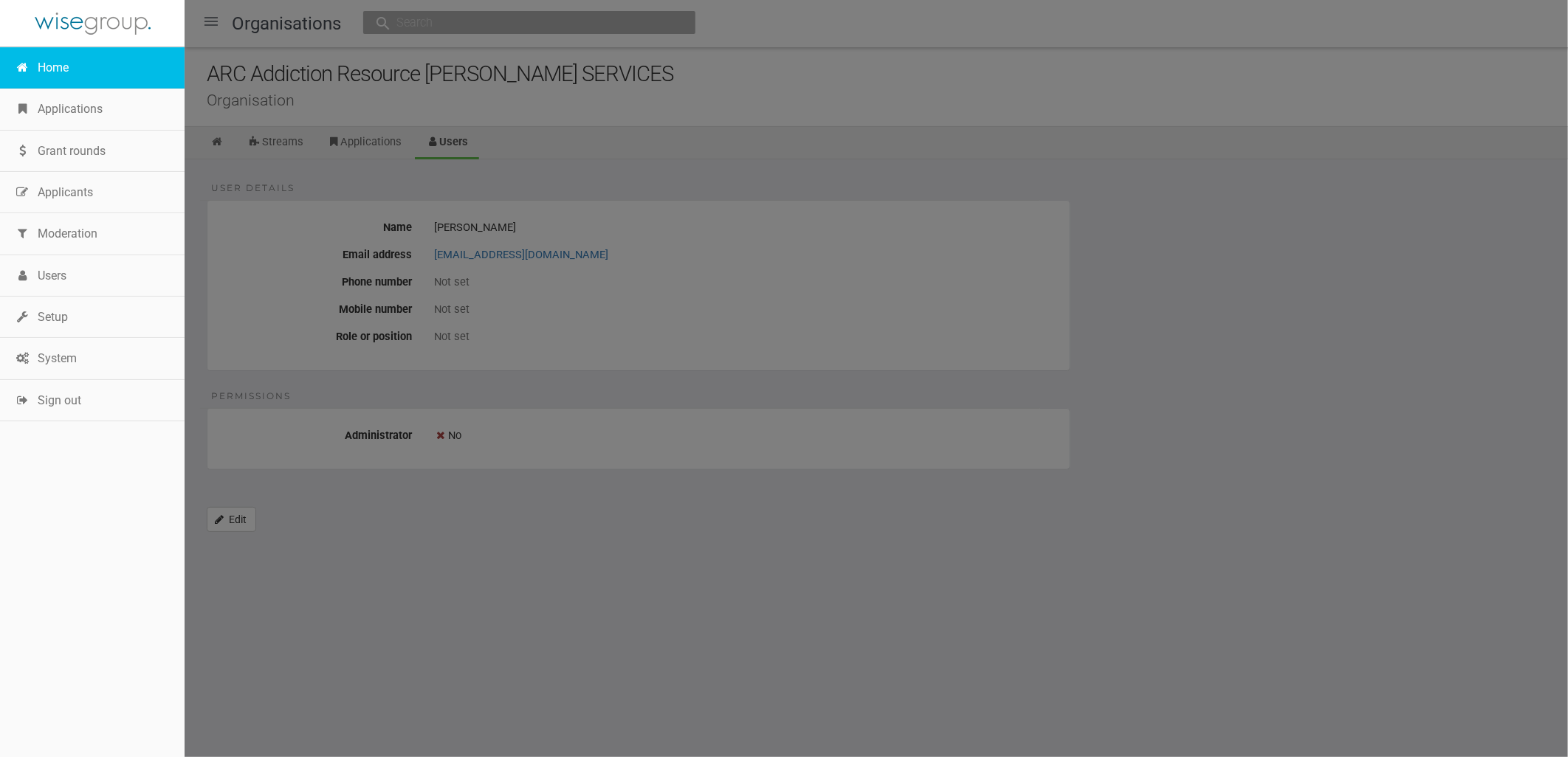
click at [37, 49] on link "Home" at bounding box center [92, 68] width 185 height 41
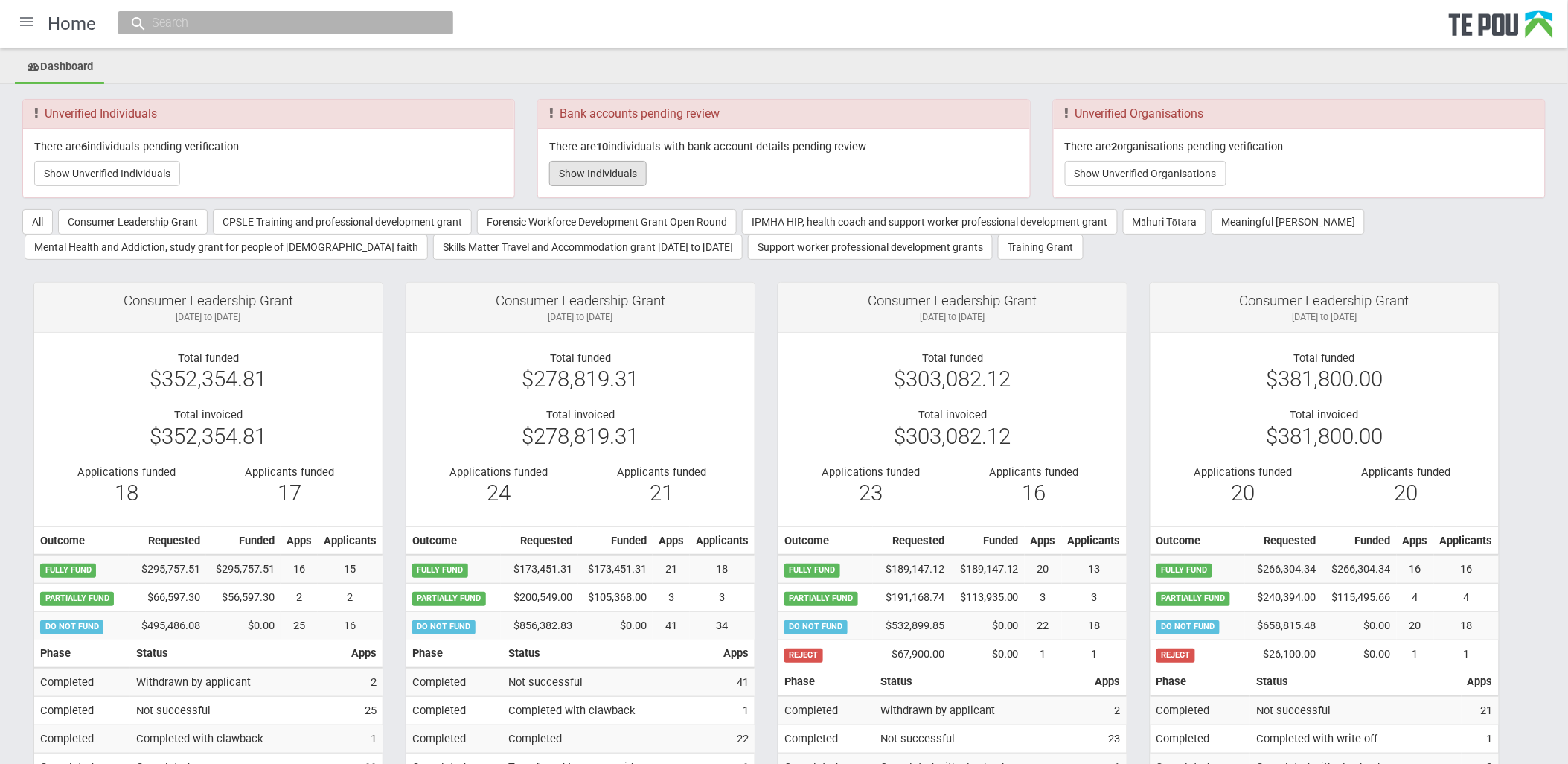
click at [582, 180] on button "Show Individuals" at bounding box center [598, 173] width 97 height 26
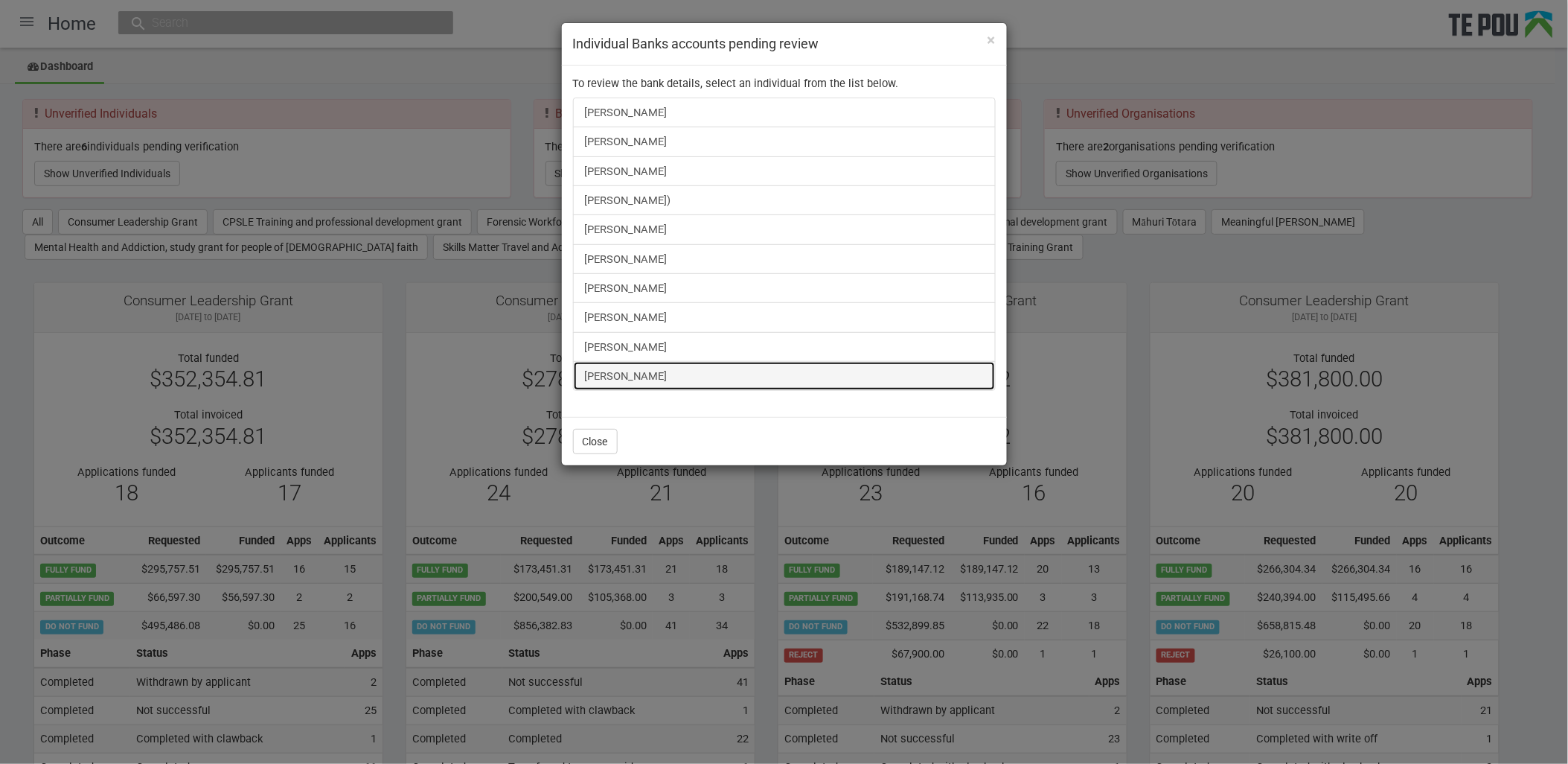
click at [639, 379] on link "Kavekini Kunalaqa" at bounding box center [784, 376] width 423 height 29
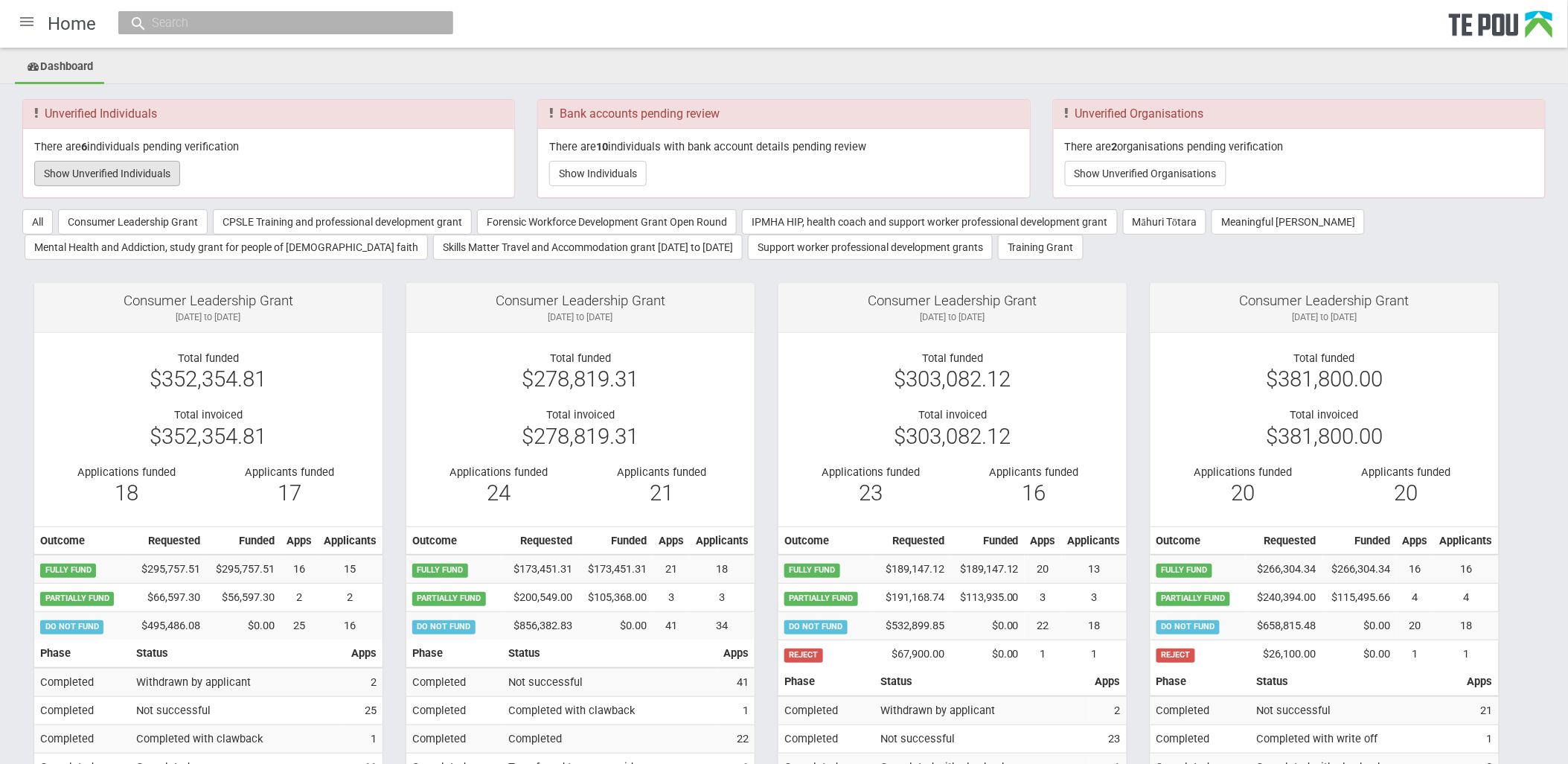
click at [100, 177] on button "Show Unverified Individuals" at bounding box center [107, 173] width 146 height 26
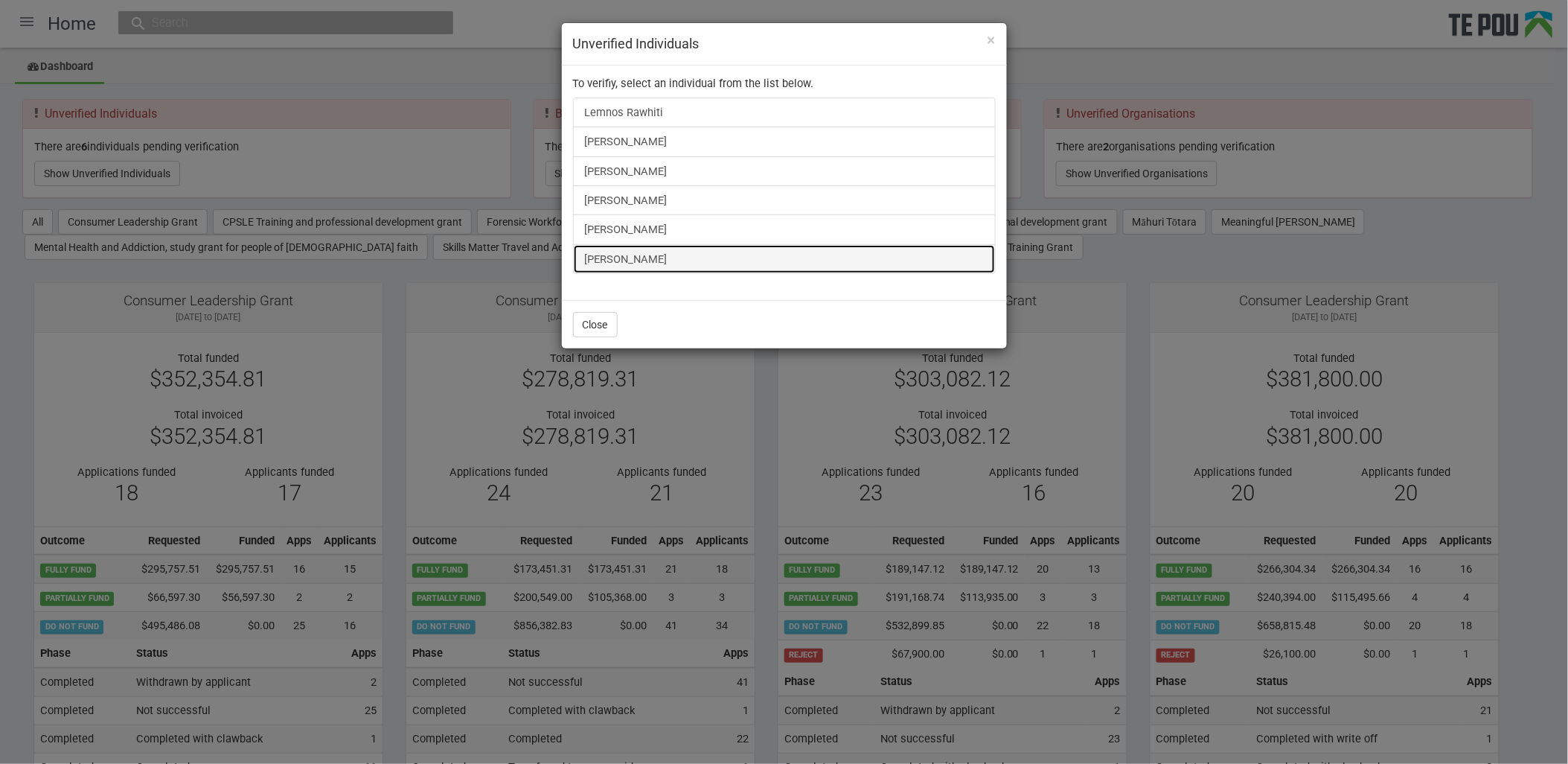
click at [604, 249] on link "Melissa Howarth" at bounding box center [784, 259] width 423 height 29
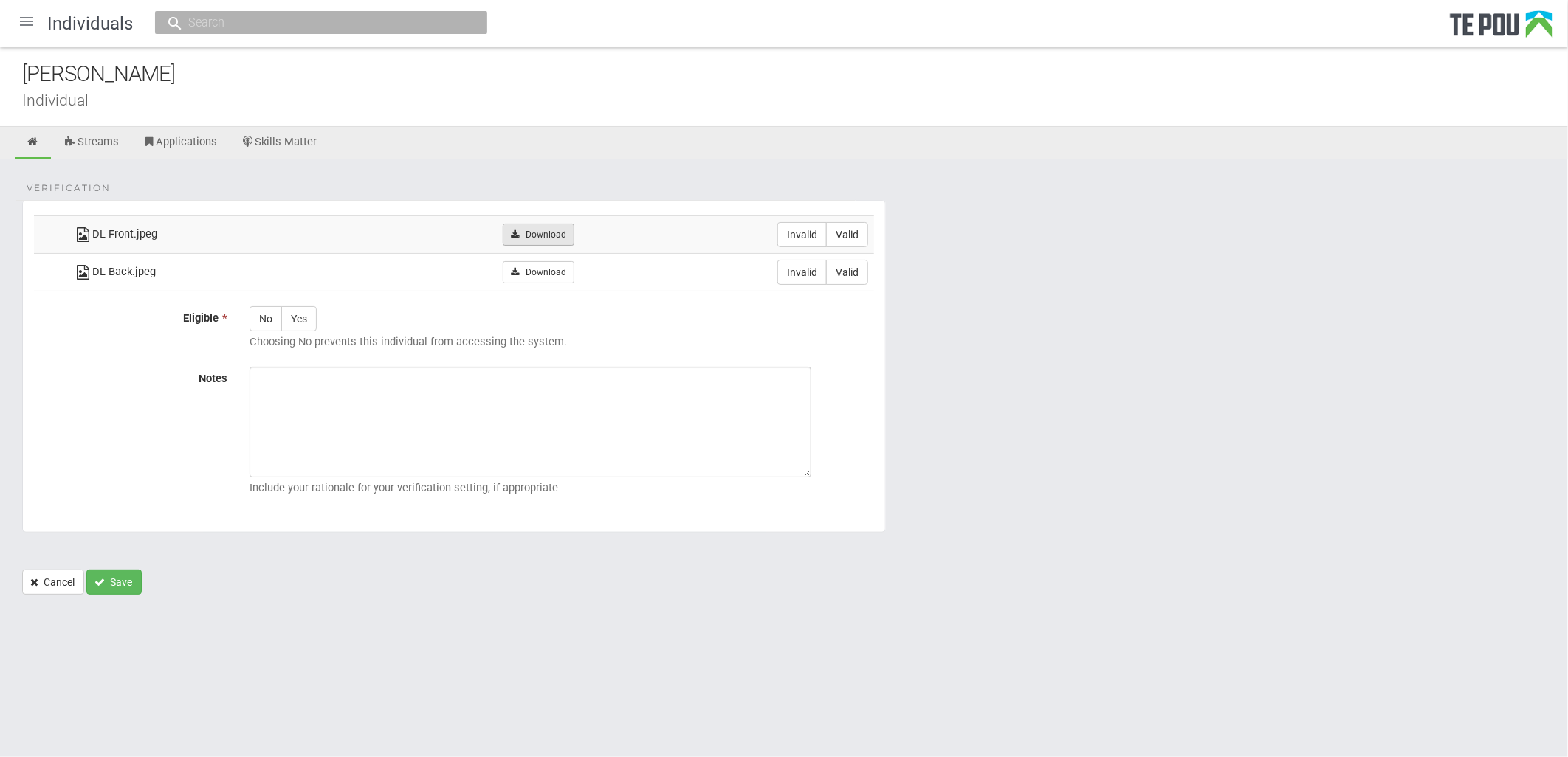
click at [548, 239] on link "Download" at bounding box center [538, 235] width 71 height 22
click at [518, 262] on link "Download" at bounding box center [538, 272] width 71 height 22
click at [850, 244] on label "Valid" at bounding box center [847, 235] width 42 height 25
radio input "true"
click at [845, 270] on label "Valid" at bounding box center [847, 272] width 42 height 25
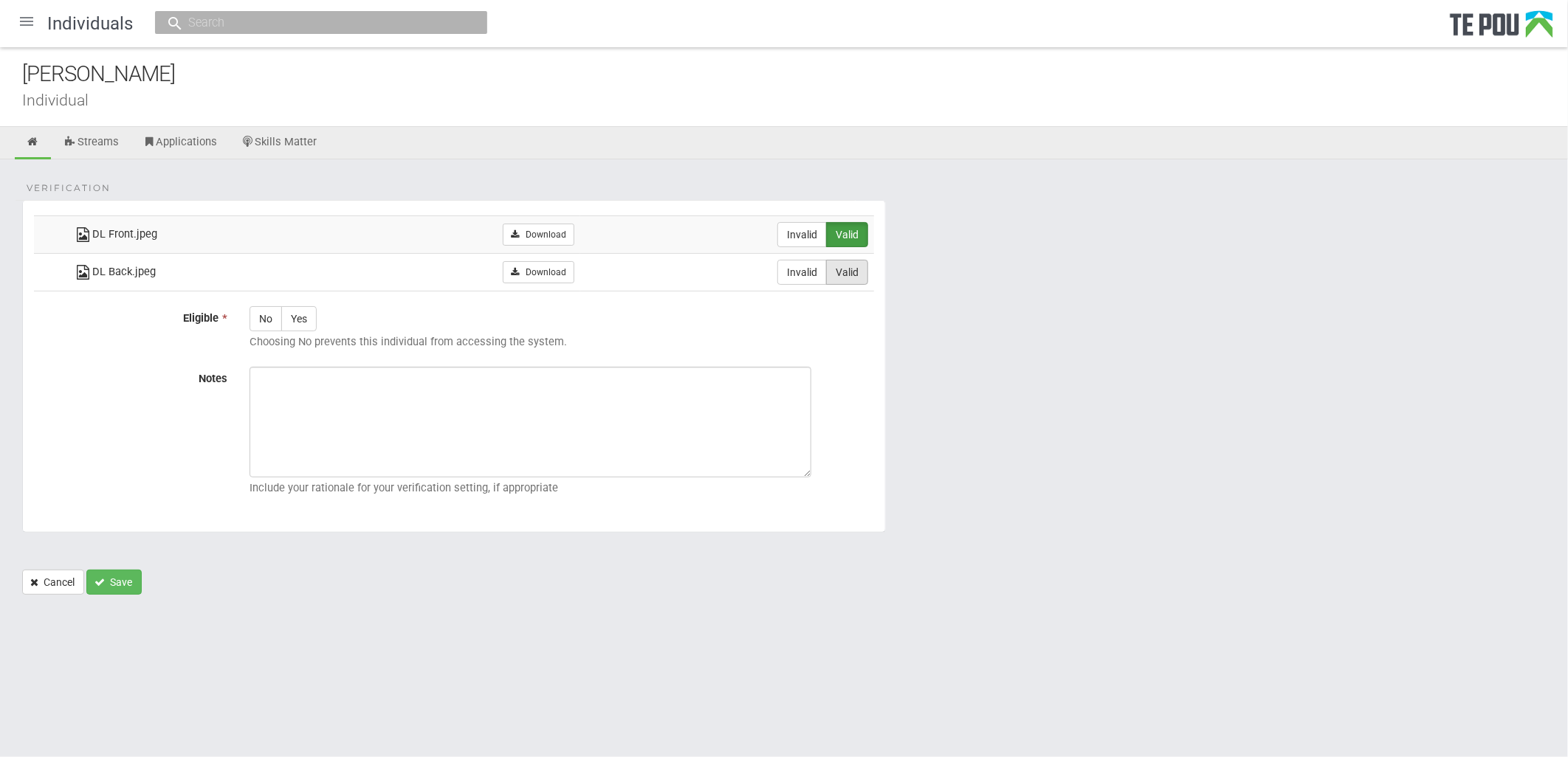
radio input "true"
click at [317, 322] on label "Yes" at bounding box center [299, 318] width 35 height 25
radio input "true"
click at [754, 640] on body "Home Applications Grant rounds Applicants Organisations Individuals Moderation …" at bounding box center [784, 323] width 1568 height 647
click at [412, 415] on textarea "Notes" at bounding box center [530, 422] width 562 height 110
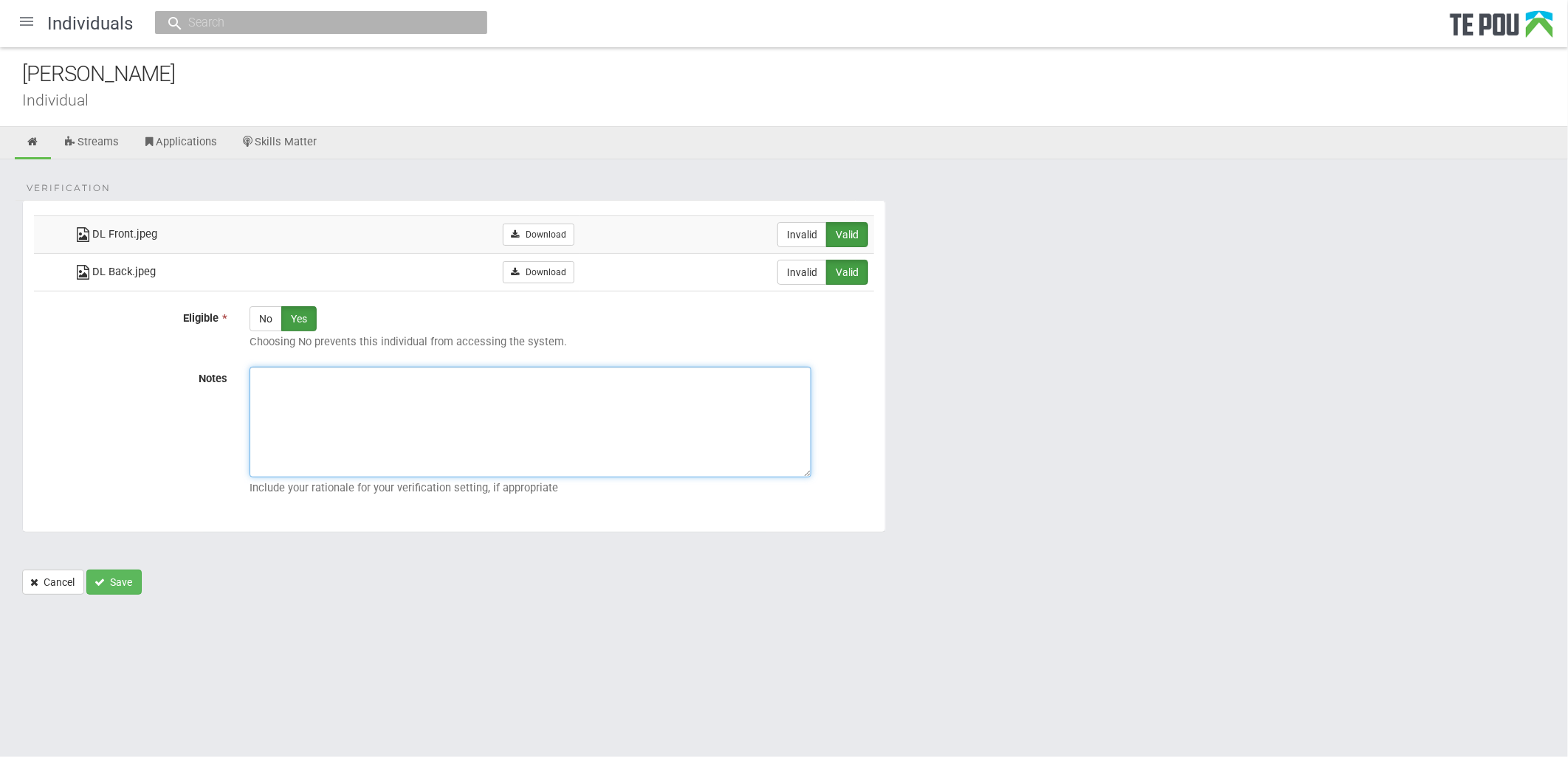
paste textarea "Verified by Melody @ [DATE]"
type textarea "Verified by Melody @ [DATE]"
click at [105, 581] on icon "Save" at bounding box center [99, 581] width 10 height 10
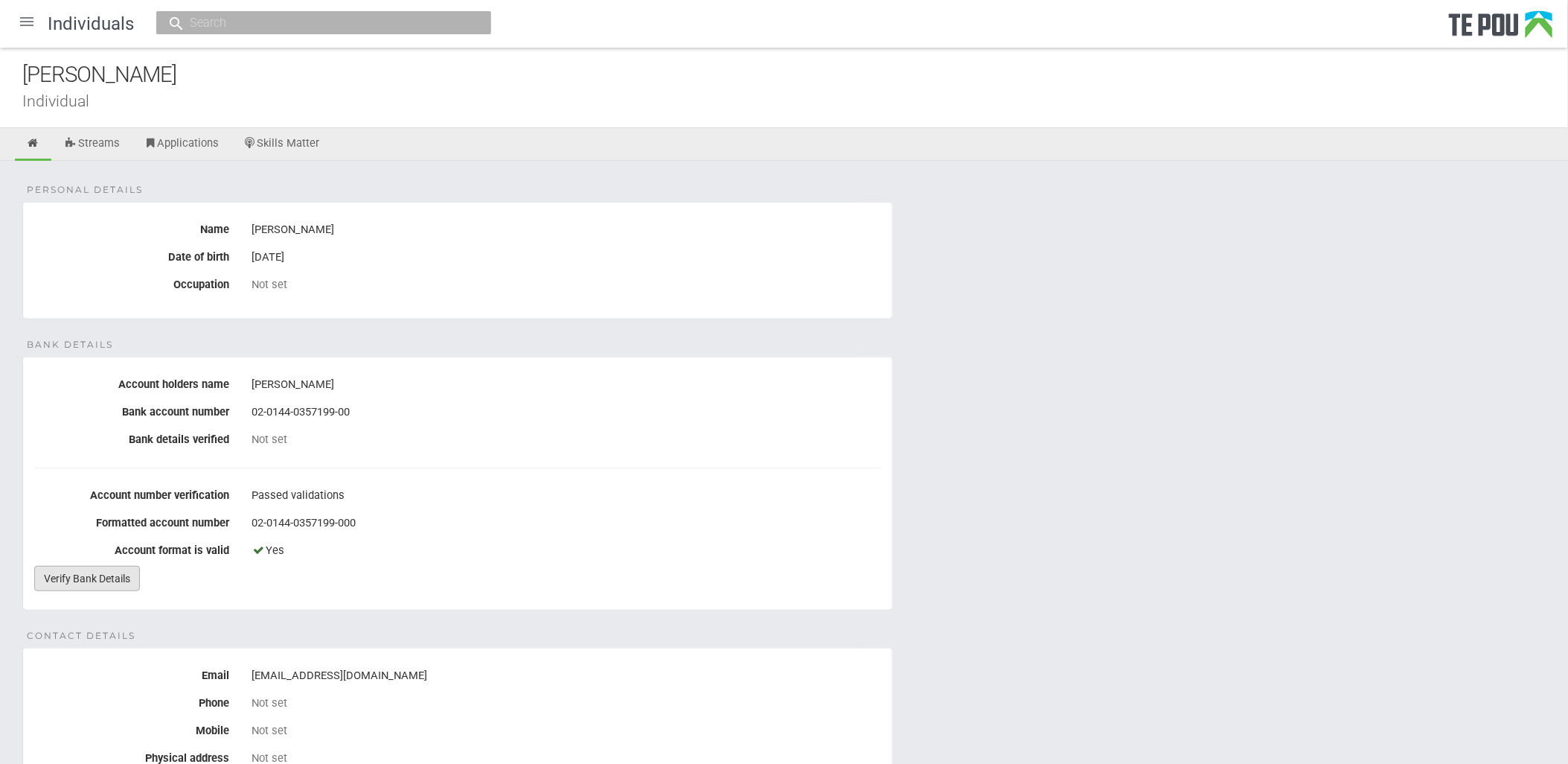
click at [111, 574] on link "Verify Bank Details" at bounding box center [87, 578] width 106 height 26
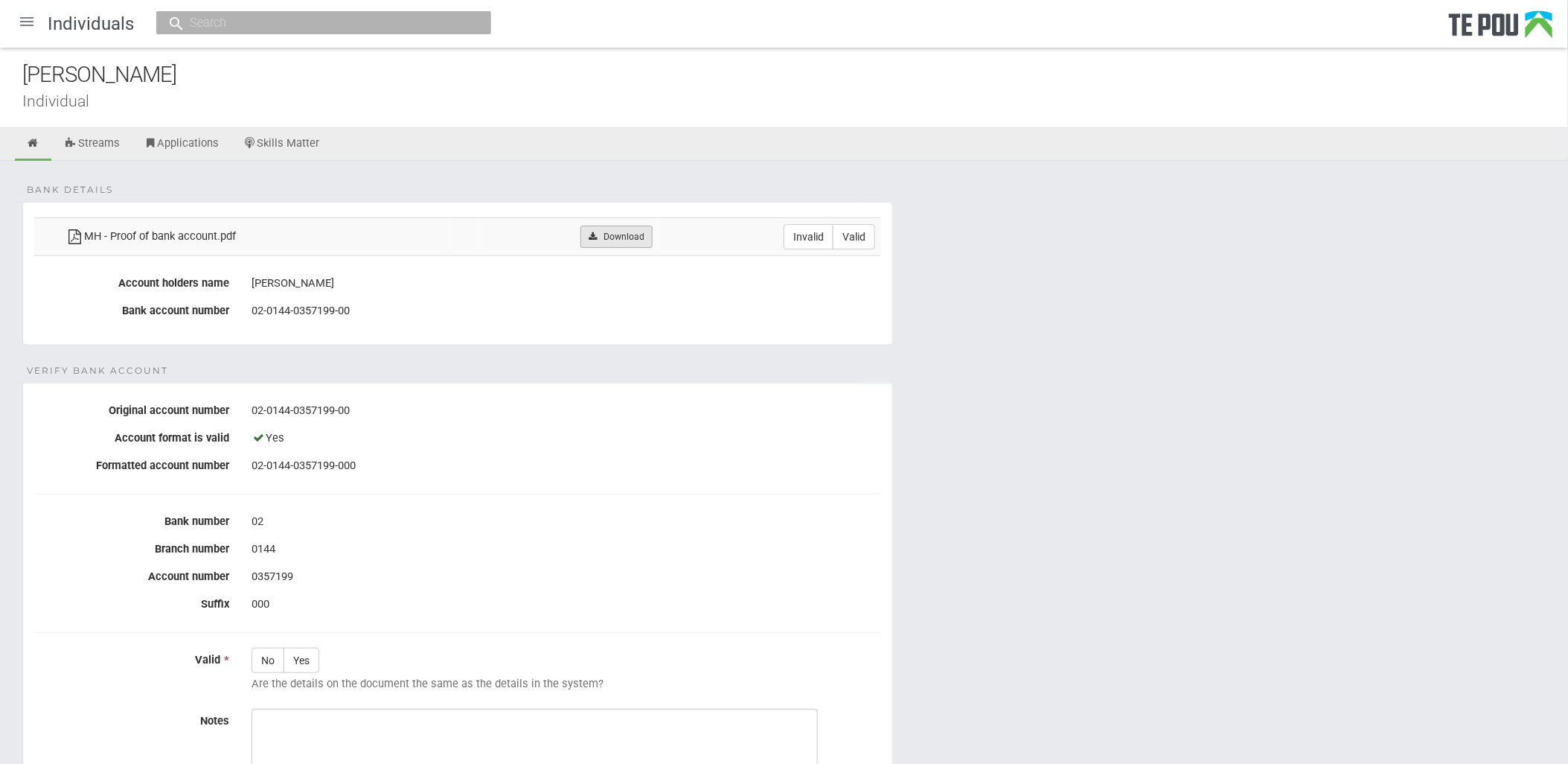
click at [606, 241] on link "Download" at bounding box center [616, 237] width 72 height 22
click at [405, 447] on div "Yes" at bounding box center [566, 438] width 630 height 26
click at [384, 489] on fieldset "Verify Bank Account Original account number 02-0144-0357199-00 Account format i…" at bounding box center [458, 630] width 871 height 494
drag, startPoint x: 384, startPoint y: 489, endPoint x: 362, endPoint y: 498, distance: 23.8
click at [384, 489] on fieldset "Verify Bank Account Original account number 02-0144-0357199-00 Account format i…" at bounding box center [458, 630] width 871 height 494
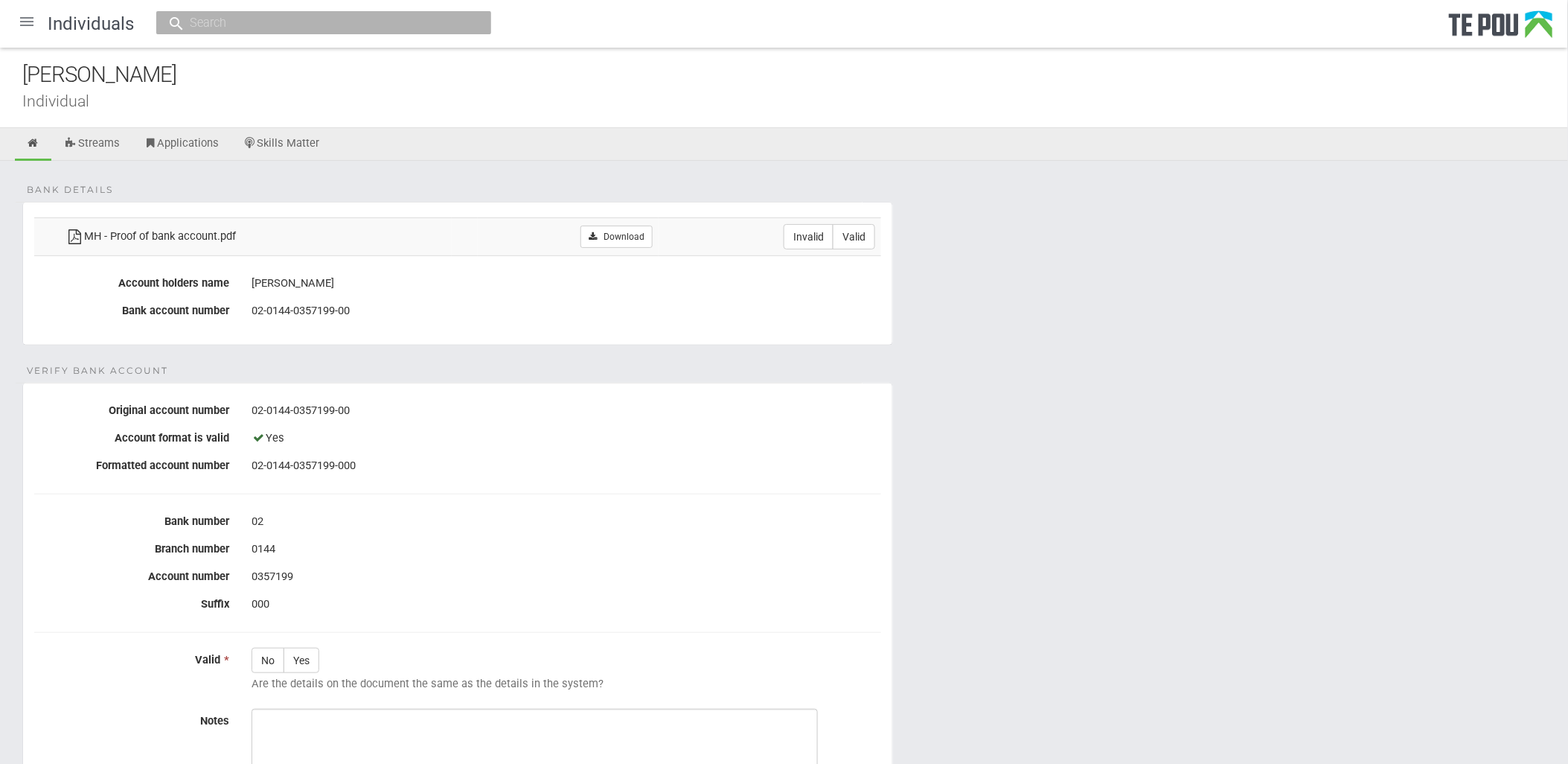
click at [324, 553] on div "0144" at bounding box center [566, 550] width 630 height 26
drag, startPoint x: 324, startPoint y: 553, endPoint x: 412, endPoint y: 535, distance: 89.8
click at [324, 553] on div "0144" at bounding box center [566, 550] width 630 height 26
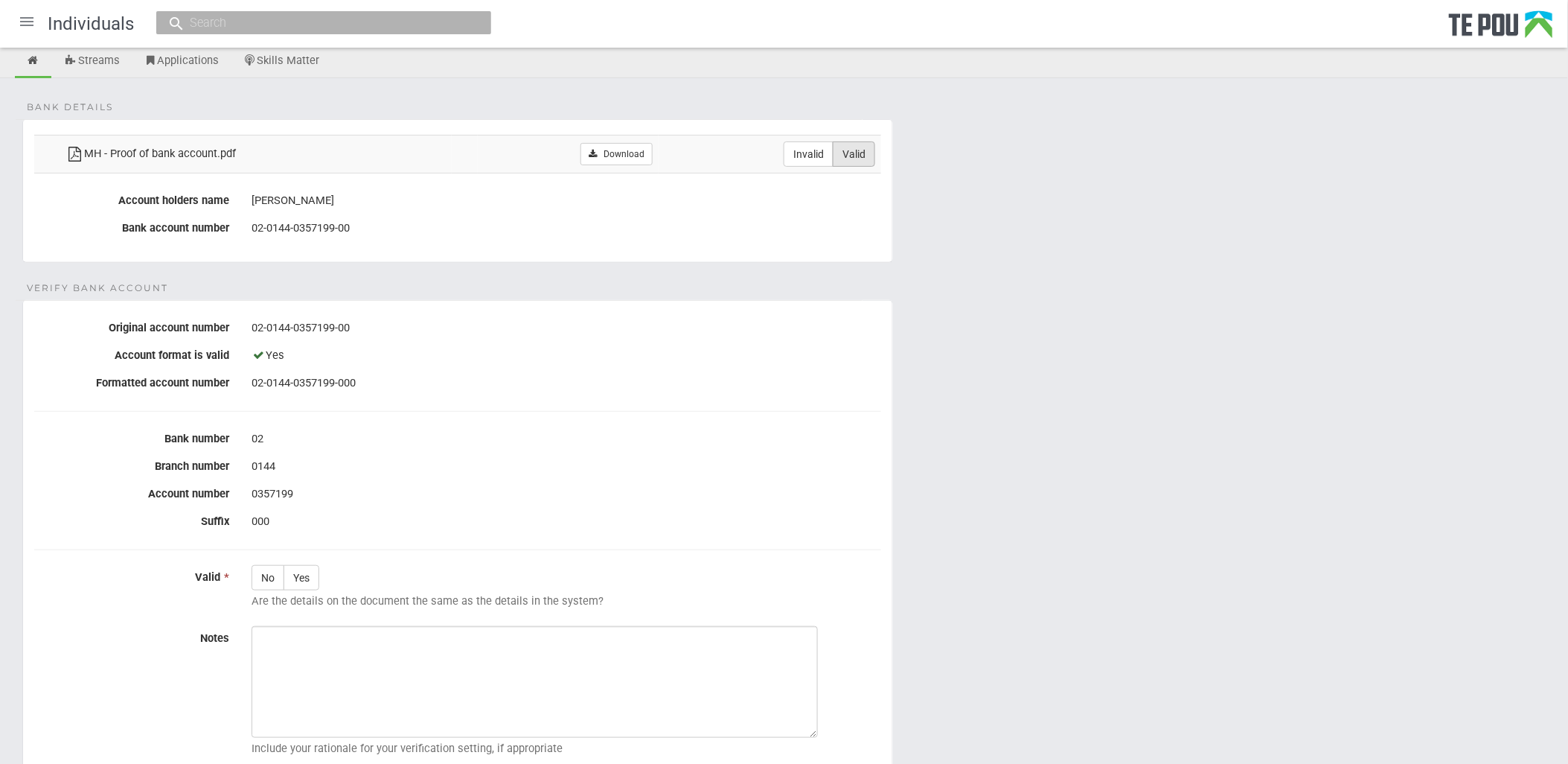
click at [844, 160] on label "Valid" at bounding box center [854, 154] width 43 height 26
radio input "true"
click at [304, 577] on label "Yes" at bounding box center [302, 577] width 36 height 26
radio input "true"
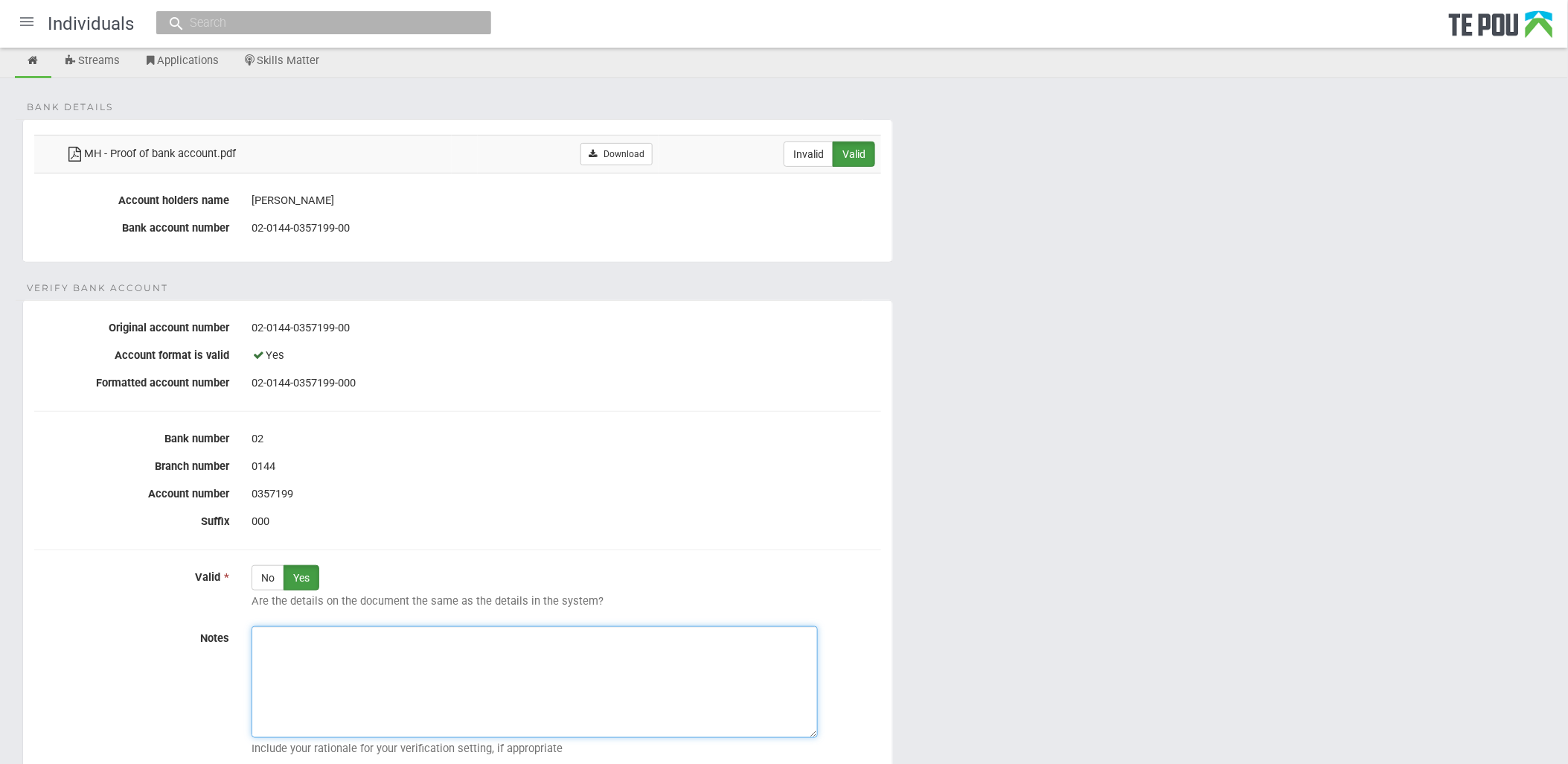
paste textarea "Verified by Melody @ 16/10/2025"
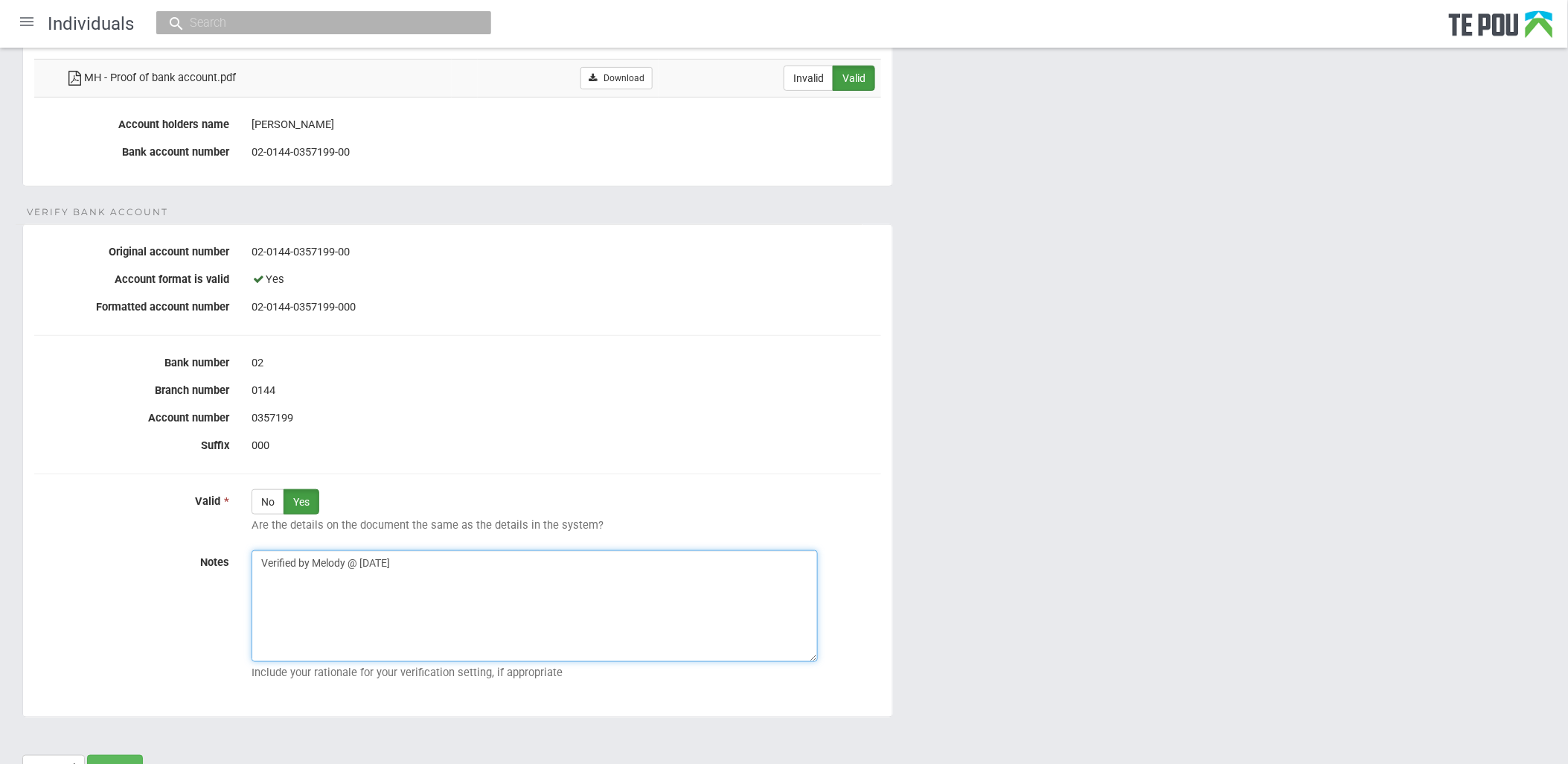
scroll to position [227, 0]
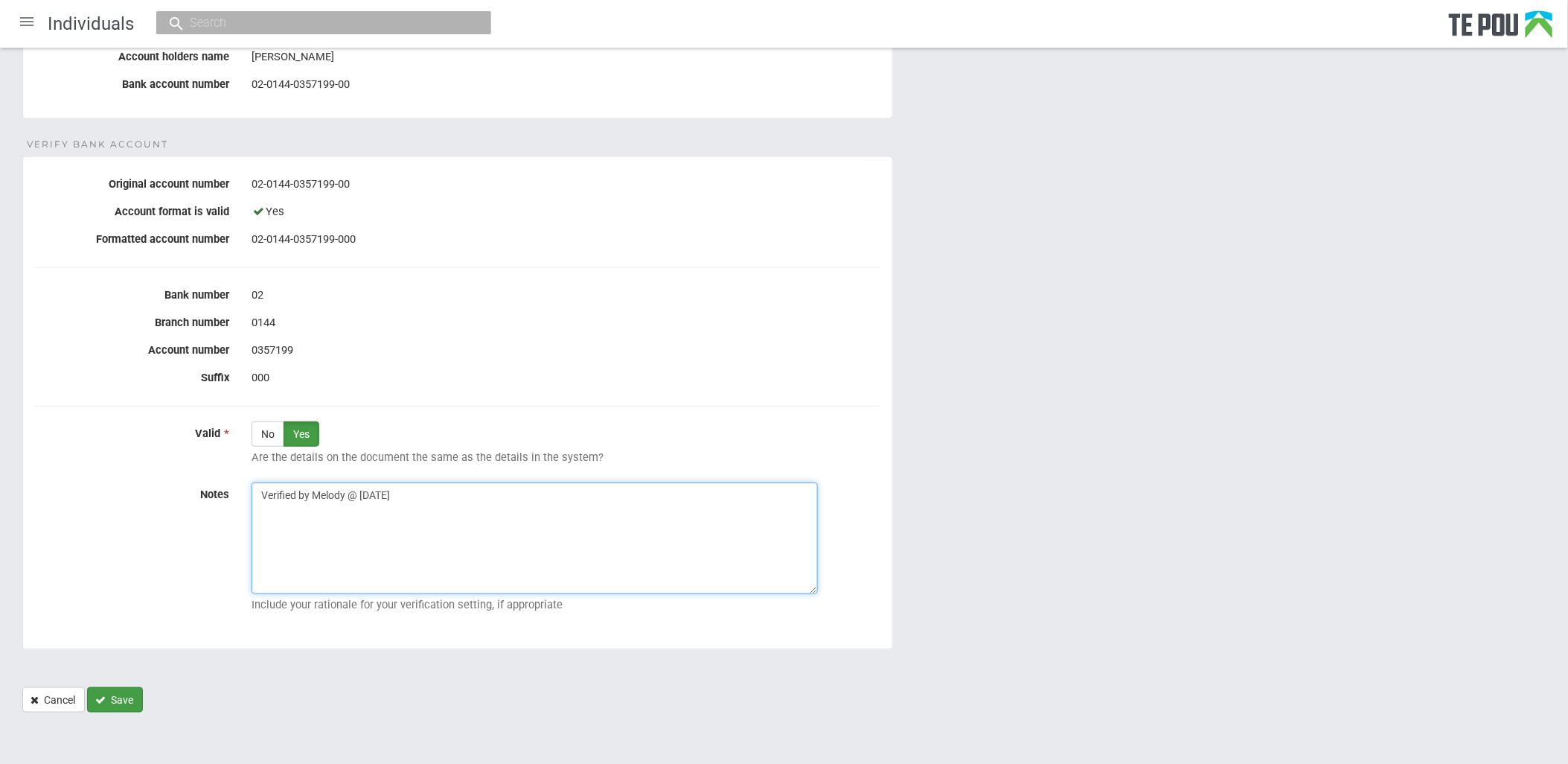
type textarea "Verified by Melody @ 16/10/2025"
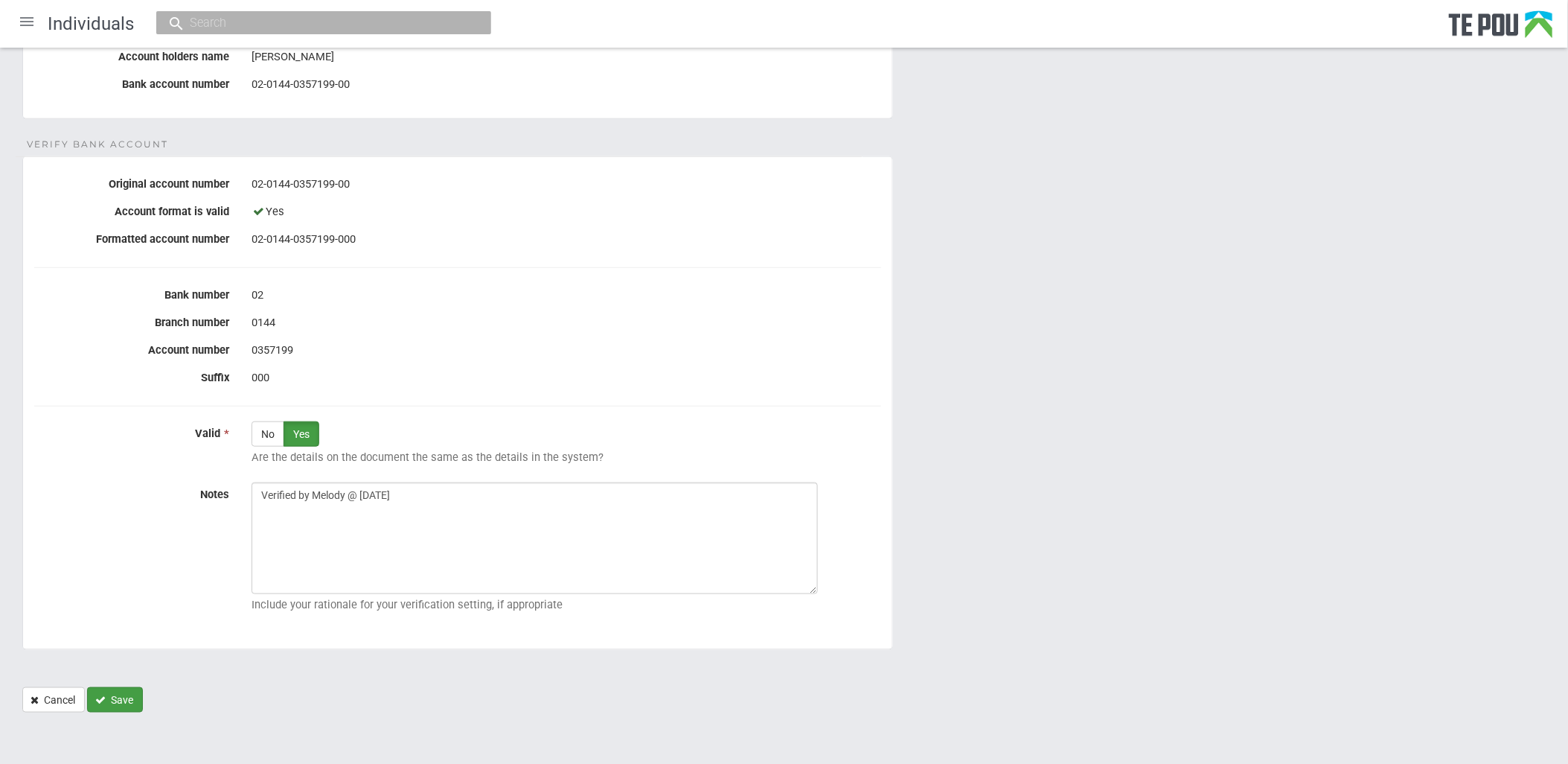
click at [115, 701] on button "Save" at bounding box center [115, 700] width 56 height 26
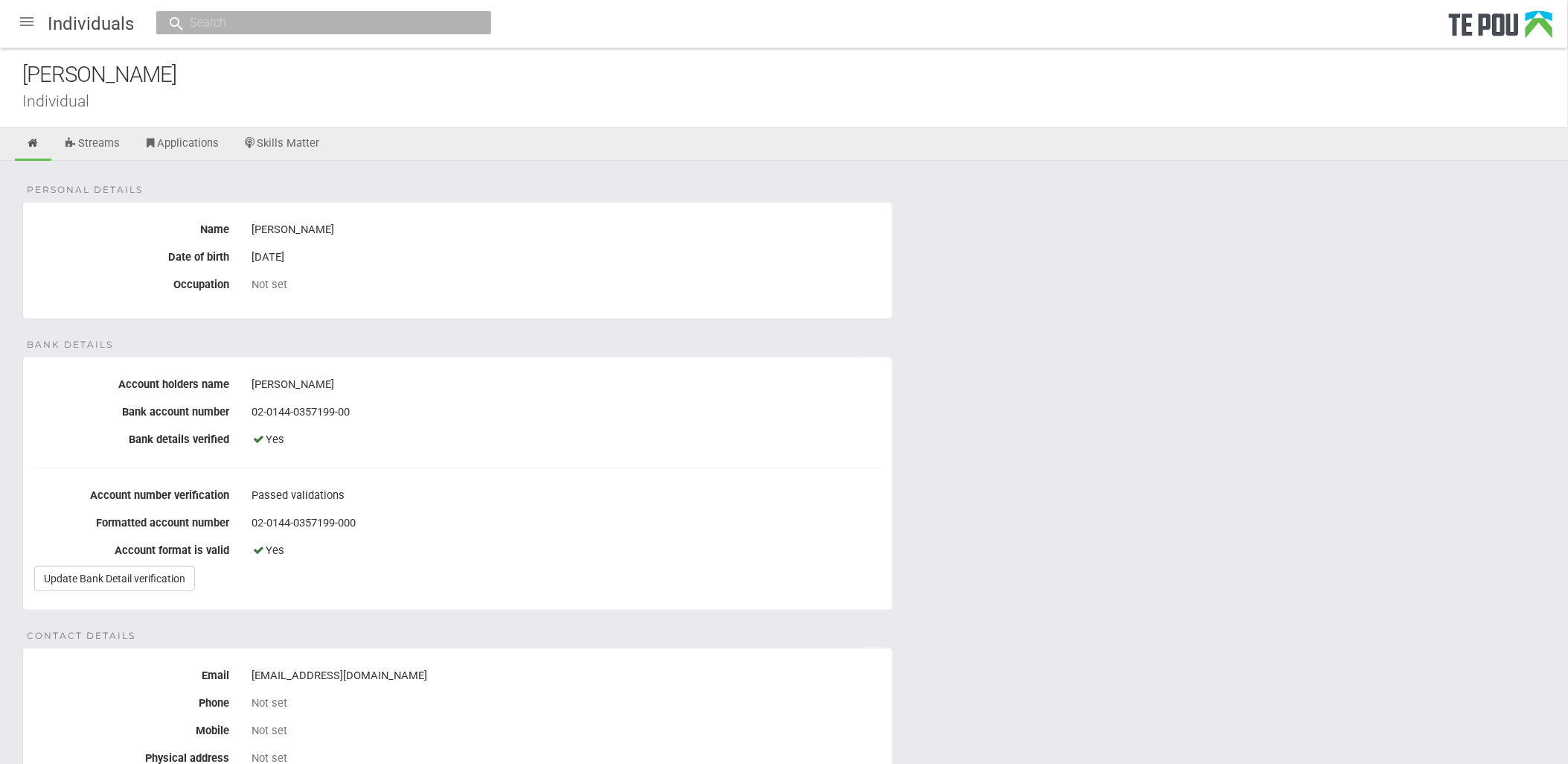
click at [29, 38] on div at bounding box center [27, 22] width 36 height 36
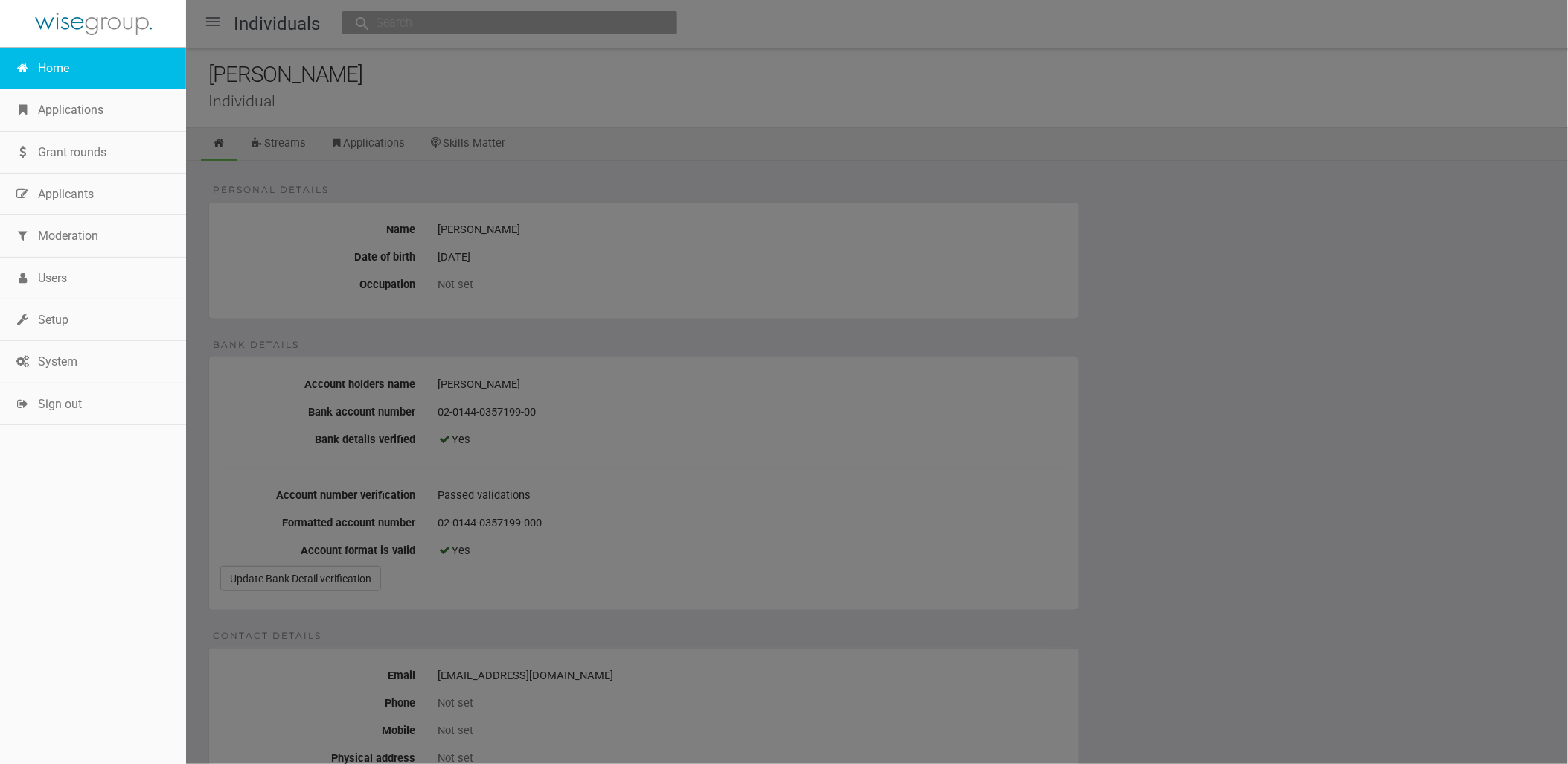
click at [52, 73] on link "Home" at bounding box center [93, 69] width 186 height 42
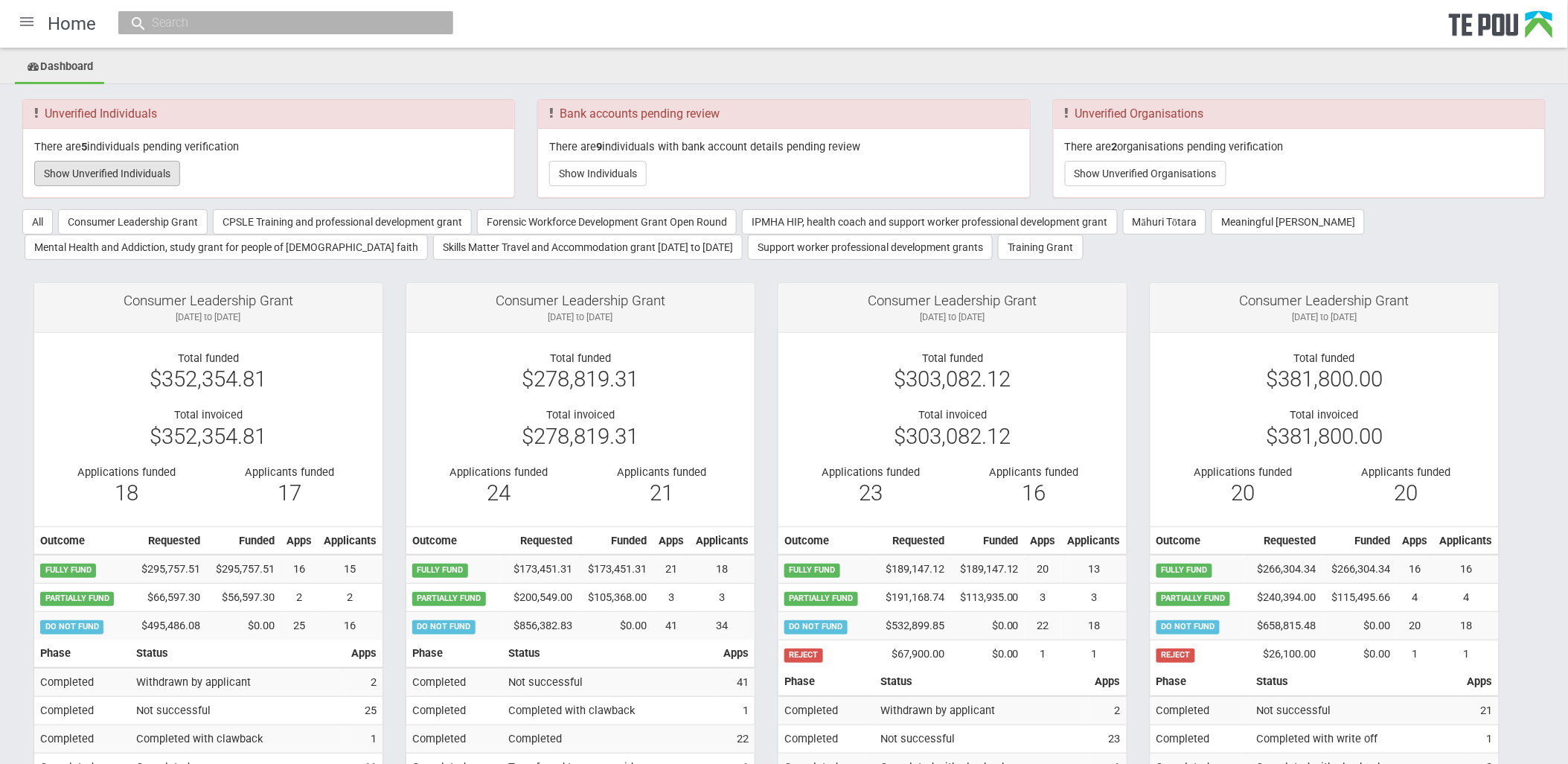
click at [155, 166] on button "Show Unverified Individuals" at bounding box center [107, 173] width 146 height 26
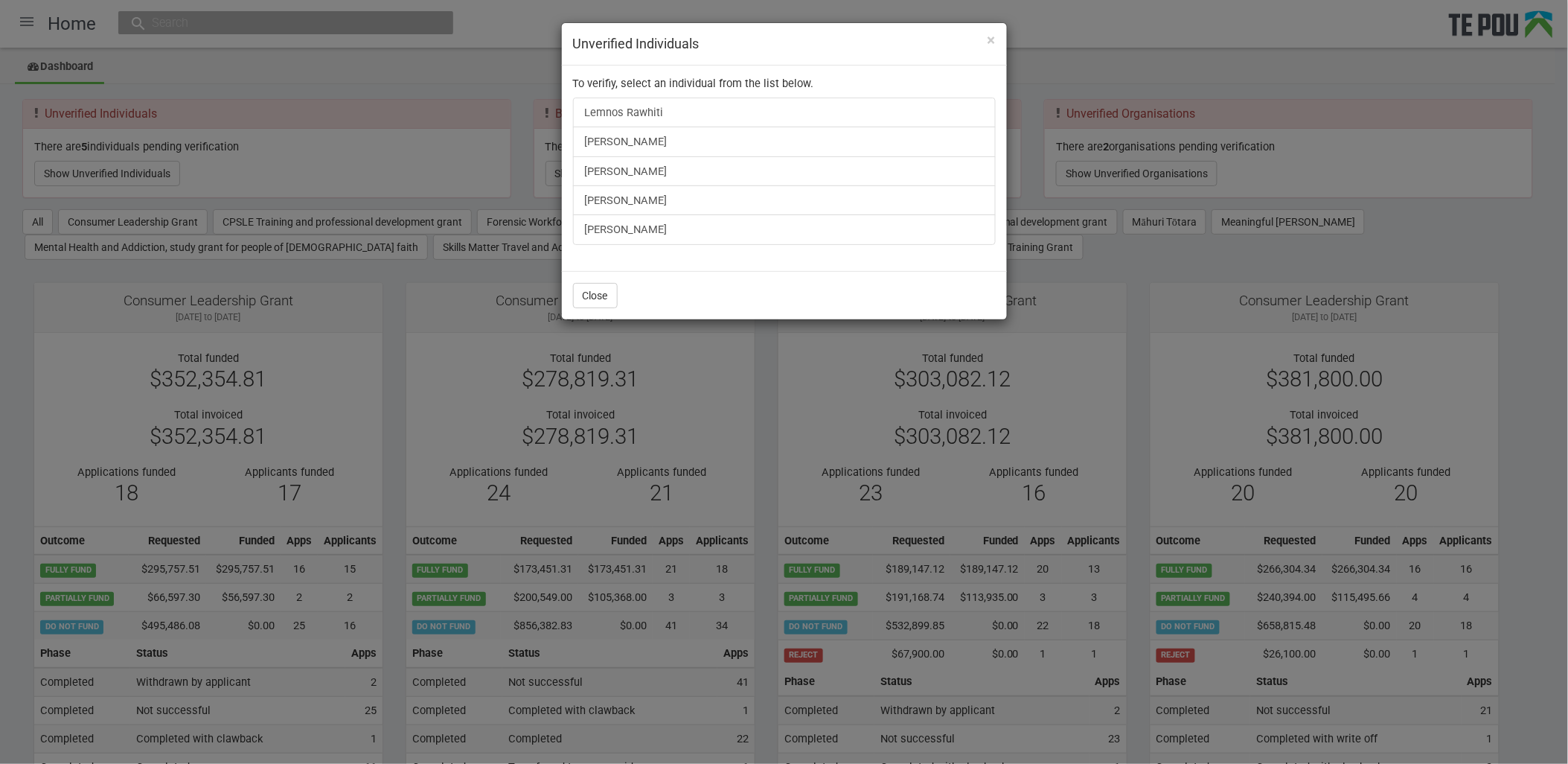
click at [374, 98] on div "× Unverified Individuals To verifiy, select an individual from the list below. …" at bounding box center [784, 382] width 1568 height 764
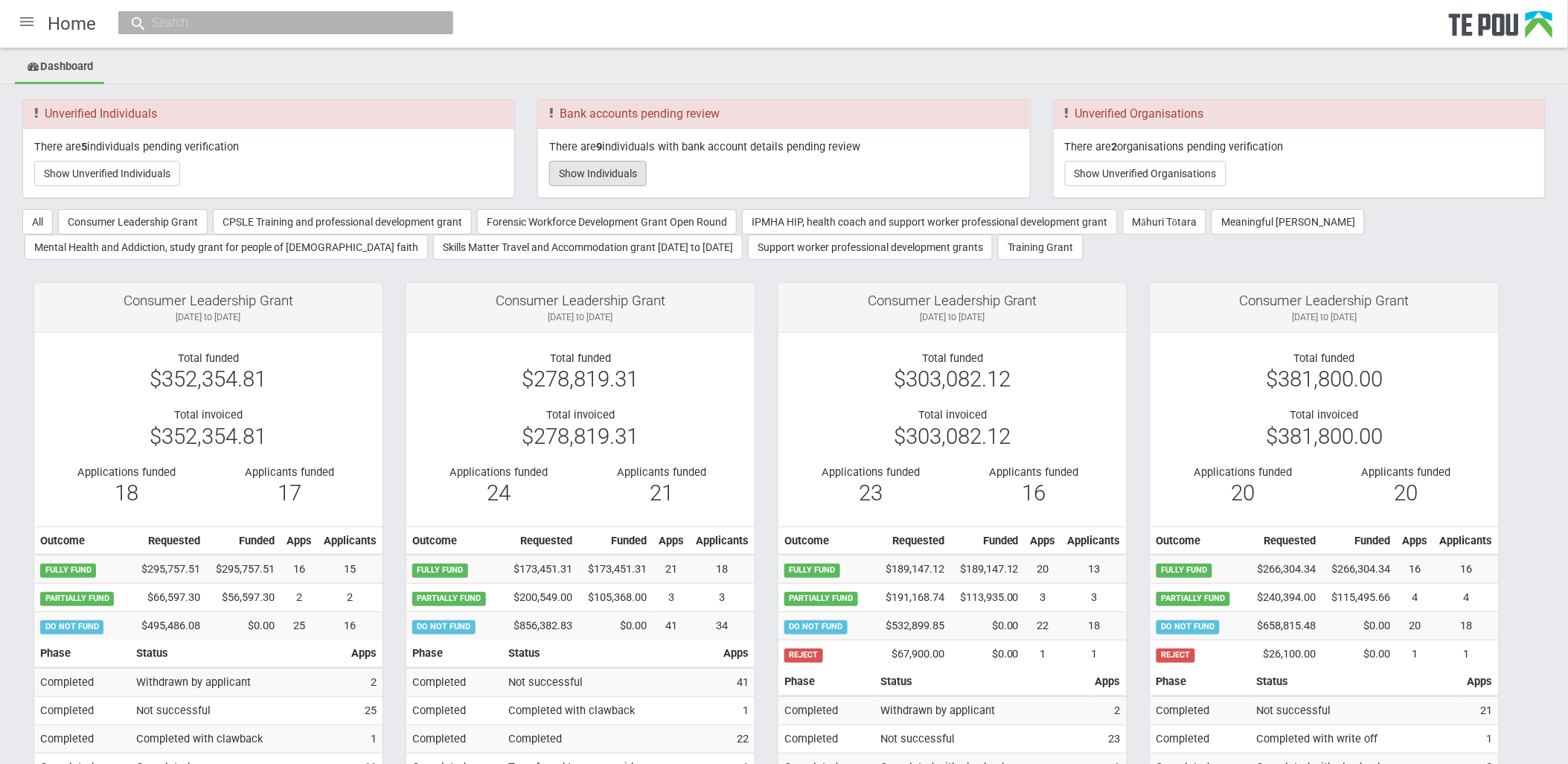
click at [577, 180] on button "Show Individuals" at bounding box center [598, 173] width 97 height 26
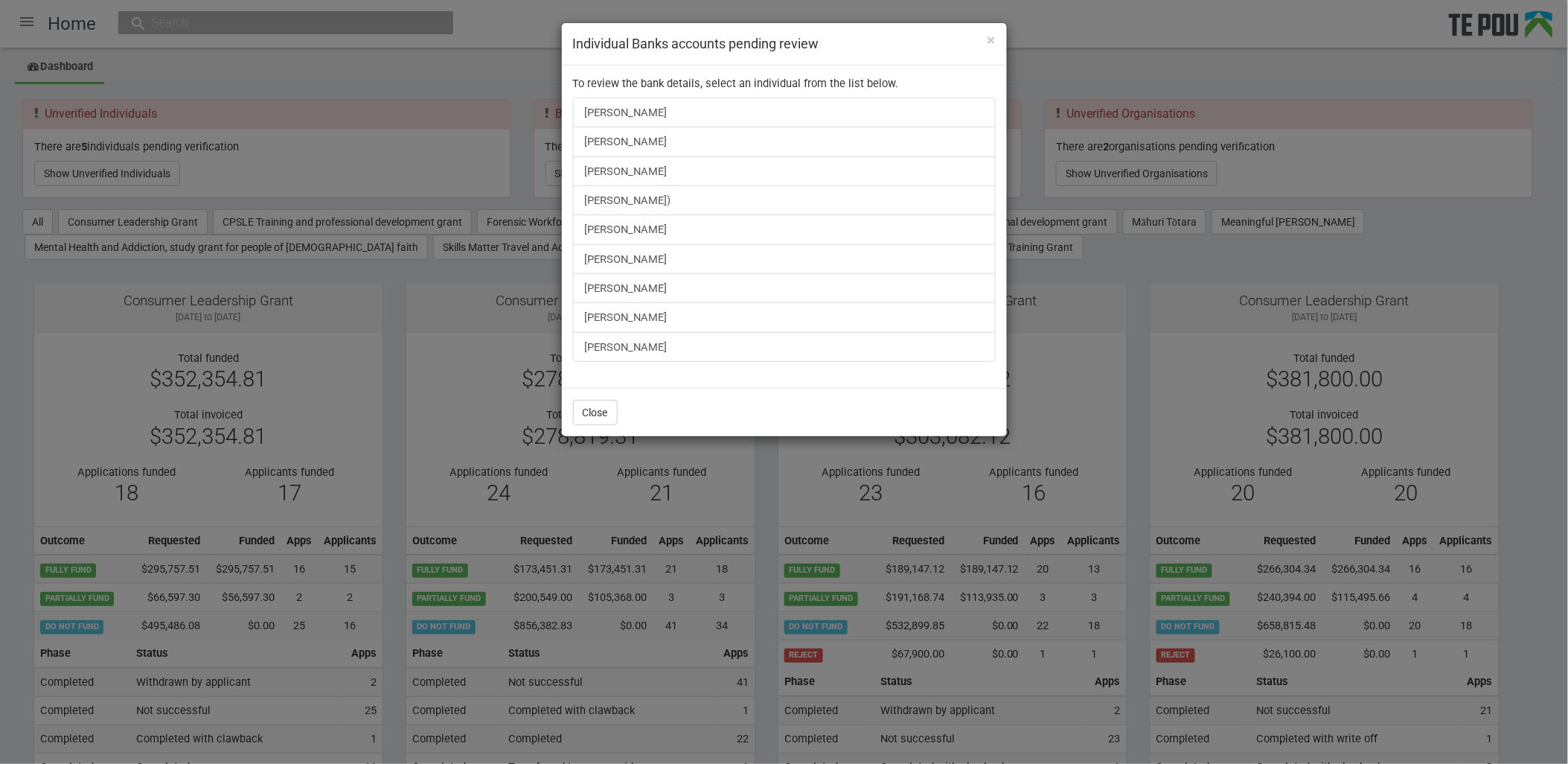
click at [1393, 247] on div "× Individual Banks accounts pending review To review the bank details, select a…" at bounding box center [784, 382] width 1568 height 764
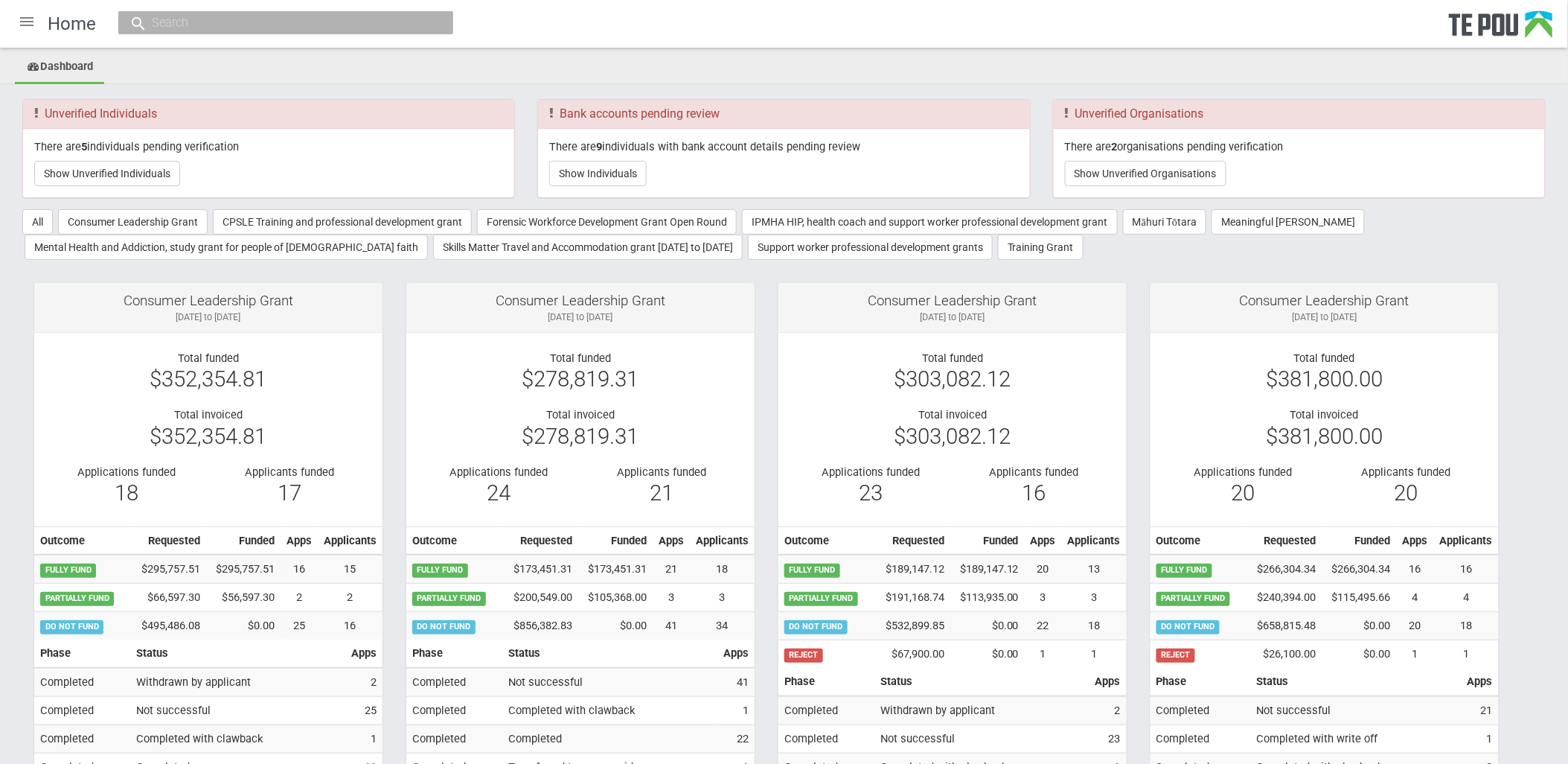
click at [829, 82] on ul "Dashboard" at bounding box center [784, 67] width 1568 height 33
